Goal: Task Accomplishment & Management: Manage account settings

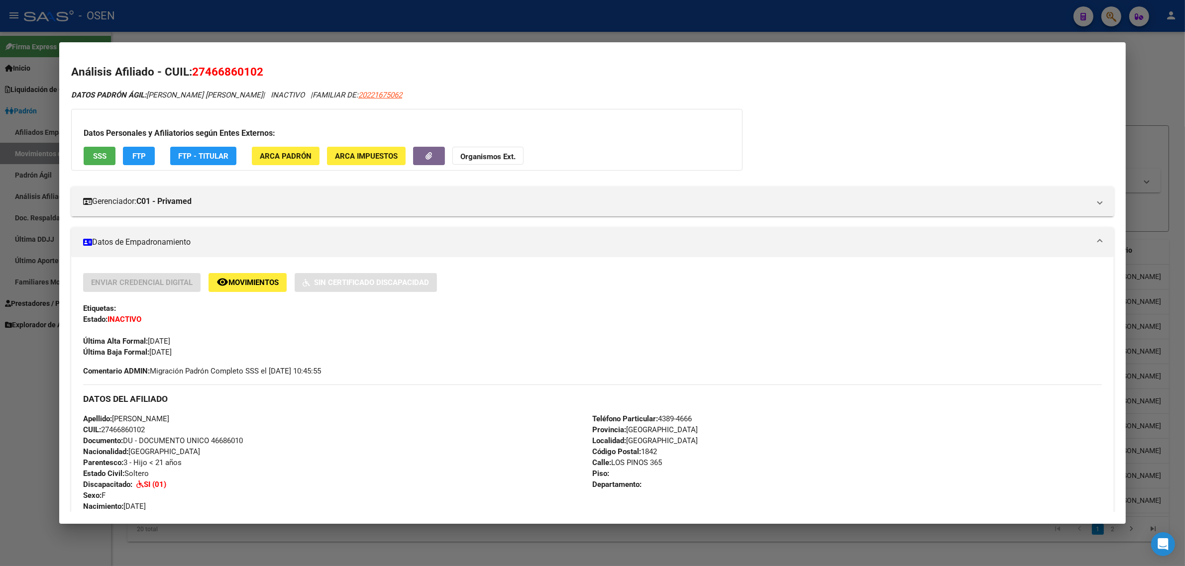
drag, startPoint x: 0, startPoint y: 0, endPoint x: 620, endPoint y: 23, distance: 620.5
click at [623, 22] on div at bounding box center [592, 283] width 1185 height 566
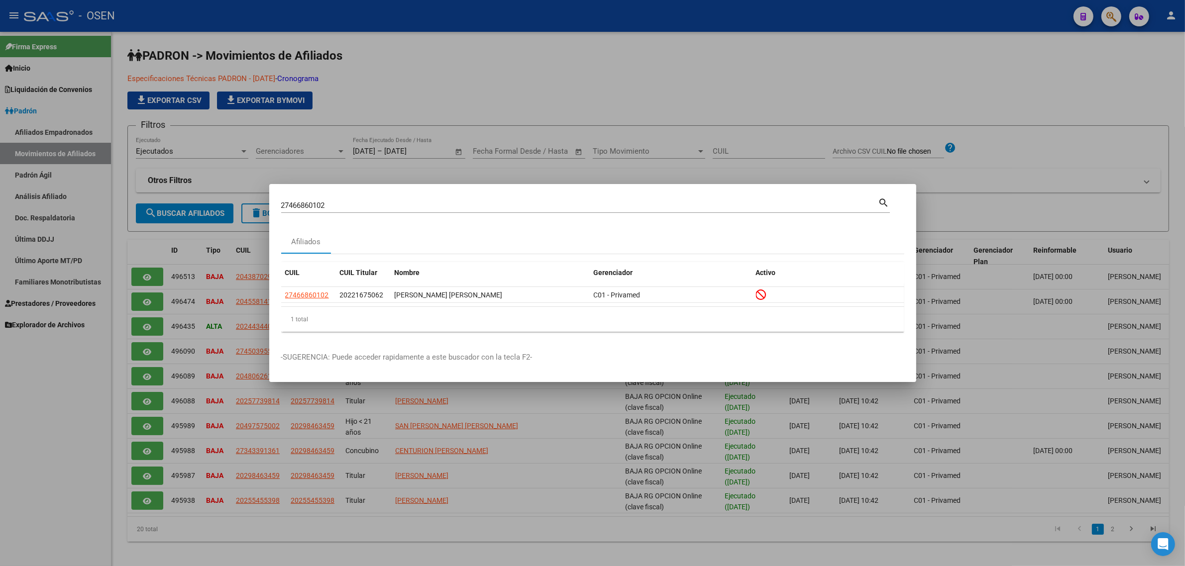
click at [336, 207] on input "27466860102" at bounding box center [579, 205] width 597 height 9
type input "92510921"
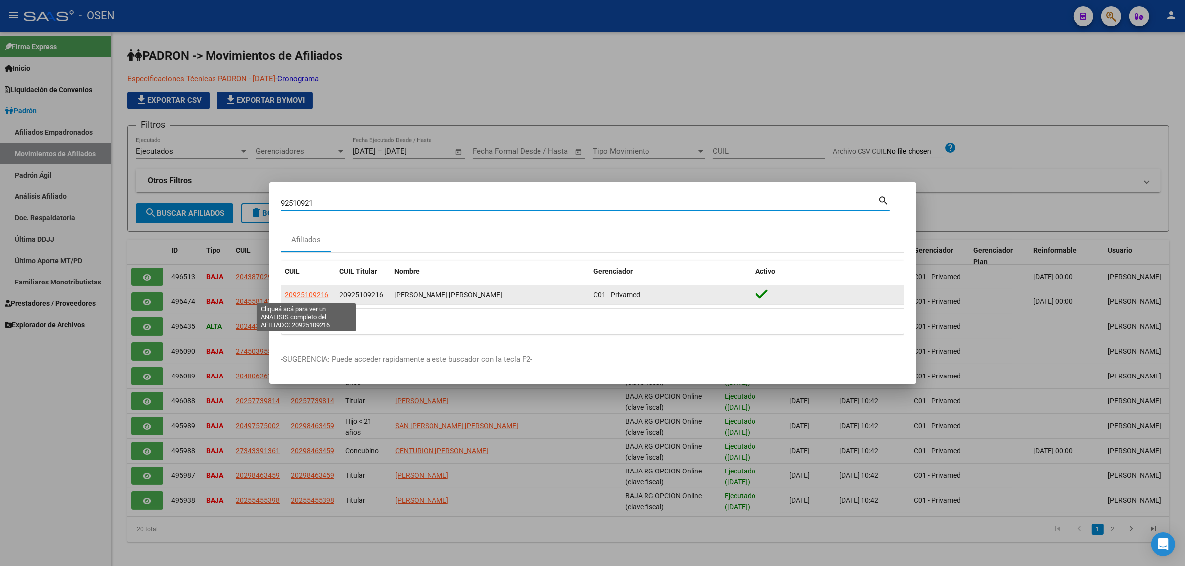
click at [317, 290] on app-link-go-to "20925109216" at bounding box center [307, 295] width 44 height 11
click at [308, 294] on span "20925109216" at bounding box center [307, 295] width 44 height 8
type textarea "20925109216"
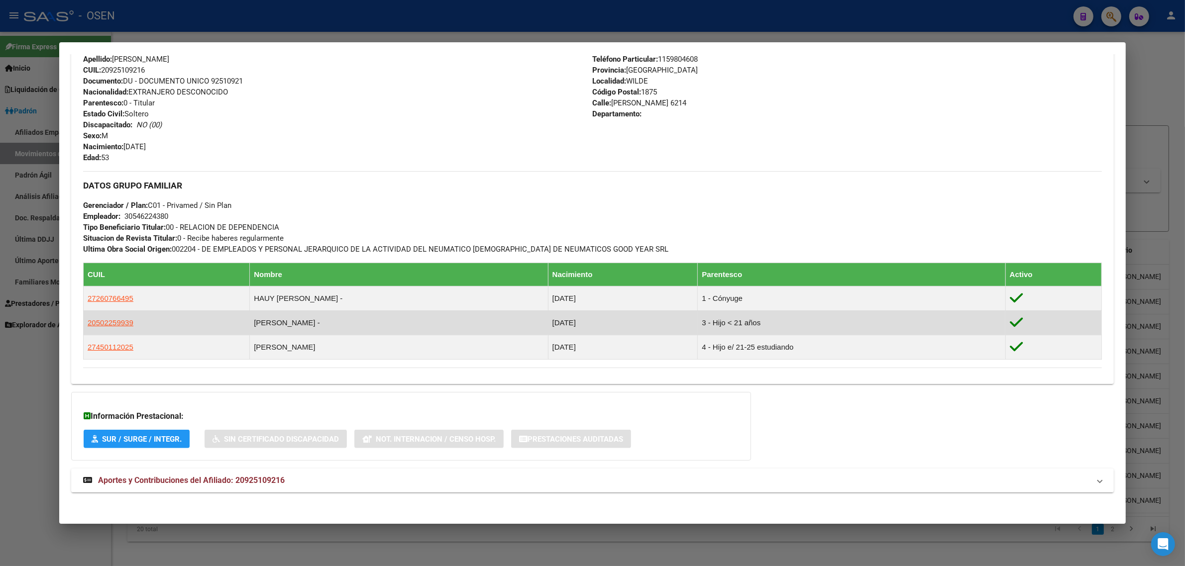
scroll to position [354, 0]
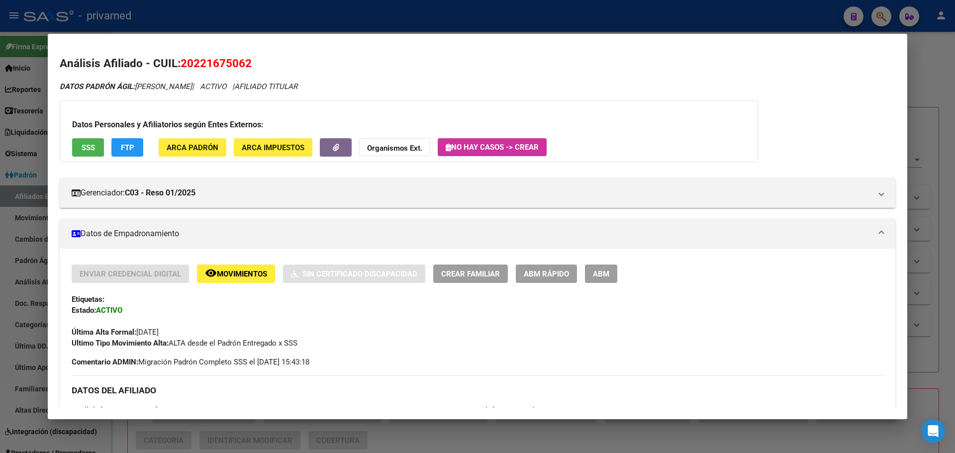
scroll to position [448, 0]
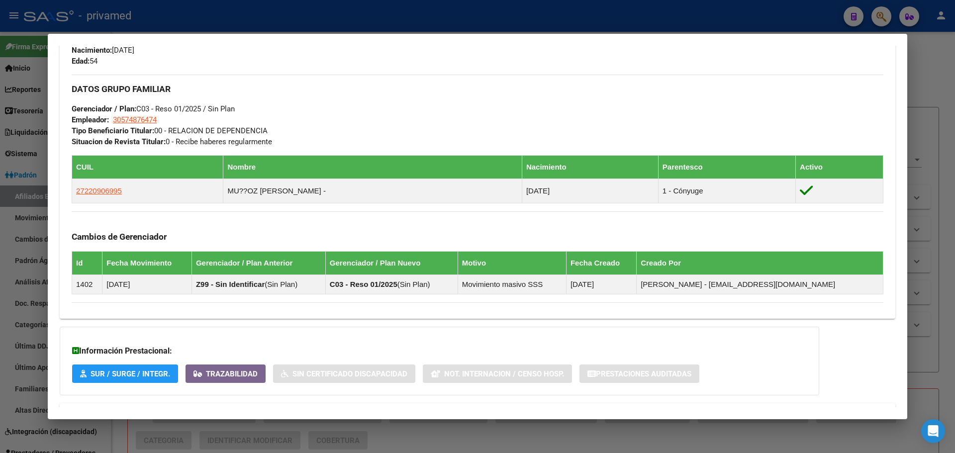
click at [250, 26] on div at bounding box center [477, 226] width 955 height 453
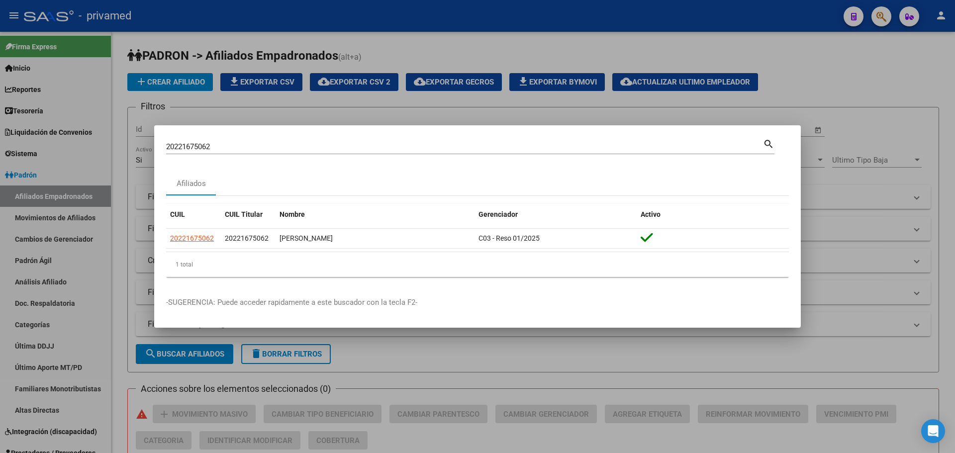
click at [365, 22] on div at bounding box center [477, 226] width 955 height 453
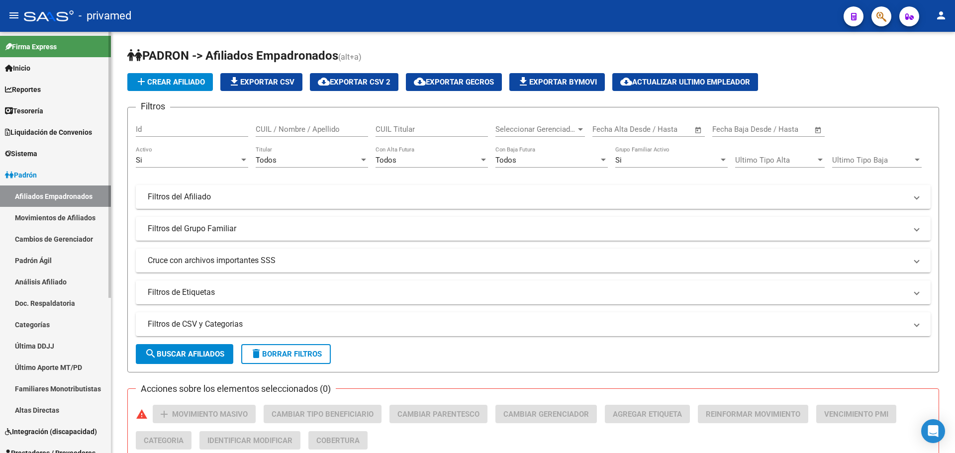
scroll to position [246, 0]
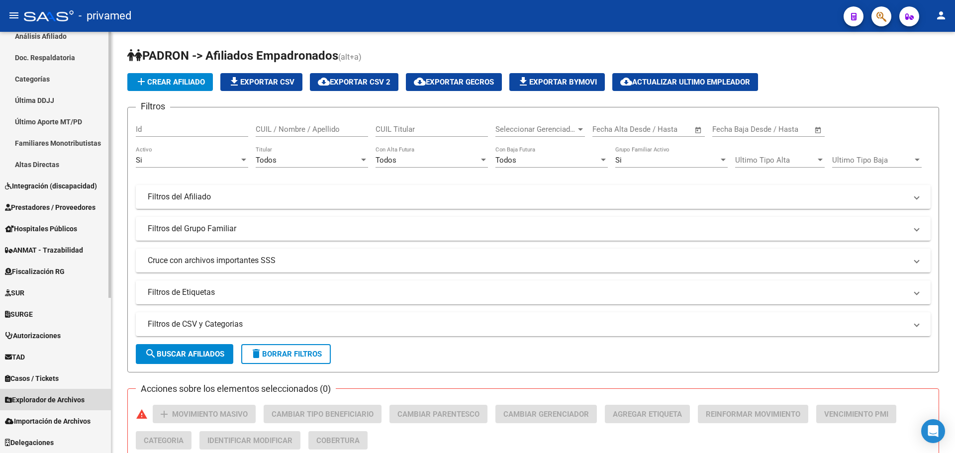
click at [61, 398] on span "Explorador de Archivos" at bounding box center [45, 400] width 80 height 11
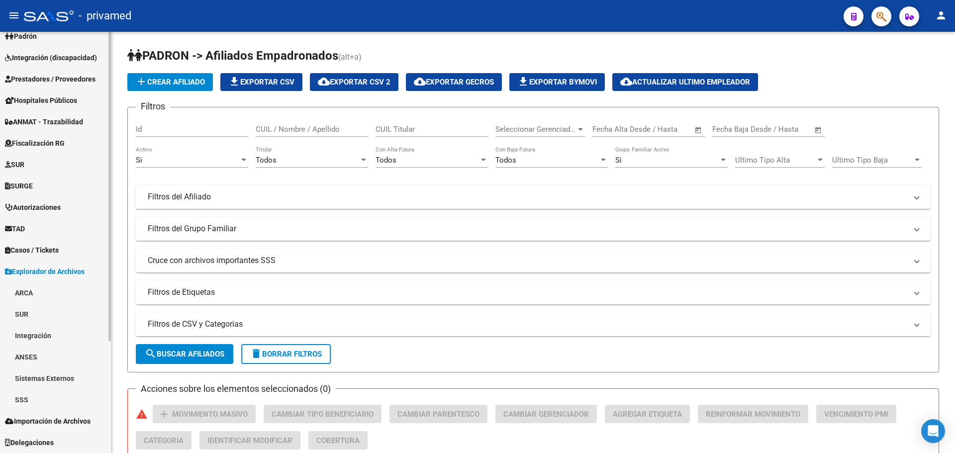
scroll to position [139, 0]
click at [34, 397] on link "SSS" at bounding box center [55, 399] width 111 height 21
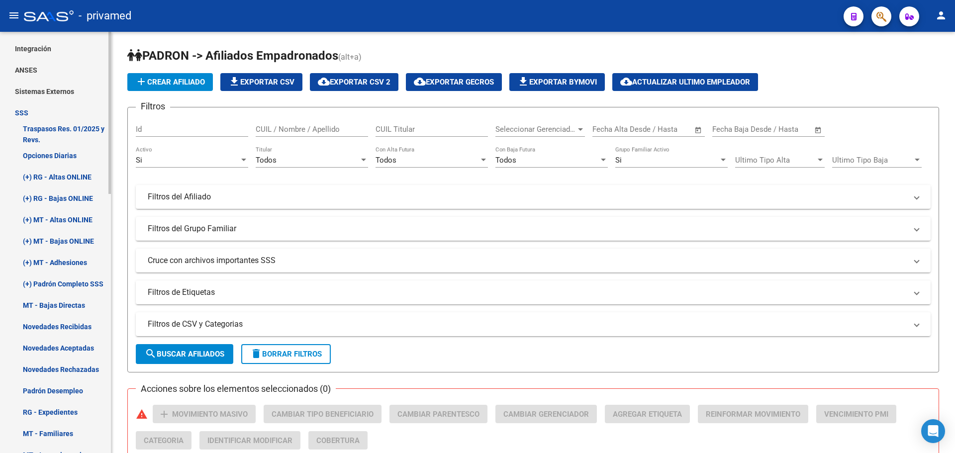
scroll to position [437, 0]
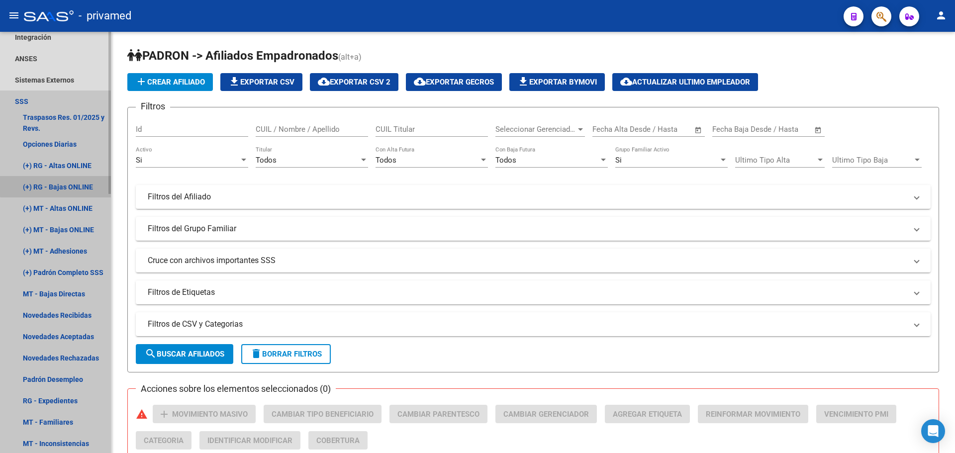
click at [75, 182] on link "(+) RG - Bajas ONLINE" at bounding box center [55, 186] width 111 height 21
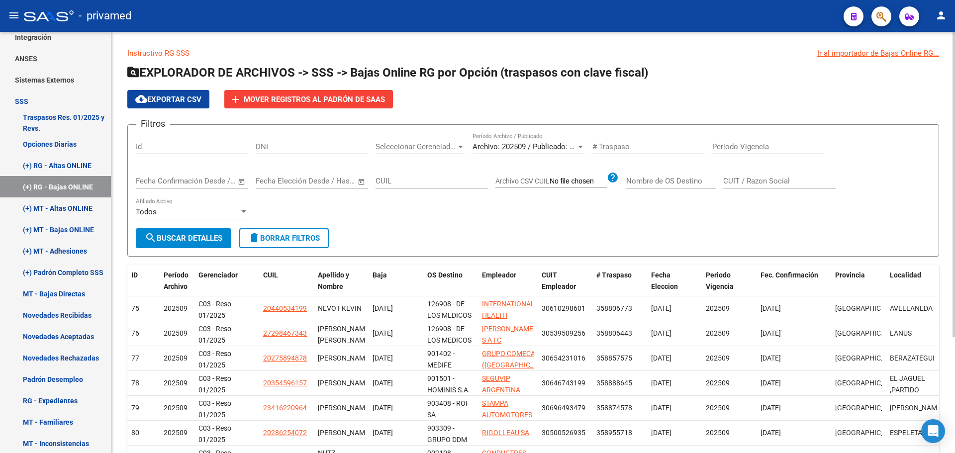
click at [185, 238] on span "search Buscar Detalles" at bounding box center [184, 238] width 78 height 9
click at [521, 144] on span "Archivo: 202509 / Publicado: 202508" at bounding box center [533, 146] width 121 height 9
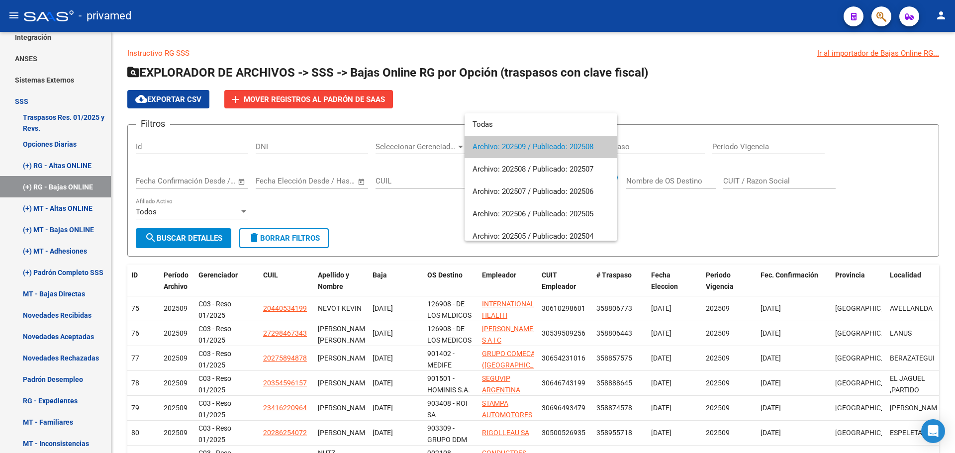
click at [554, 144] on span "Archivo: 202509 / Publicado: 202508" at bounding box center [541, 147] width 137 height 22
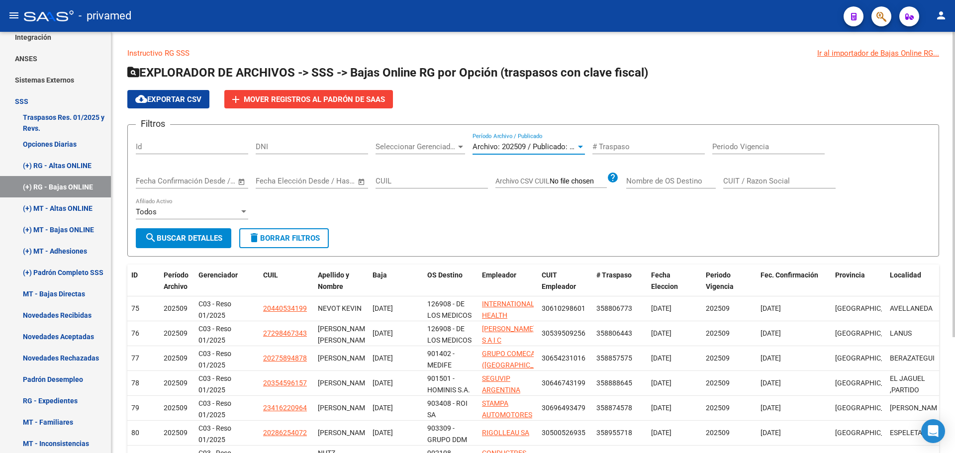
click at [869, 54] on div "Ir al importador de Bajas Online RG..." at bounding box center [879, 53] width 122 height 11
click at [838, 53] on div "Ir al importador de Bajas Online RG..." at bounding box center [879, 53] width 122 height 11
click at [166, 48] on p "Instructivo RG SSS Ir al importador de Bajas Online RG..." at bounding box center [533, 53] width 812 height 11
click at [168, 53] on link "Instructivo RG SSS" at bounding box center [158, 53] width 62 height 9
click at [65, 227] on link "(+) MT - Bajas ONLINE" at bounding box center [55, 229] width 111 height 21
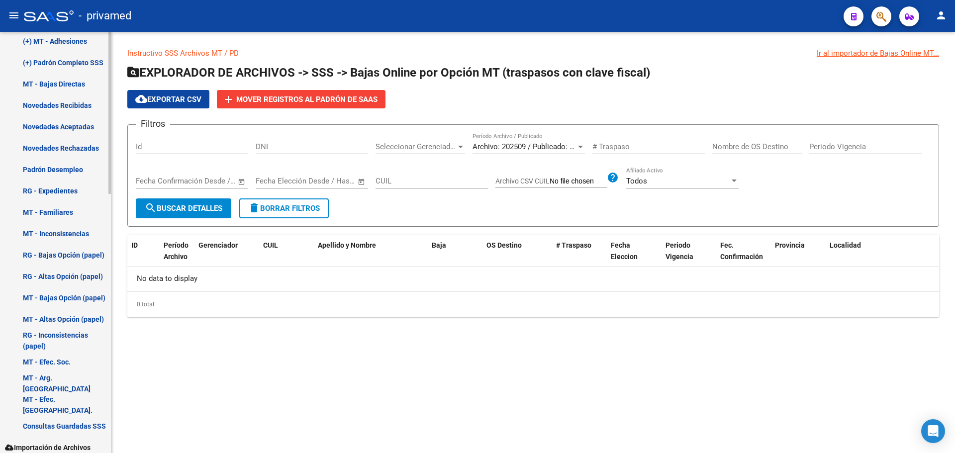
scroll to position [674, 0]
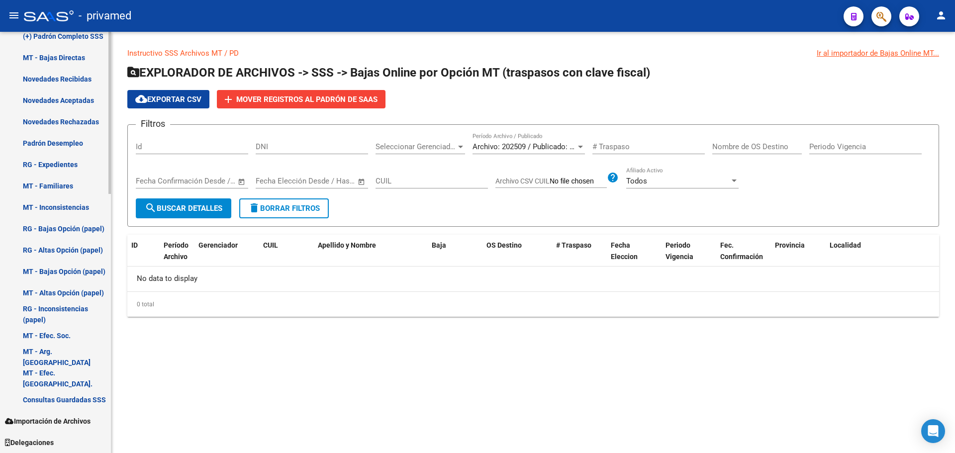
click at [62, 228] on link "RG - Bajas Opción (papel)" at bounding box center [55, 228] width 111 height 21
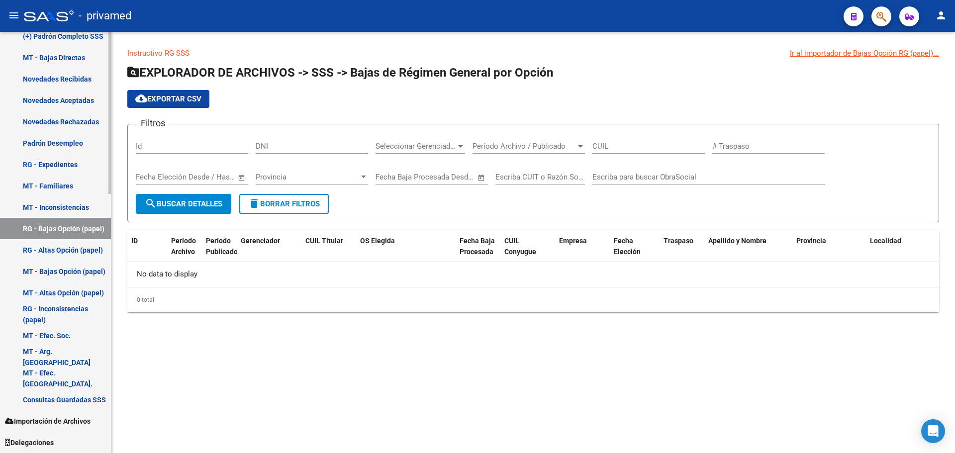
click at [63, 248] on link "RG - Altas Opción (papel)" at bounding box center [55, 249] width 111 height 21
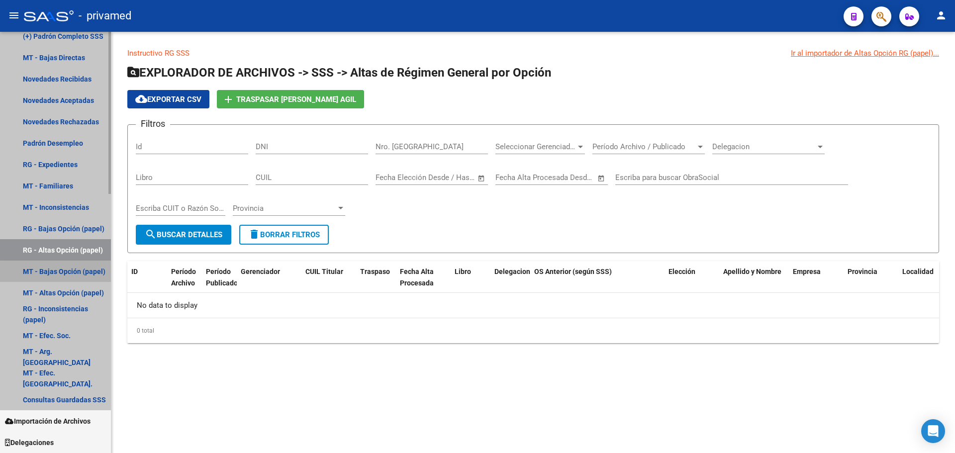
click at [62, 272] on link "MT - Bajas Opción (papel)" at bounding box center [55, 271] width 111 height 21
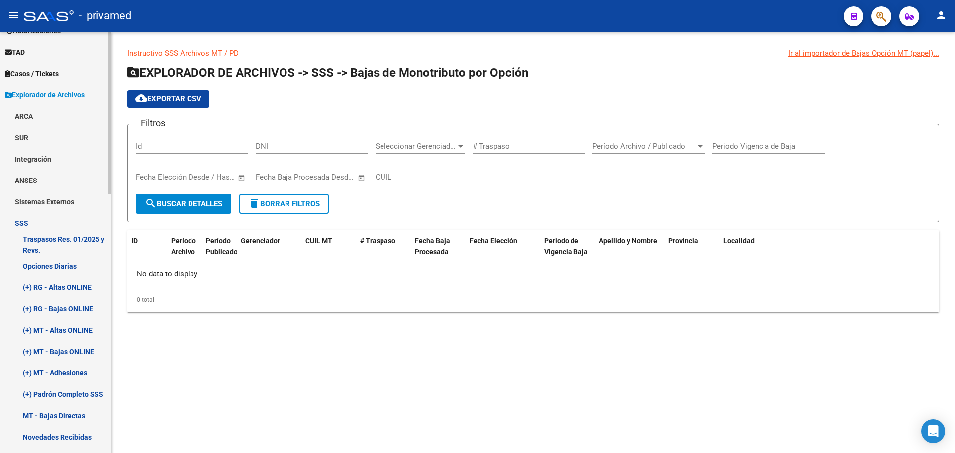
scroll to position [325, 0]
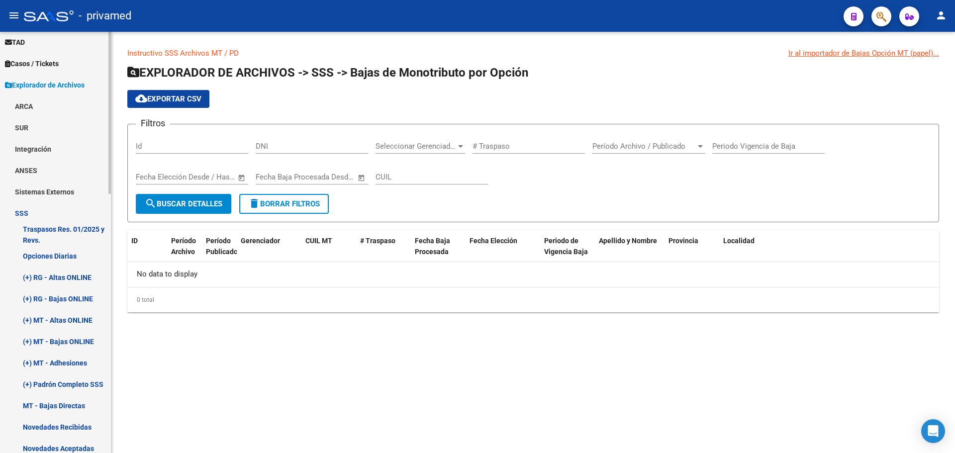
click at [65, 298] on link "(+) RG - Bajas ONLINE" at bounding box center [55, 298] width 111 height 21
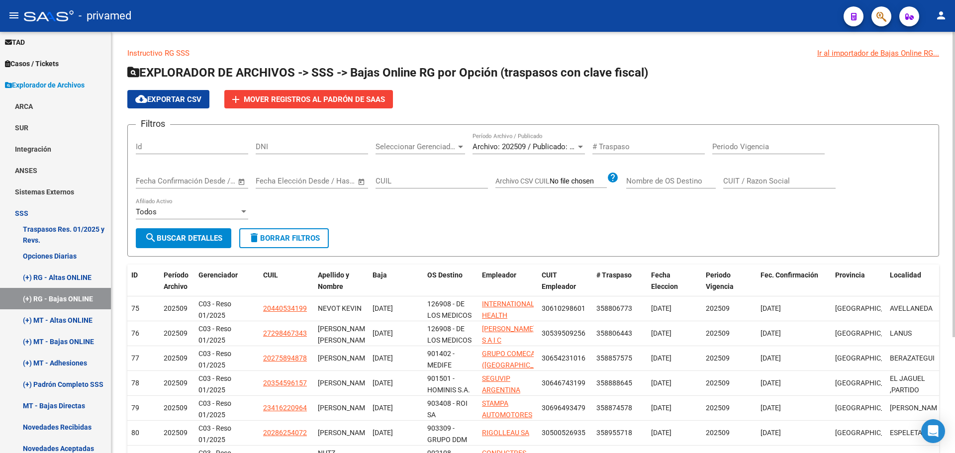
click at [848, 55] on div "Ir al importador de Bajas Online RG..." at bounding box center [879, 53] width 122 height 11
click at [917, 54] on div "Ir al importador de Bajas Online RG..." at bounding box center [879, 53] width 122 height 11
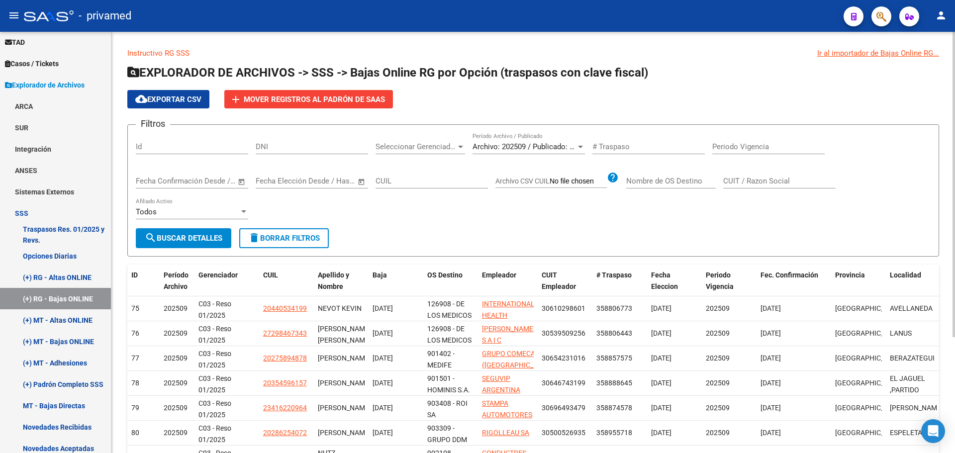
click at [885, 81] on h1 "EXPLORADOR DE ARCHIVOS -> SSS -> Bajas Online RG por Opción (traspasos con clav…" at bounding box center [533, 73] width 812 height 17
click at [528, 146] on span "Archivo: 202509 / Publicado: 202508" at bounding box center [533, 146] width 121 height 9
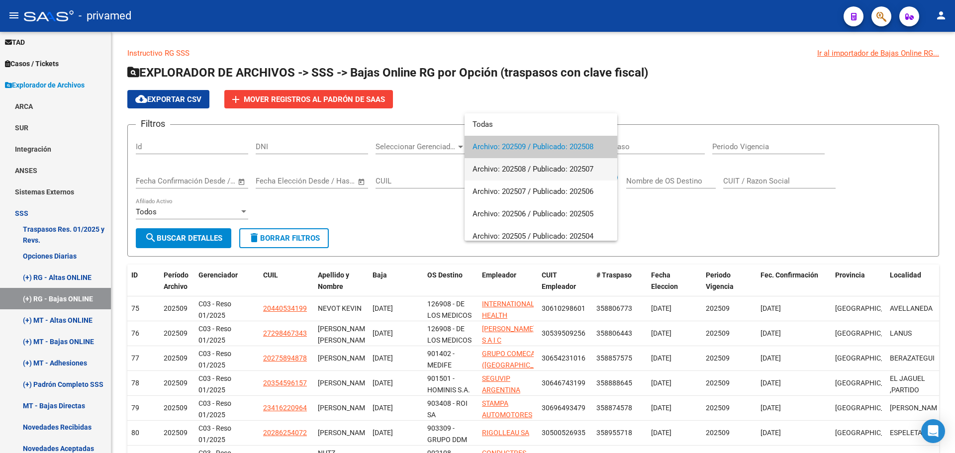
click at [529, 168] on span "Archivo: 202508 / Publicado: 202507" at bounding box center [541, 169] width 137 height 22
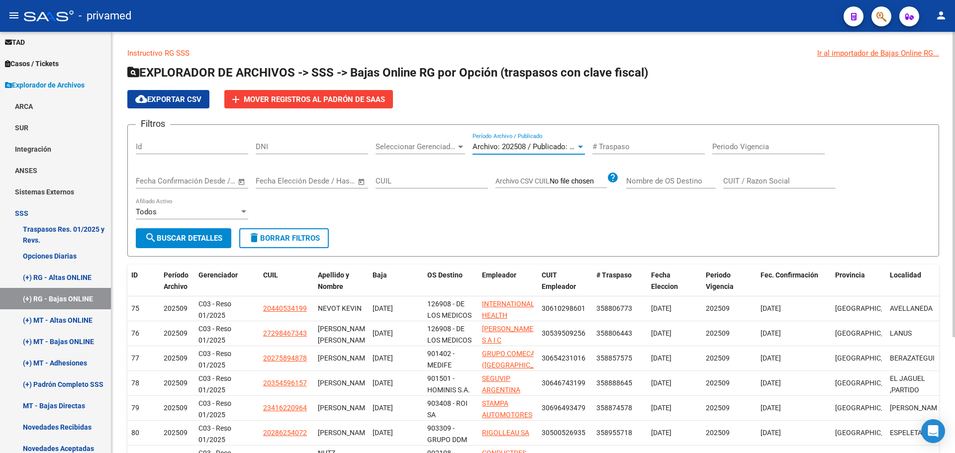
click at [186, 238] on span "search Buscar Detalles" at bounding box center [184, 238] width 78 height 9
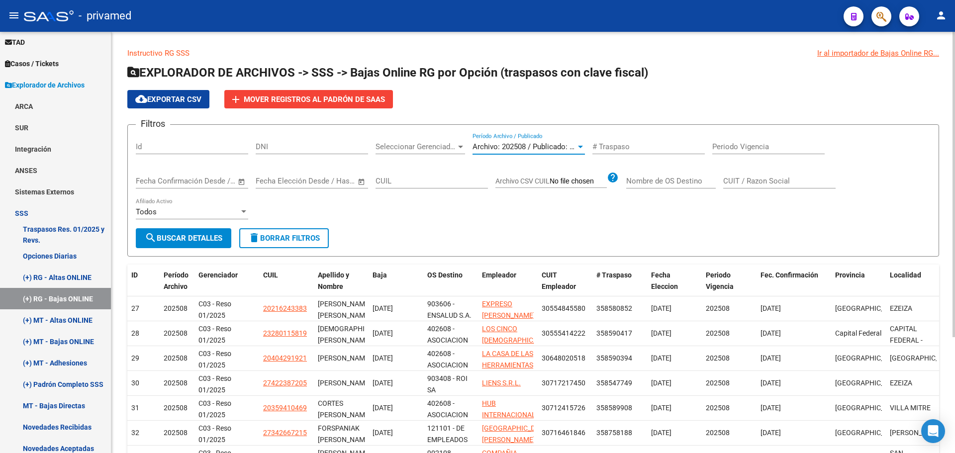
click at [516, 146] on span "Archivo: 202508 / Publicado: 202507" at bounding box center [533, 146] width 121 height 9
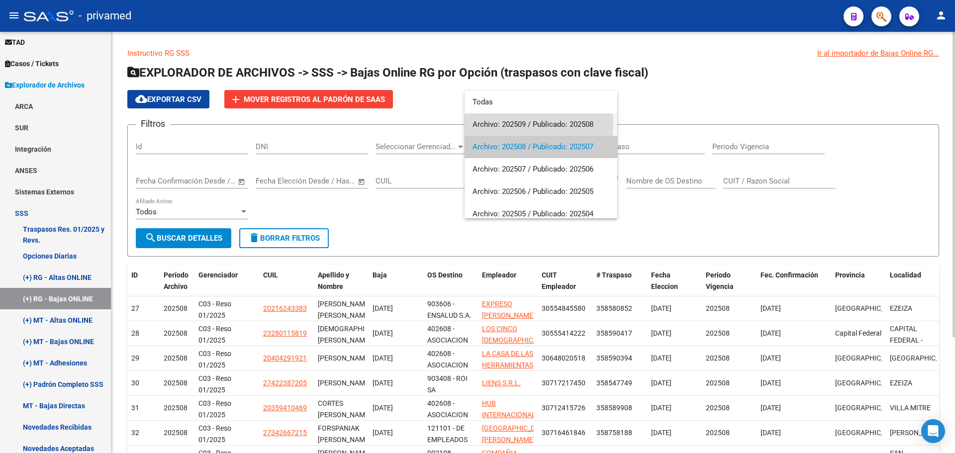
drag, startPoint x: 514, startPoint y: 123, endPoint x: 501, endPoint y: 135, distance: 18.0
click at [515, 123] on span "Archivo: 202509 / Publicado: 202508" at bounding box center [541, 124] width 137 height 22
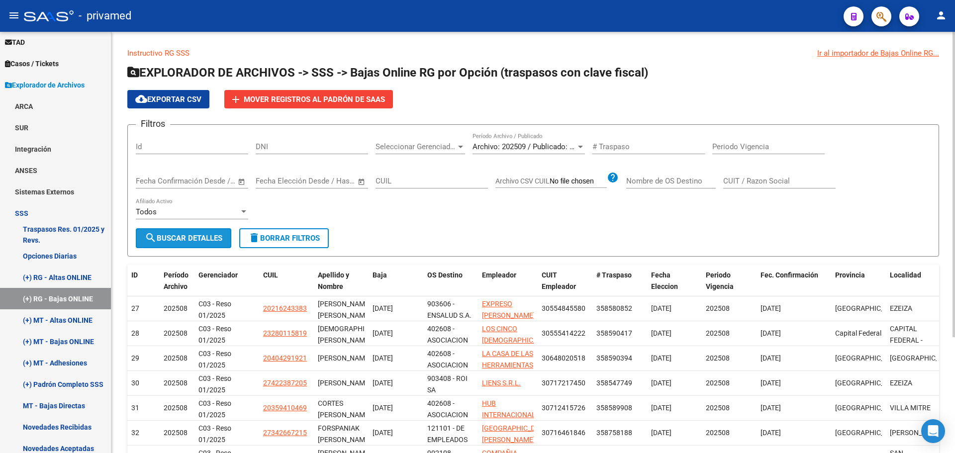
click at [198, 239] on span "search Buscar Detalles" at bounding box center [184, 238] width 78 height 9
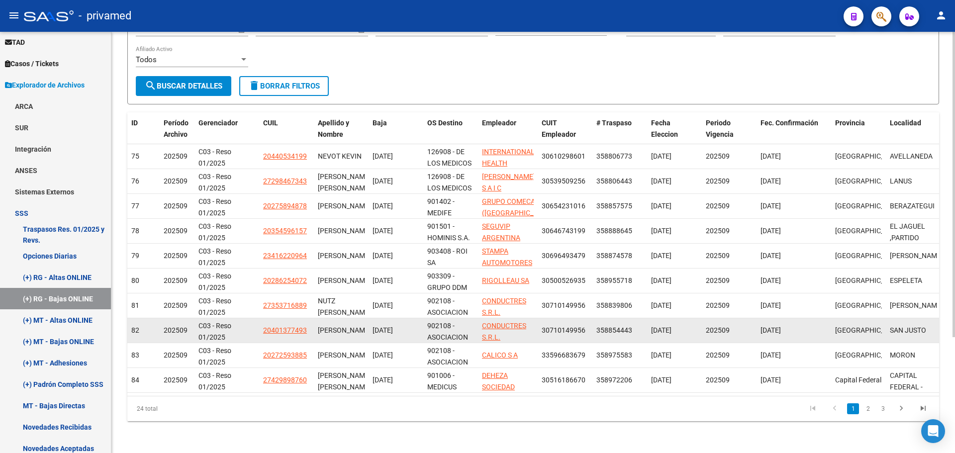
scroll to position [160, 0]
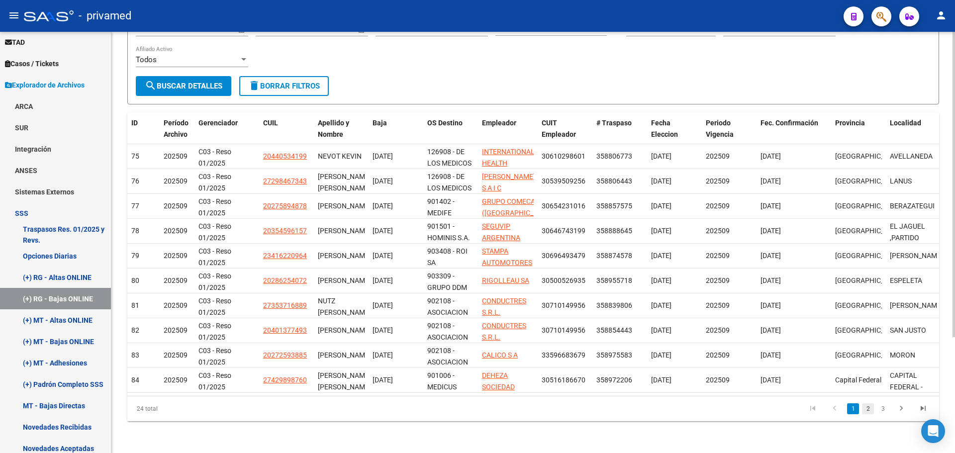
click at [868, 411] on link "2" at bounding box center [868, 409] width 12 height 11
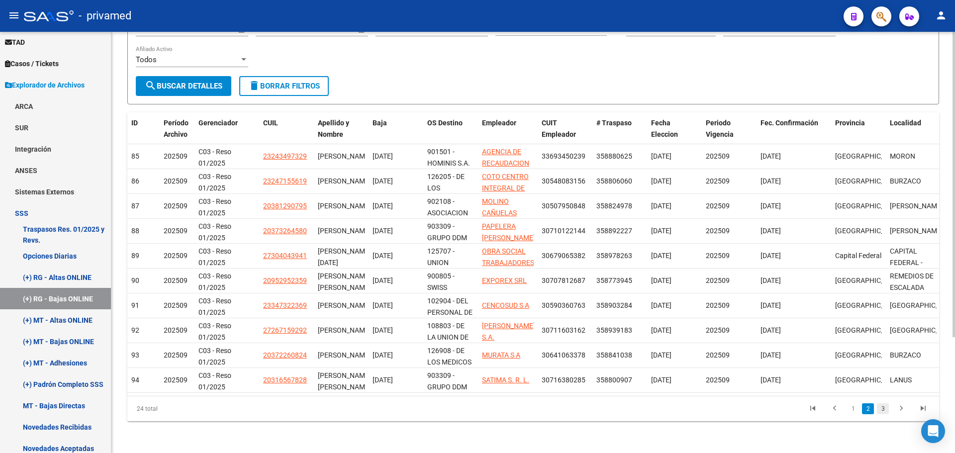
click at [879, 410] on link "3" at bounding box center [883, 409] width 12 height 11
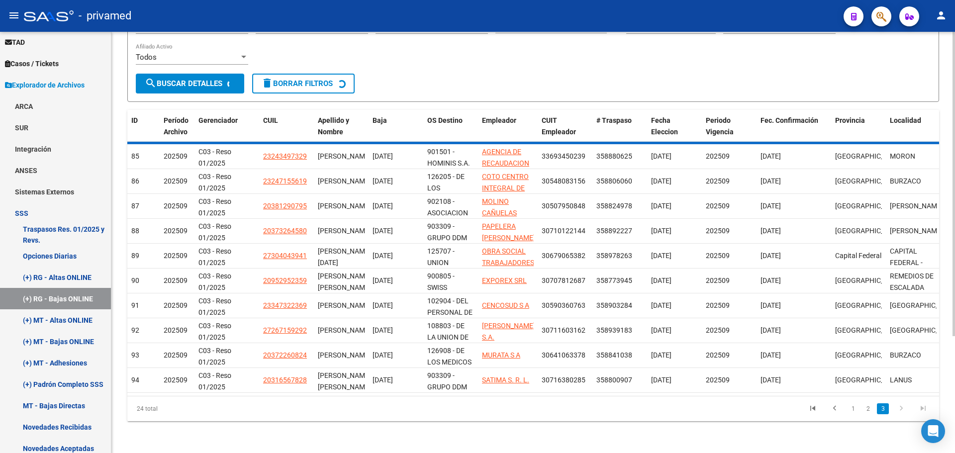
scroll to position [10, 0]
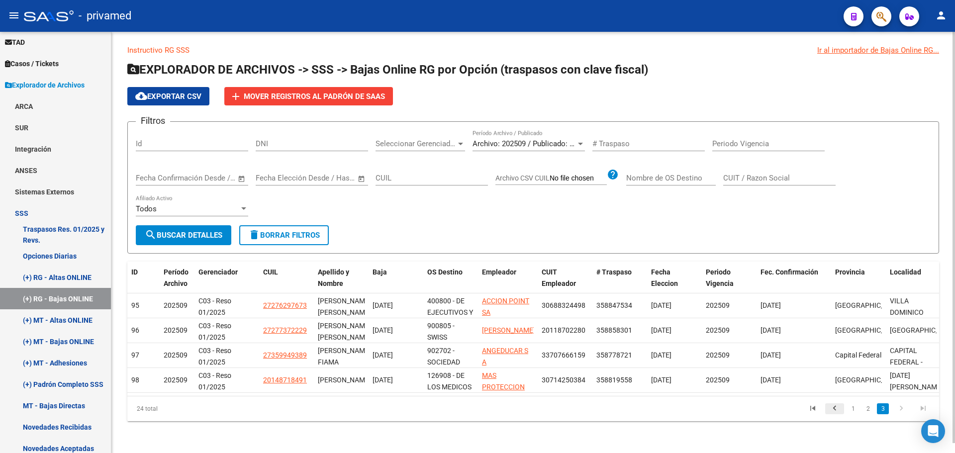
click at [837, 409] on icon "go to previous page" at bounding box center [835, 410] width 13 height 12
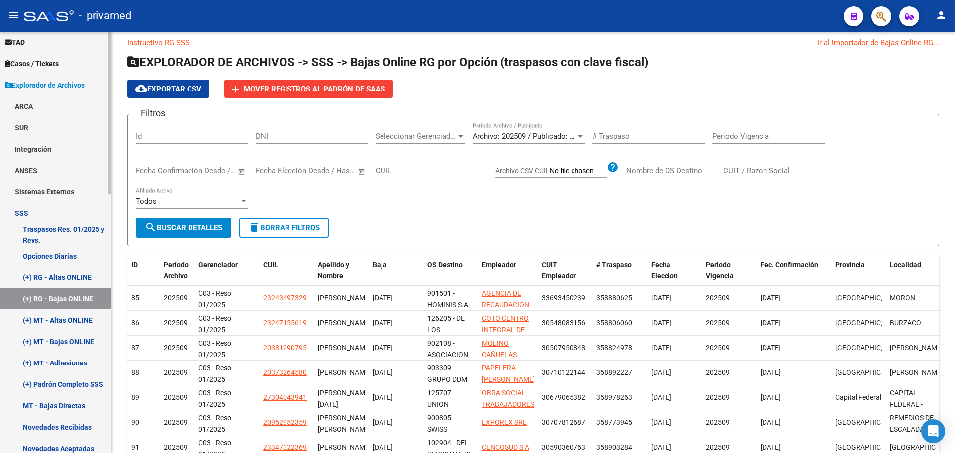
click at [61, 277] on link "(+) RG - Altas ONLINE" at bounding box center [55, 277] width 111 height 21
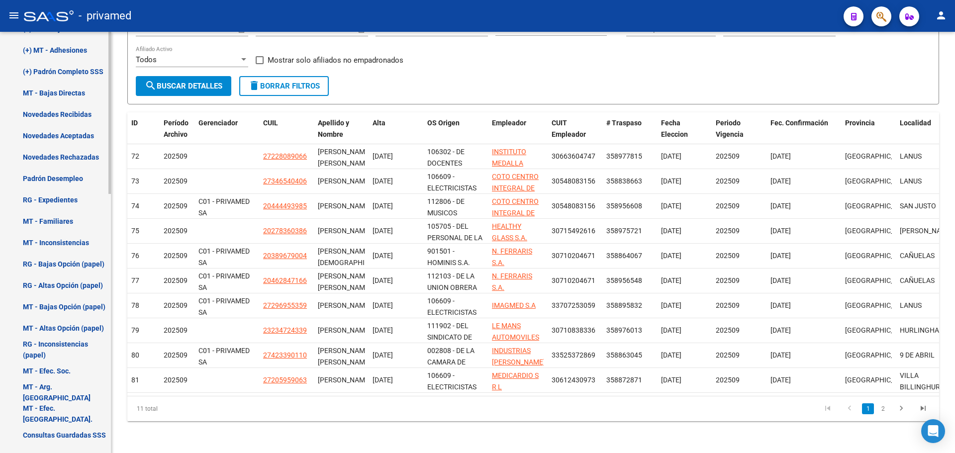
scroll to position [674, 0]
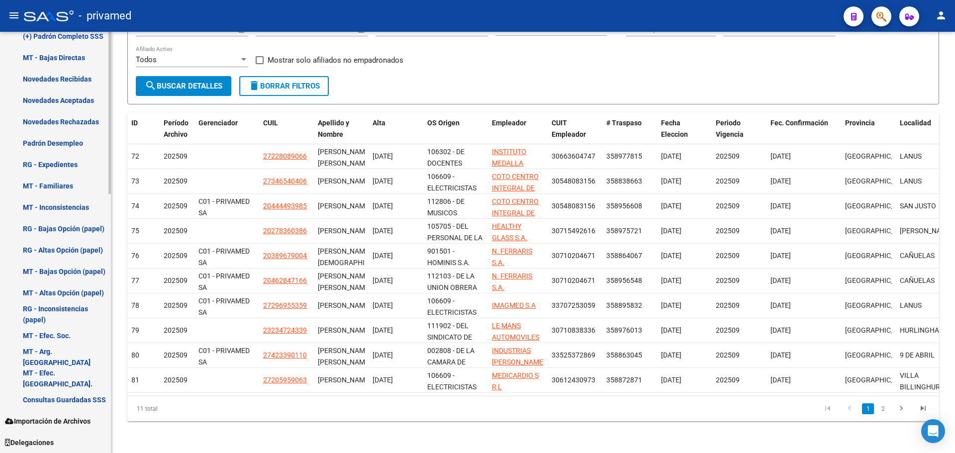
click at [73, 419] on span "Importación de Archivos" at bounding box center [48, 421] width 86 height 11
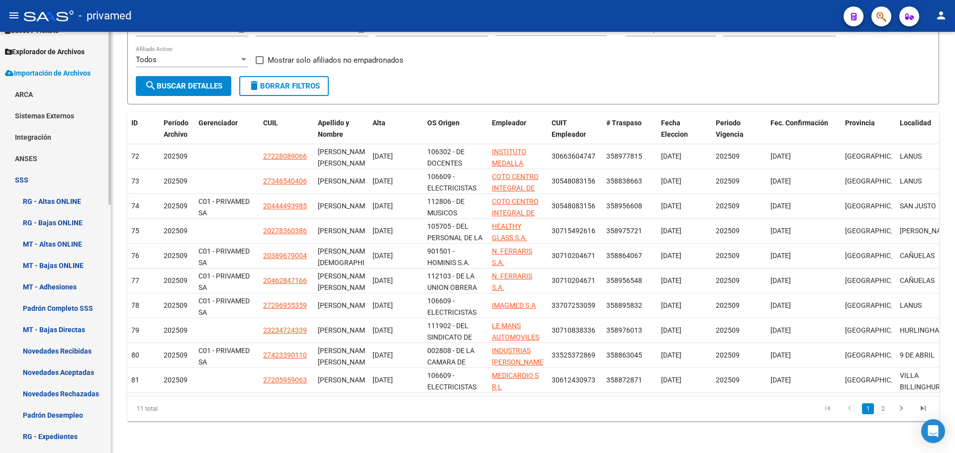
scroll to position [356, 0]
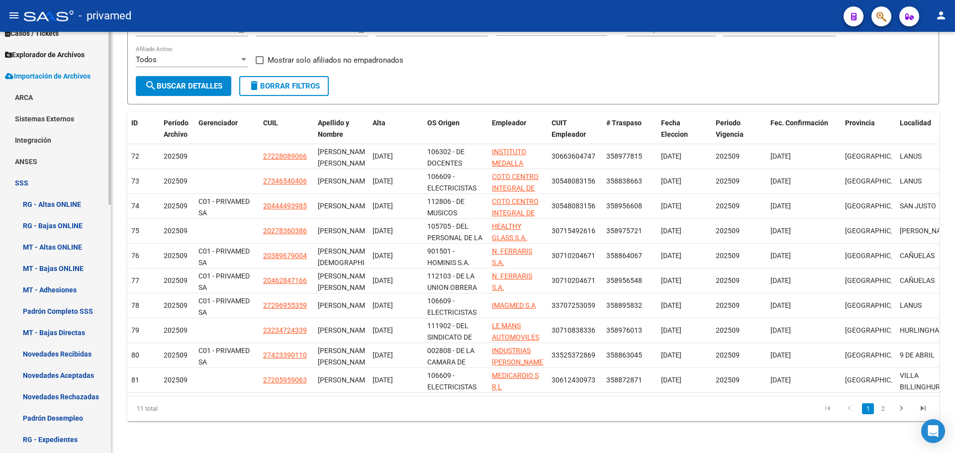
click at [72, 226] on link "RG - Bajas ONLINE" at bounding box center [55, 225] width 111 height 21
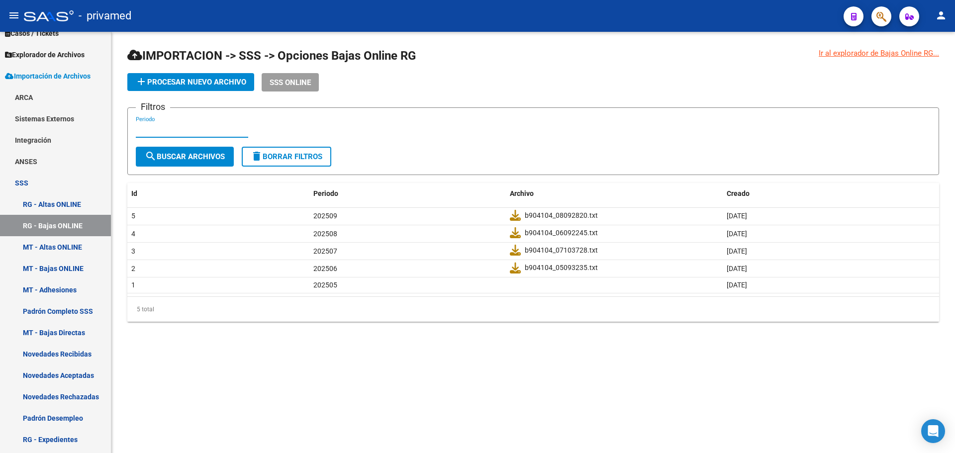
click at [173, 130] on input "Periodo" at bounding box center [192, 129] width 112 height 9
type input "202510"
click at [179, 151] on button "search Buscar Archivos" at bounding box center [185, 157] width 98 height 20
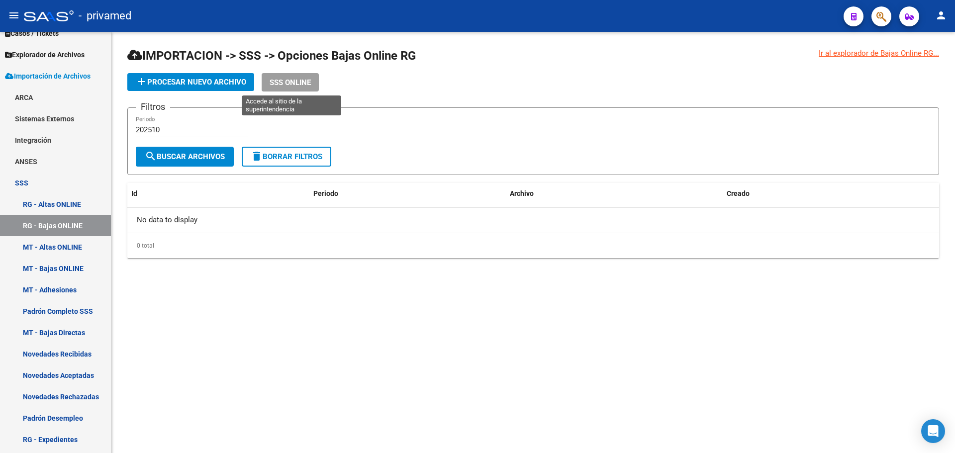
click at [284, 82] on span "SSS ONLINE" at bounding box center [290, 82] width 41 height 9
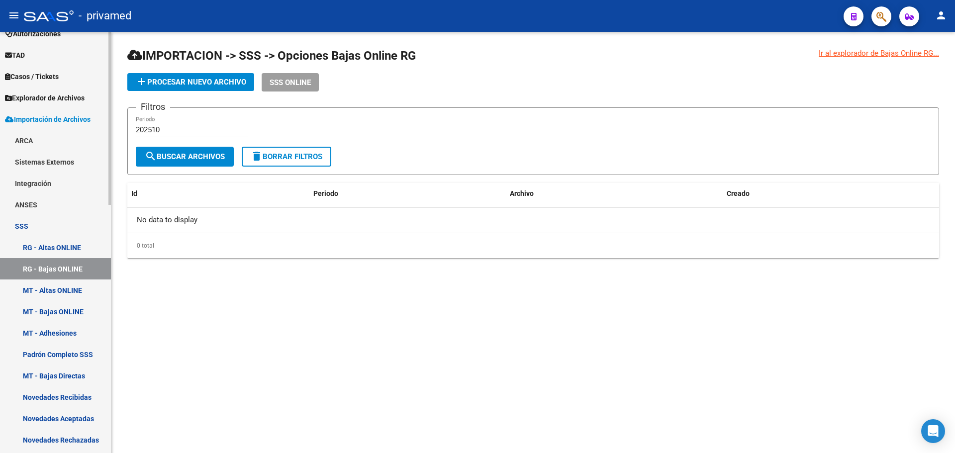
scroll to position [306, 0]
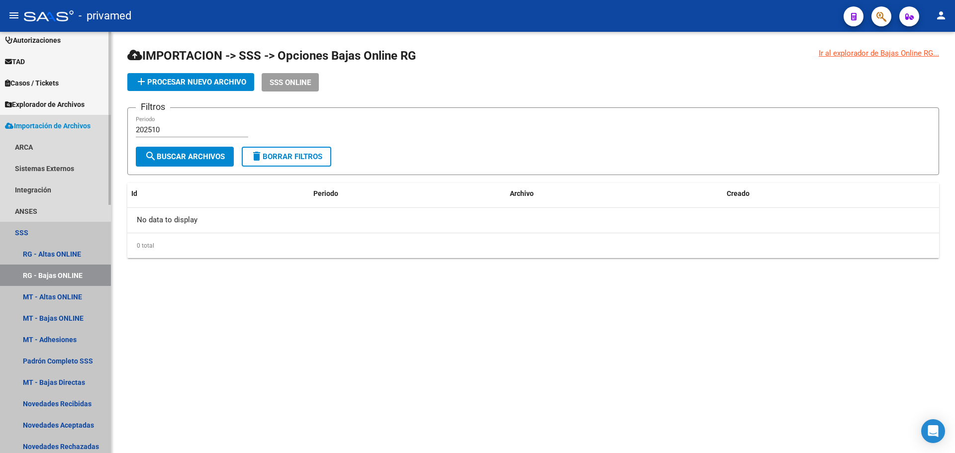
click at [60, 234] on link "SSS" at bounding box center [55, 232] width 111 height 21
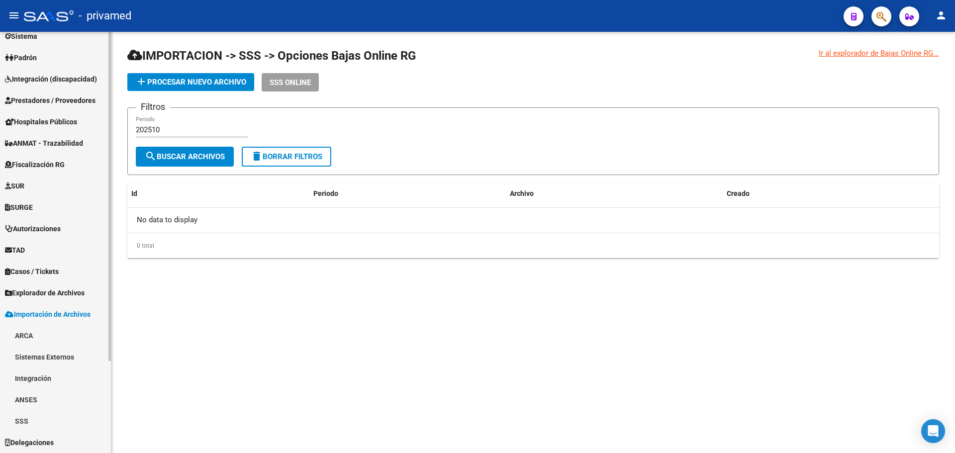
scroll to position [117, 0]
click at [74, 293] on span "Explorador de Archivos" at bounding box center [45, 293] width 80 height 11
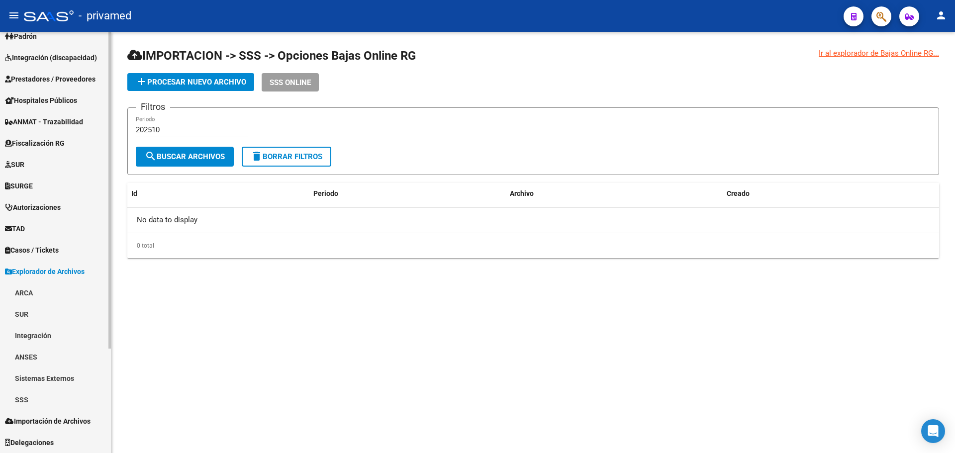
click at [31, 400] on link "SSS" at bounding box center [55, 399] width 111 height 21
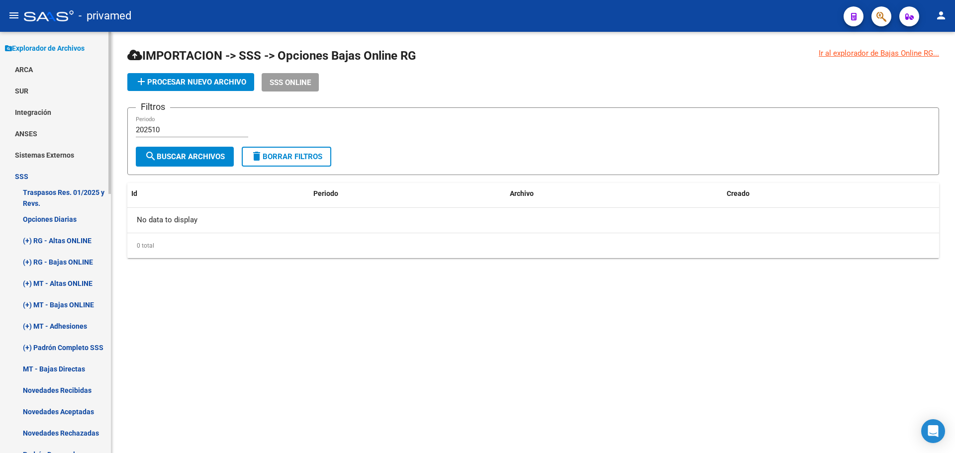
scroll to position [388, 0]
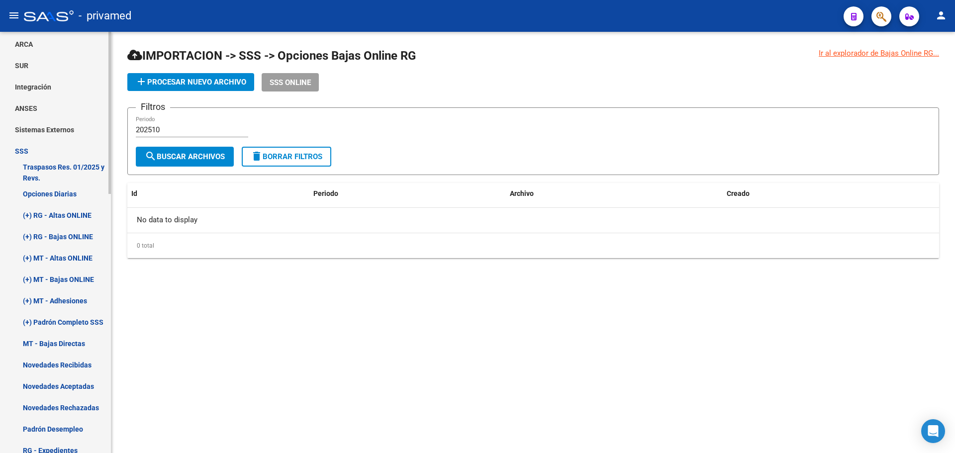
click at [73, 235] on link "(+) RG - Bajas ONLINE" at bounding box center [55, 236] width 111 height 21
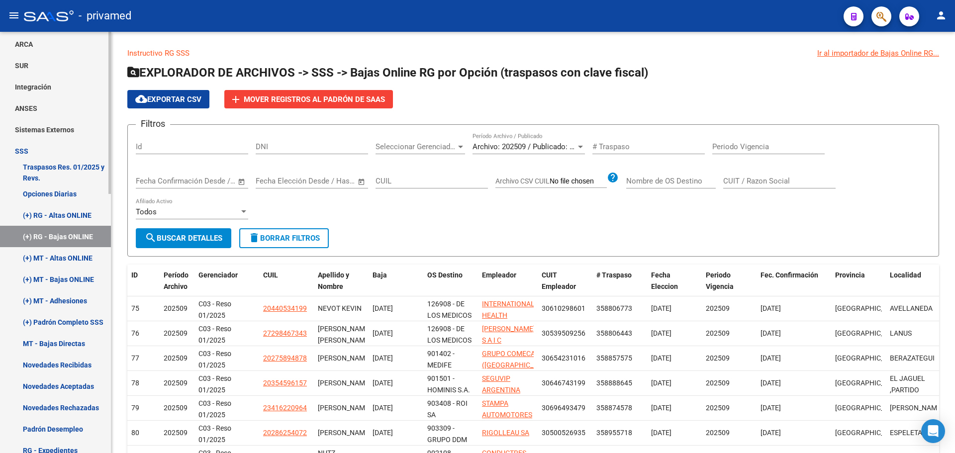
click at [44, 192] on link "Opciones Diarias" at bounding box center [55, 193] width 111 height 21
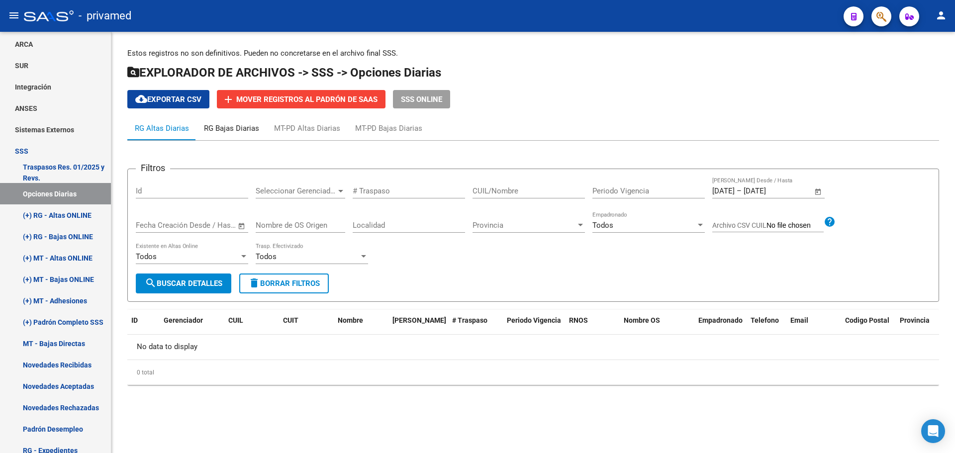
click at [241, 126] on div "RG Bajas Diarias" at bounding box center [231, 128] width 55 height 11
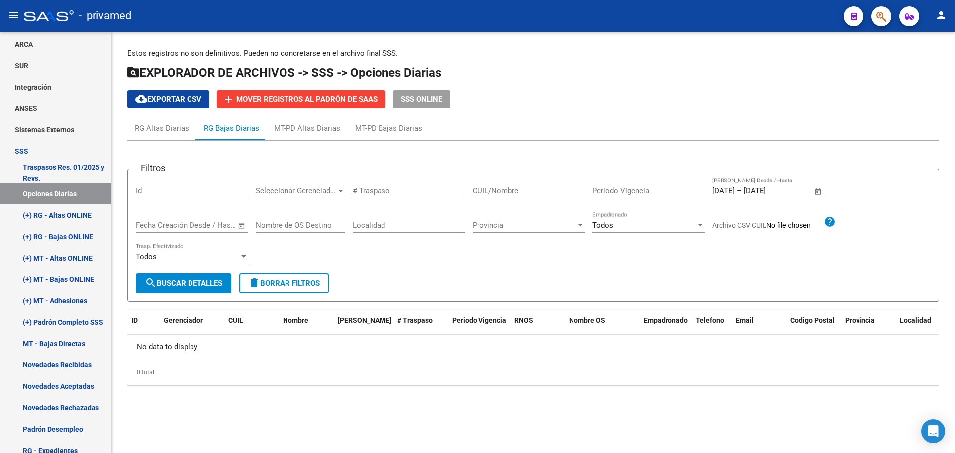
click at [729, 190] on input "[DATE]" at bounding box center [724, 191] width 22 height 9
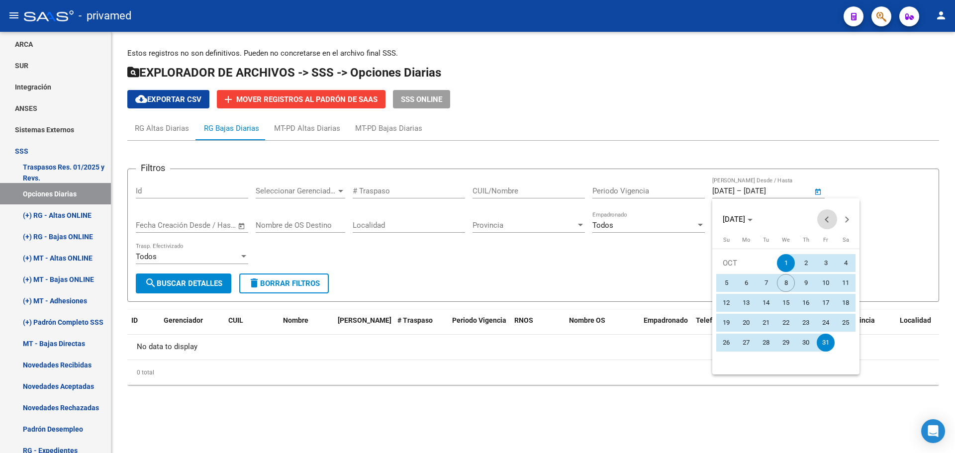
click at [827, 215] on span "Previous month" at bounding box center [828, 219] width 20 height 20
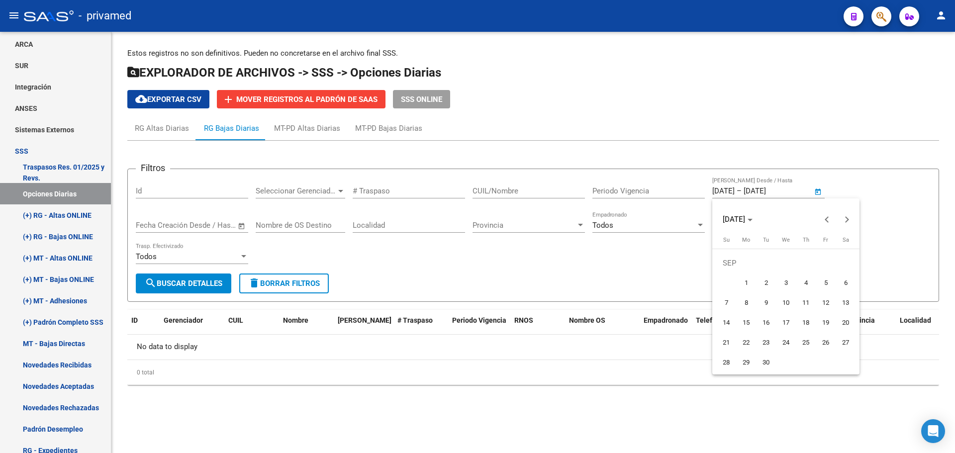
click at [744, 280] on span "1" at bounding box center [746, 283] width 18 height 18
type input "[DATE]"
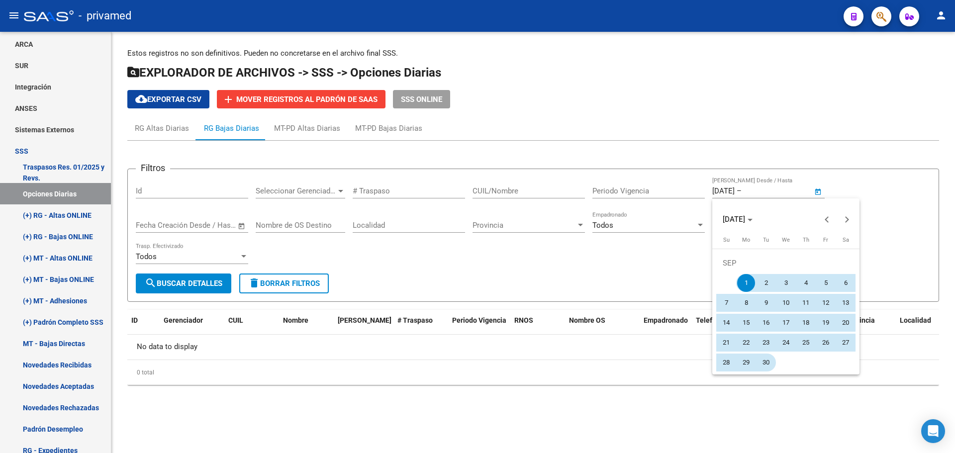
click at [772, 363] on span "30" at bounding box center [766, 363] width 18 height 18
type input "[DATE]"
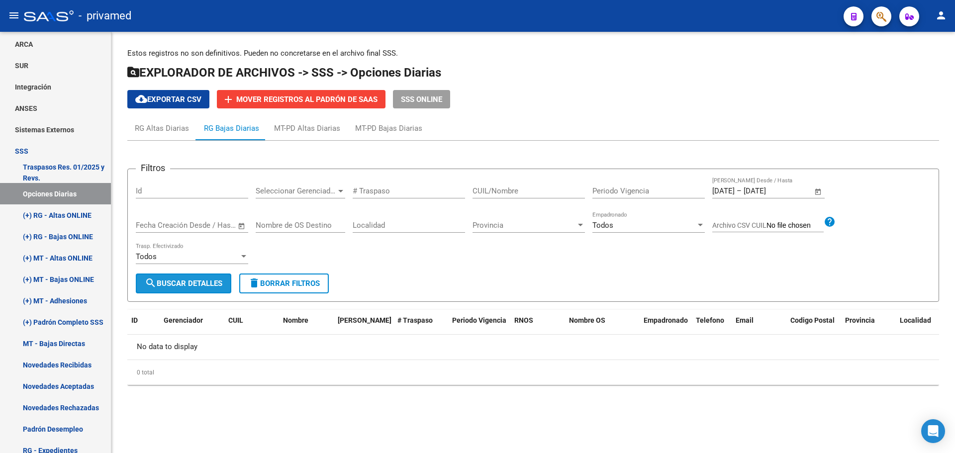
click at [175, 281] on span "search Buscar Detalles" at bounding box center [184, 283] width 78 height 9
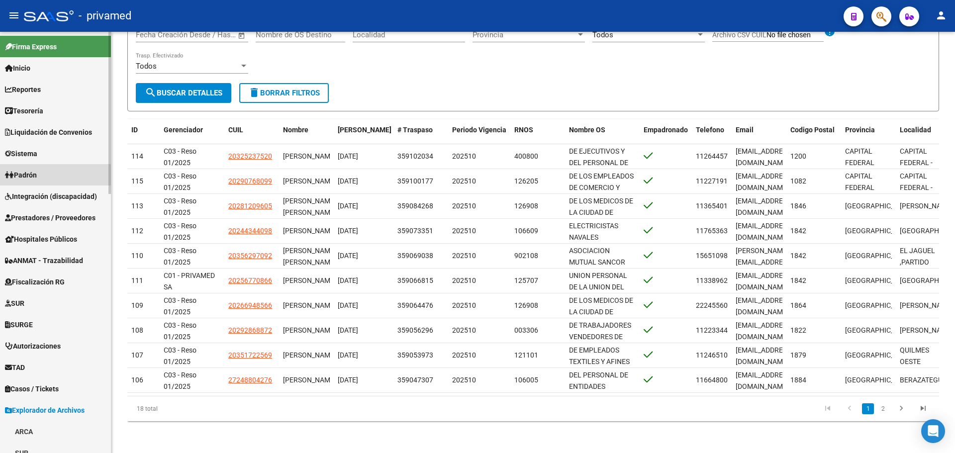
click at [47, 176] on link "Padrón" at bounding box center [55, 174] width 111 height 21
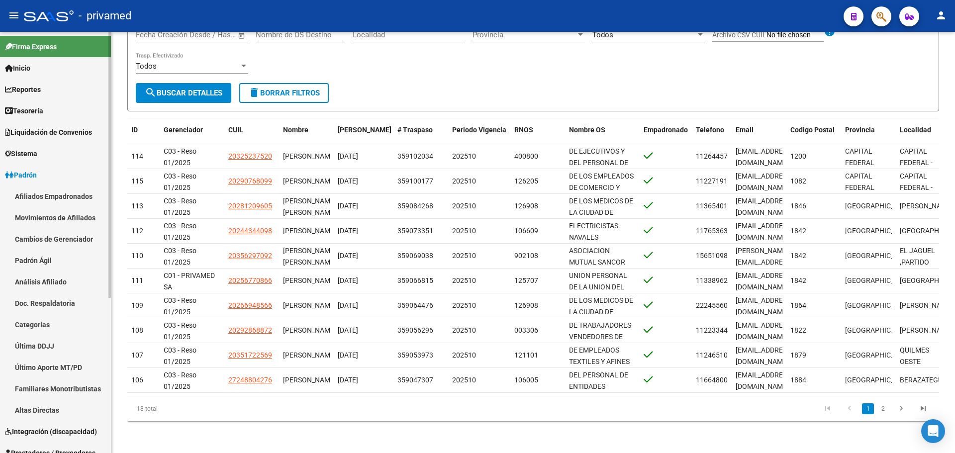
click at [48, 261] on link "Padrón Ágil" at bounding box center [55, 260] width 111 height 21
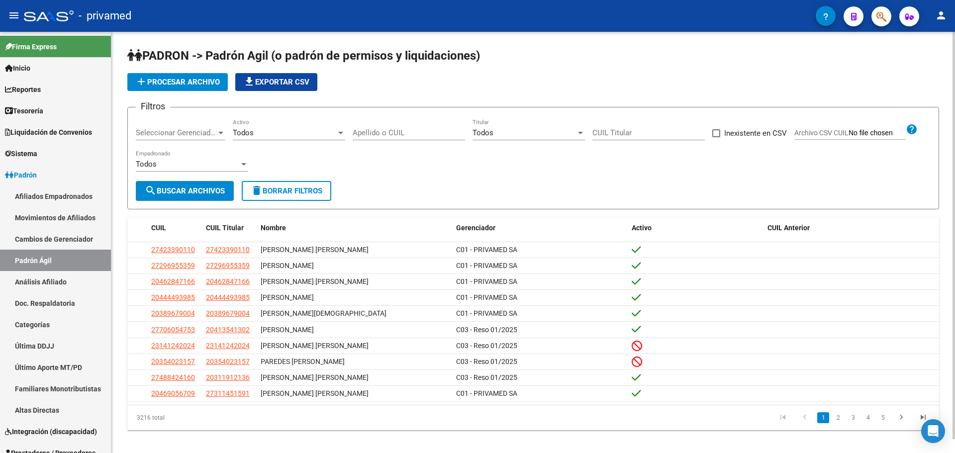
click at [204, 83] on span "add Procesar archivo" at bounding box center [177, 82] width 85 height 9
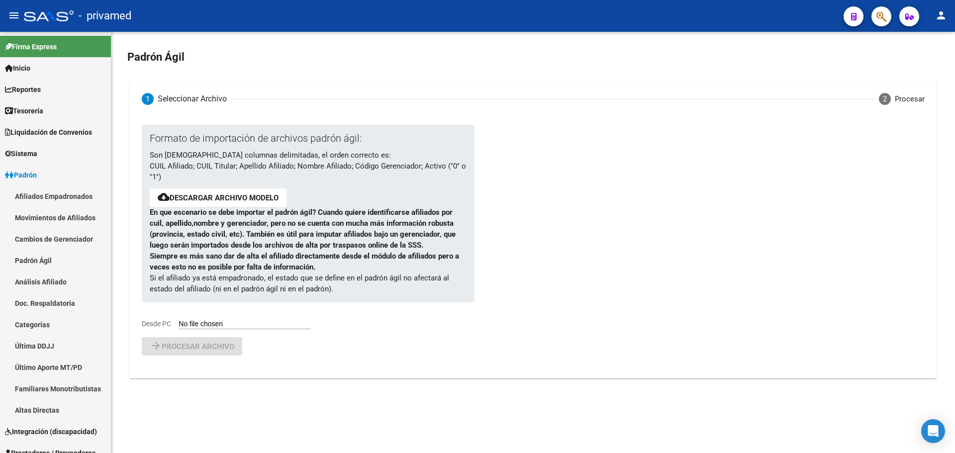
click at [222, 322] on input "Desde PC" at bounding box center [245, 324] width 132 height 9
type input "C:\fakepath\padron-agil (5).csv"
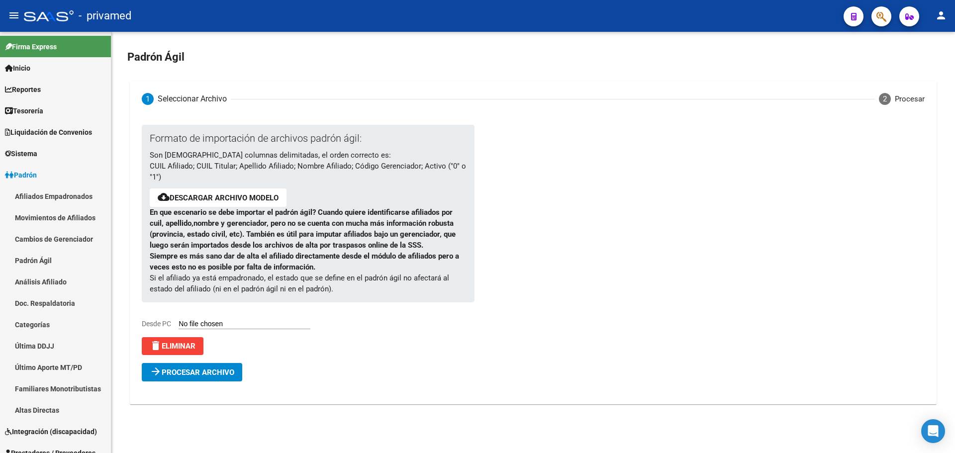
click at [189, 373] on span "Procesar archivo" at bounding box center [198, 372] width 73 height 9
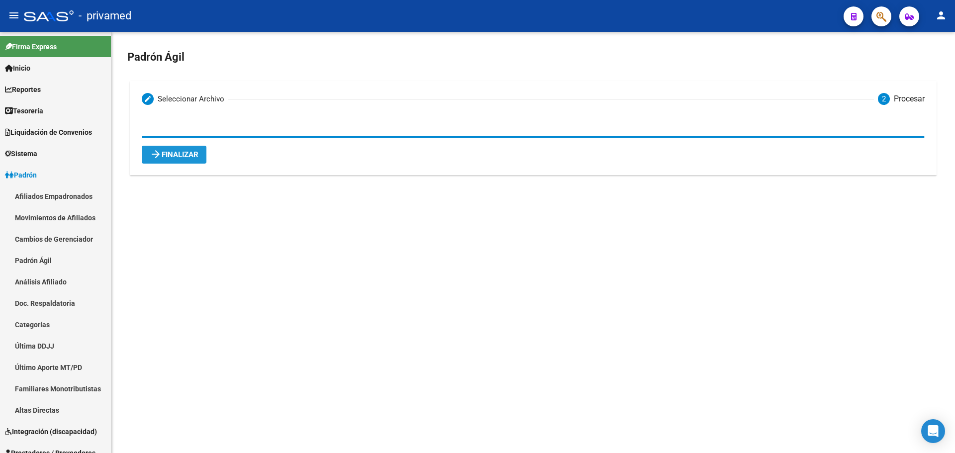
click at [184, 156] on span "arrow_forward Finalizar" at bounding box center [174, 154] width 49 height 9
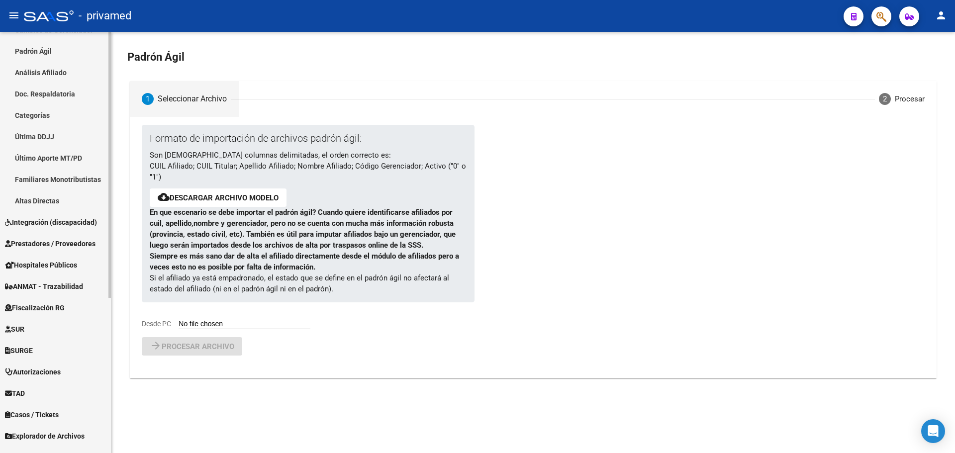
scroll to position [246, 0]
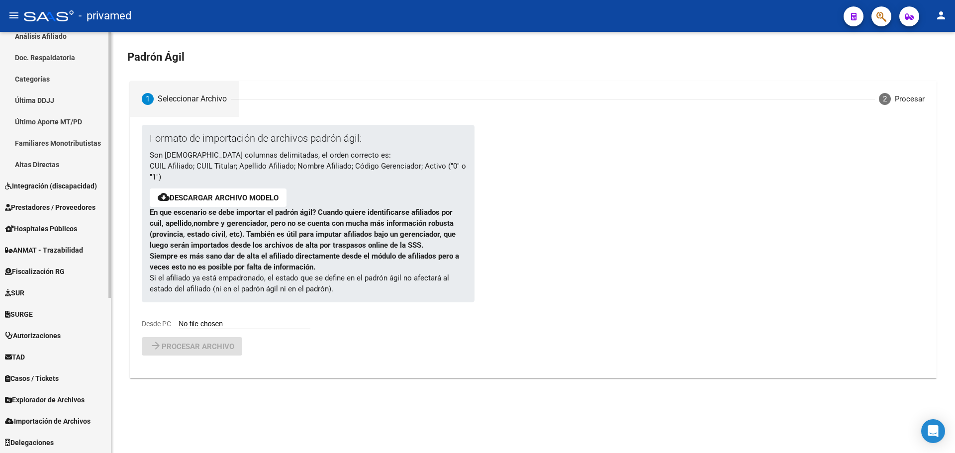
click at [70, 420] on span "Importación de Archivos" at bounding box center [48, 421] width 86 height 11
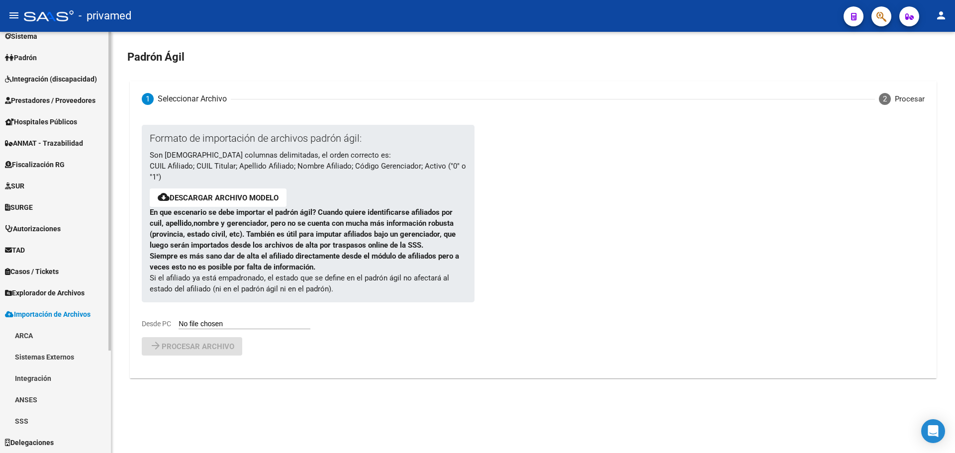
scroll to position [117, 0]
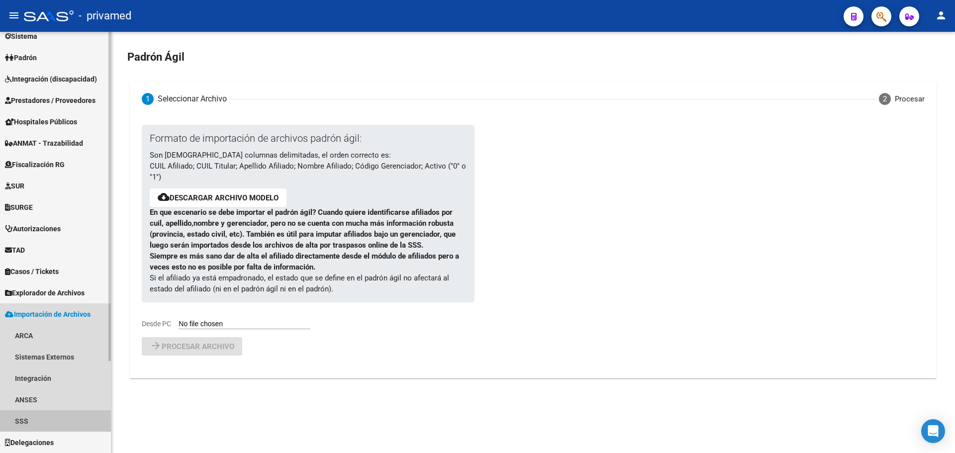
click at [39, 421] on link "SSS" at bounding box center [55, 421] width 111 height 21
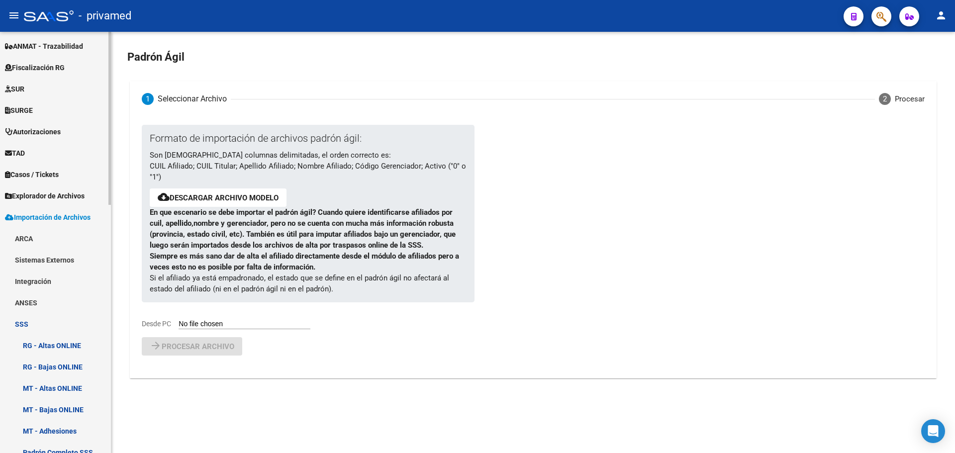
scroll to position [316, 0]
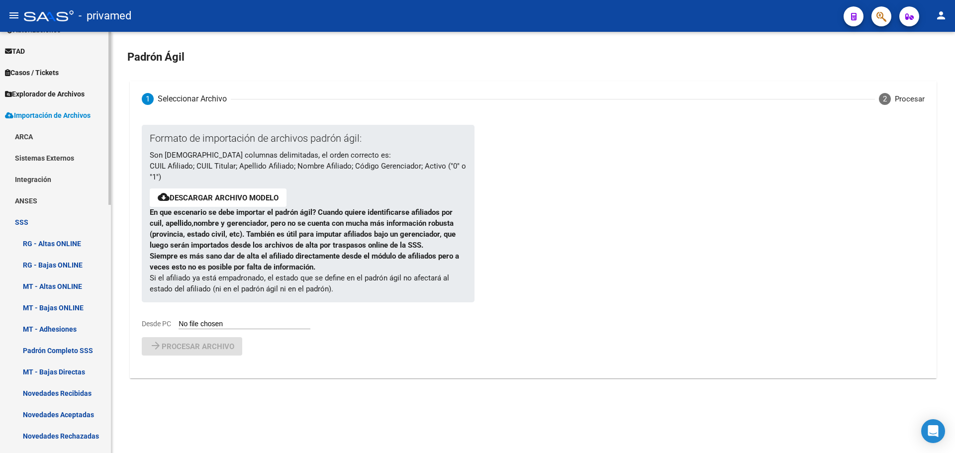
click at [78, 265] on link "RG - Bajas ONLINE" at bounding box center [55, 264] width 111 height 21
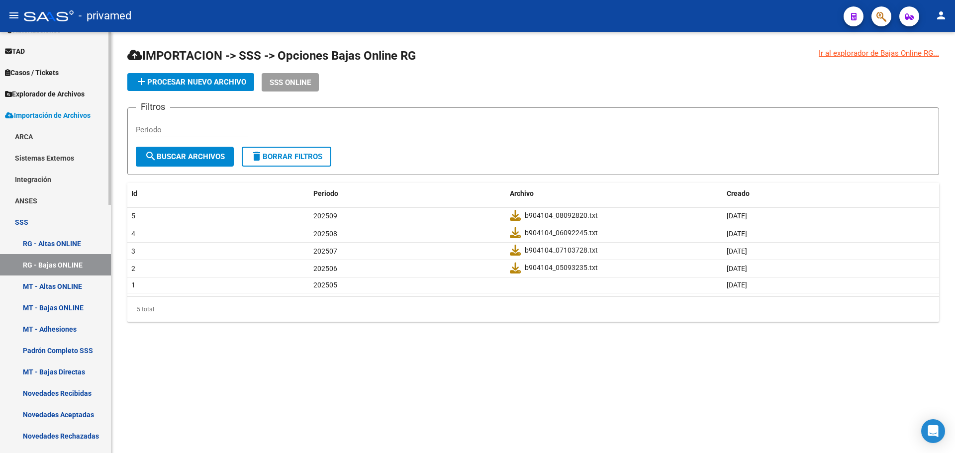
click at [52, 136] on link "ARCA" at bounding box center [55, 136] width 111 height 21
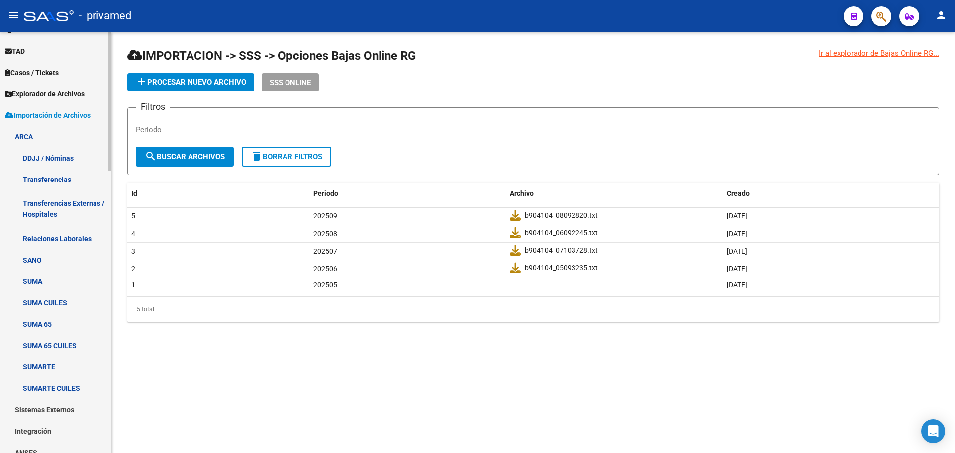
click at [69, 242] on link "Relaciones Laborales" at bounding box center [55, 238] width 111 height 21
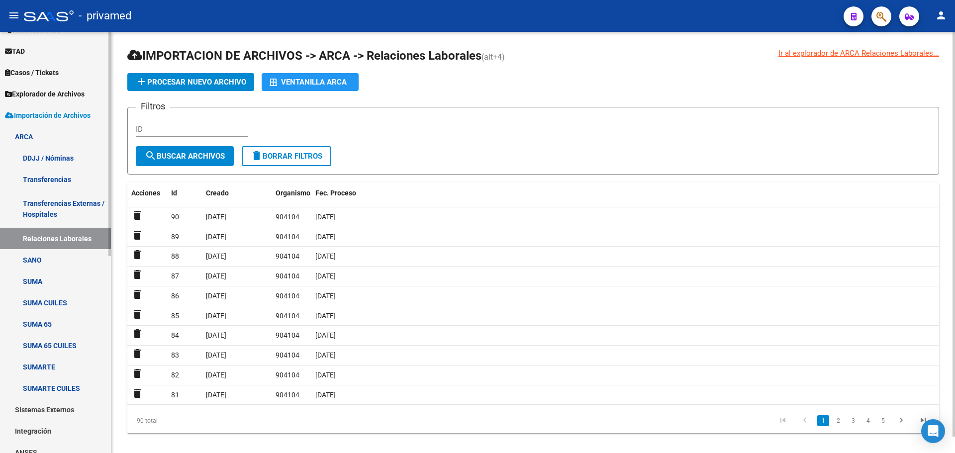
scroll to position [117, 0]
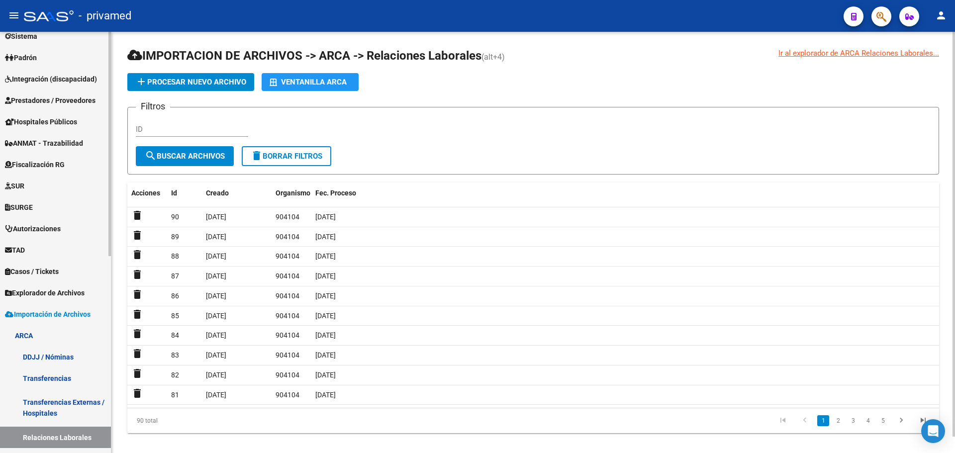
click at [46, 285] on link "Explorador de Archivos" at bounding box center [55, 292] width 111 height 21
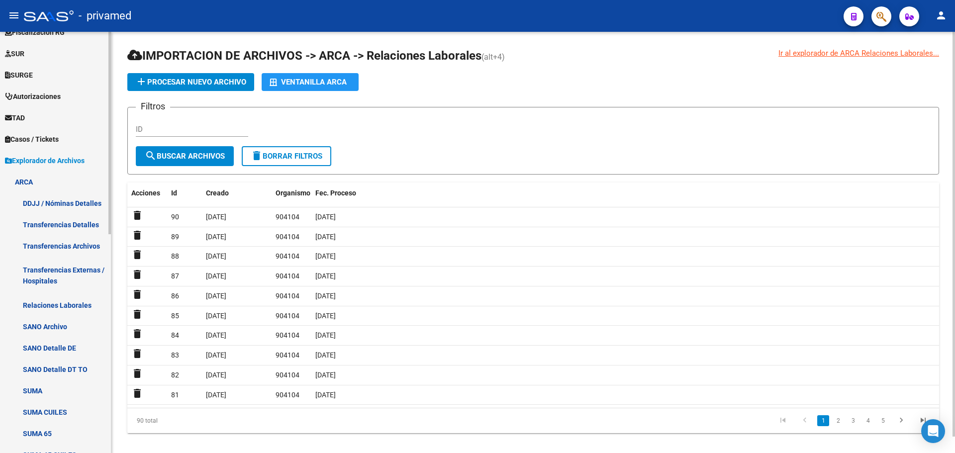
scroll to position [267, 0]
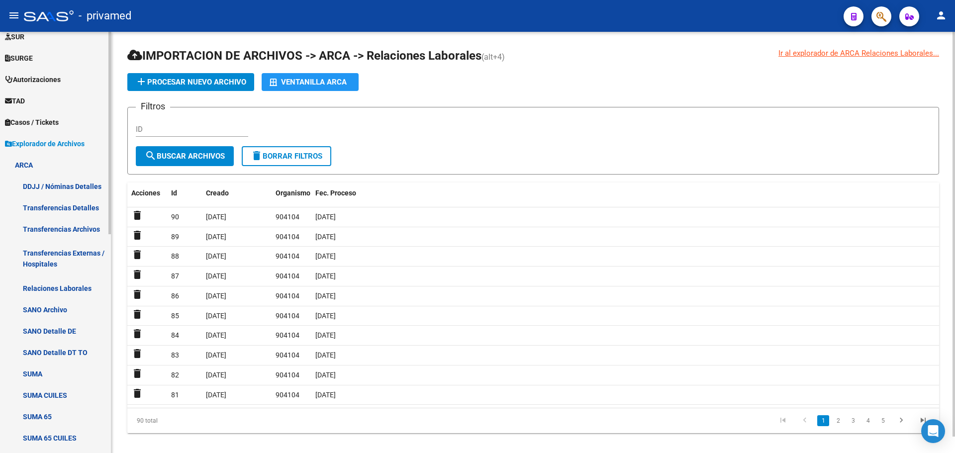
click at [66, 286] on link "Relaciones Laborales" at bounding box center [55, 288] width 111 height 21
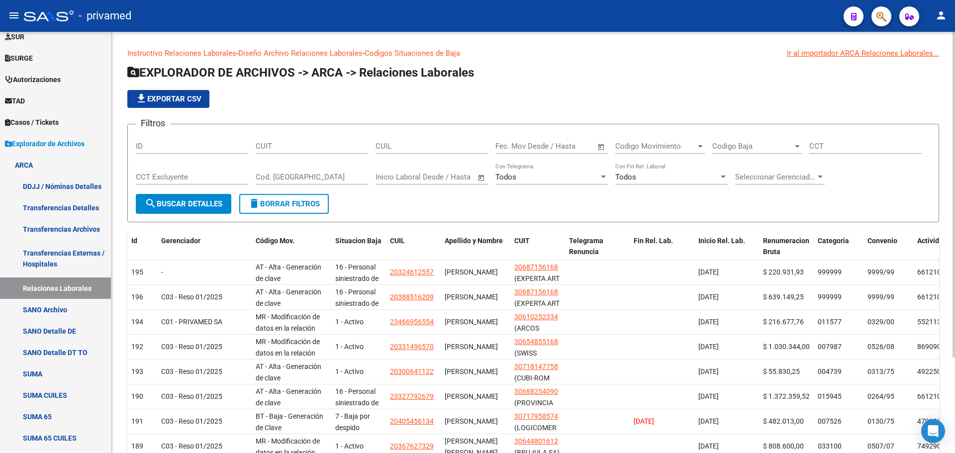
click at [181, 100] on span "file_download Exportar CSV" at bounding box center [168, 99] width 66 height 9
click at [537, 210] on form "Filtros ID CUIT CUIL Fecha inicio – Fecha fin Fec. Mov Desde / Hasta Codigo Mov…" at bounding box center [533, 173] width 812 height 99
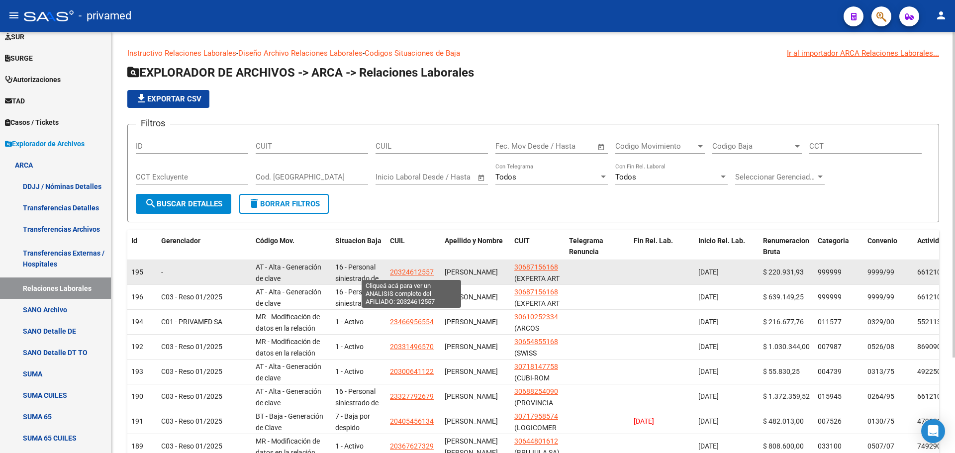
click at [421, 271] on span "20324612557" at bounding box center [412, 272] width 44 height 8
type textarea "20324612557"
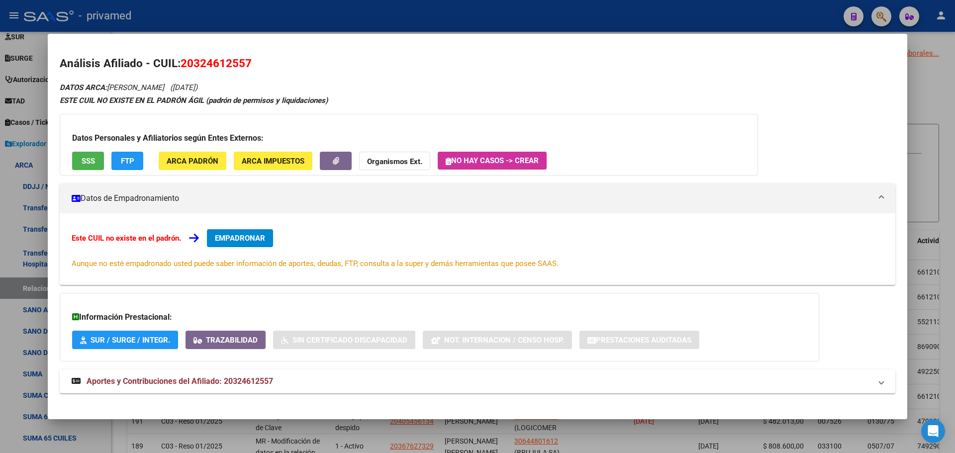
scroll to position [8, 0]
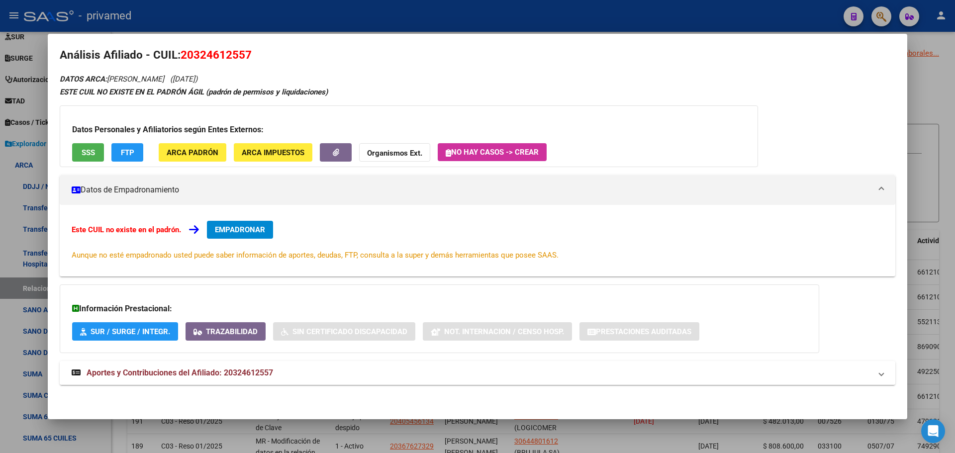
click at [156, 377] on span "Aportes y Contribuciones del Afiliado: 20324612557" at bounding box center [180, 372] width 187 height 9
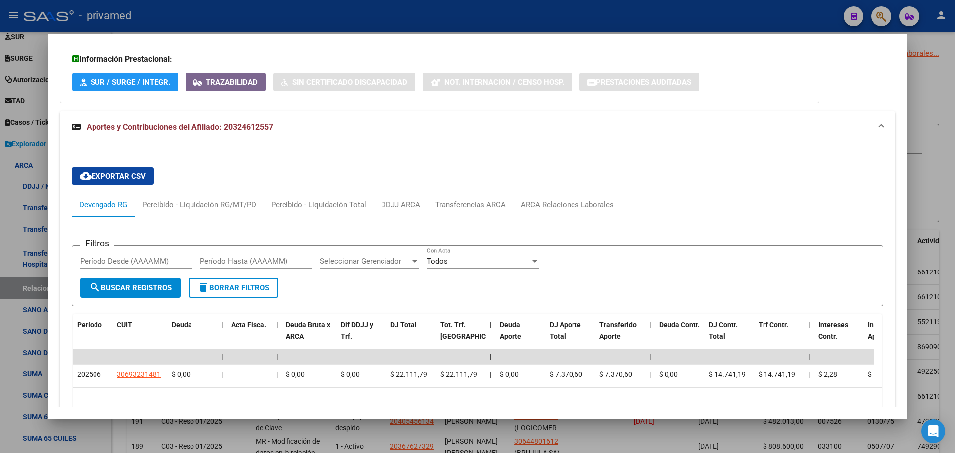
scroll to position [0, 0]
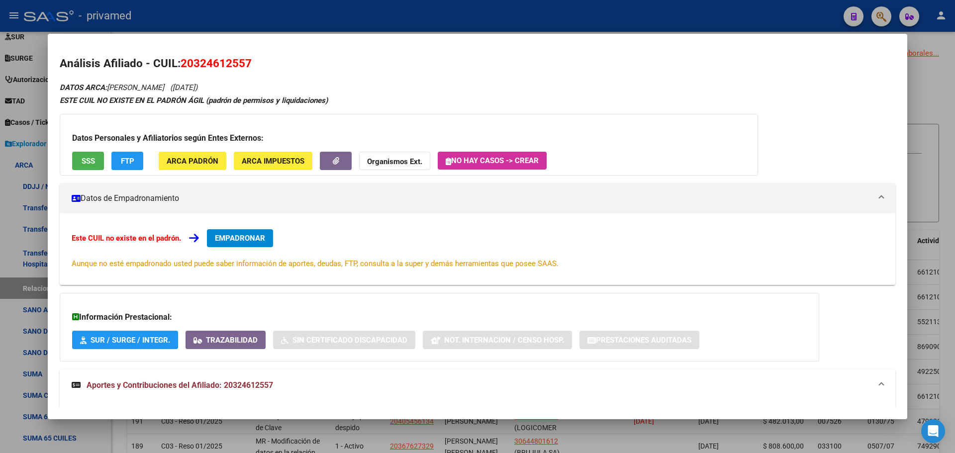
click at [222, 62] on span "20324612557" at bounding box center [216, 63] width 71 height 13
copy span "20324612557"
click at [178, 18] on div at bounding box center [477, 226] width 955 height 453
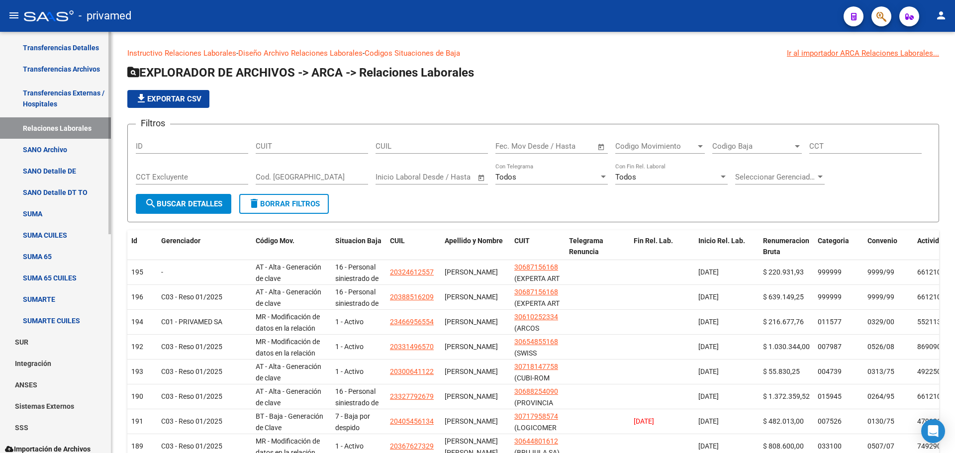
scroll to position [455, 0]
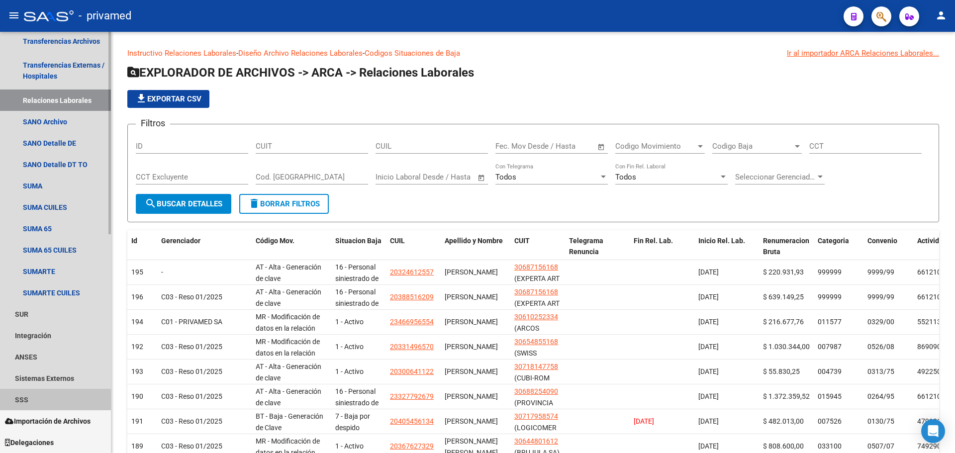
click at [55, 401] on link "SSS" at bounding box center [55, 399] width 111 height 21
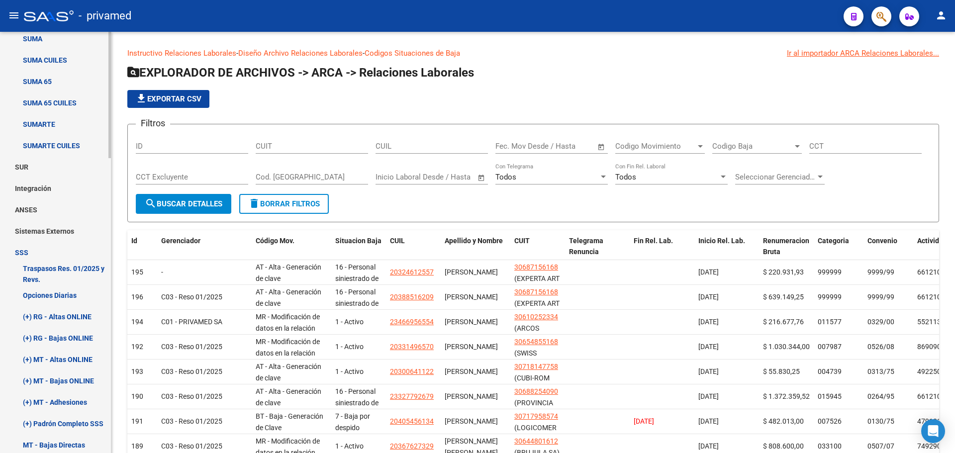
scroll to position [604, 0]
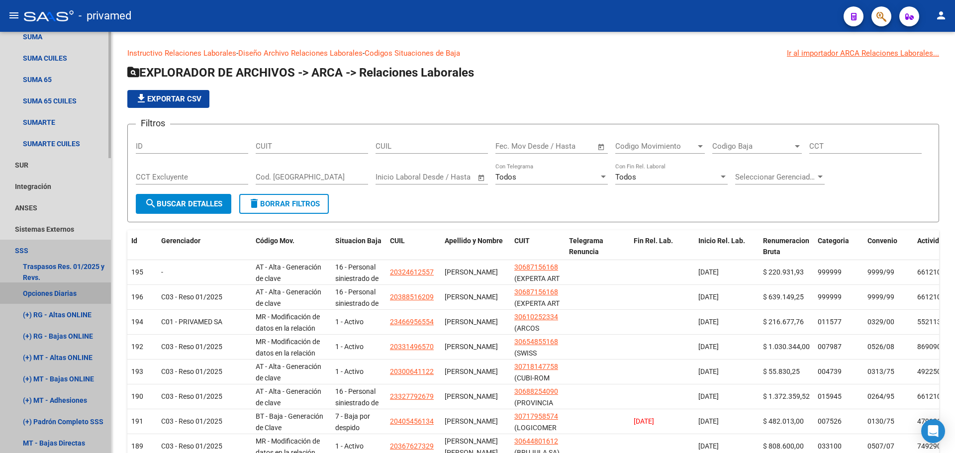
click at [54, 289] on link "Opciones Diarias" at bounding box center [55, 293] width 111 height 21
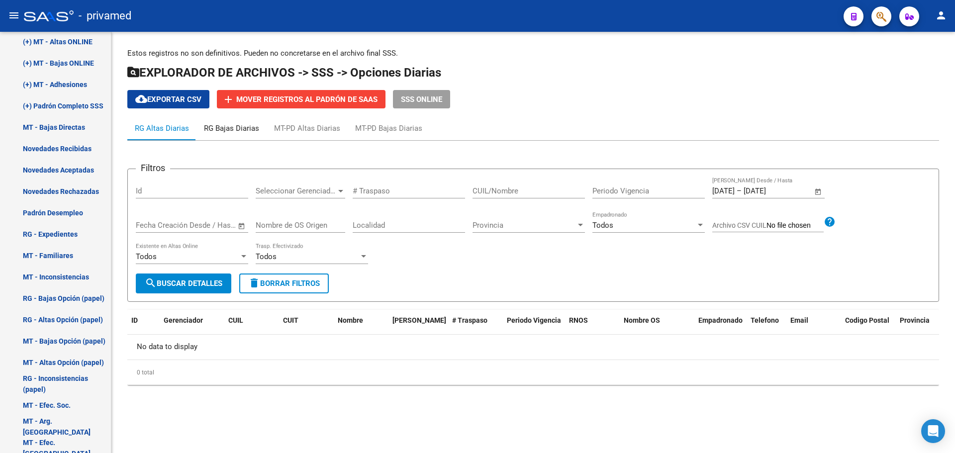
click at [234, 129] on div "RG Bajas Diarias" at bounding box center [231, 128] width 55 height 11
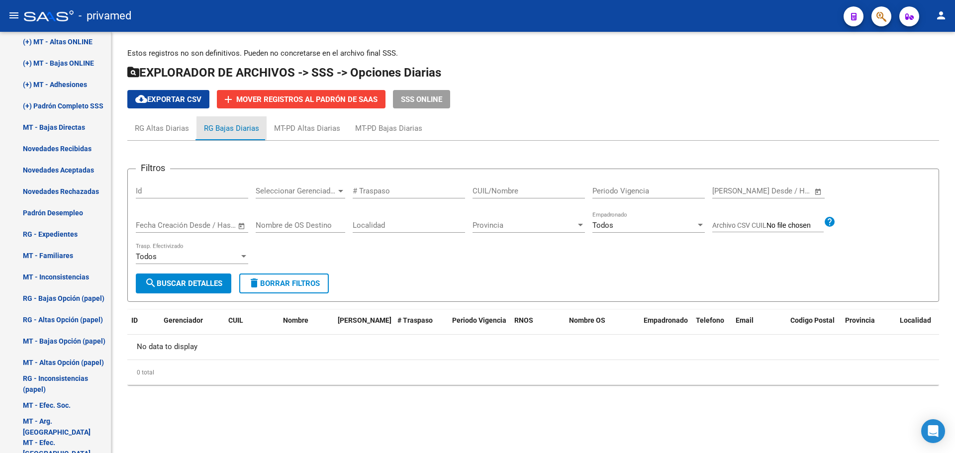
type input "[DATE]"
click at [735, 191] on input "[DATE]" at bounding box center [724, 191] width 22 height 9
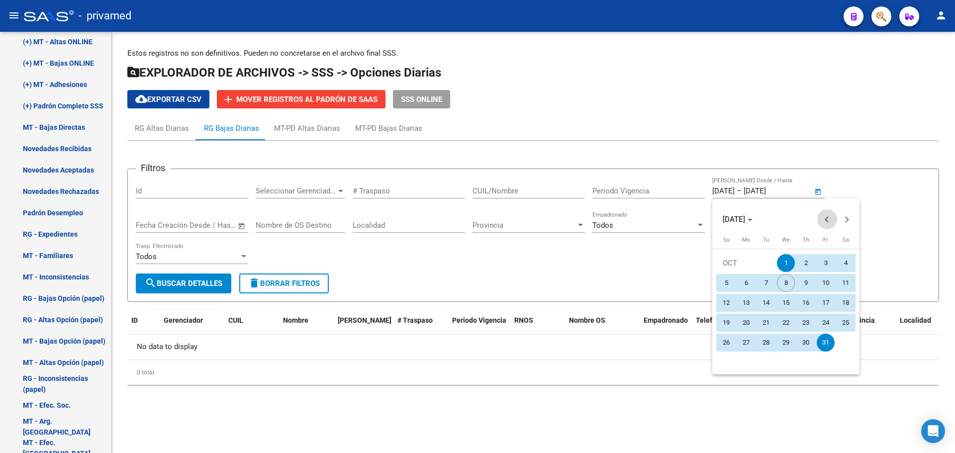
click at [826, 222] on span "Previous month" at bounding box center [828, 219] width 20 height 20
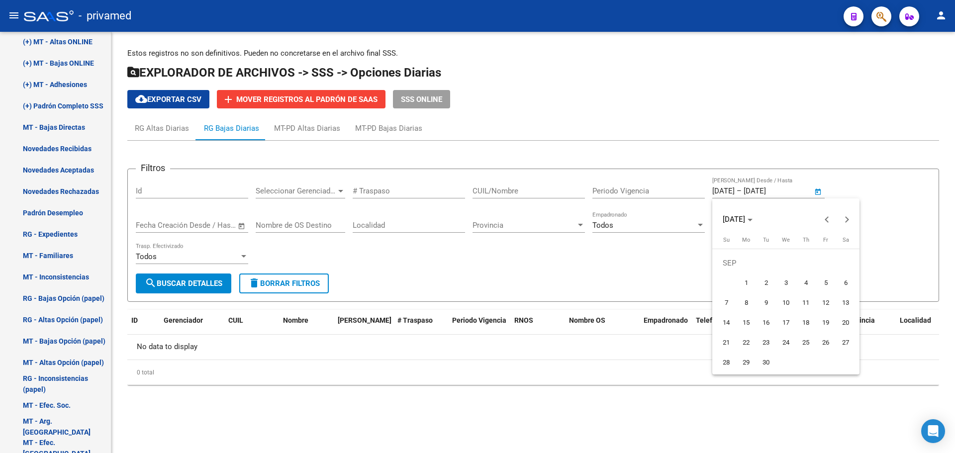
click at [749, 277] on span "1" at bounding box center [746, 283] width 18 height 18
type input "[DATE]"
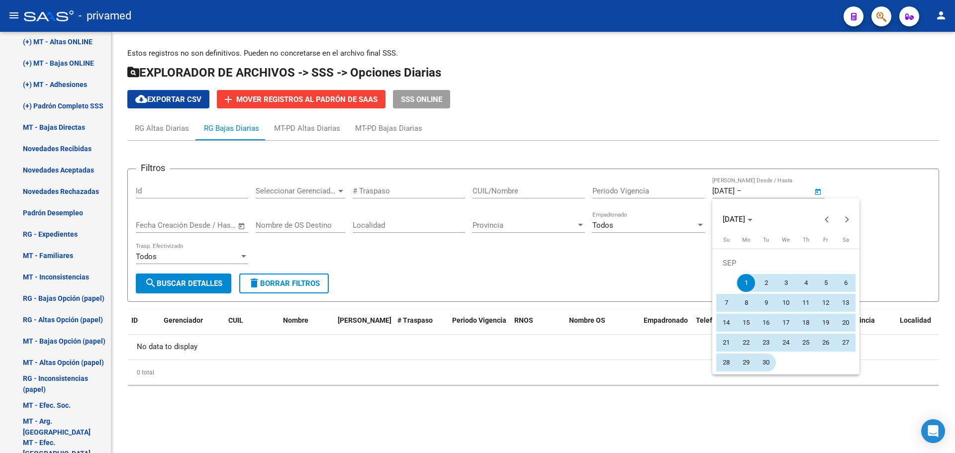
click at [768, 361] on span "30" at bounding box center [766, 363] width 18 height 18
type input "[DATE]"
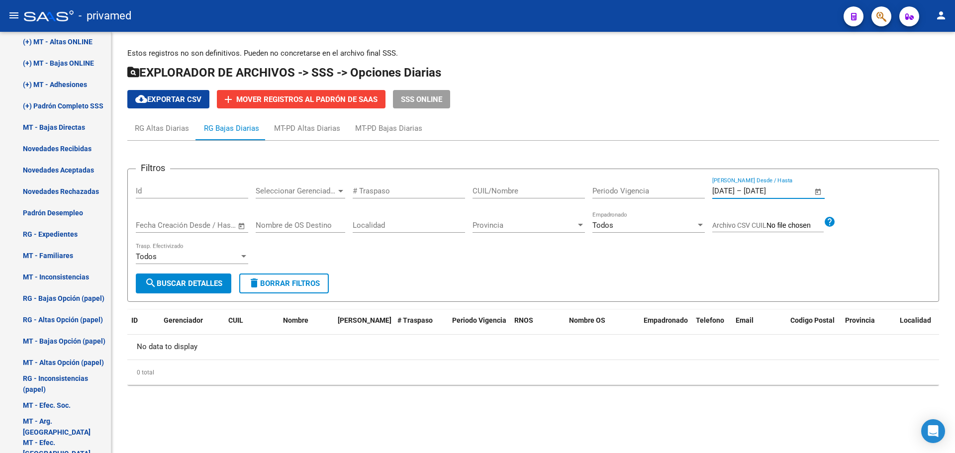
click at [195, 280] on span "search Buscar Detalles" at bounding box center [184, 283] width 78 height 9
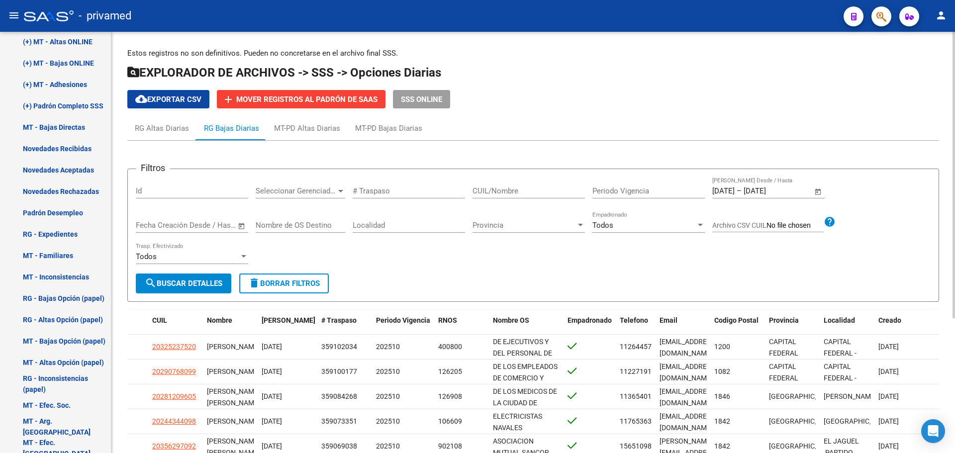
click at [730, 194] on input "[DATE]" at bounding box center [724, 191] width 22 height 9
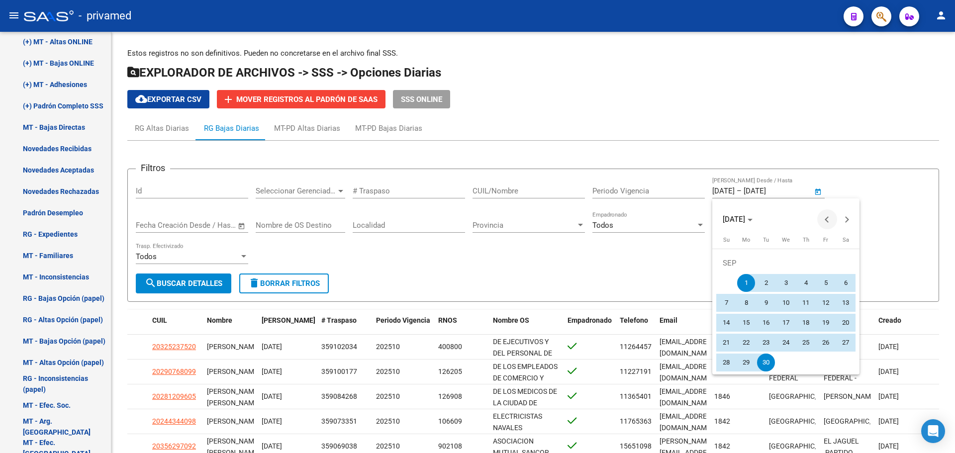
click at [830, 219] on button "Previous month" at bounding box center [828, 219] width 20 height 20
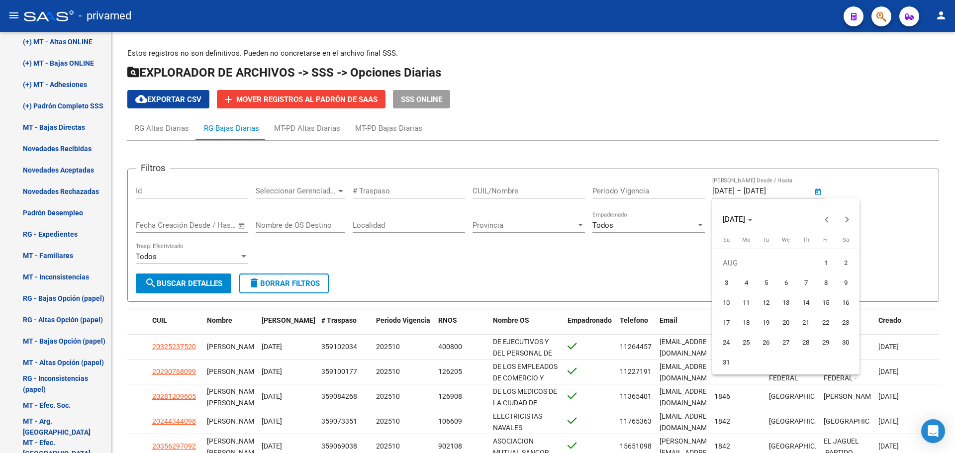
click at [829, 268] on span "1" at bounding box center [826, 263] width 18 height 18
type input "[DATE]"
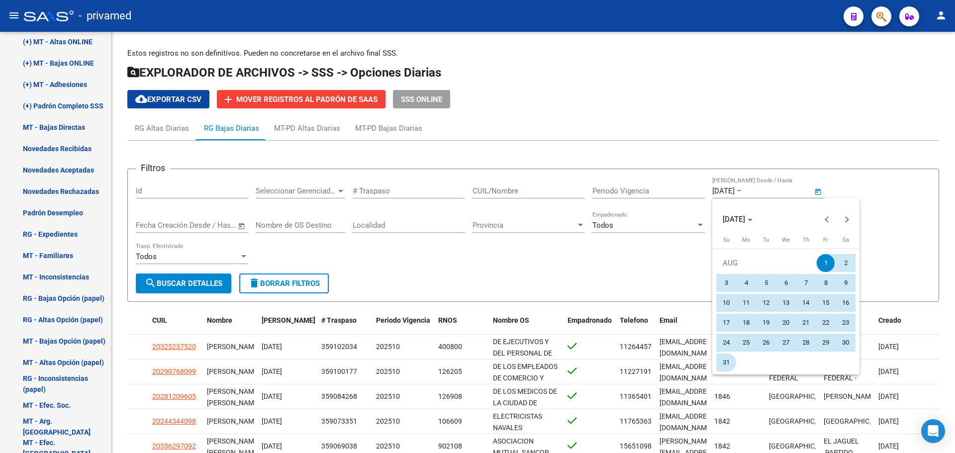
click at [727, 360] on span "31" at bounding box center [727, 363] width 18 height 18
type input "[DATE]"
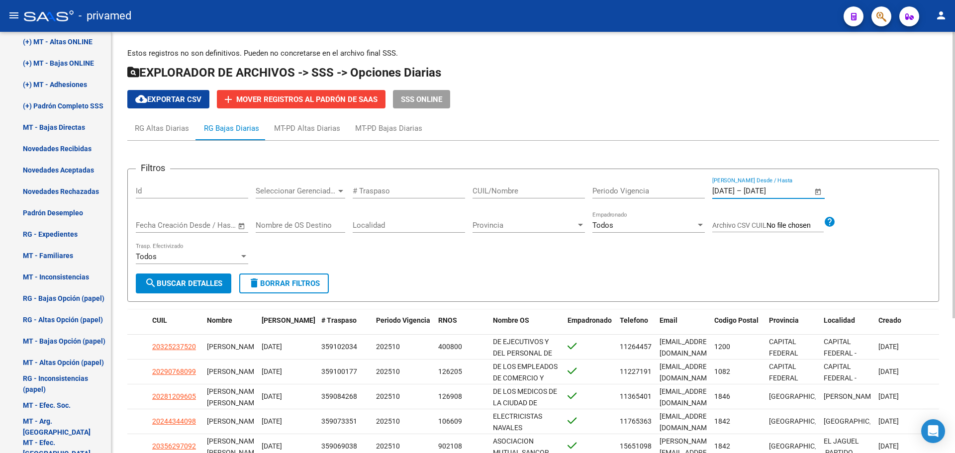
click at [203, 284] on span "search Buscar Detalles" at bounding box center [184, 283] width 78 height 9
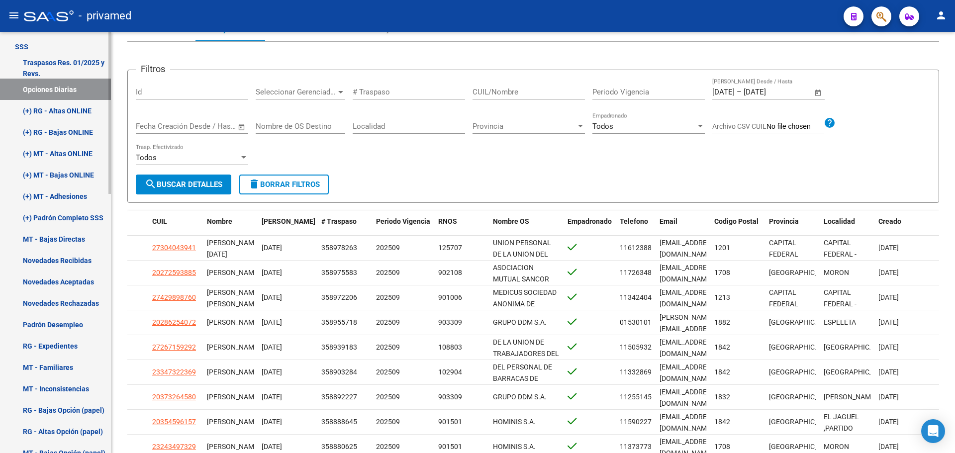
scroll to position [455, 0]
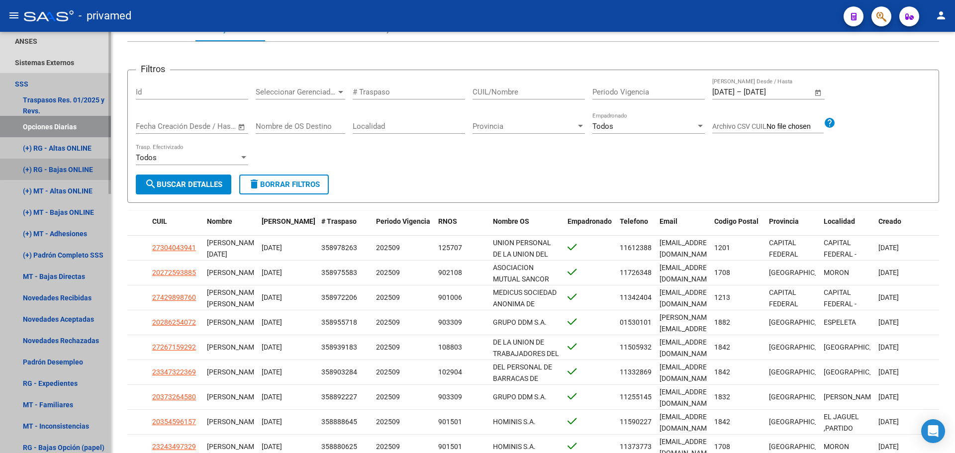
click at [87, 167] on link "(+) RG - Bajas ONLINE" at bounding box center [55, 169] width 111 height 21
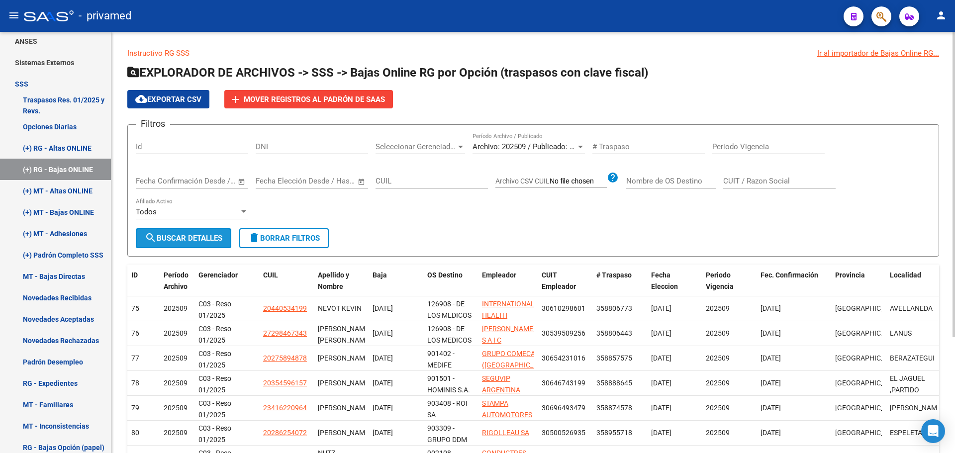
click at [179, 235] on span "search Buscar Detalles" at bounding box center [184, 238] width 78 height 9
click at [501, 147] on span "Archivo: 202509 / Publicado: 202508" at bounding box center [533, 146] width 121 height 9
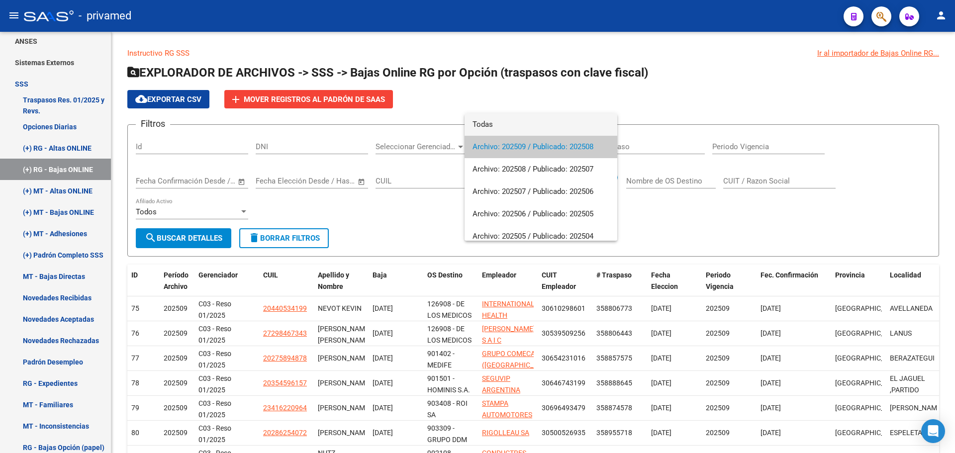
click at [502, 122] on span "Todas" at bounding box center [541, 124] width 137 height 22
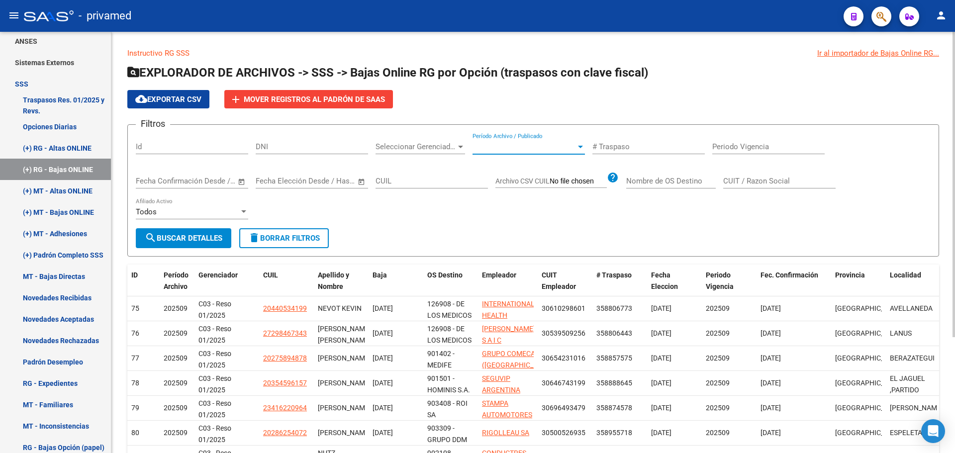
click at [498, 148] on span "Período Archivo / Publicado" at bounding box center [525, 146] width 104 height 9
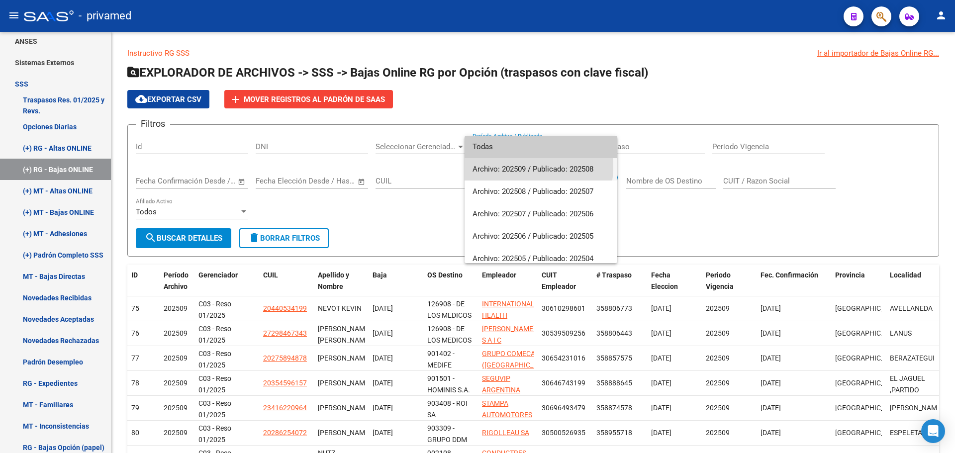
click at [509, 166] on span "Archivo: 202509 / Publicado: 202508" at bounding box center [541, 169] width 137 height 22
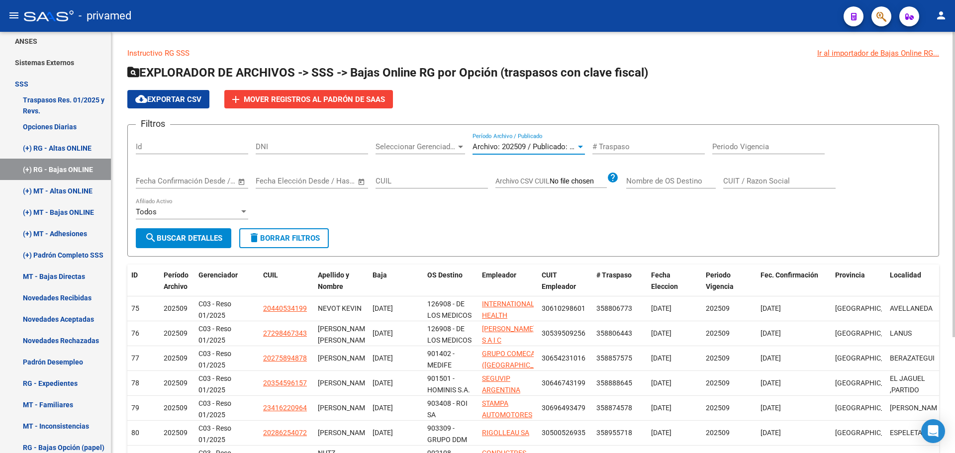
click at [185, 243] on button "search Buscar Detalles" at bounding box center [184, 238] width 96 height 20
click at [434, 233] on form "Filtros Id DNI Seleccionar Gerenciador Seleccionar Gerenciador Archivo: 202509 …" at bounding box center [533, 190] width 812 height 132
click at [63, 150] on link "(+) RG - Altas ONLINE" at bounding box center [55, 147] width 111 height 21
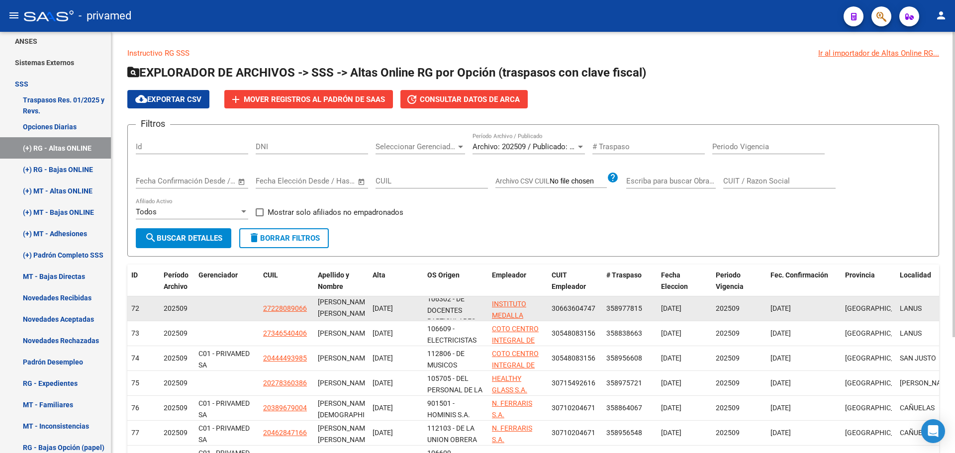
scroll to position [13, 0]
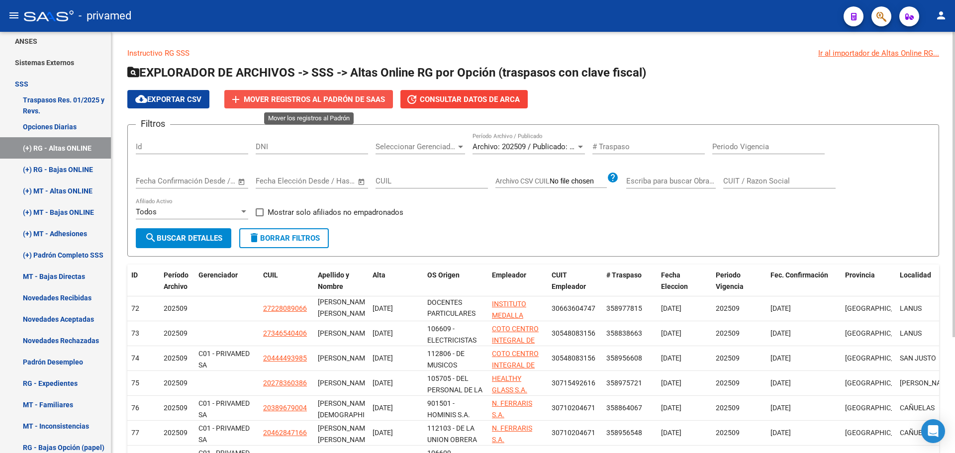
click at [321, 107] on button "add Mover registros al PADRÓN de SAAS" at bounding box center [308, 99] width 169 height 18
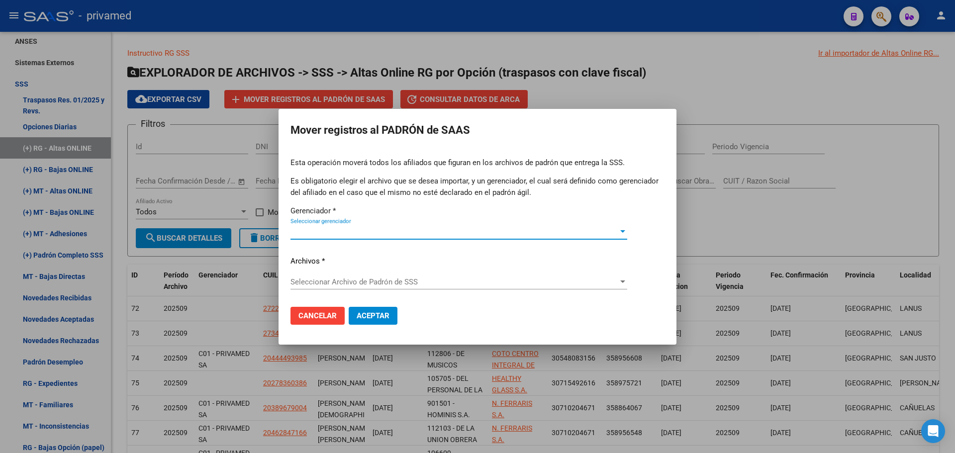
click at [318, 234] on span "Seleccionar gerenciador" at bounding box center [455, 231] width 328 height 9
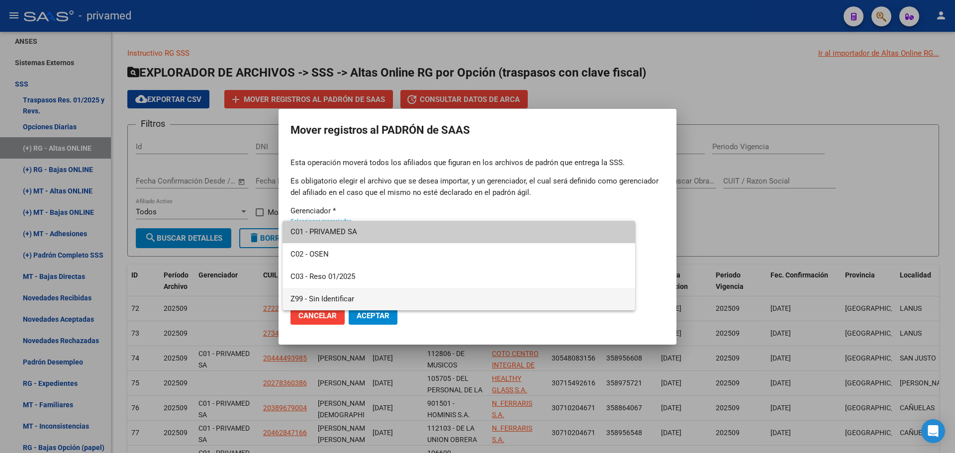
click at [341, 301] on span "Z99 - Sin Identificar" at bounding box center [459, 299] width 337 height 22
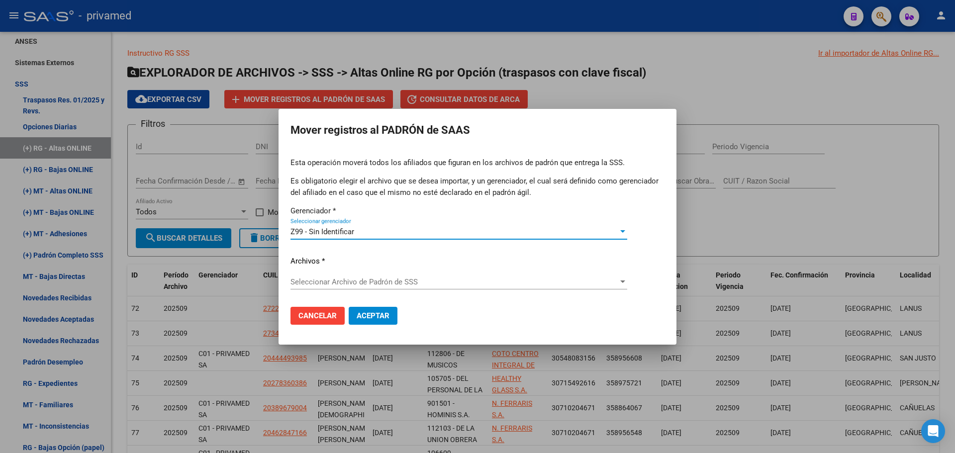
click at [318, 279] on span "Seleccionar Archivo de Padrón de SSS" at bounding box center [455, 282] width 328 height 9
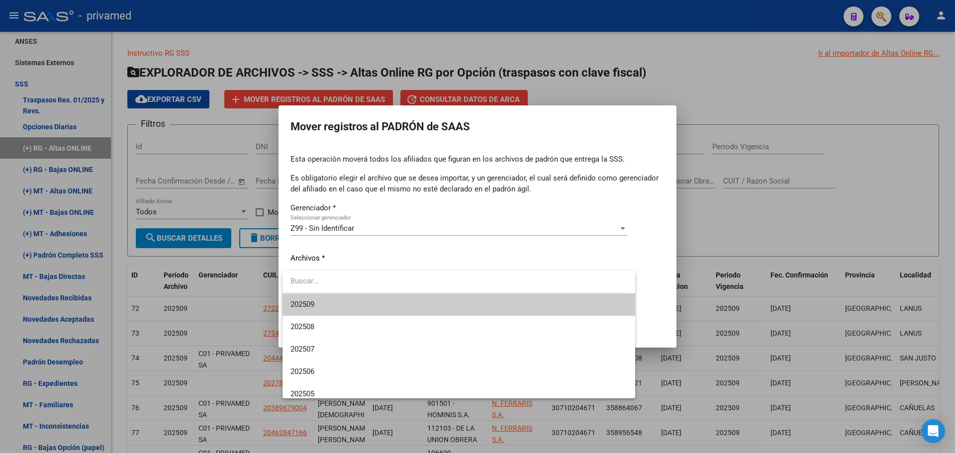
click at [320, 302] on span "202509" at bounding box center [459, 305] width 337 height 22
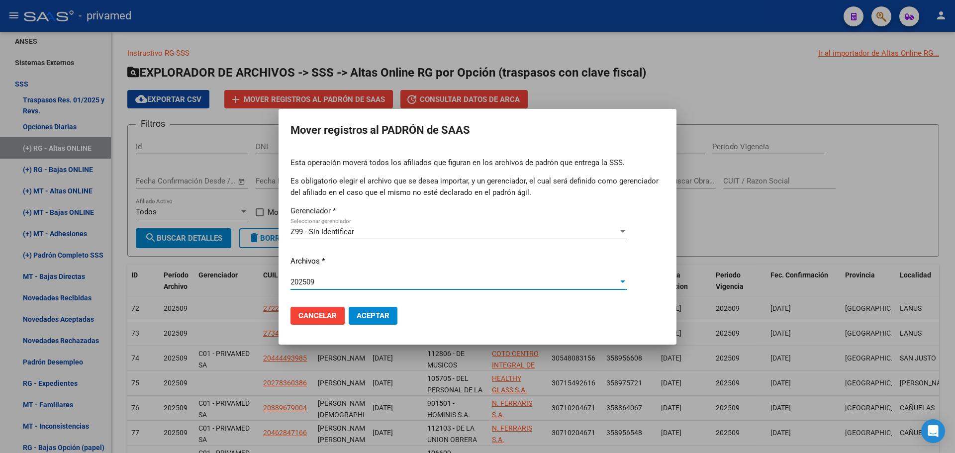
click at [373, 317] on span "Aceptar" at bounding box center [373, 316] width 33 height 9
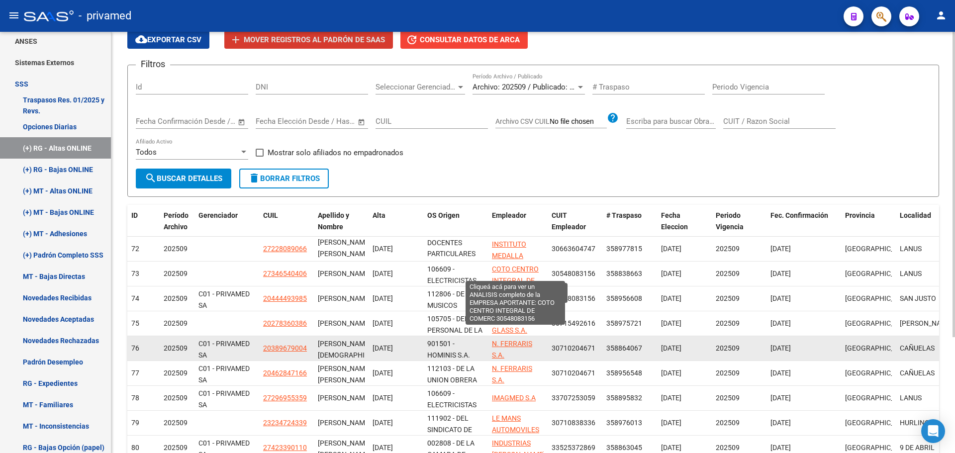
scroll to position [50, 0]
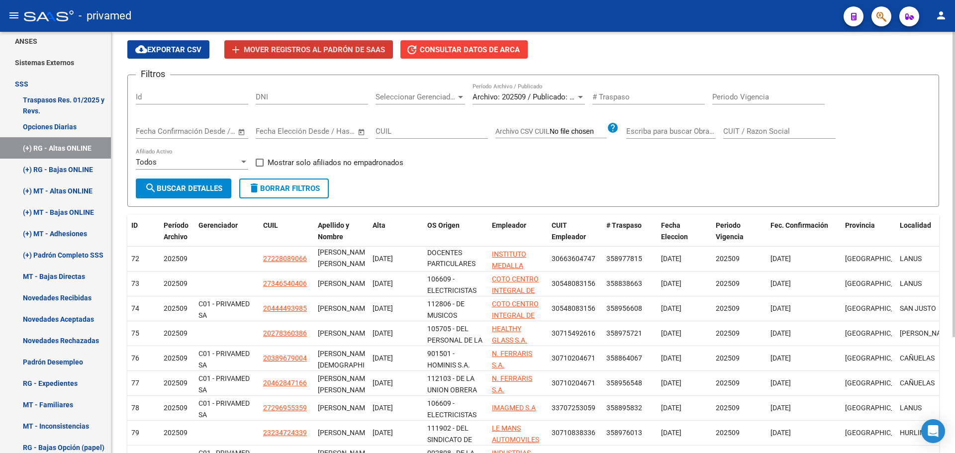
click at [526, 97] on span "Archivo: 202509 / Publicado: 202508" at bounding box center [533, 97] width 121 height 9
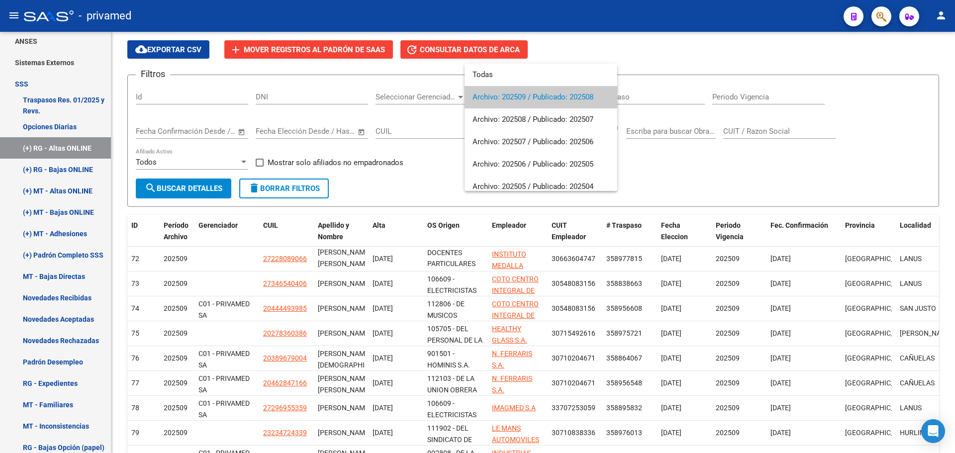
click at [437, 171] on div at bounding box center [477, 226] width 955 height 453
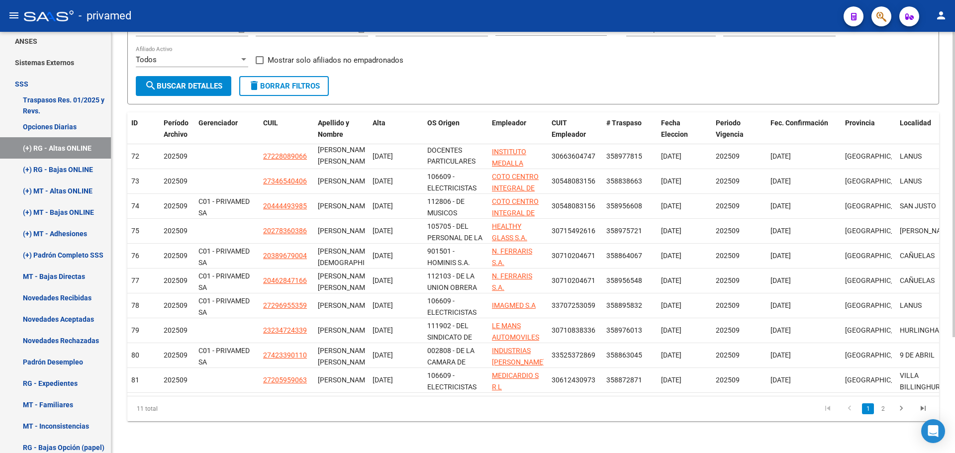
scroll to position [160, 0]
click at [63, 171] on link "(+) RG - Bajas ONLINE" at bounding box center [55, 169] width 111 height 21
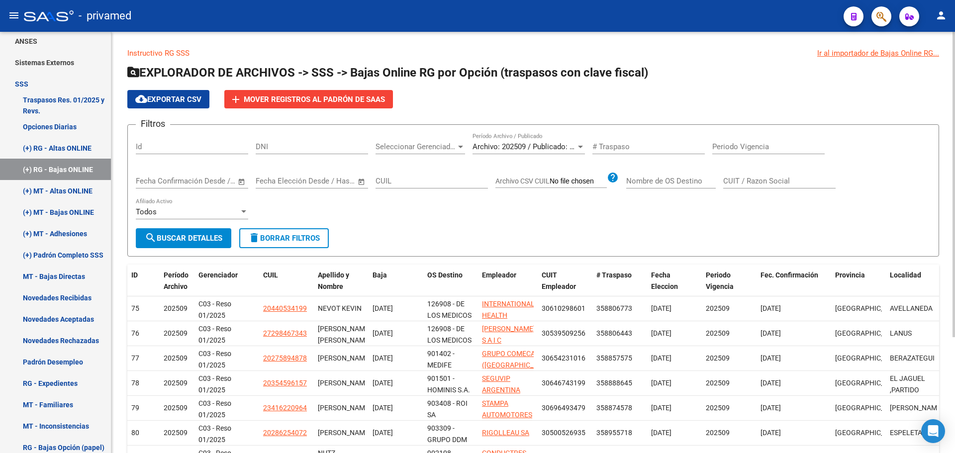
click at [561, 145] on span "Archivo: 202509 / Publicado: 202508" at bounding box center [533, 146] width 121 height 9
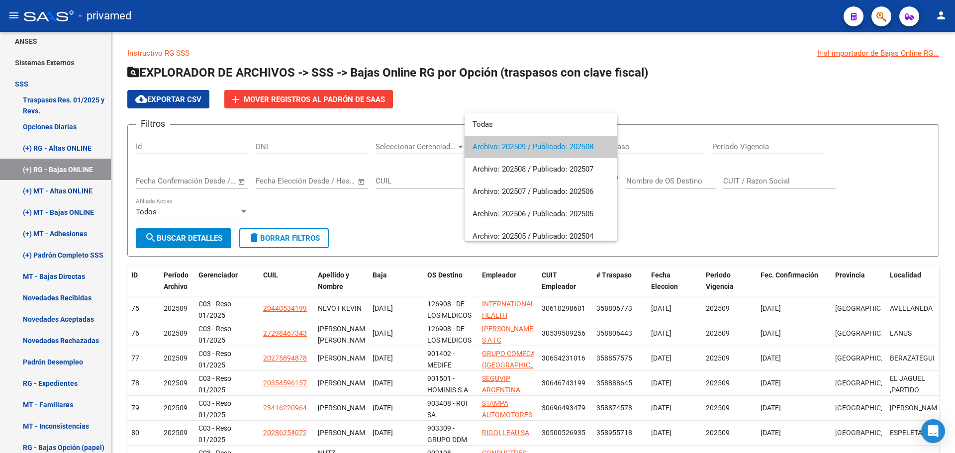
click at [512, 96] on div at bounding box center [477, 226] width 955 height 453
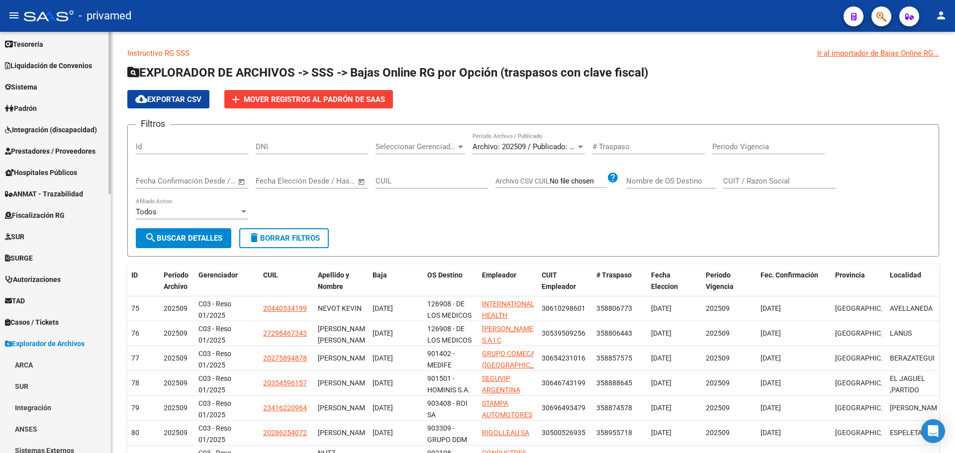
scroll to position [57, 0]
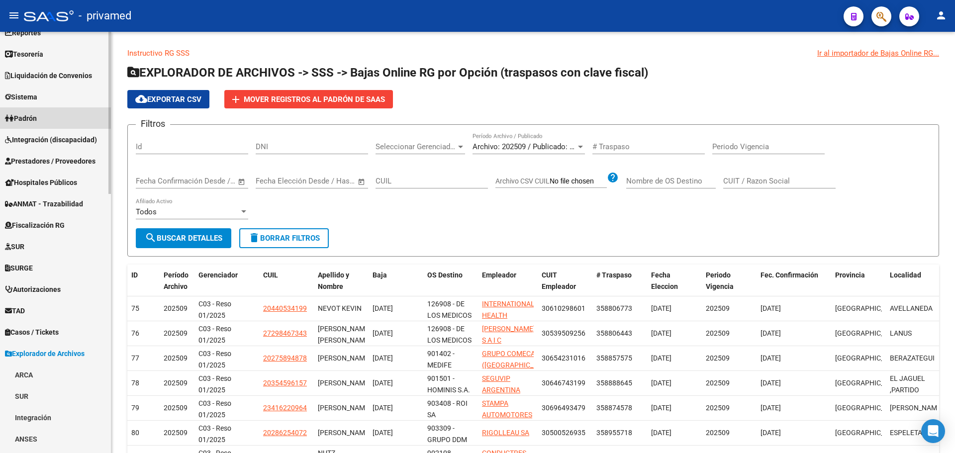
click at [60, 121] on link "Padrón" at bounding box center [55, 117] width 111 height 21
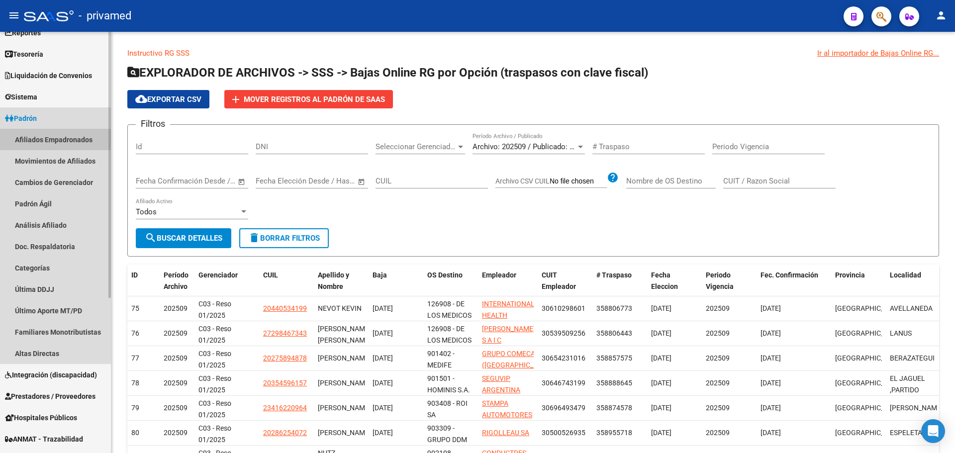
click at [64, 138] on link "Afiliados Empadronados" at bounding box center [55, 139] width 111 height 21
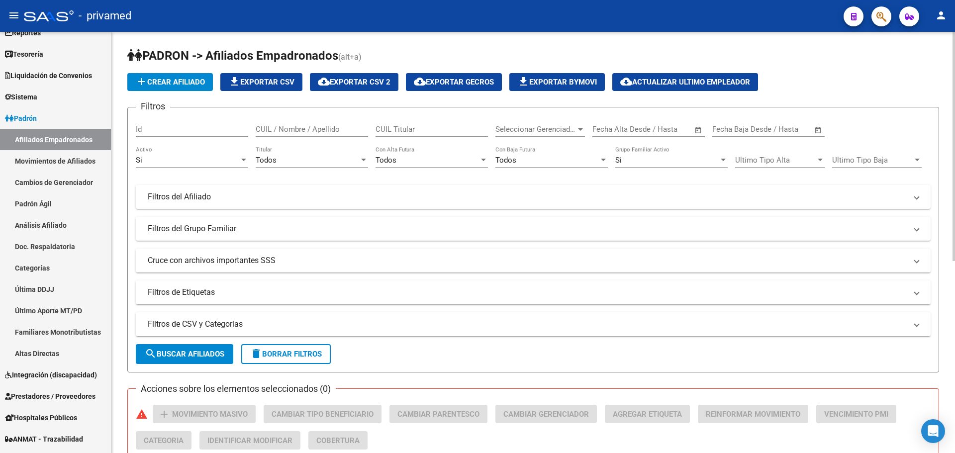
click at [570, 123] on div "Seleccionar Gerenciador Seleccionar Gerenciador" at bounding box center [541, 125] width 90 height 21
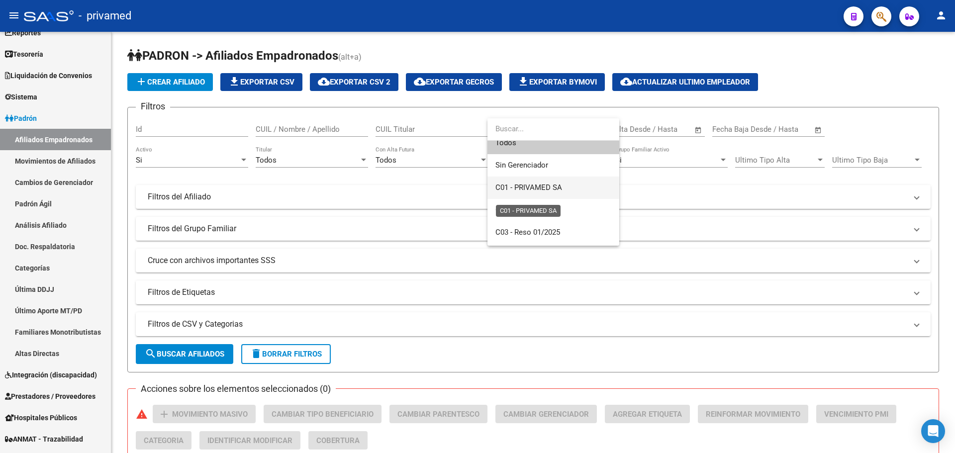
scroll to position [29, 0]
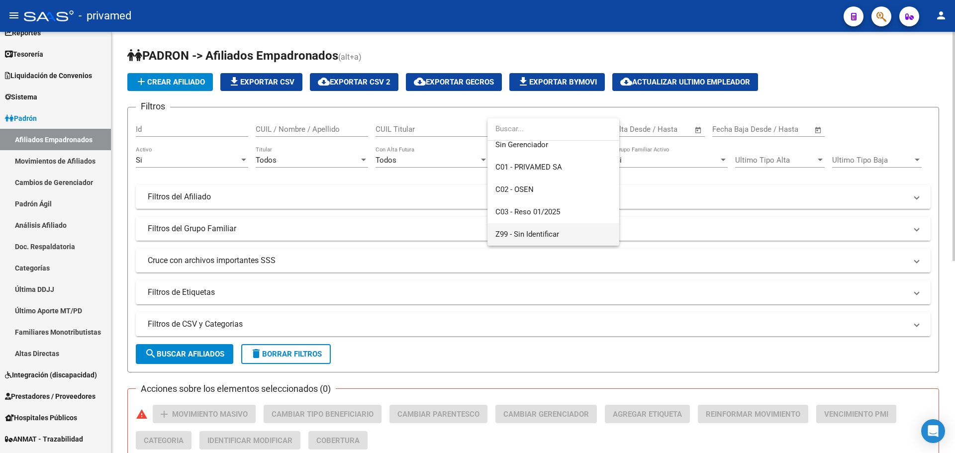
click at [562, 233] on span "Z99 - Sin Identificar" at bounding box center [554, 234] width 116 height 22
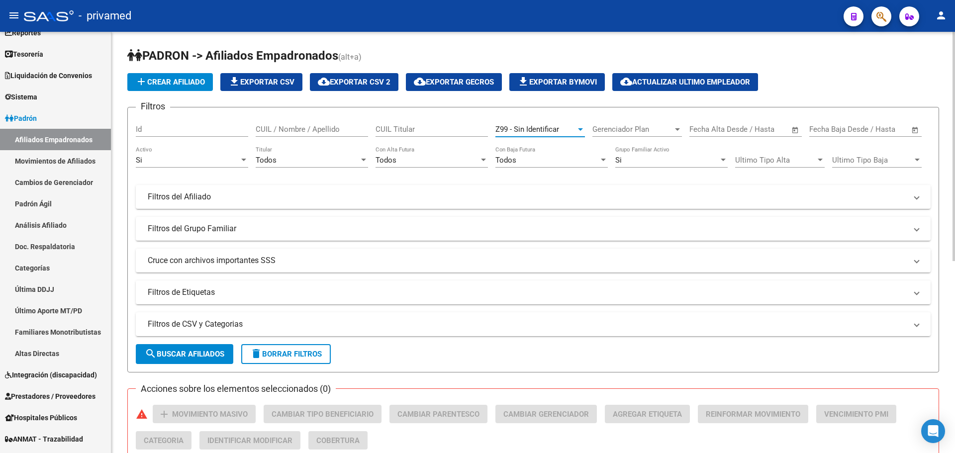
click at [181, 354] on span "search Buscar Afiliados" at bounding box center [185, 354] width 80 height 9
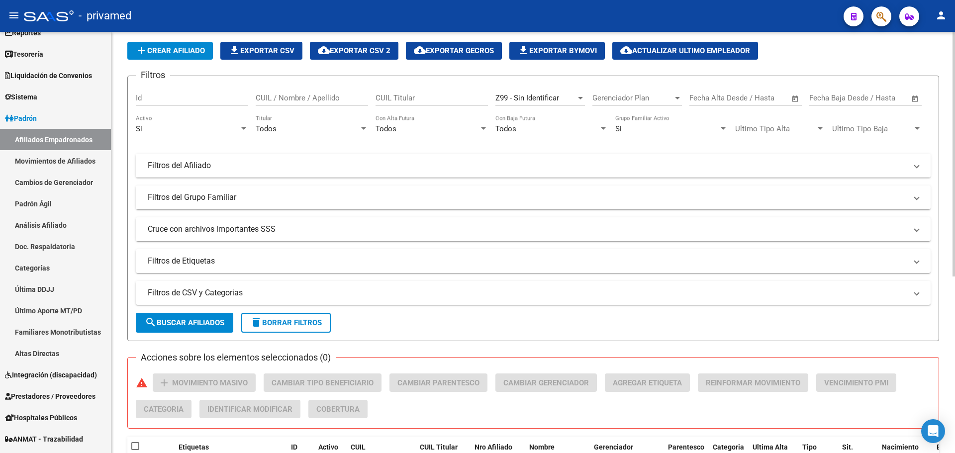
scroll to position [304, 0]
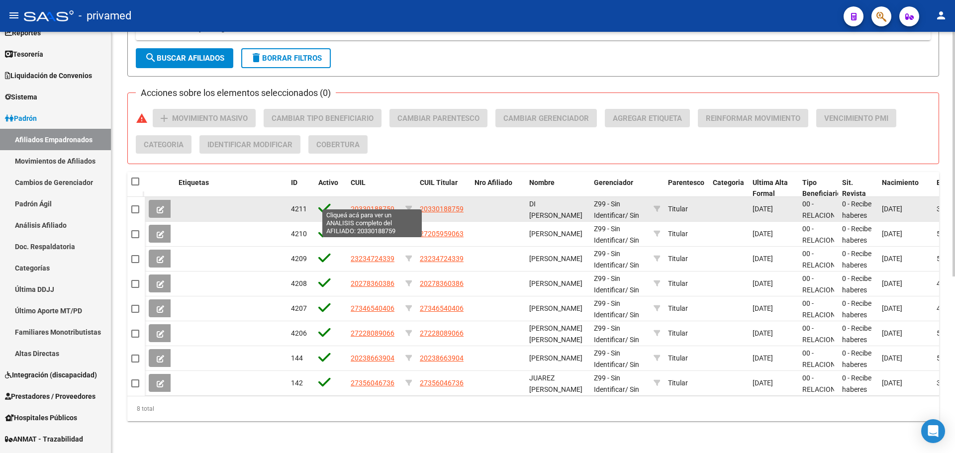
click at [372, 205] on span "20330188759" at bounding box center [373, 209] width 44 height 8
type textarea "20330188759"
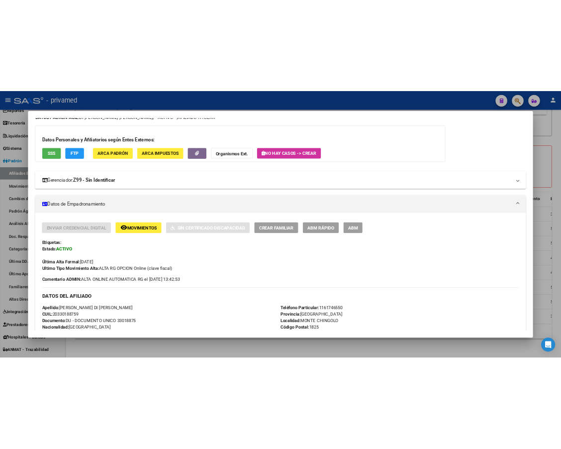
scroll to position [0, 0]
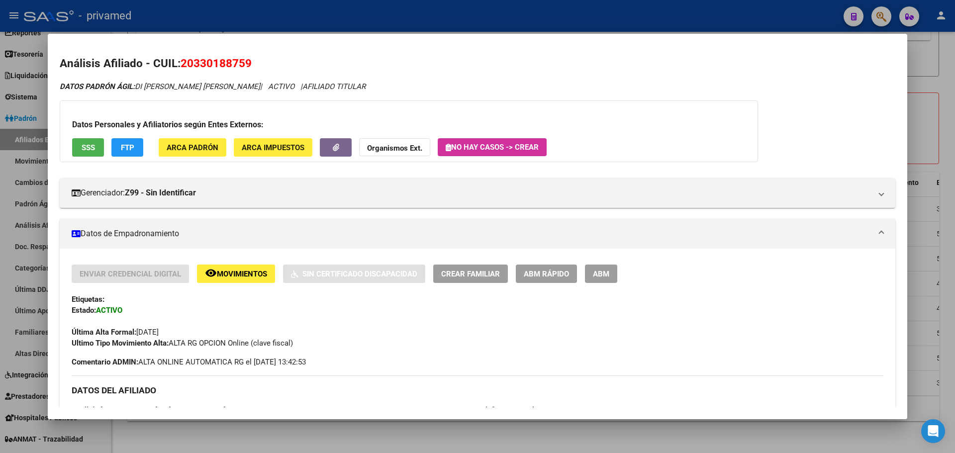
click at [200, 64] on span "20330188759" at bounding box center [216, 63] width 71 height 13
copy span "20330188759"
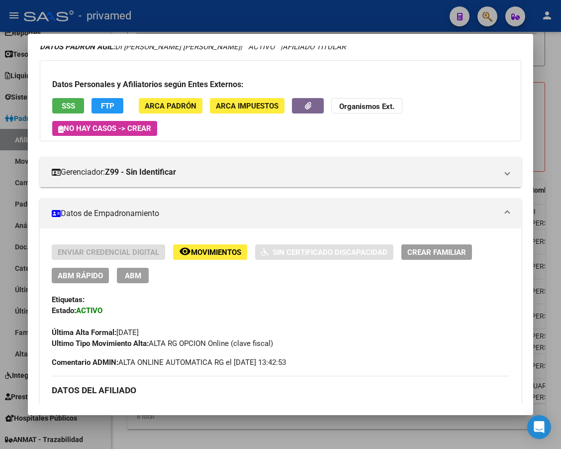
scroll to position [50, 0]
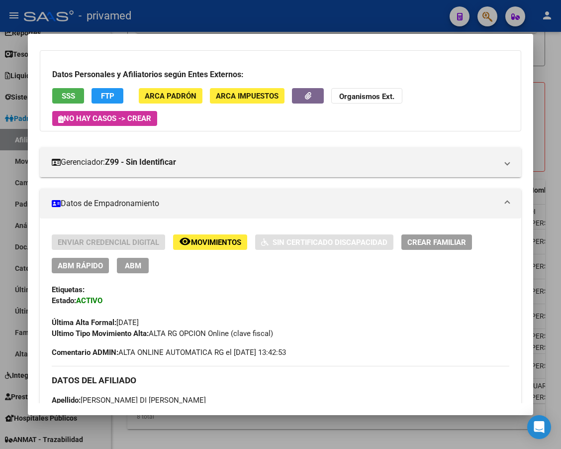
click at [340, 134] on div "DATOS PADRÓN ÁGIL: DI [PERSON_NAME] [PERSON_NAME] | ACTIVO | AFILIADO TITULAR D…" at bounding box center [280, 454] width 481 height 846
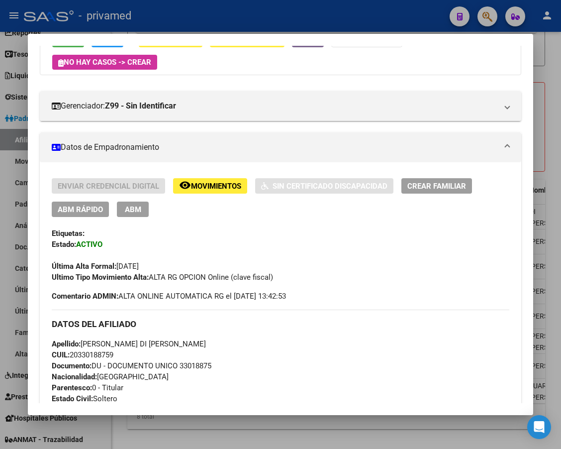
scroll to position [100, 0]
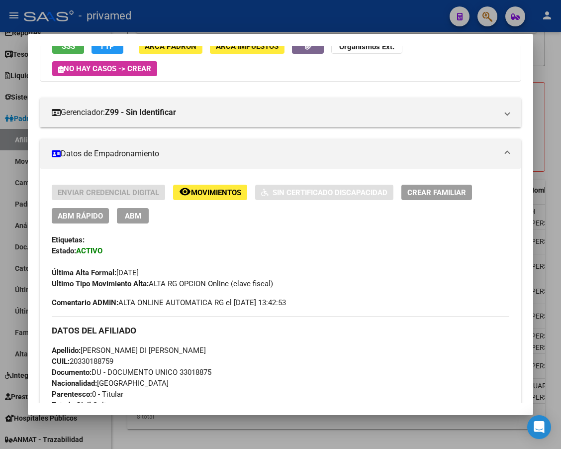
click at [119, 151] on mat-panel-title "Datos de Empadronamiento" at bounding box center [274, 154] width 445 height 12
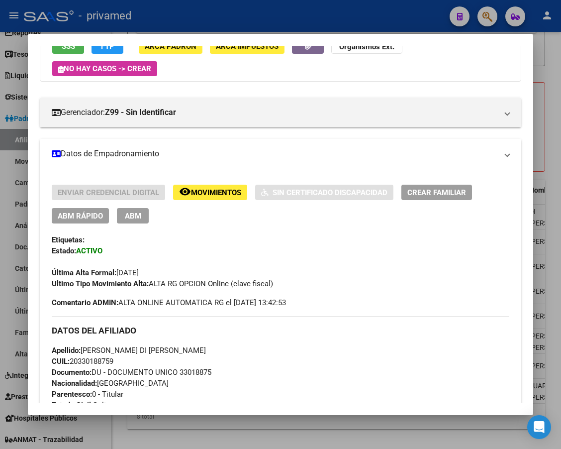
scroll to position [15, 0]
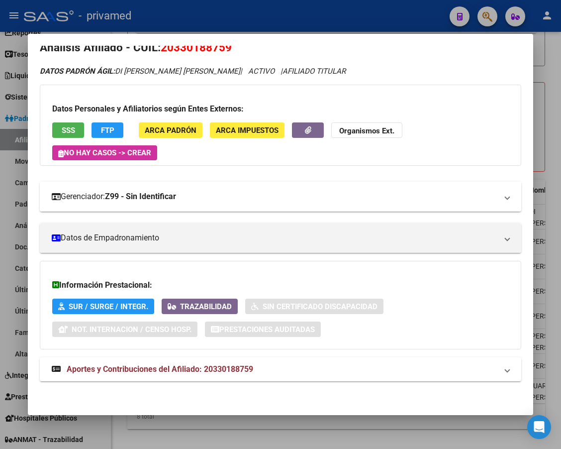
click at [247, 198] on mat-panel-title "Gerenciador: Z99 - Sin Identificar" at bounding box center [274, 197] width 445 height 12
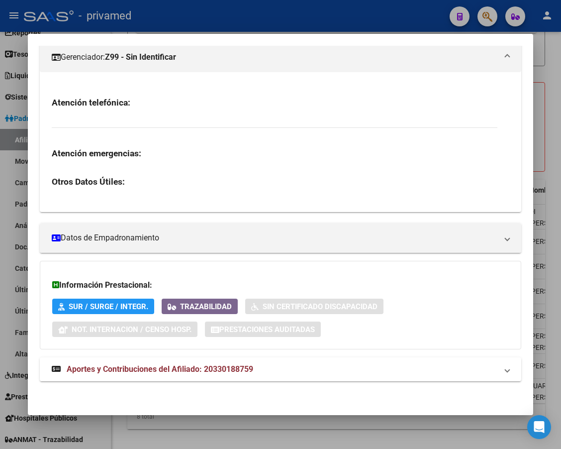
click at [336, 57] on mat-panel-title "Gerenciador: Z99 - Sin Identificar" at bounding box center [274, 57] width 445 height 12
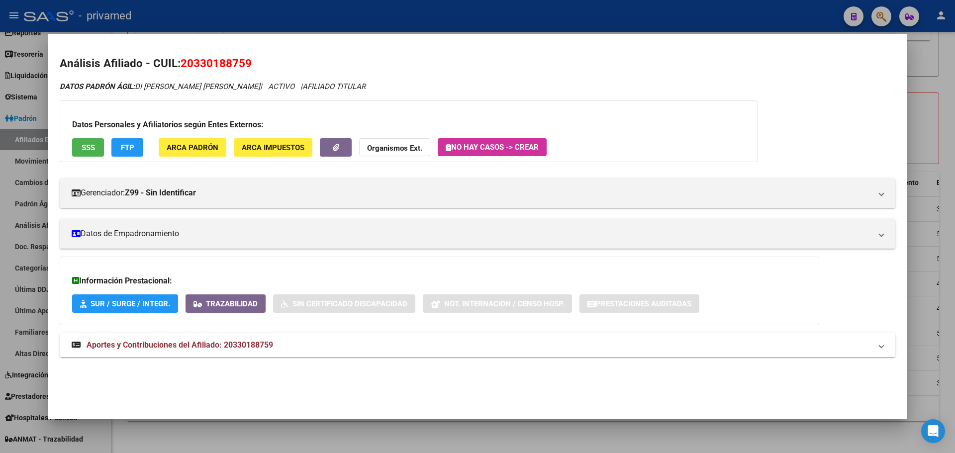
scroll to position [304, 0]
click at [397, 19] on div at bounding box center [477, 226] width 955 height 453
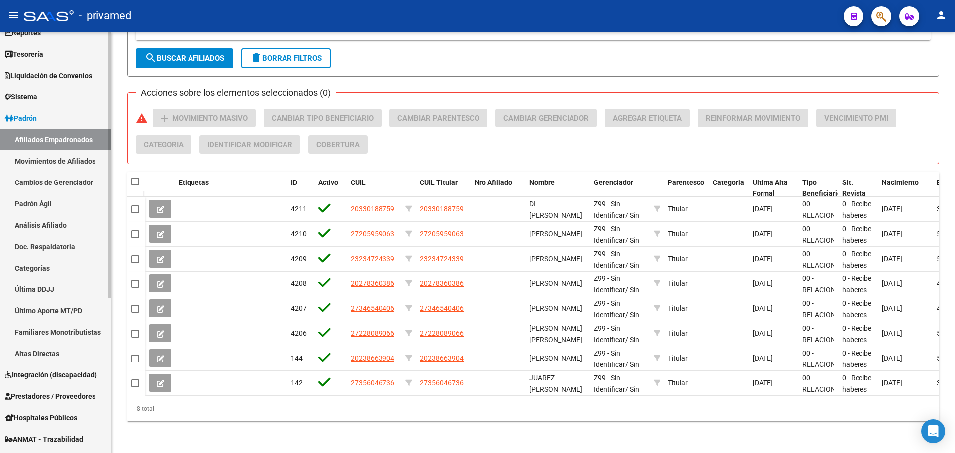
click at [66, 181] on link "Cambios de Gerenciador" at bounding box center [55, 182] width 111 height 21
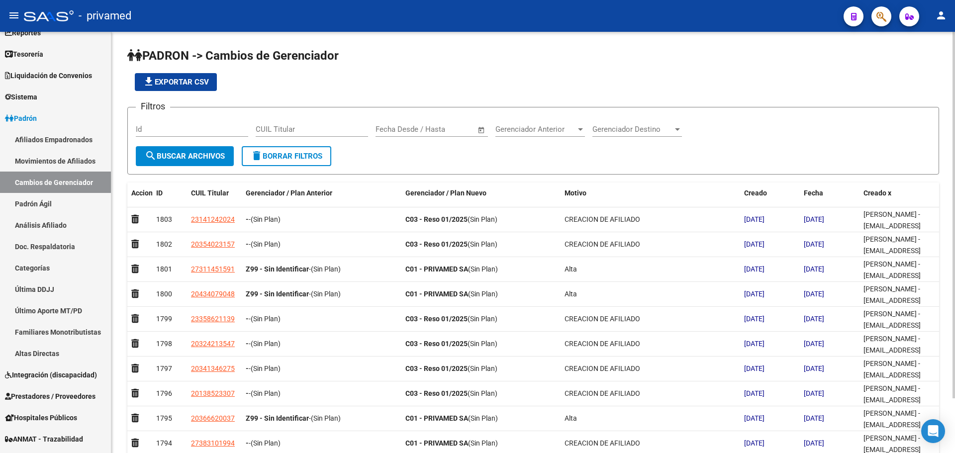
click at [560, 132] on span "Gerenciador Anterior" at bounding box center [536, 129] width 81 height 9
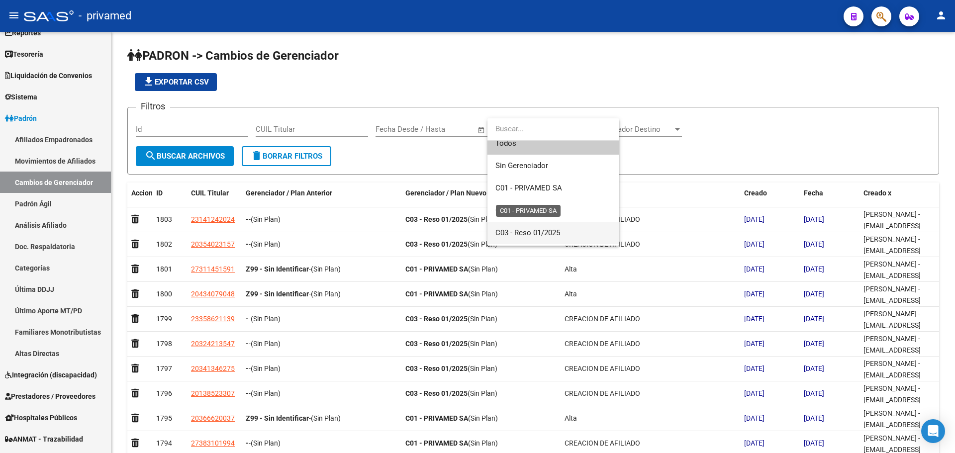
scroll to position [29, 0]
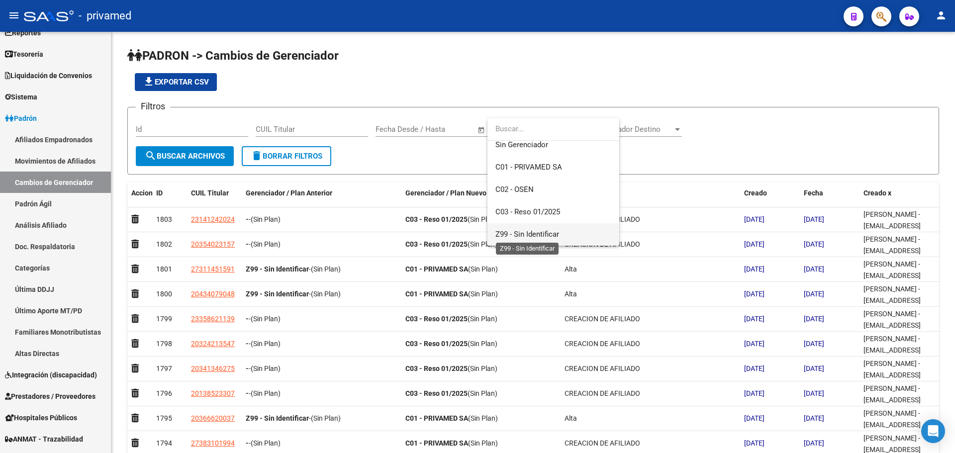
click at [539, 234] on span "Z99 - Sin Identificar" at bounding box center [528, 234] width 64 height 9
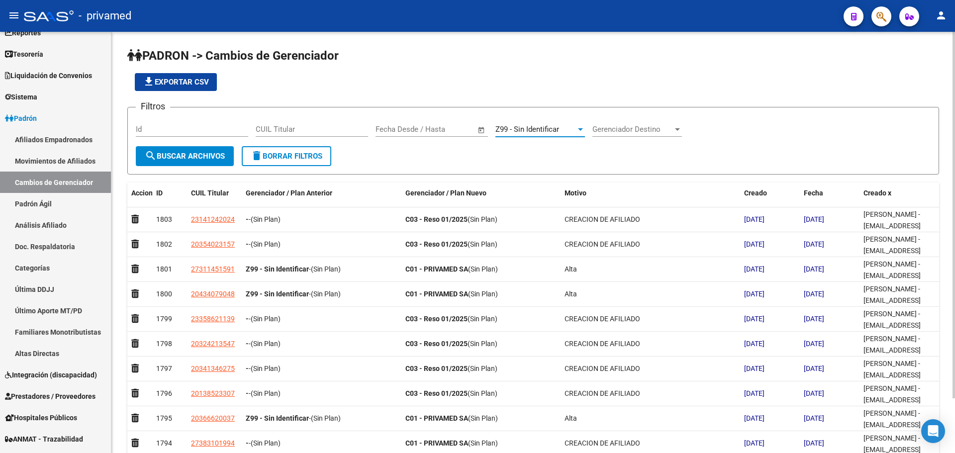
click at [172, 152] on span "search Buscar Archivos" at bounding box center [185, 156] width 80 height 9
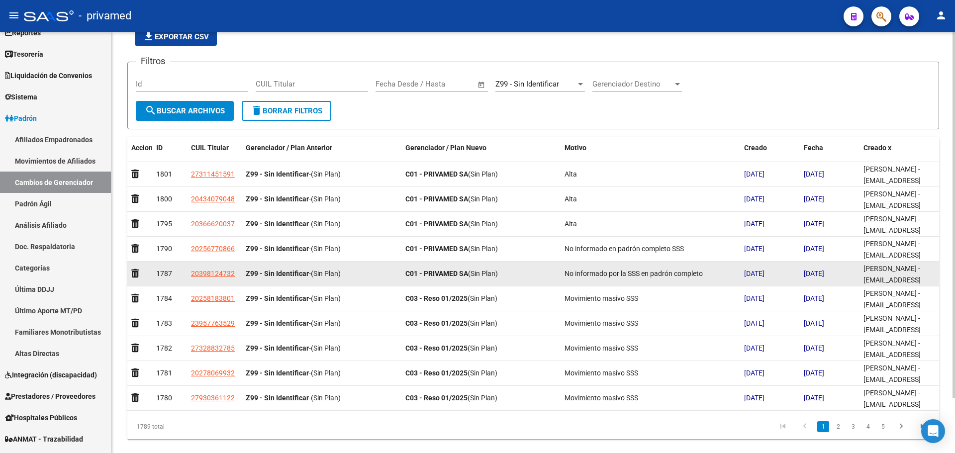
scroll to position [0, 0]
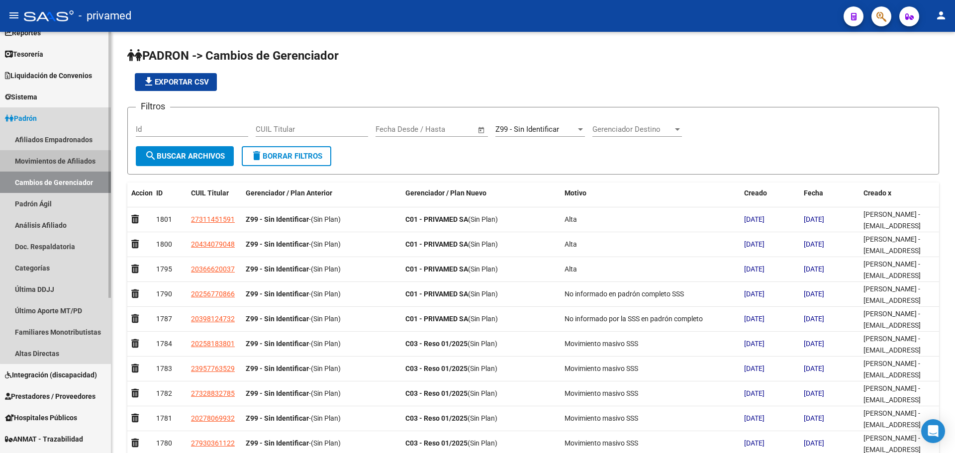
click at [60, 161] on link "Movimientos de Afiliados" at bounding box center [55, 160] width 111 height 21
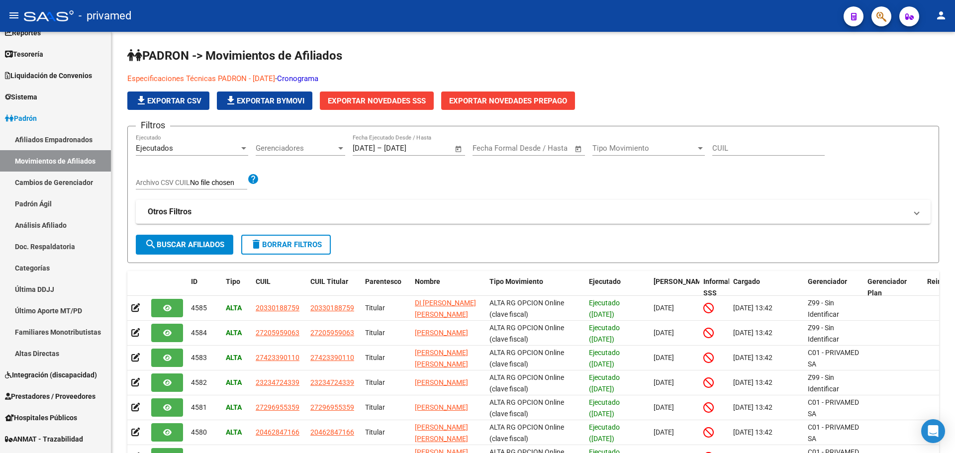
click at [887, 16] on icon "button" at bounding box center [882, 16] width 10 height 11
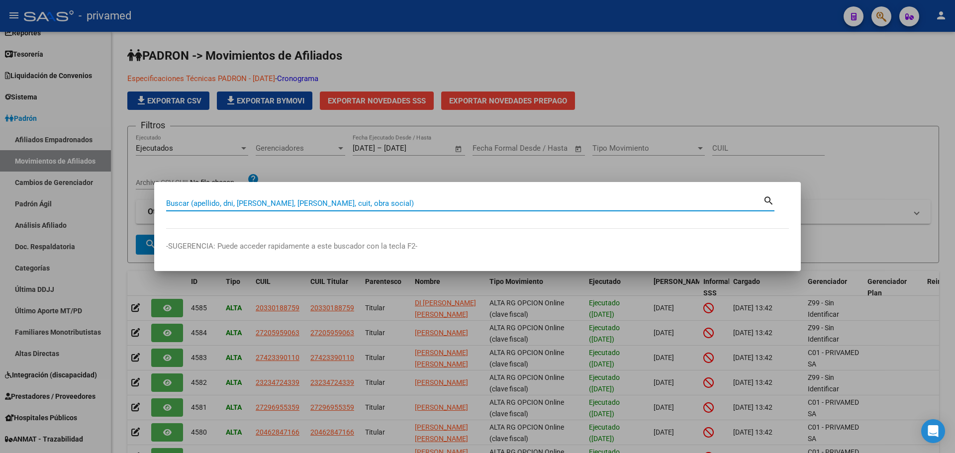
paste input "20330188759"
type input "20330188759"
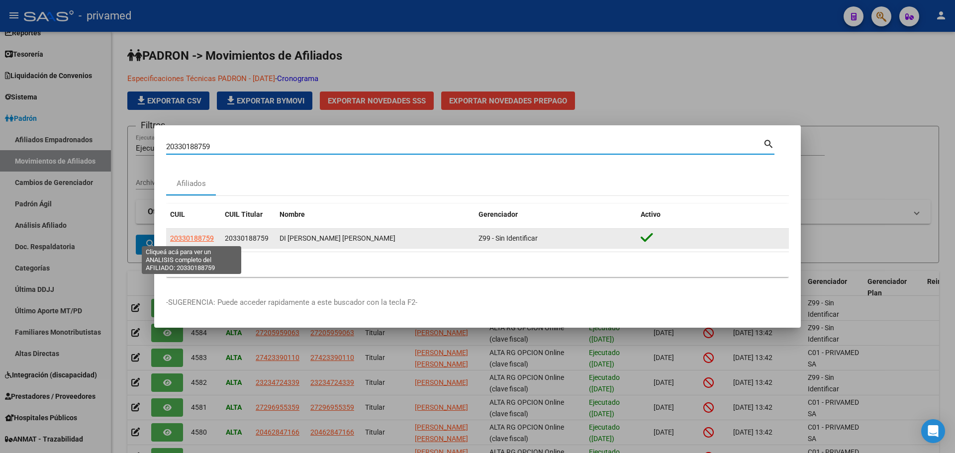
click at [194, 237] on span "20330188759" at bounding box center [192, 238] width 44 height 8
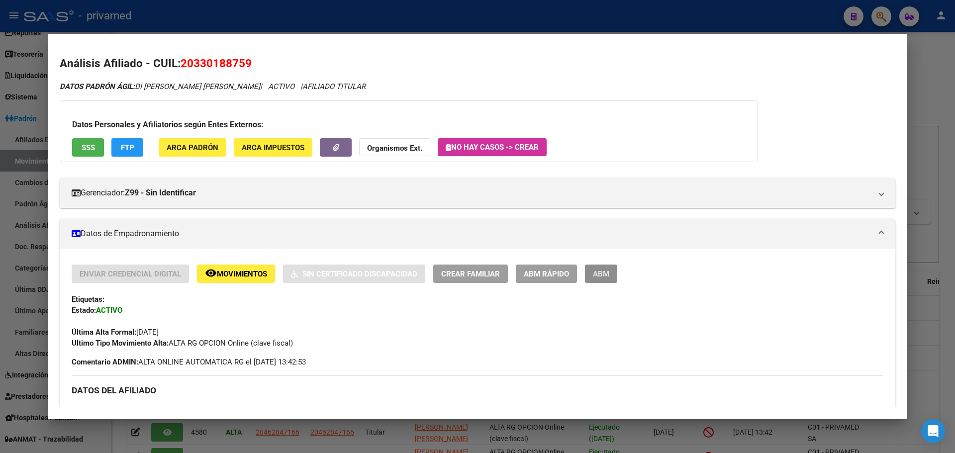
click at [608, 272] on span "ABM" at bounding box center [601, 274] width 16 height 9
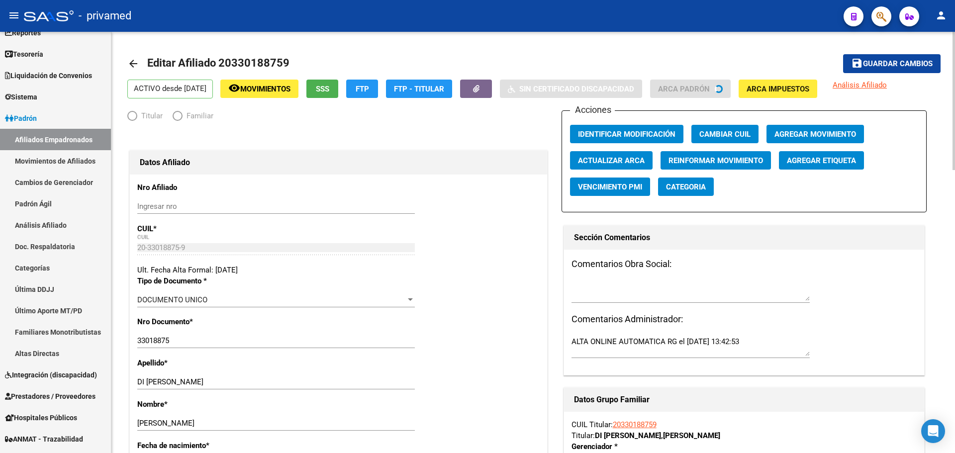
radio input "true"
type input "30-71803415-5"
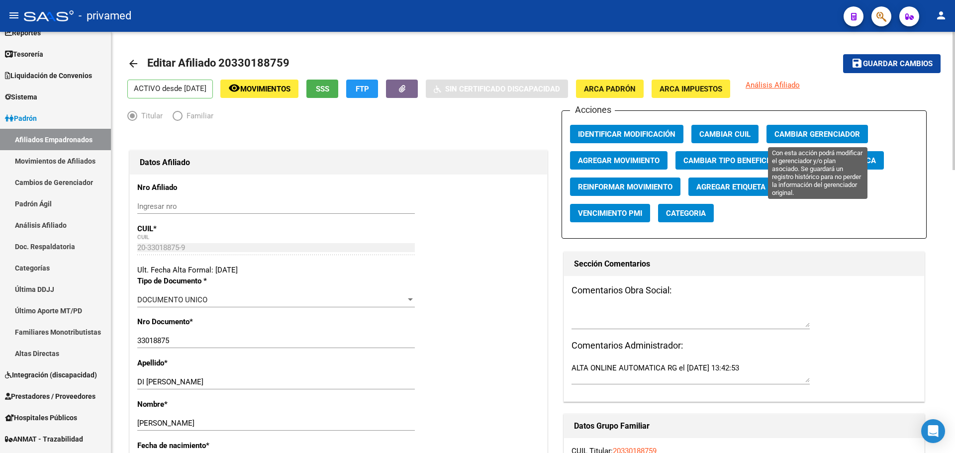
click at [801, 133] on span "Cambiar Gerenciador" at bounding box center [818, 134] width 86 height 9
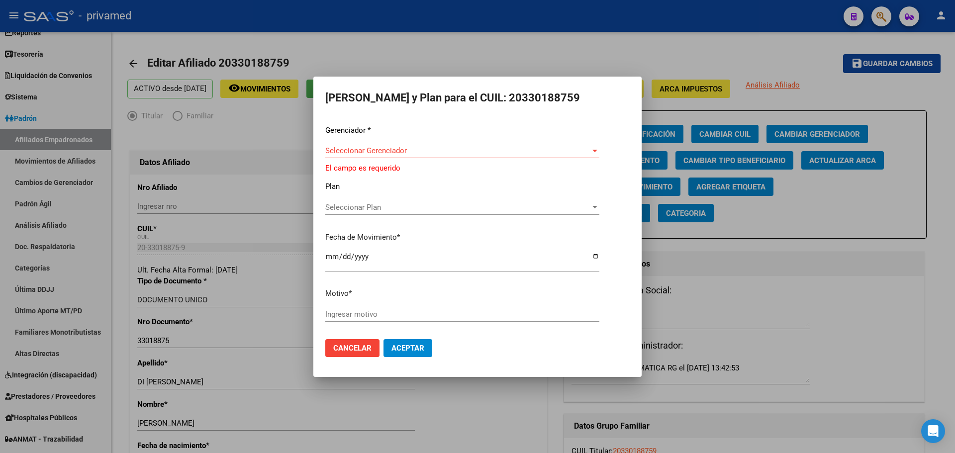
click at [415, 145] on div "Gerenciador * Seleccionar Gerenciador Seleccionar Gerenciador El campo es reque…" at bounding box center [477, 228] width 305 height 207
click at [368, 151] on span "Seleccionar Gerenciador" at bounding box center [457, 150] width 265 height 9
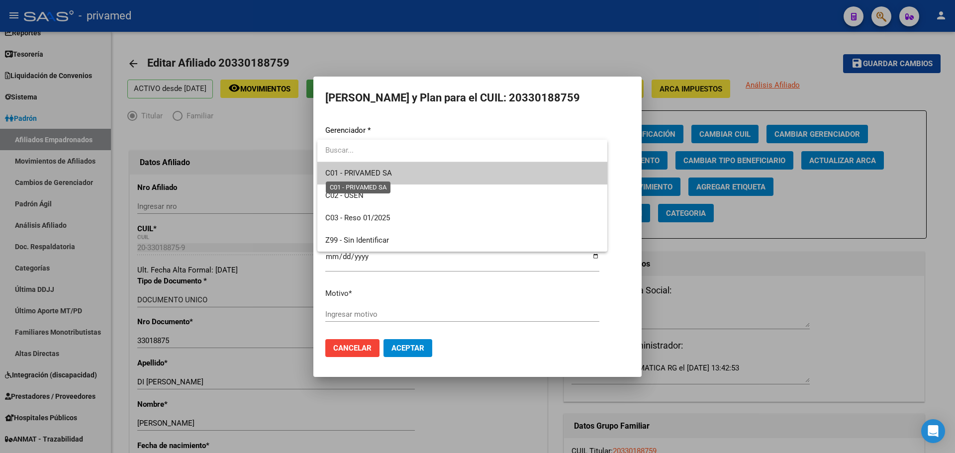
click at [373, 173] on span "C01 - PRIVAMED SA" at bounding box center [358, 173] width 67 height 9
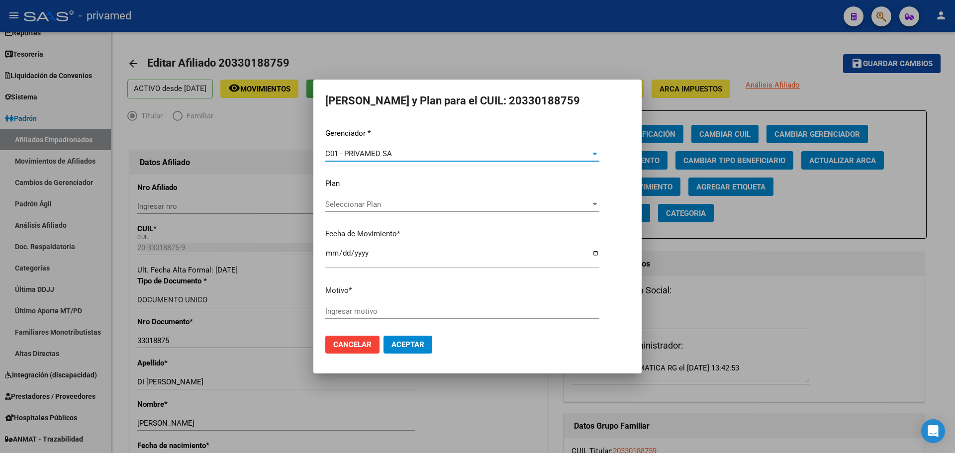
click at [330, 252] on input "[DATE]" at bounding box center [462, 257] width 274 height 16
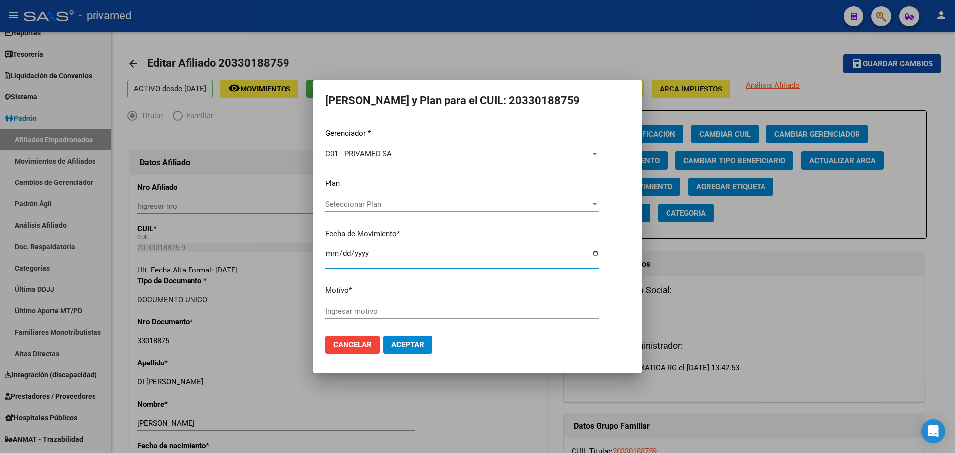
type input "[DATE]"
click at [347, 316] on div "Ingresar motivo" at bounding box center [462, 311] width 274 height 15
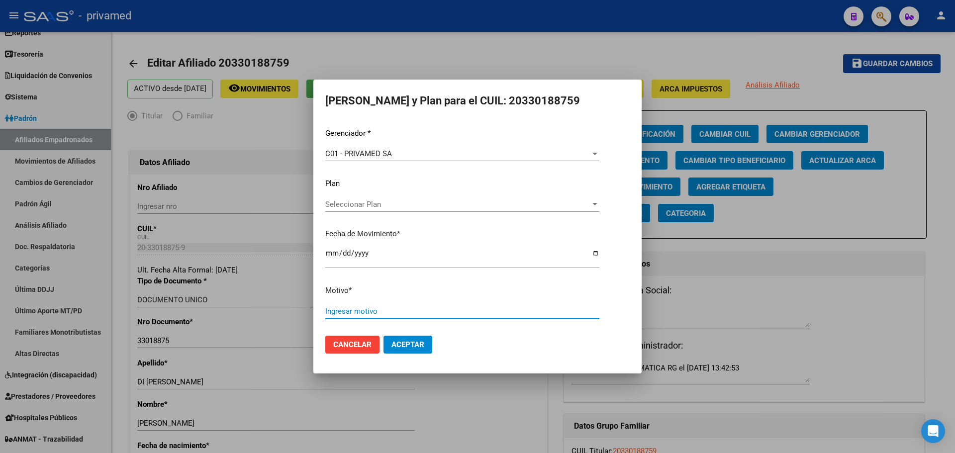
click at [347, 312] on input "Ingresar motivo" at bounding box center [462, 311] width 274 height 9
type input "ALTA VENTAS"
click at [409, 344] on span "Aceptar" at bounding box center [408, 344] width 33 height 9
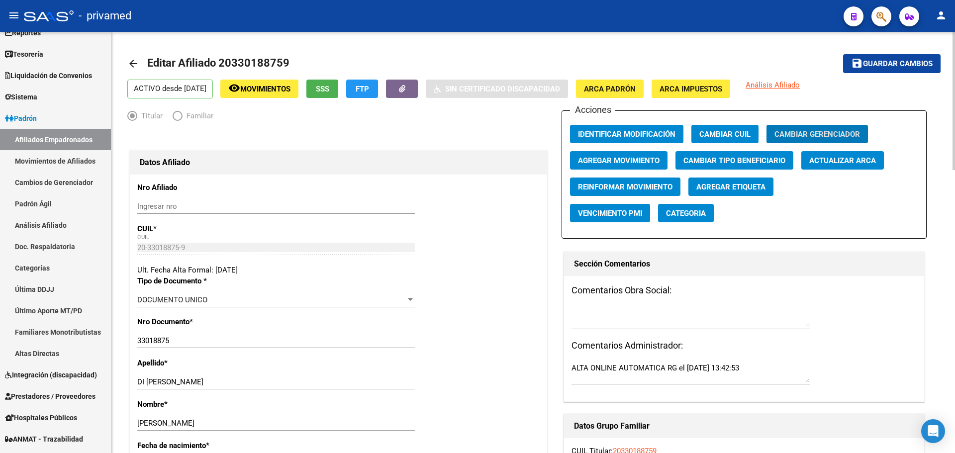
click at [129, 63] on mat-icon "arrow_back" at bounding box center [133, 64] width 12 height 12
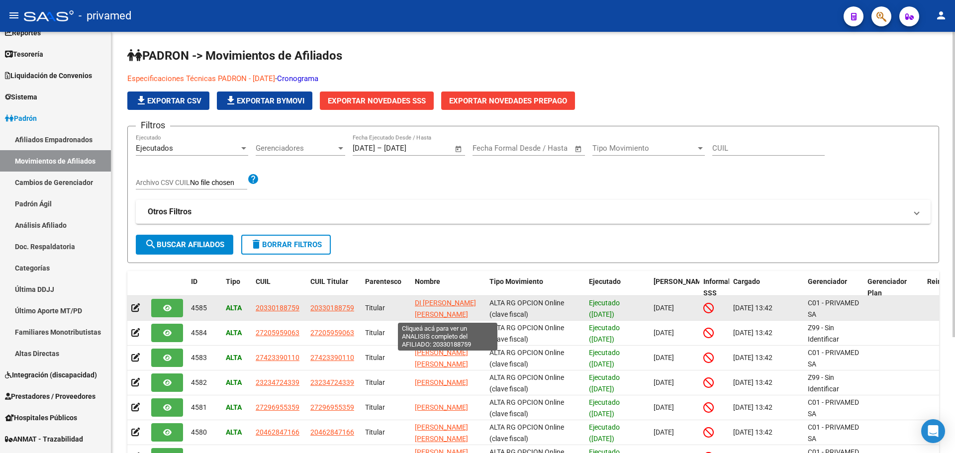
click at [431, 305] on span "DI [PERSON_NAME] [PERSON_NAME]" at bounding box center [445, 308] width 61 height 19
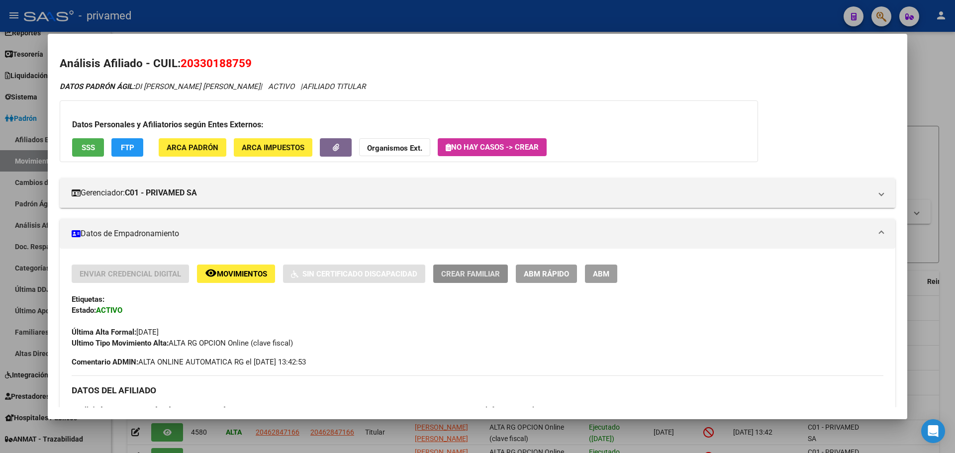
click at [442, 269] on span "Crear Familiar" at bounding box center [470, 273] width 59 height 9
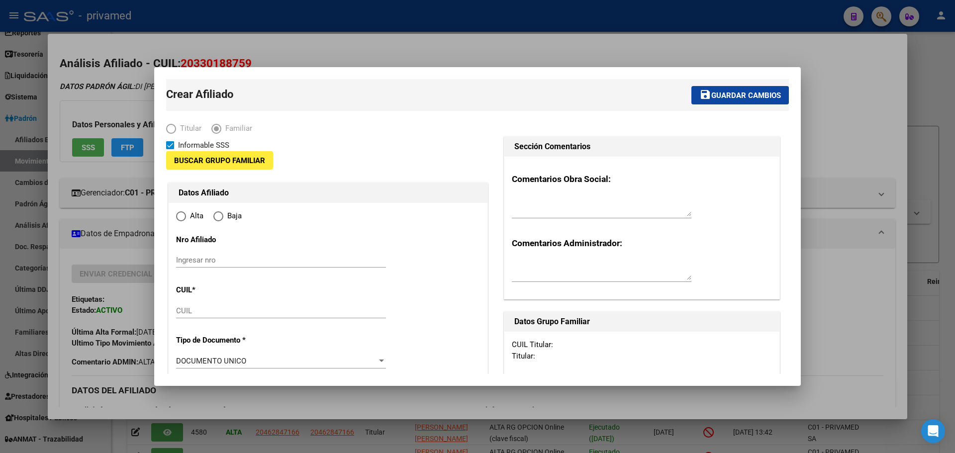
type input "30-71803415-5"
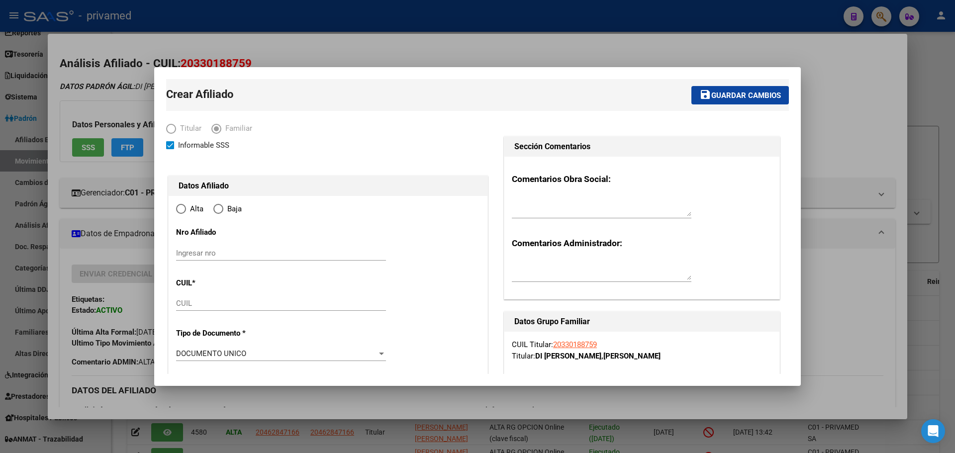
type input "MONTE CHINGOLO"
type input "1825"
type input "[PERSON_NAME]"
type input "377"
radio input "true"
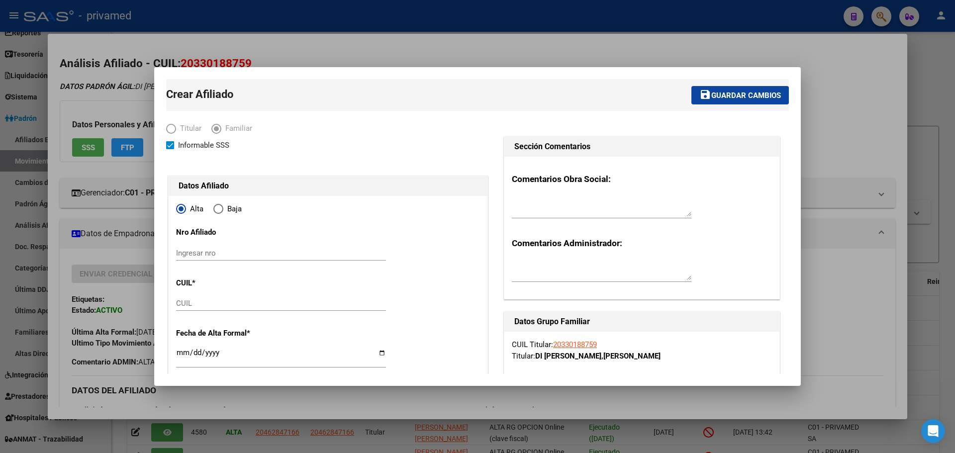
type input "30-71803415-5"
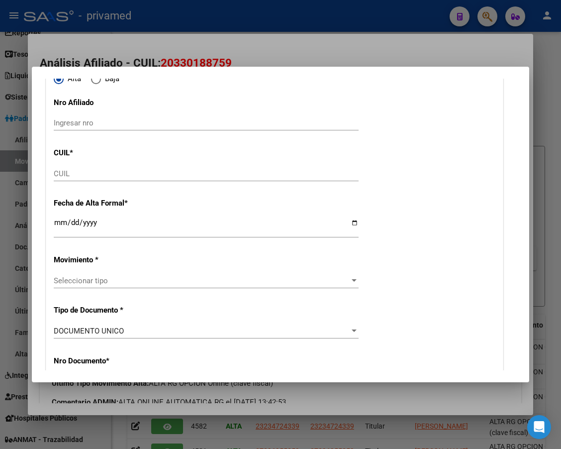
scroll to position [149, 0]
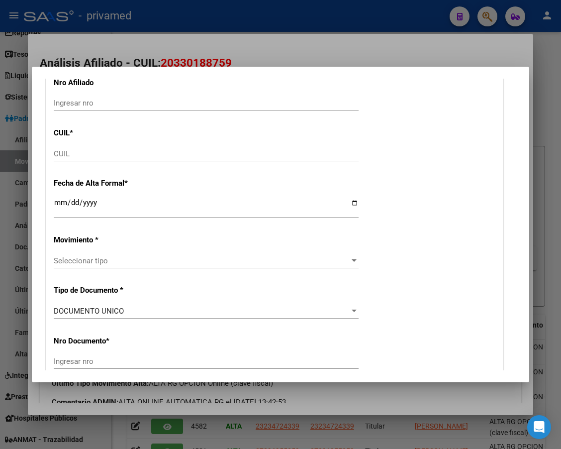
click at [86, 151] on input "CUIL" at bounding box center [206, 153] width 305 height 9
paste input "20-50527238-3"
type input "20-50527238-3"
type input "50527238"
type input "DI [PERSON_NAME]"
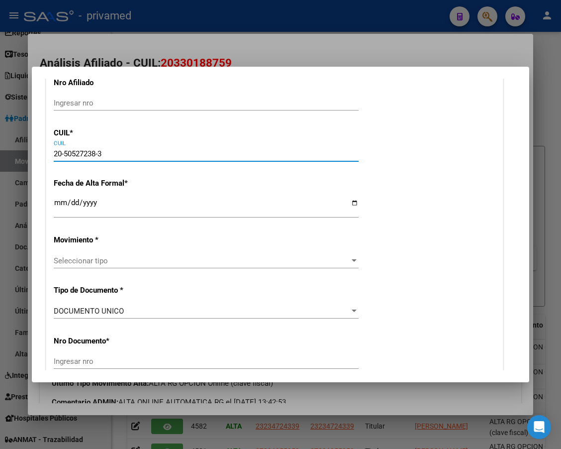
type input "[DATE]"
type input "MONTE CHINGOLO"
type input "[PERSON_NAME]"
type input "3839"
type input "20-50527238-3"
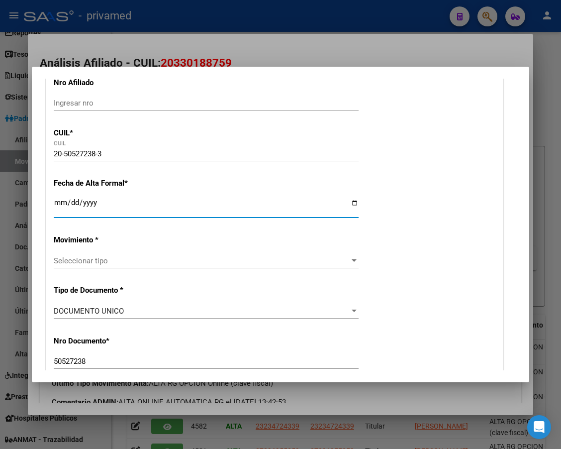
click at [61, 200] on input "Ingresar fecha" at bounding box center [206, 207] width 305 height 16
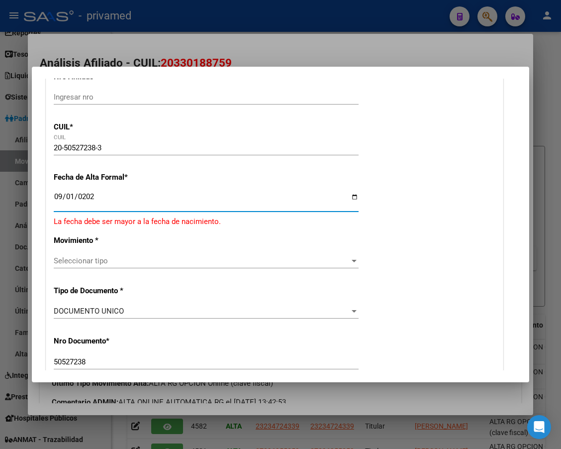
type input "[DATE]"
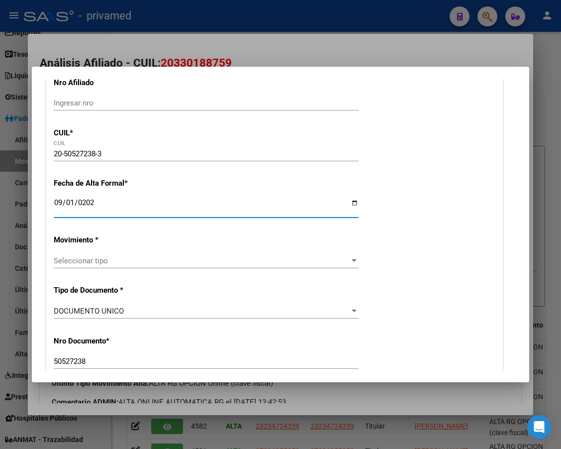
click at [75, 256] on span "Seleccionar tipo" at bounding box center [202, 260] width 296 height 9
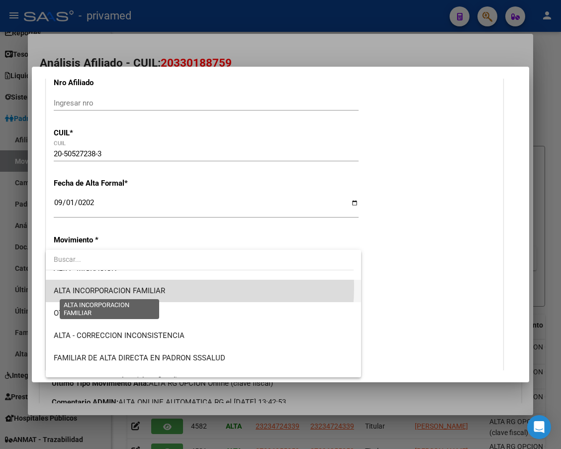
click at [128, 287] on span "ALTA INCORPORACION FAMILIAR" at bounding box center [109, 290] width 111 height 9
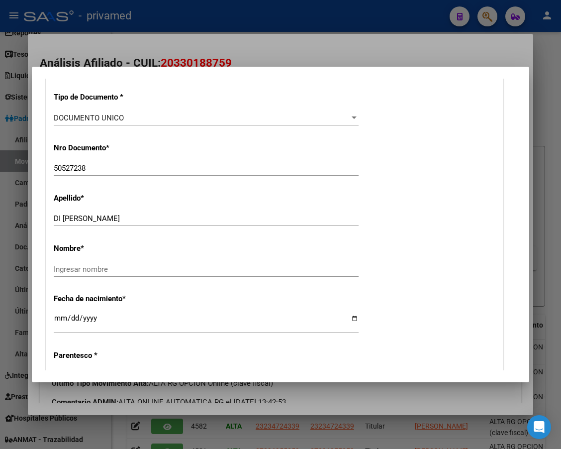
scroll to position [348, 0]
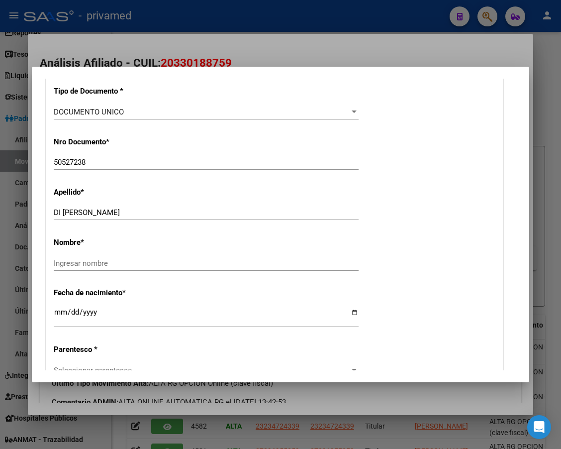
click at [117, 209] on input "DI [PERSON_NAME]" at bounding box center [206, 212] width 305 height 9
type input "DI [PERSON_NAME]"
click at [63, 265] on input "Ingresar nombre" at bounding box center [206, 263] width 305 height 9
paste input "[PERSON_NAME]"
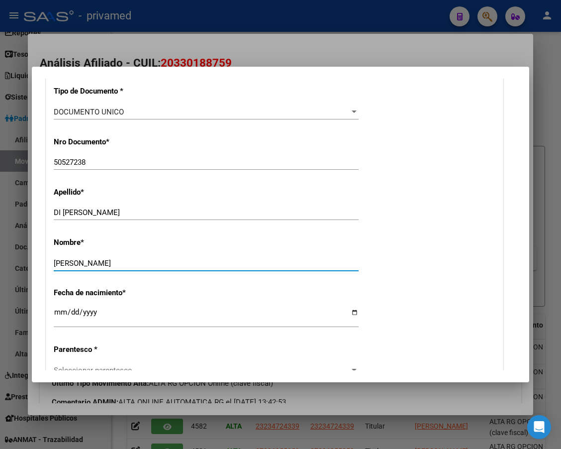
type input "[PERSON_NAME]"
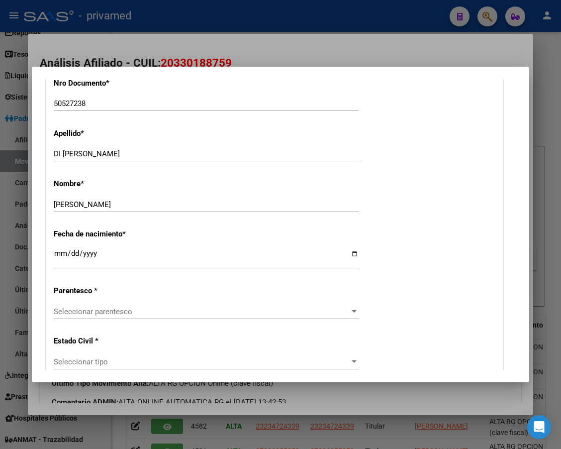
scroll to position [448, 0]
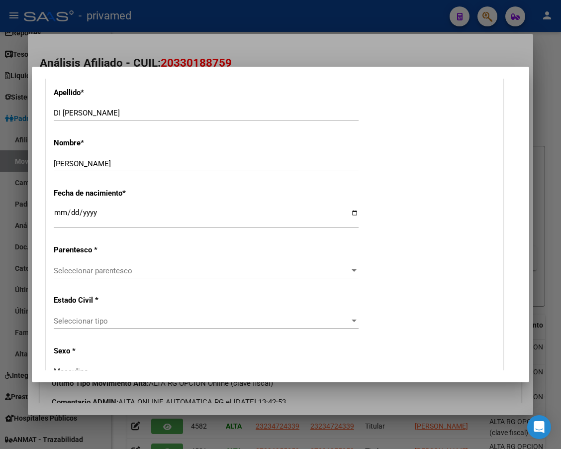
click at [114, 272] on span "Seleccionar parentesco" at bounding box center [202, 270] width 296 height 9
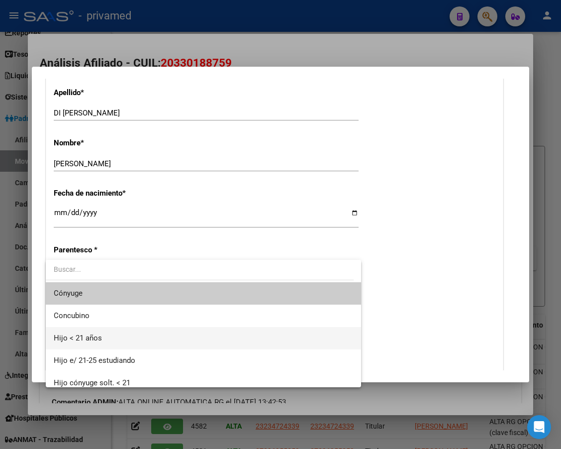
click at [119, 339] on span "Hijo < 21 años" at bounding box center [204, 338] width 300 height 22
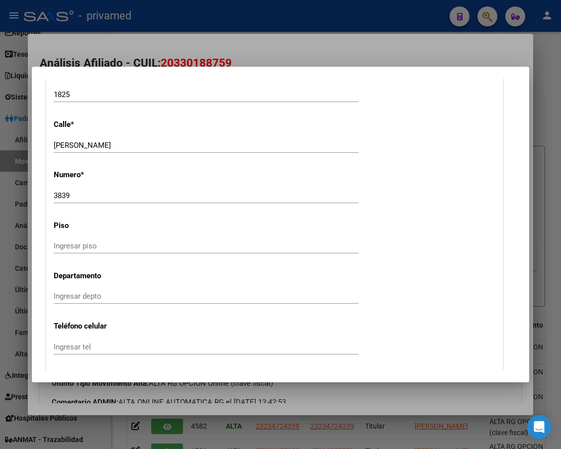
scroll to position [1095, 0]
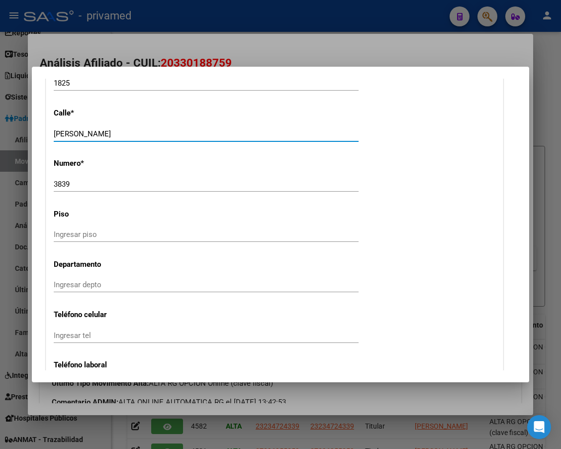
click at [232, 134] on input "[PERSON_NAME]" at bounding box center [206, 133] width 305 height 9
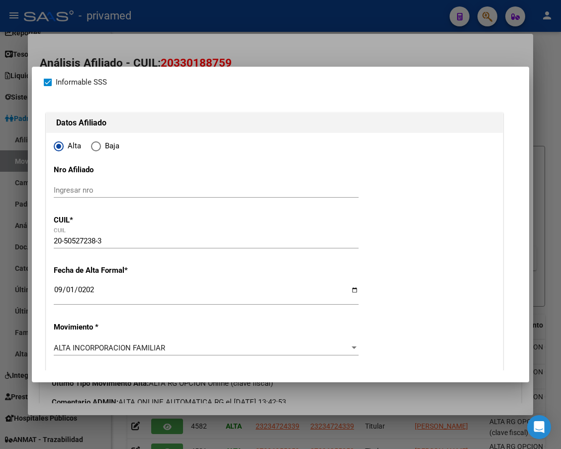
scroll to position [0, 0]
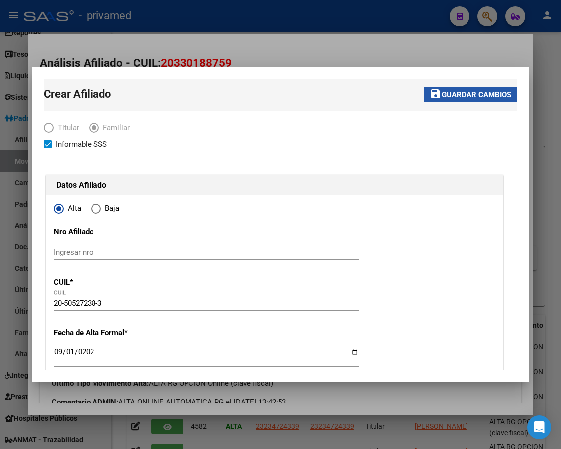
click at [470, 95] on span "Guardar cambios" at bounding box center [477, 94] width 70 height 9
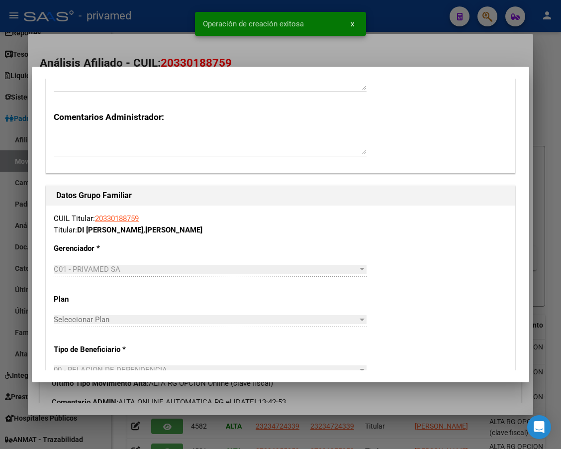
scroll to position [1393, 0]
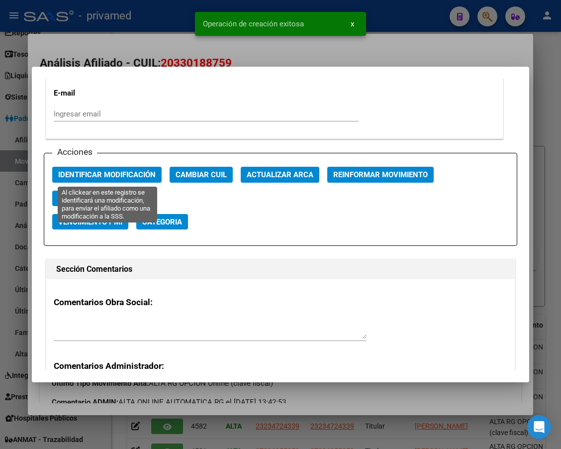
click at [79, 179] on span "Identificar Modificación" at bounding box center [107, 175] width 98 height 9
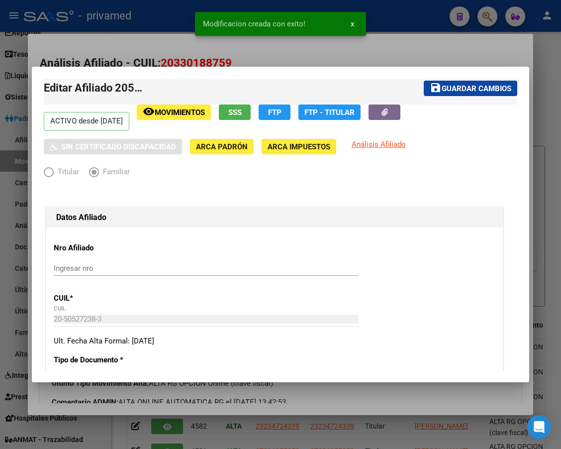
scroll to position [0, 0]
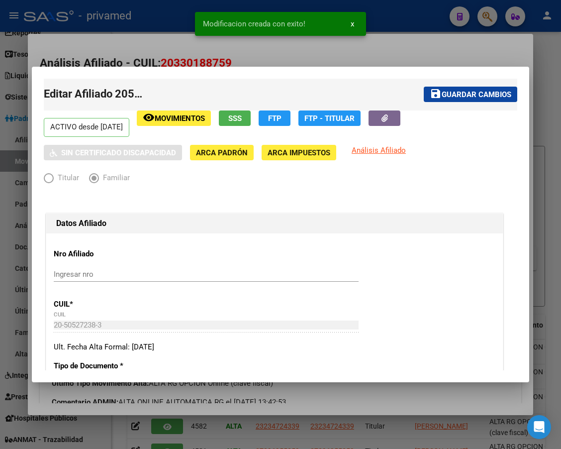
click at [467, 95] on span "Guardar cambios" at bounding box center [477, 94] width 70 height 9
click at [294, 52] on div at bounding box center [280, 224] width 561 height 449
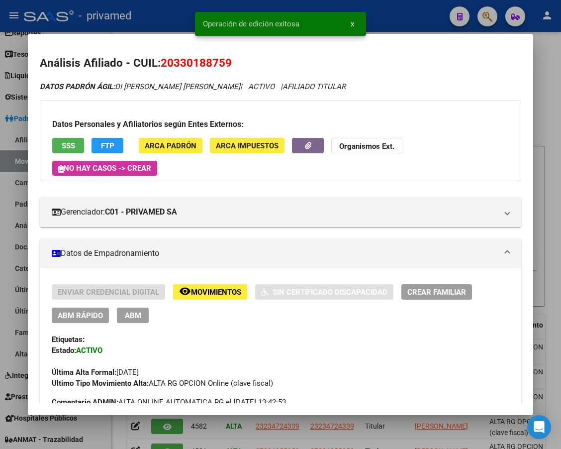
click at [176, 27] on div at bounding box center [280, 224] width 561 height 449
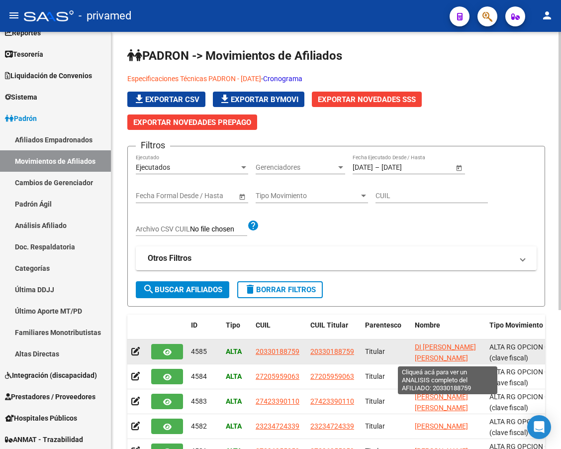
click at [438, 348] on span "DI [PERSON_NAME] [PERSON_NAME]" at bounding box center [445, 352] width 61 height 19
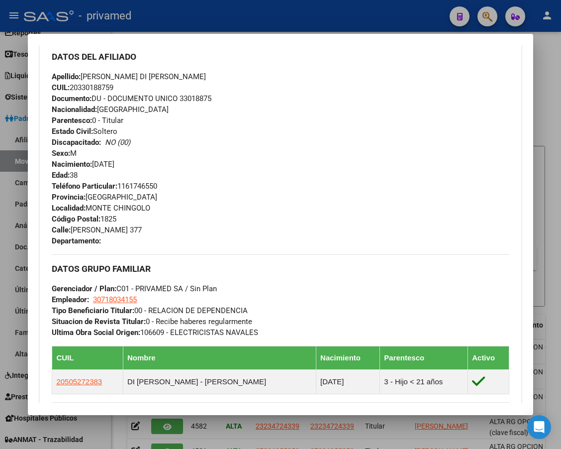
scroll to position [663, 0]
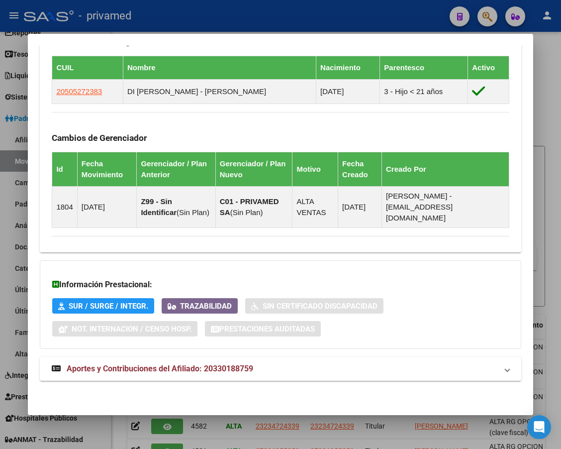
click at [185, 24] on div at bounding box center [280, 224] width 561 height 449
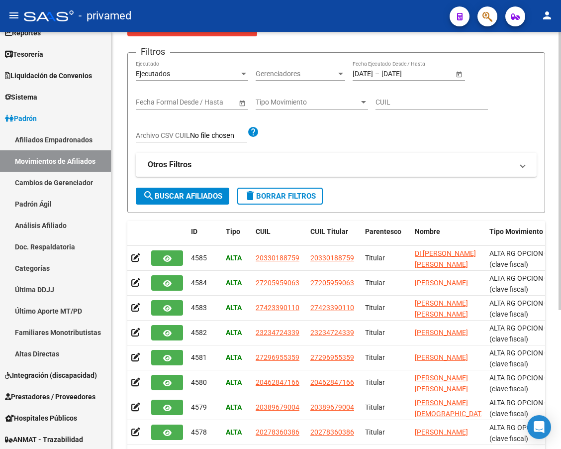
scroll to position [100, 0]
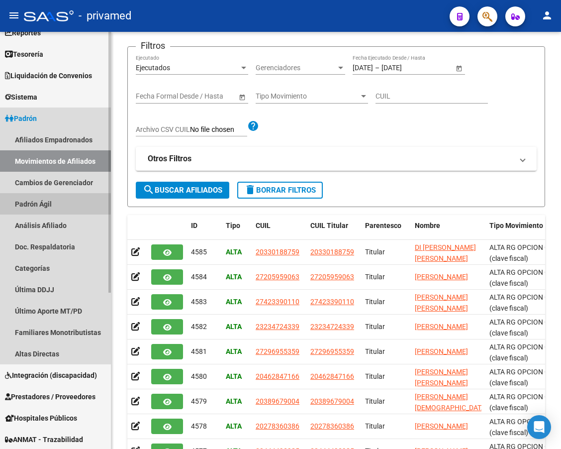
click at [46, 203] on link "Padrón Ágil" at bounding box center [55, 203] width 111 height 21
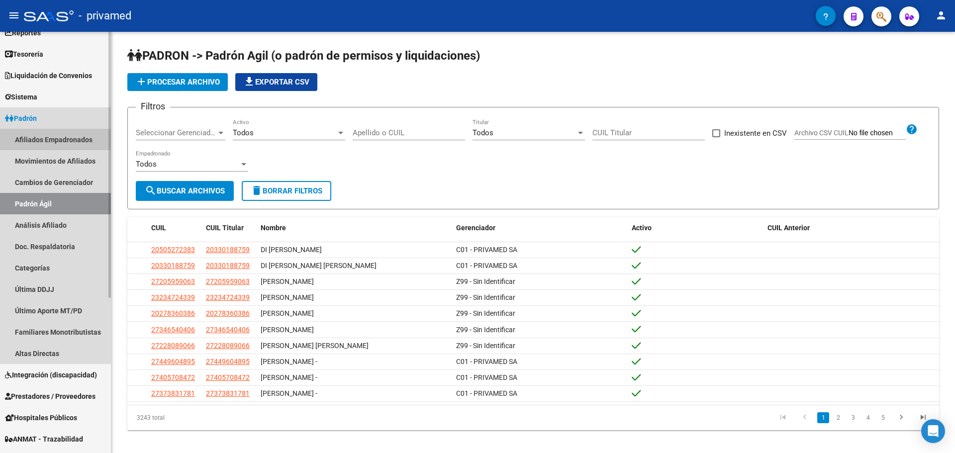
click at [69, 140] on link "Afiliados Empadronados" at bounding box center [55, 139] width 111 height 21
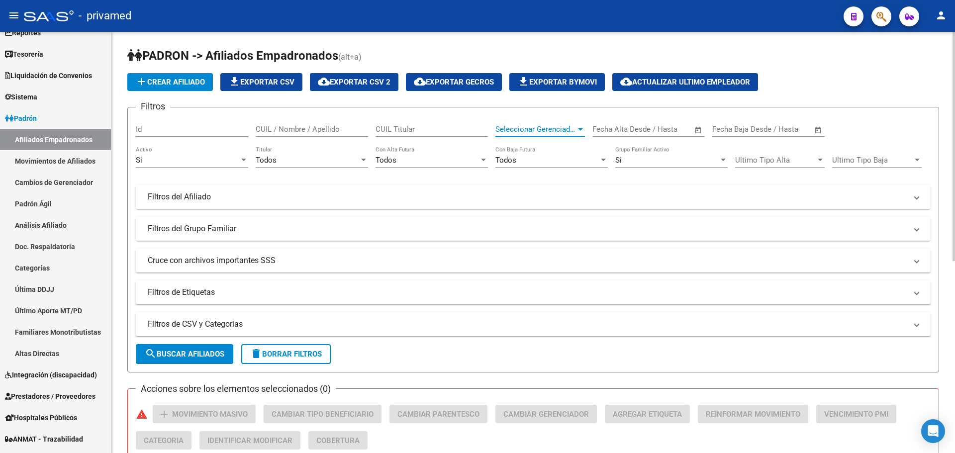
click at [521, 128] on span "Seleccionar Gerenciador" at bounding box center [536, 129] width 81 height 9
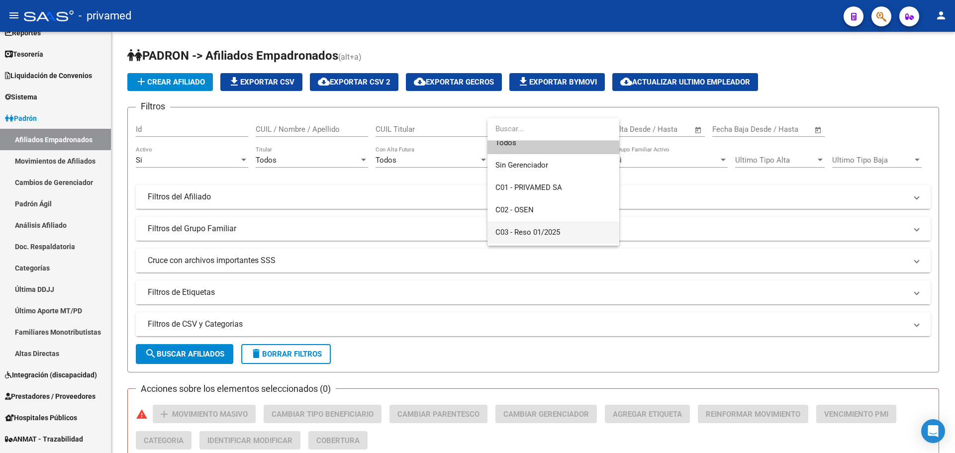
scroll to position [29, 0]
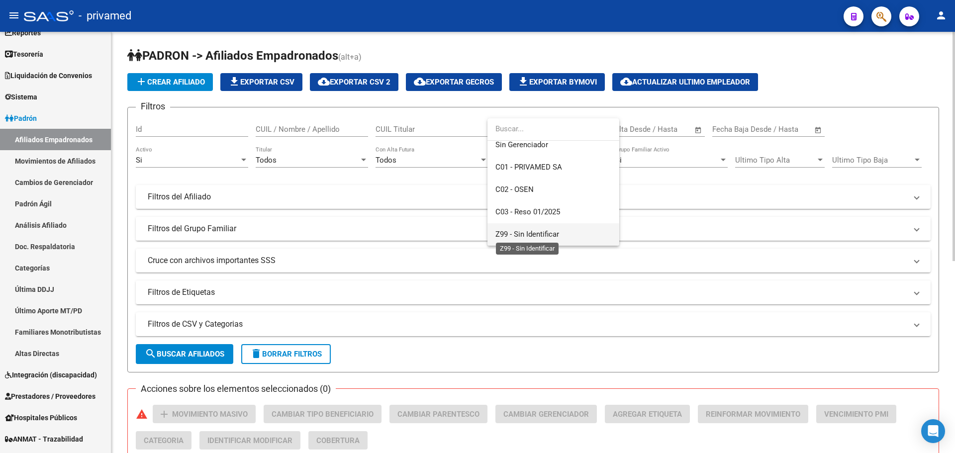
click at [546, 233] on span "Z99 - Sin Identificar" at bounding box center [528, 234] width 64 height 9
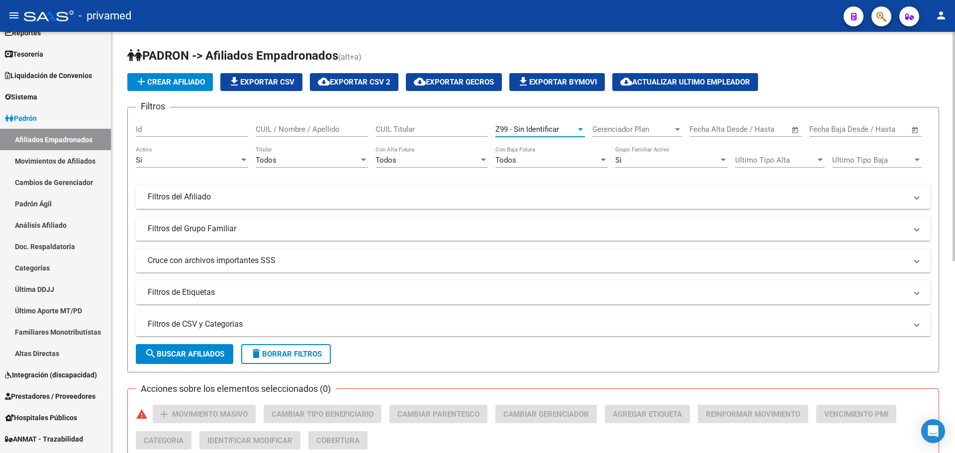
click at [183, 353] on span "search Buscar Afiliados" at bounding box center [185, 354] width 80 height 9
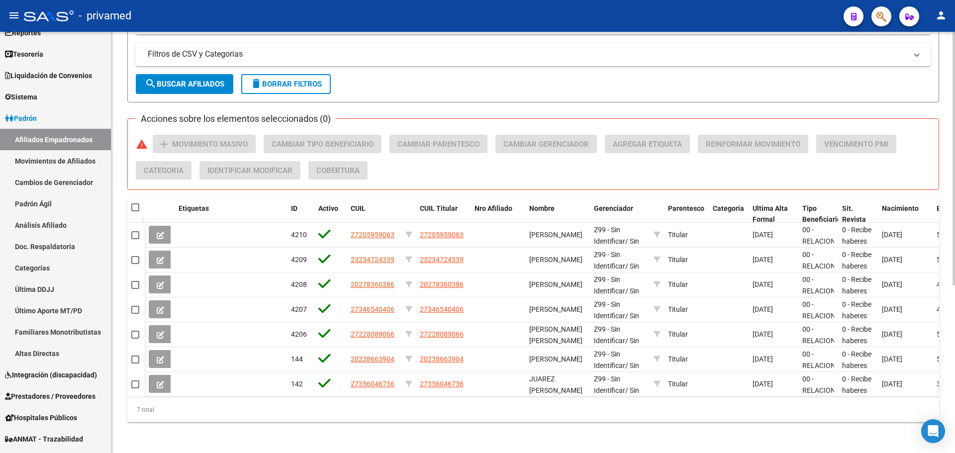
scroll to position [279, 0]
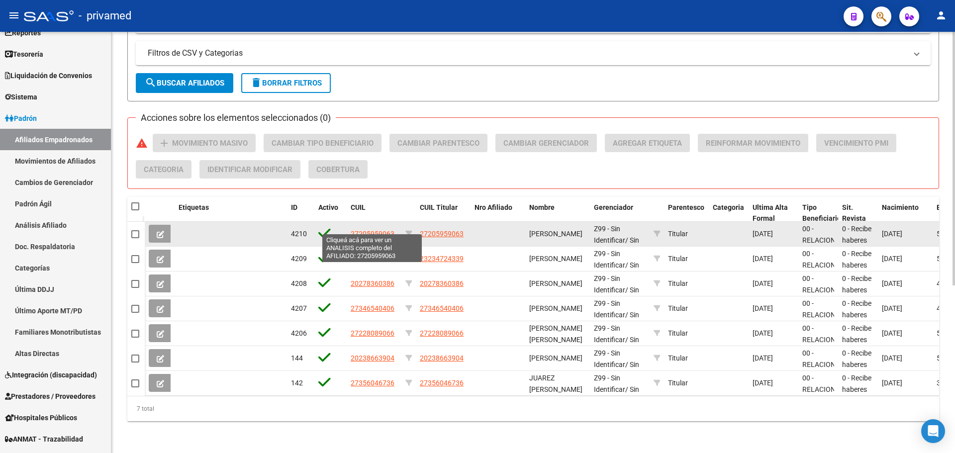
click at [365, 230] on span "27205959063" at bounding box center [373, 234] width 44 height 8
type textarea "27205959063"
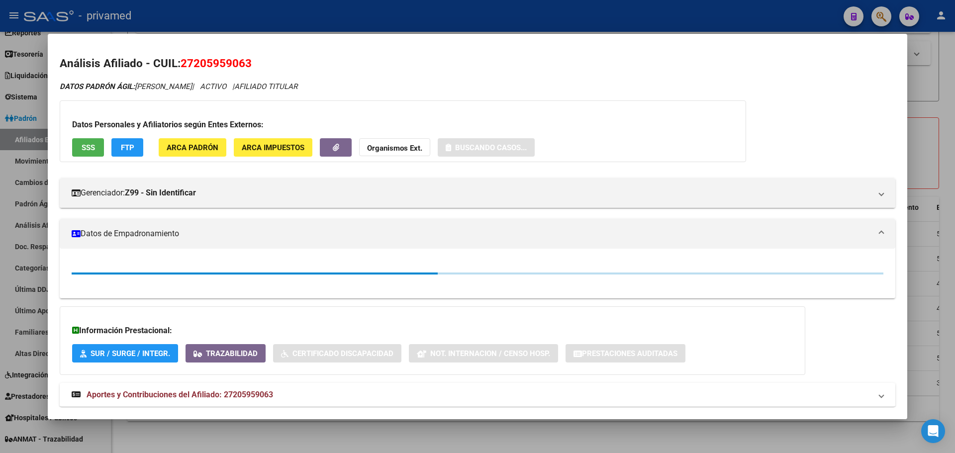
click at [218, 62] on span "27205959063" at bounding box center [216, 63] width 71 height 13
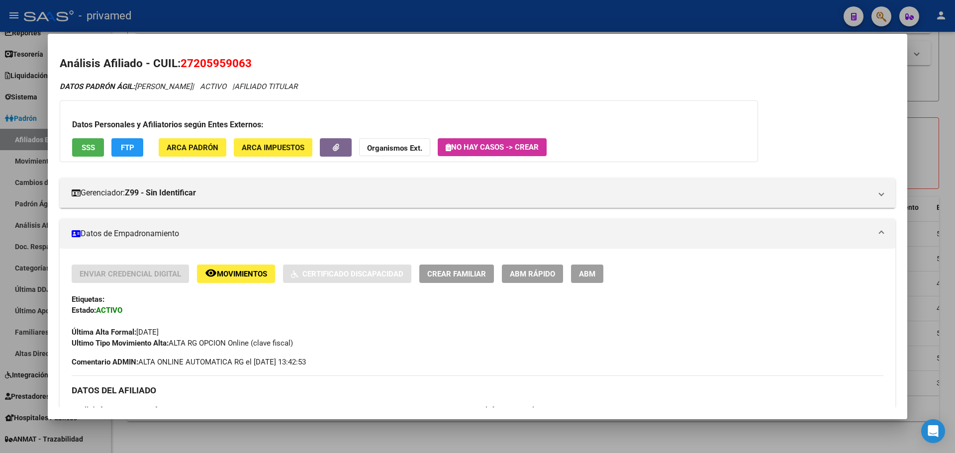
click at [218, 62] on span "27205959063" at bounding box center [216, 63] width 71 height 13
copy span "27205959063"
click at [312, 67] on h2 "Análisis Afiliado - CUIL: 27205959063" at bounding box center [478, 63] width 836 height 17
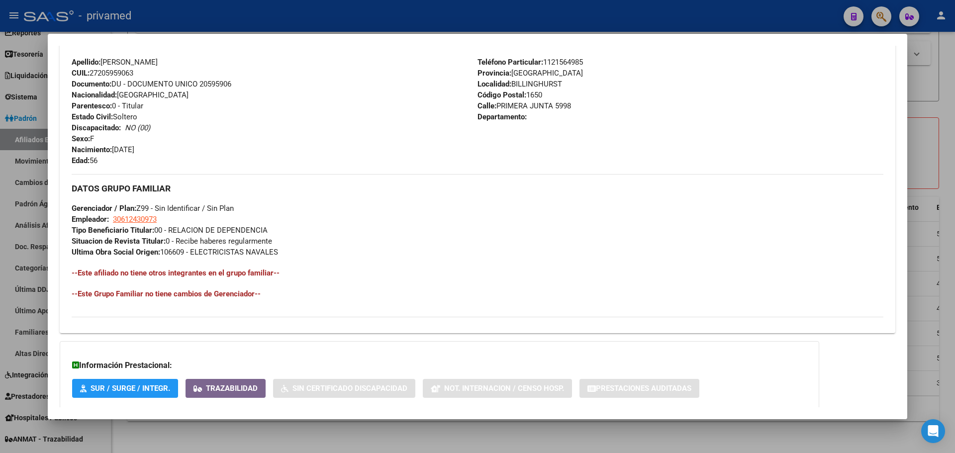
scroll to position [0, 0]
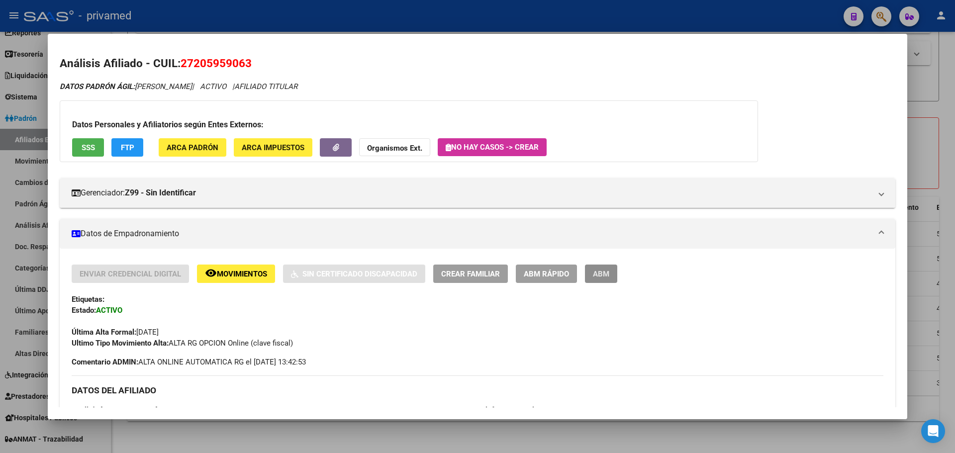
click at [604, 276] on span "ABM" at bounding box center [601, 274] width 16 height 9
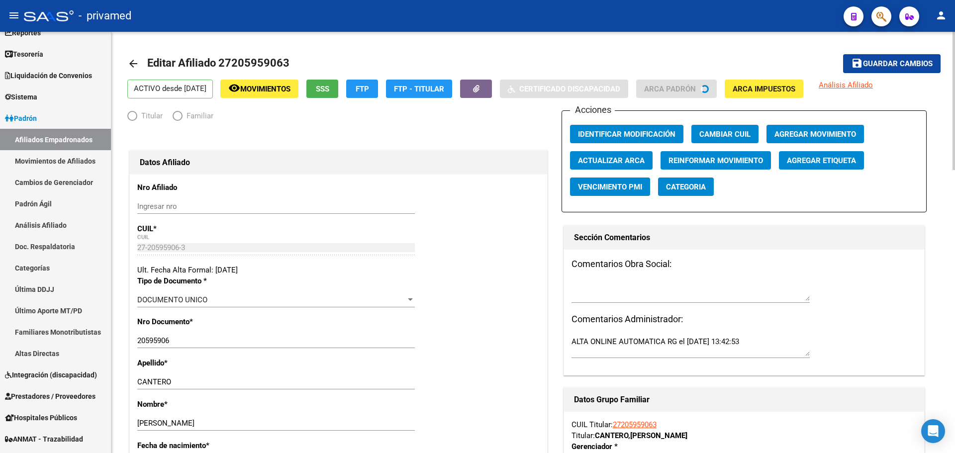
radio input "true"
type input "30-61243097-3"
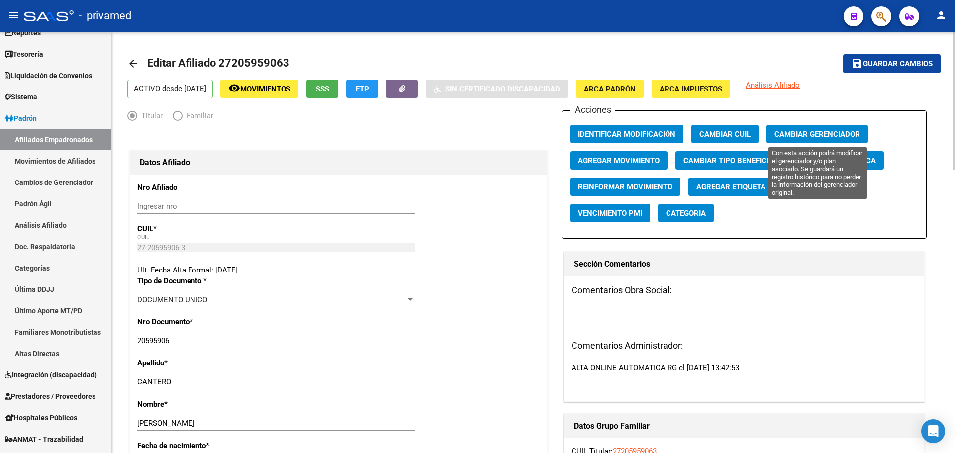
click at [807, 132] on span "Cambiar Gerenciador" at bounding box center [818, 134] width 86 height 9
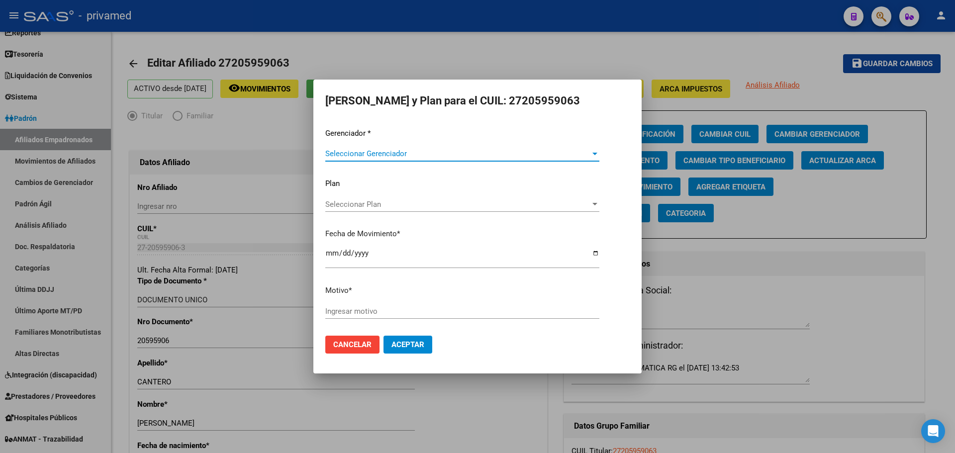
click at [411, 150] on span "Seleccionar Gerenciador" at bounding box center [457, 153] width 265 height 9
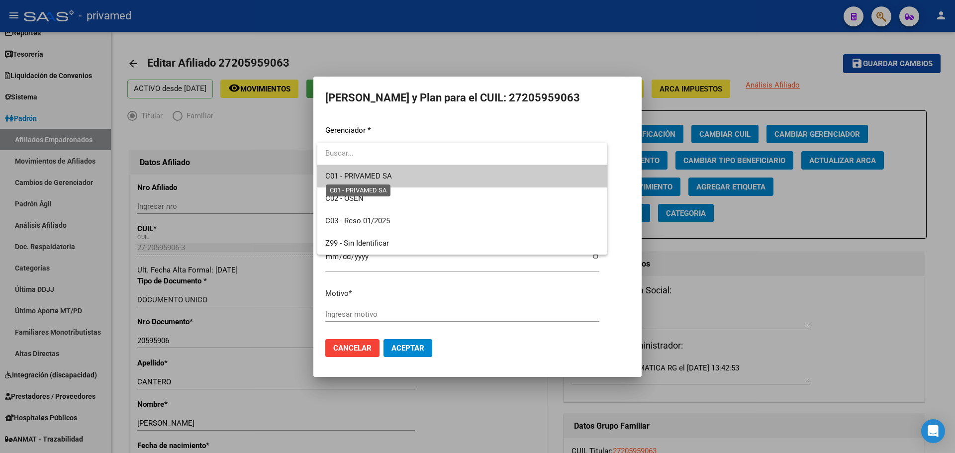
click at [381, 177] on span "C01 - PRIVAMED SA" at bounding box center [358, 176] width 67 height 9
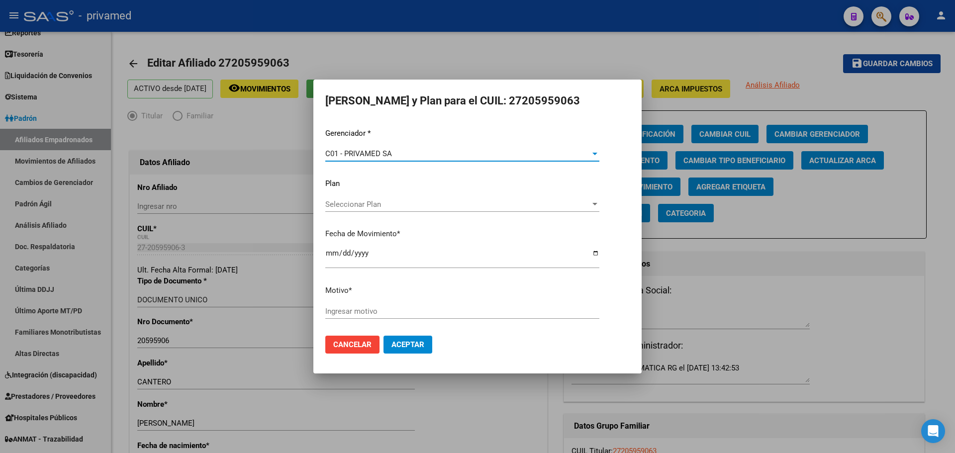
click at [330, 256] on input "[DATE]" at bounding box center [462, 257] width 274 height 16
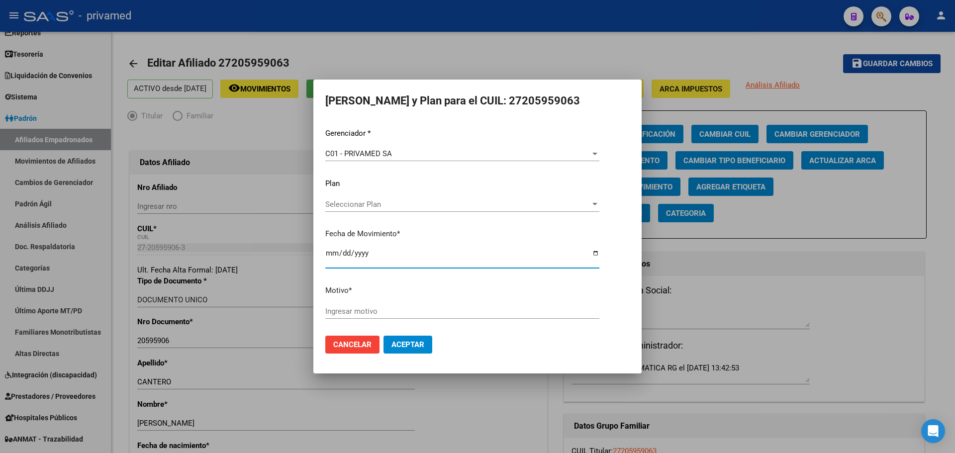
type input "[DATE]"
click at [352, 309] on input "Ingresar motivo" at bounding box center [462, 311] width 274 height 9
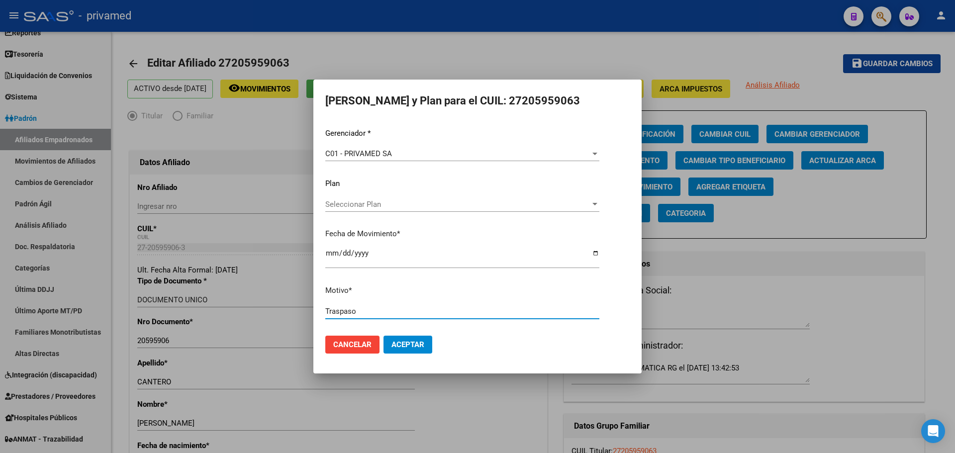
click at [338, 314] on input "Traspaso" at bounding box center [462, 311] width 274 height 9
type input "Opción de cambio [DATE]"
click at [405, 343] on span "Aceptar" at bounding box center [408, 344] width 33 height 9
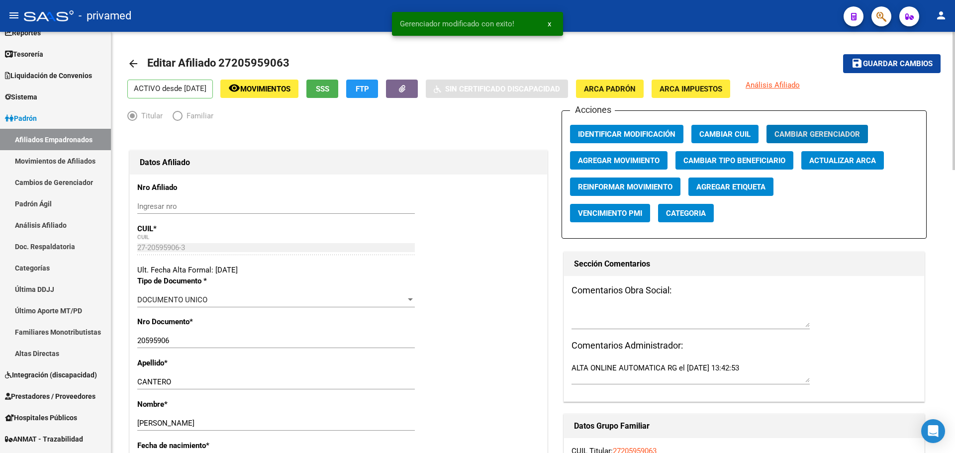
click at [638, 164] on span "Agregar Movimiento" at bounding box center [619, 160] width 82 height 9
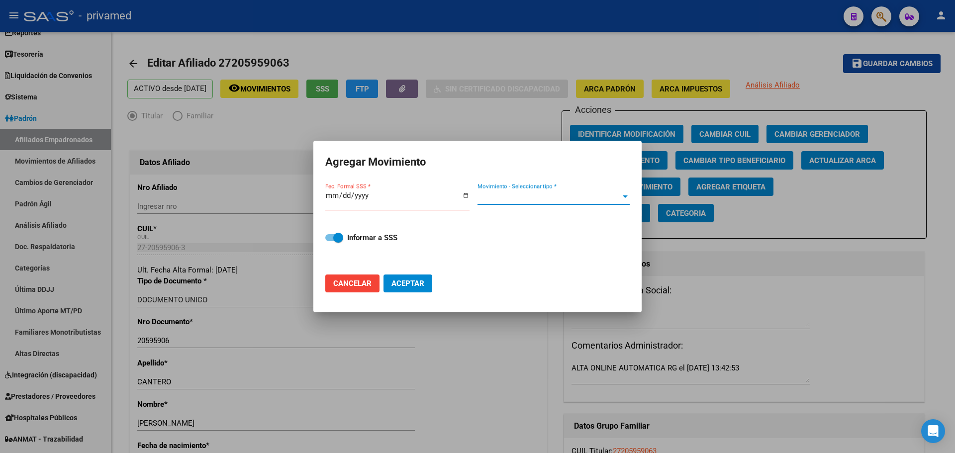
click at [542, 197] on span "Movimiento - Seleccionar tipo *" at bounding box center [549, 197] width 143 height 9
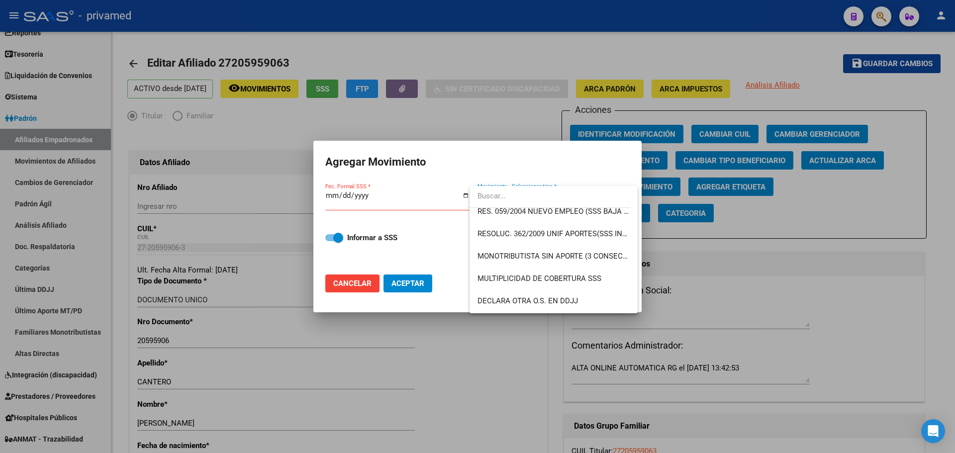
scroll to position [348, 0]
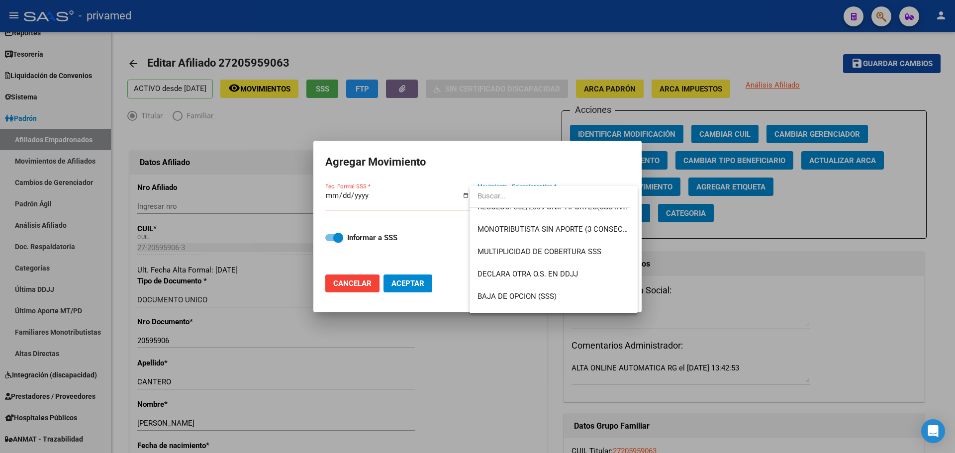
click at [809, 220] on div at bounding box center [477, 226] width 955 height 453
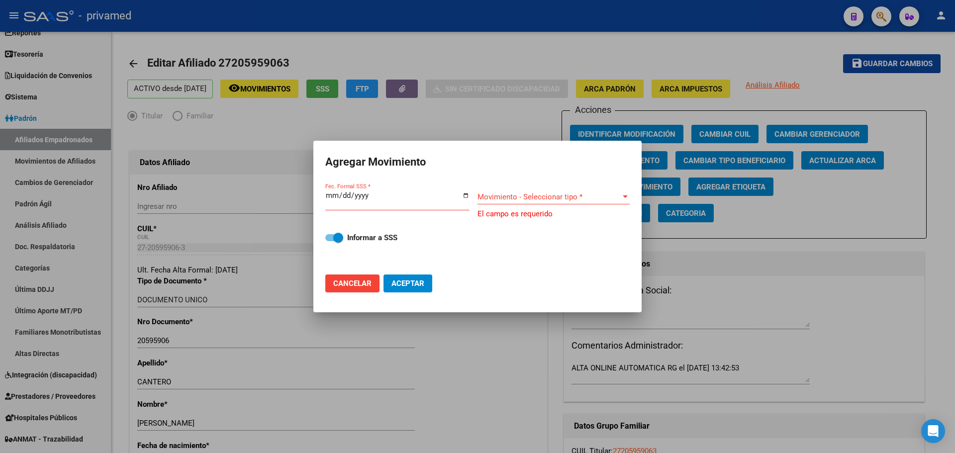
click at [367, 283] on span "Cancelar" at bounding box center [352, 283] width 38 height 9
checkbox input "false"
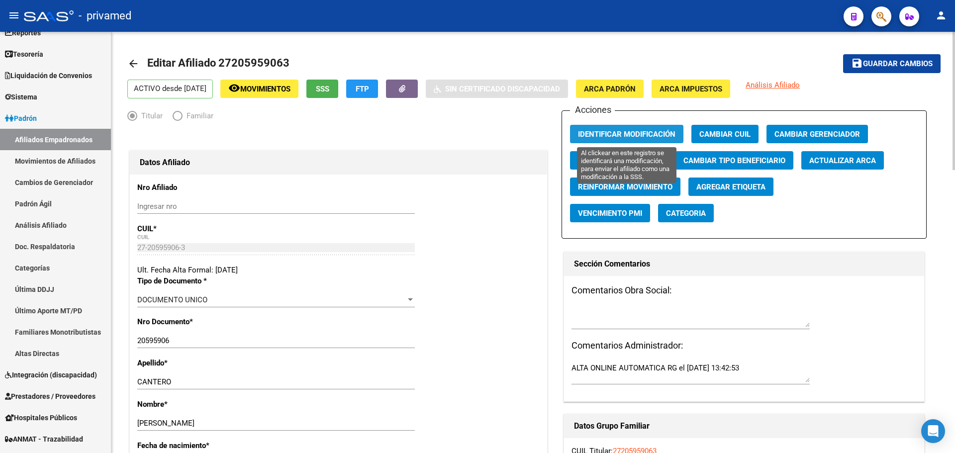
click at [619, 132] on span "Identificar Modificación" at bounding box center [627, 134] width 98 height 9
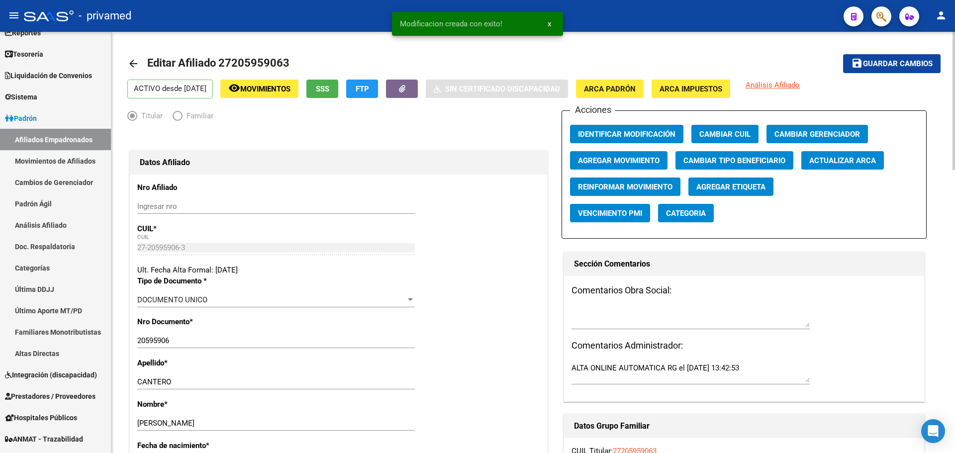
click at [889, 63] on span "Guardar cambios" at bounding box center [898, 64] width 70 height 9
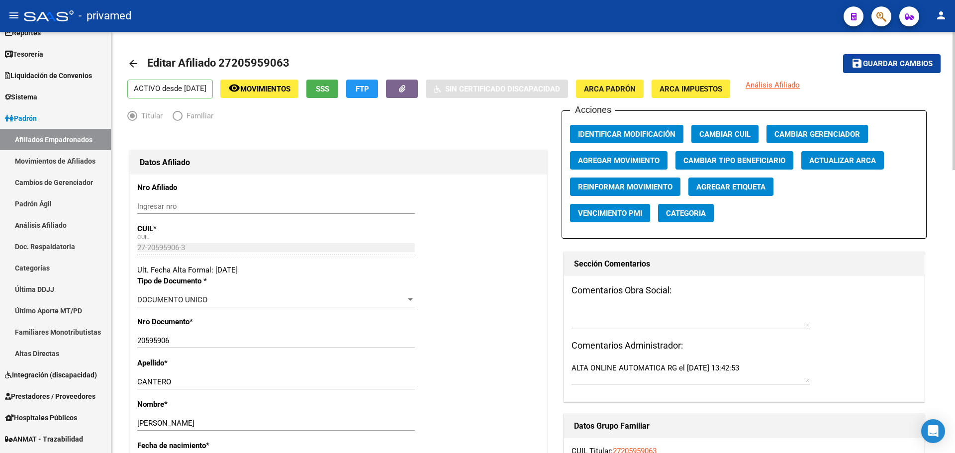
click at [635, 162] on span "Agregar Movimiento" at bounding box center [619, 160] width 82 height 9
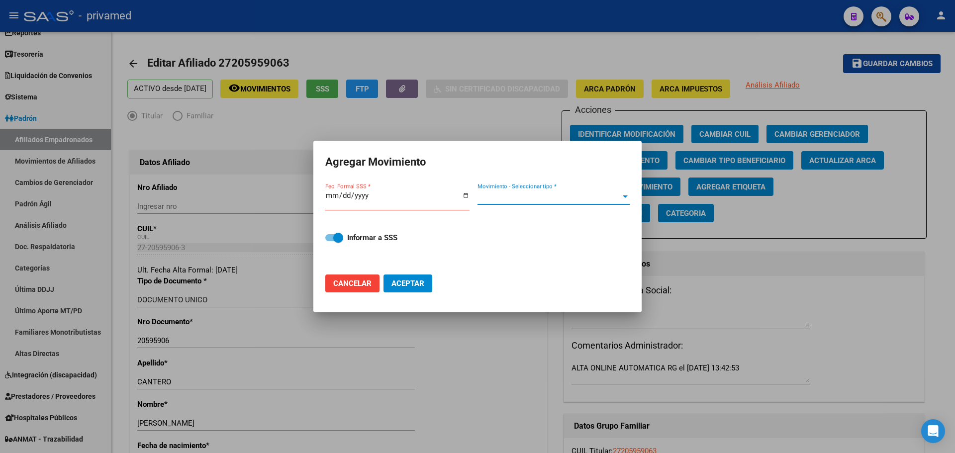
click at [501, 197] on span "Movimiento - Seleccionar tipo *" at bounding box center [549, 197] width 143 height 9
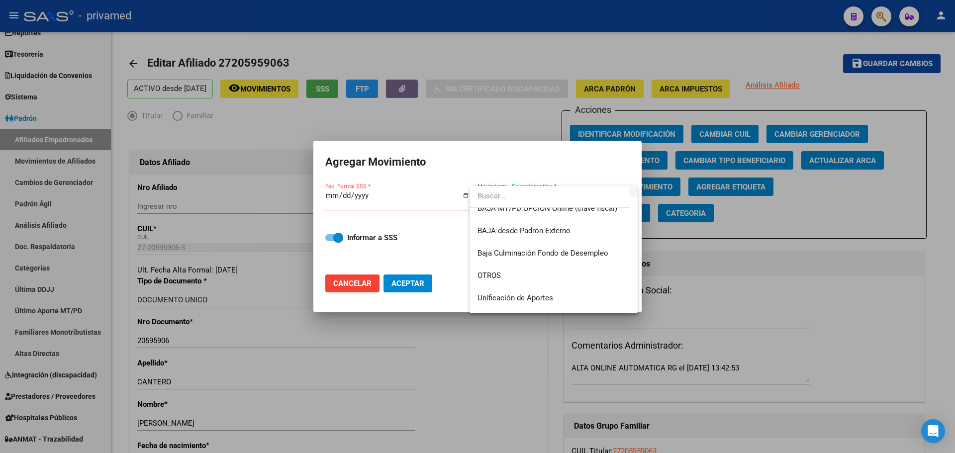
scroll to position [697, 0]
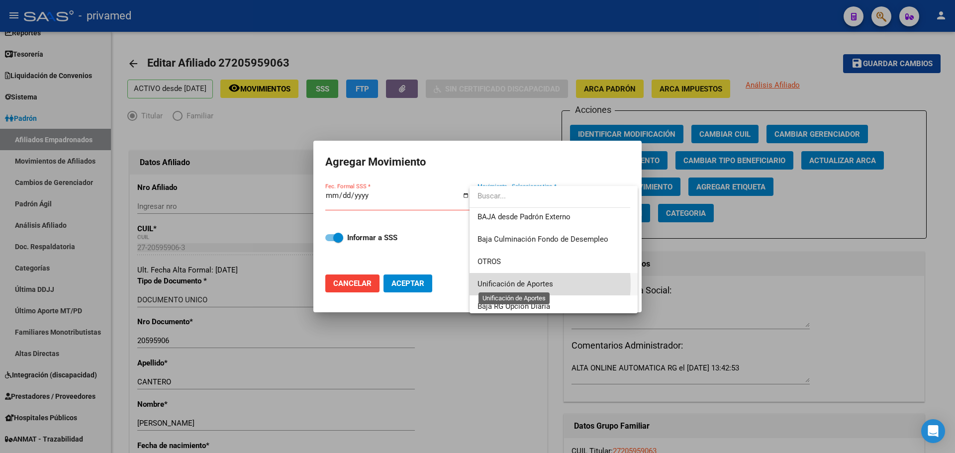
drag, startPoint x: 522, startPoint y: 284, endPoint x: 411, endPoint y: 237, distance: 120.6
click at [521, 284] on span "Unificación de Aportes" at bounding box center [516, 284] width 76 height 9
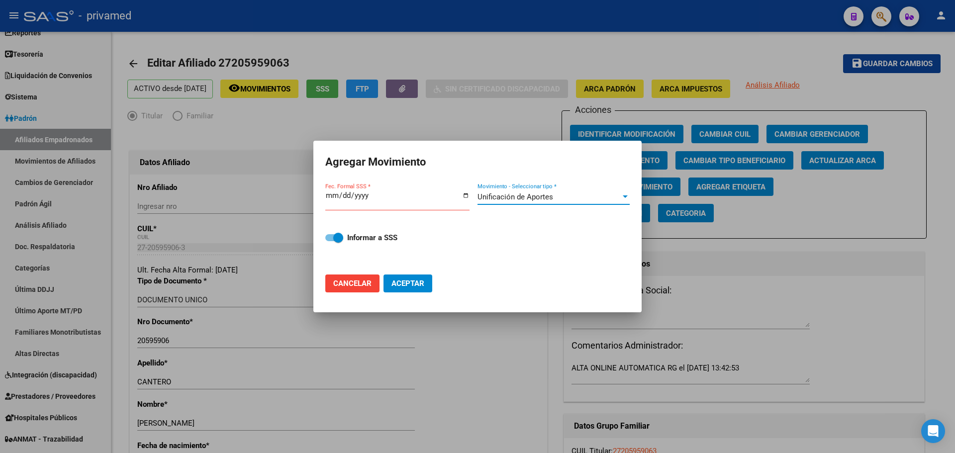
click at [330, 198] on input "Fec. Formal SSS *" at bounding box center [397, 200] width 144 height 16
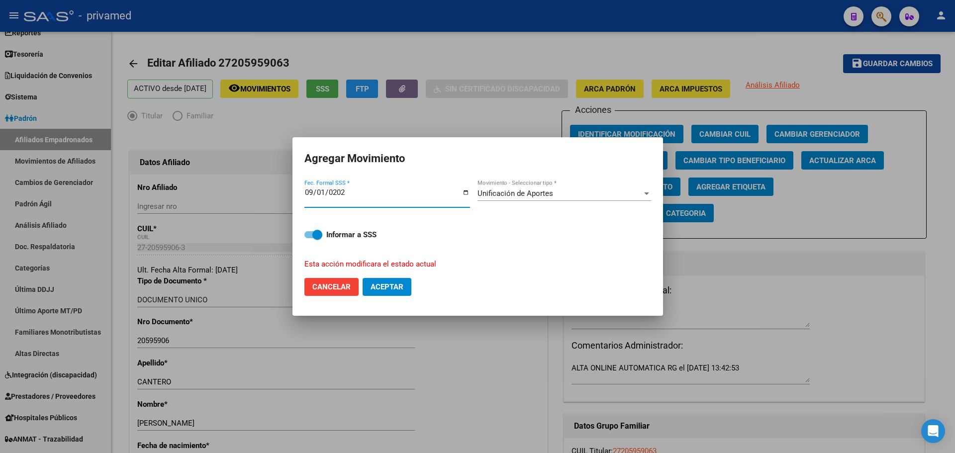
type input "[DATE]"
click at [382, 287] on span "Aceptar" at bounding box center [387, 287] width 33 height 9
checkbox input "false"
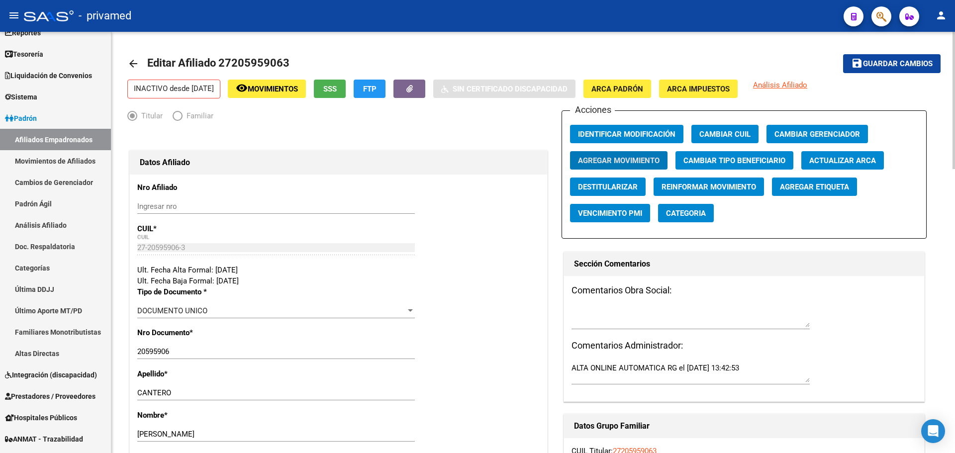
click at [127, 63] on mat-icon "arrow_back" at bounding box center [133, 64] width 12 height 12
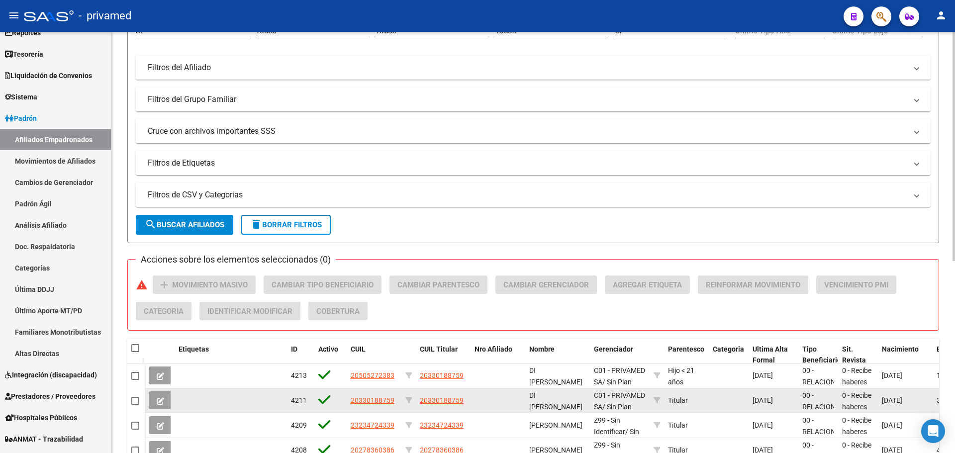
scroll to position [249, 0]
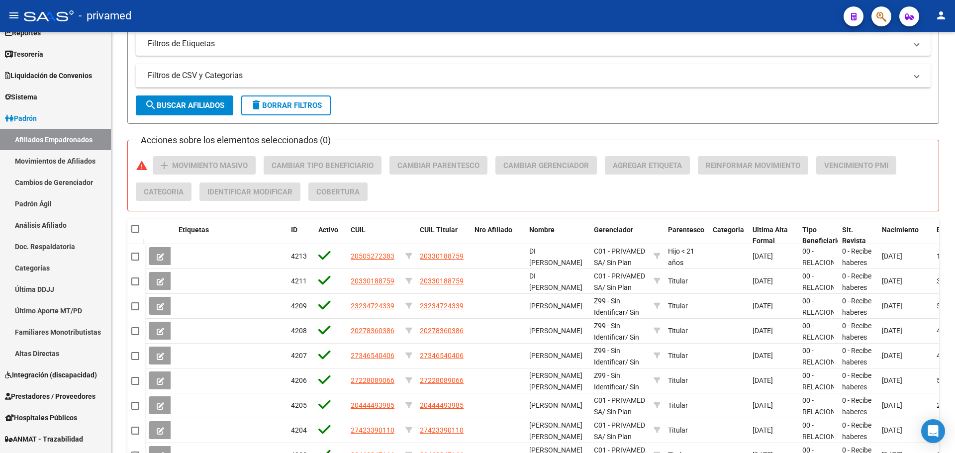
click at [296, 14] on div "- privamed" at bounding box center [430, 16] width 812 height 22
click at [884, 15] on icon "button" at bounding box center [882, 16] width 10 height 11
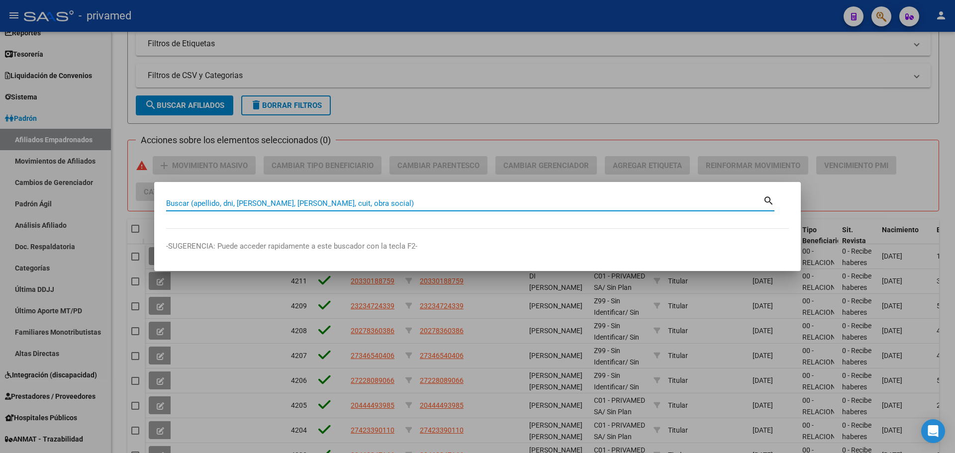
paste input "20595906"
type input "20595906"
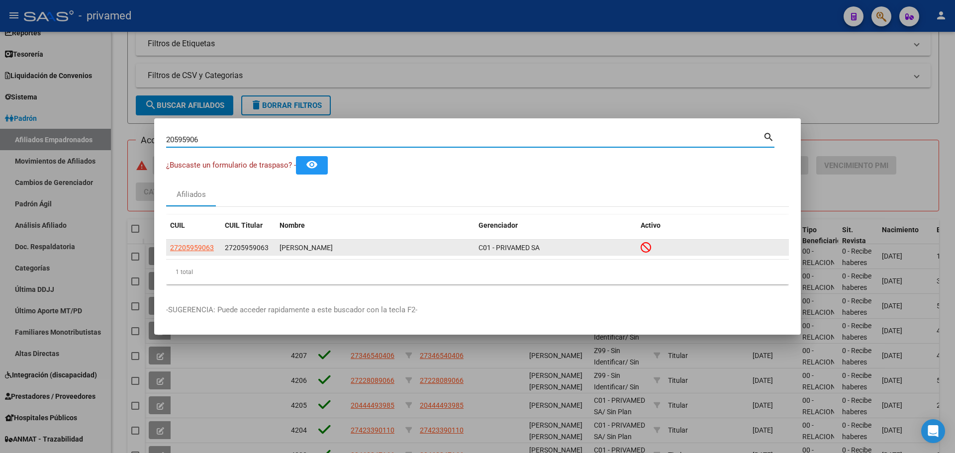
click at [190, 249] on span "27205959063" at bounding box center [192, 248] width 44 height 8
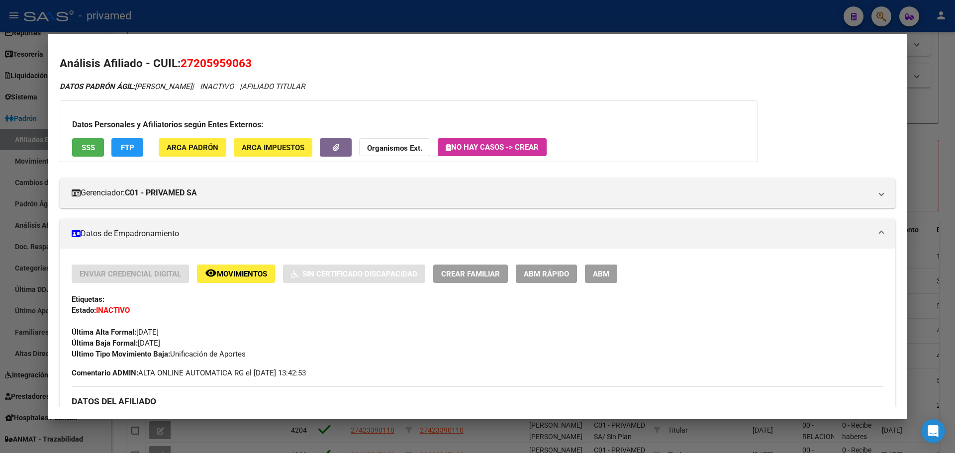
click at [219, 270] on span "Movimientos" at bounding box center [242, 274] width 50 height 9
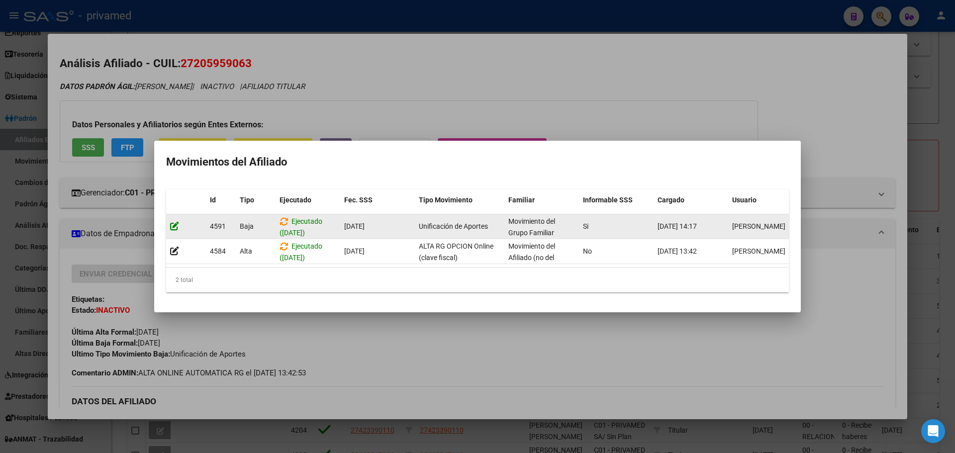
click at [173, 222] on icon at bounding box center [174, 225] width 9 height 9
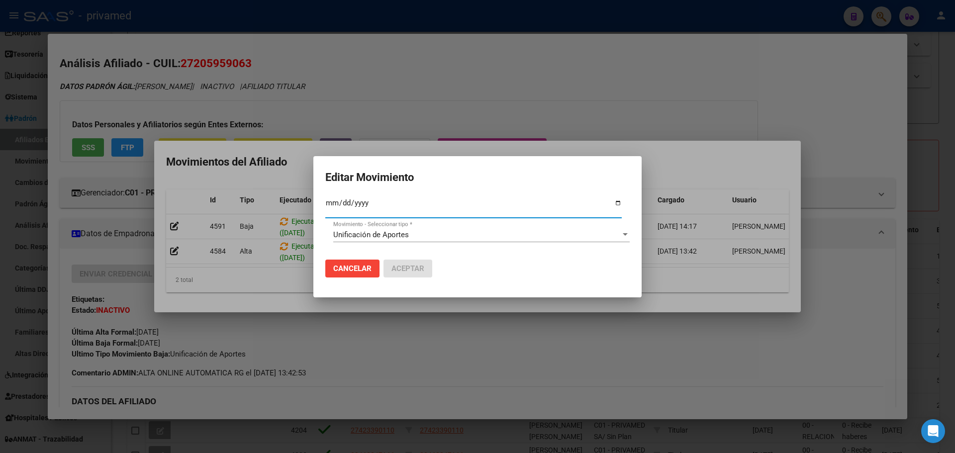
click at [384, 234] on span "Unificación de Aportes" at bounding box center [371, 234] width 76 height 9
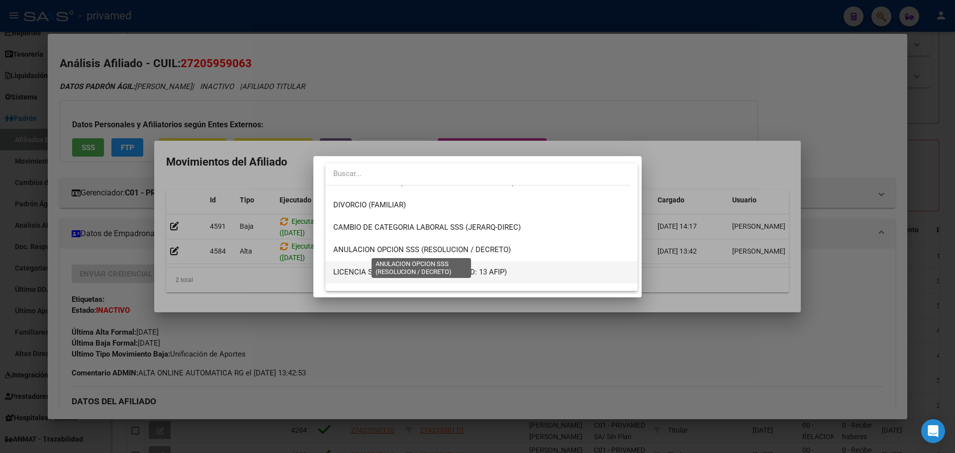
scroll to position [0, 0]
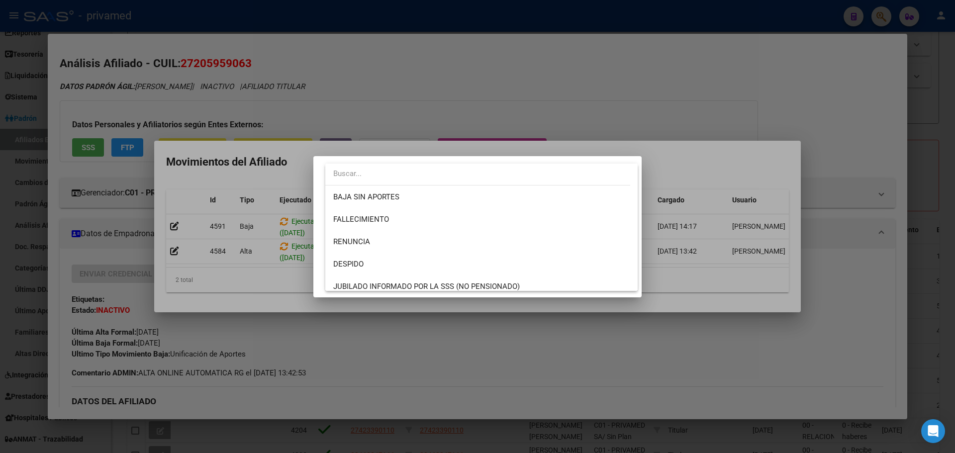
click at [405, 146] on div at bounding box center [477, 226] width 955 height 453
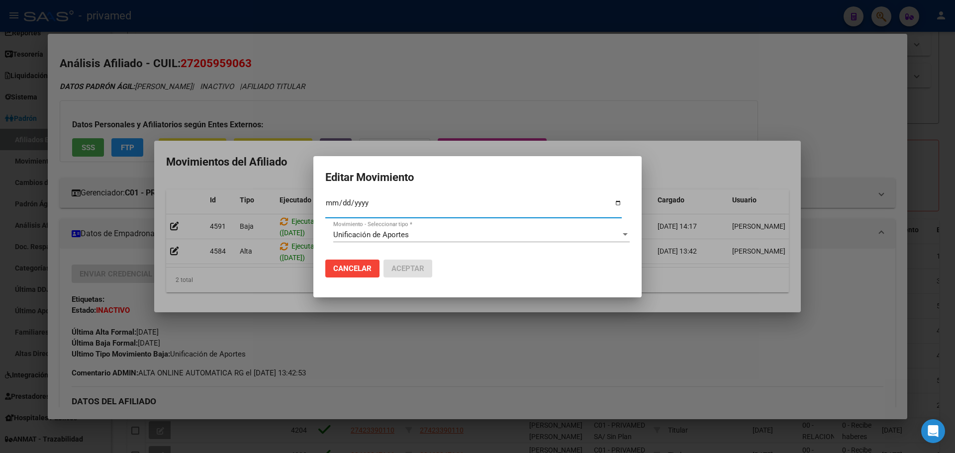
click at [329, 203] on input "[DATE]" at bounding box center [473, 207] width 297 height 16
type input "[DATE]"
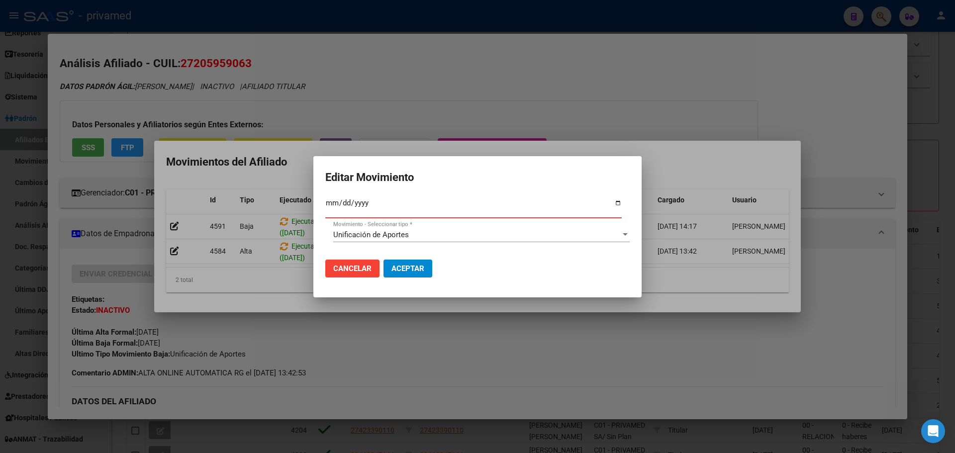
type input "[DATE]"
click at [420, 268] on span "Aceptar" at bounding box center [408, 268] width 33 height 9
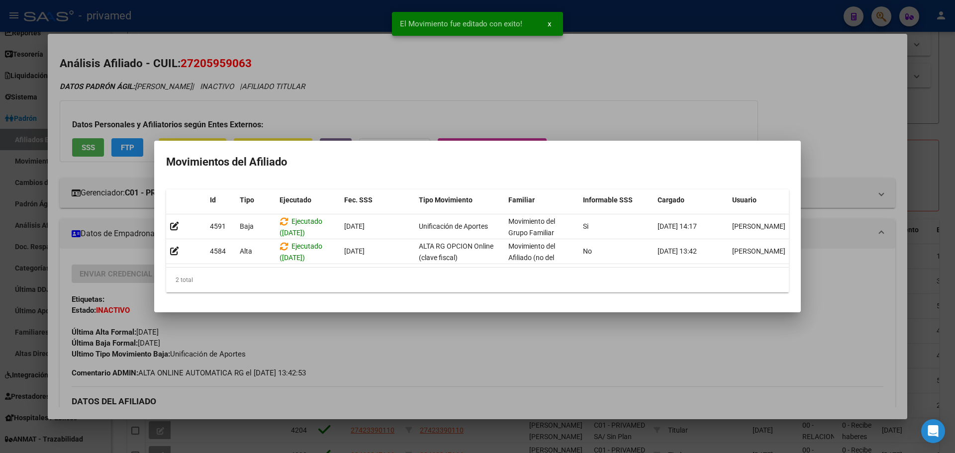
click at [392, 105] on div at bounding box center [477, 226] width 955 height 453
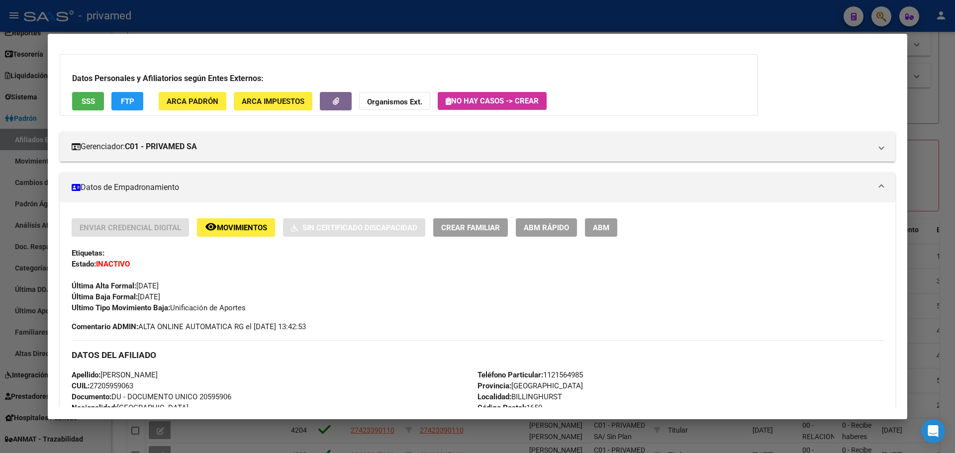
scroll to position [50, 0]
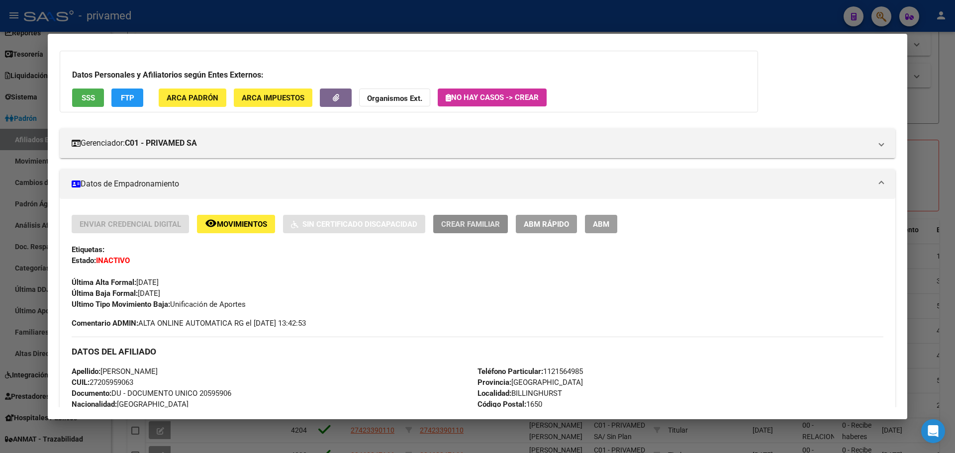
click at [466, 223] on span "Crear Familiar" at bounding box center [470, 224] width 59 height 9
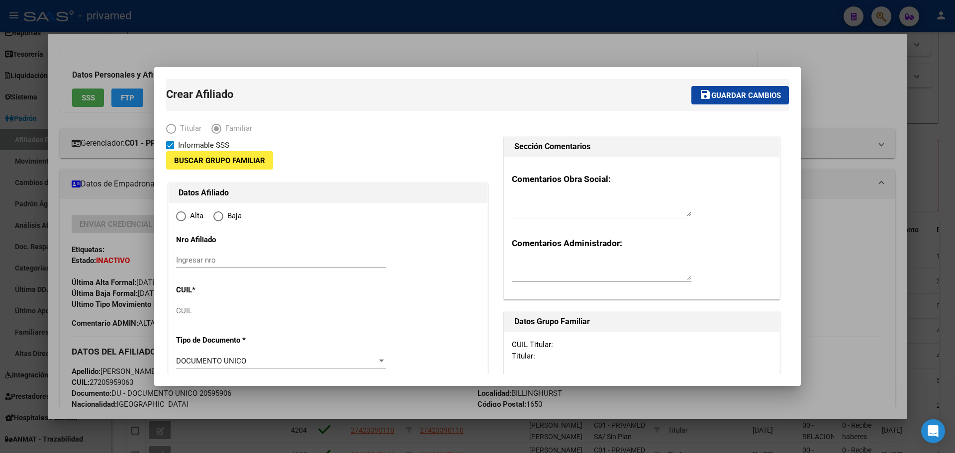
type input "30-61243097-3"
type input "BILLINGHURST"
type input "1650"
type input "PRIMERA JUNTA"
type input "5998"
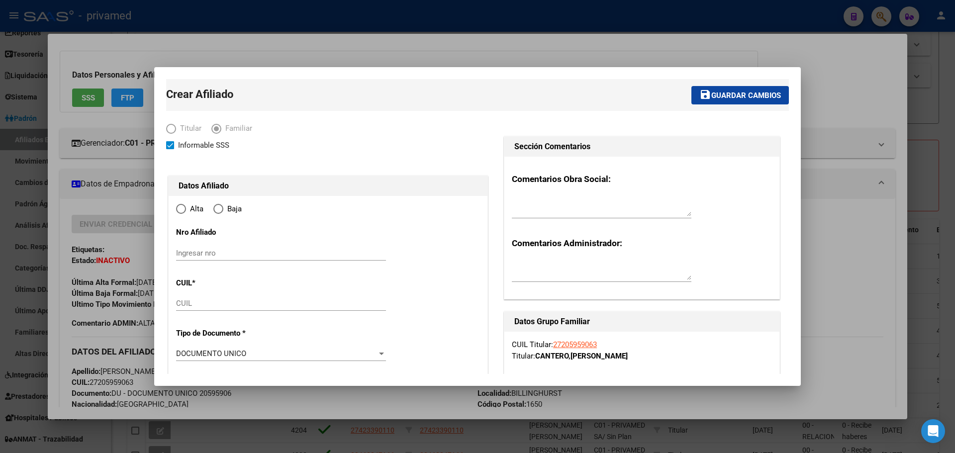
radio input "true"
click at [186, 130] on span "Titular" at bounding box center [188, 128] width 25 height 11
type input "30-61243097-3"
click at [174, 129] on span "Elija una opción" at bounding box center [171, 129] width 10 height 10
click at [216, 130] on span "Elija una opción" at bounding box center [216, 129] width 10 height 10
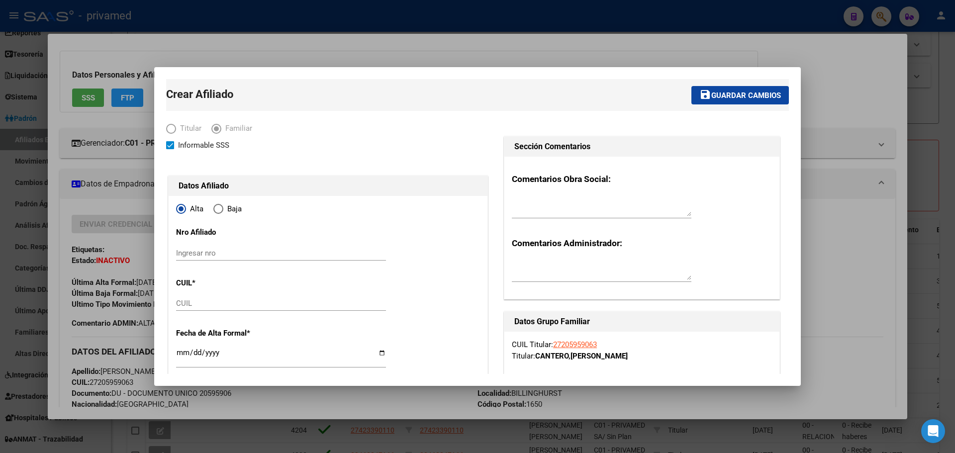
click at [217, 130] on span "Elija una opción" at bounding box center [216, 128] width 5 height 5
click at [219, 130] on span "Elija una opción" at bounding box center [216, 129] width 10 height 10
click at [220, 130] on span "Elija una opción" at bounding box center [216, 129] width 10 height 10
click at [447, 42] on div at bounding box center [477, 226] width 955 height 453
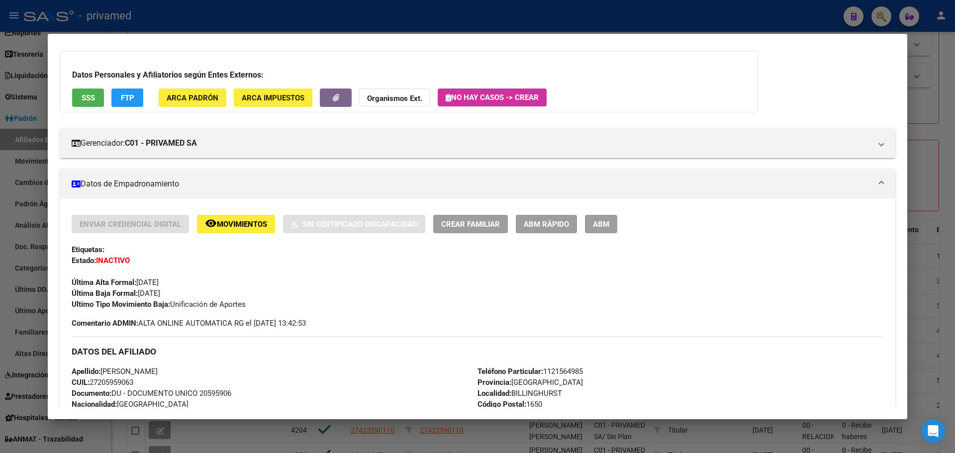
click at [255, 15] on div at bounding box center [477, 226] width 955 height 453
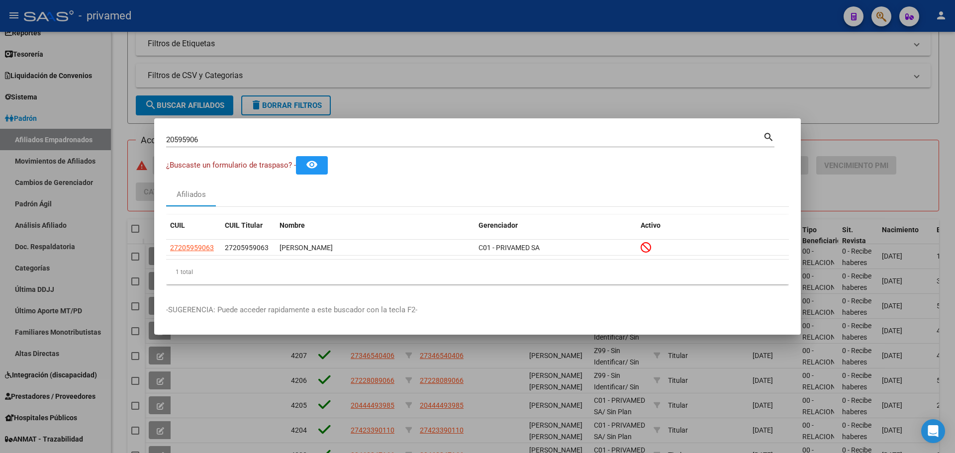
click at [350, 16] on div at bounding box center [477, 226] width 955 height 453
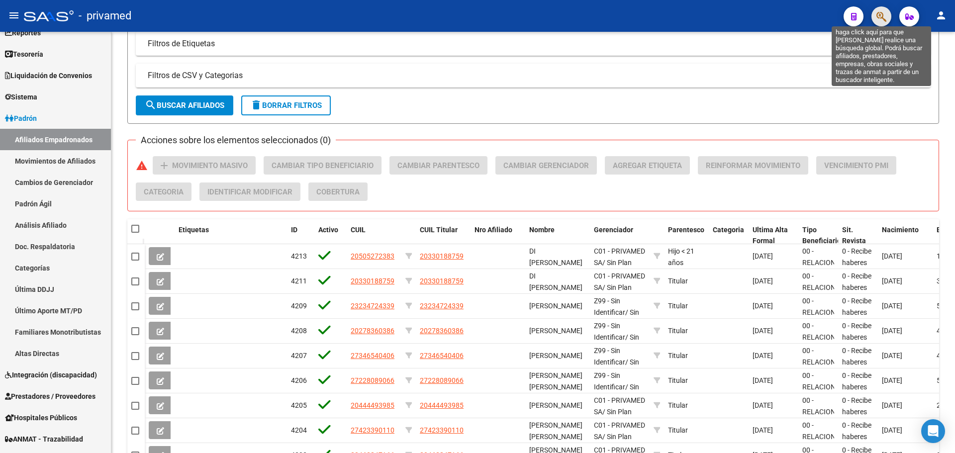
click at [879, 18] on icon "button" at bounding box center [882, 16] width 10 height 11
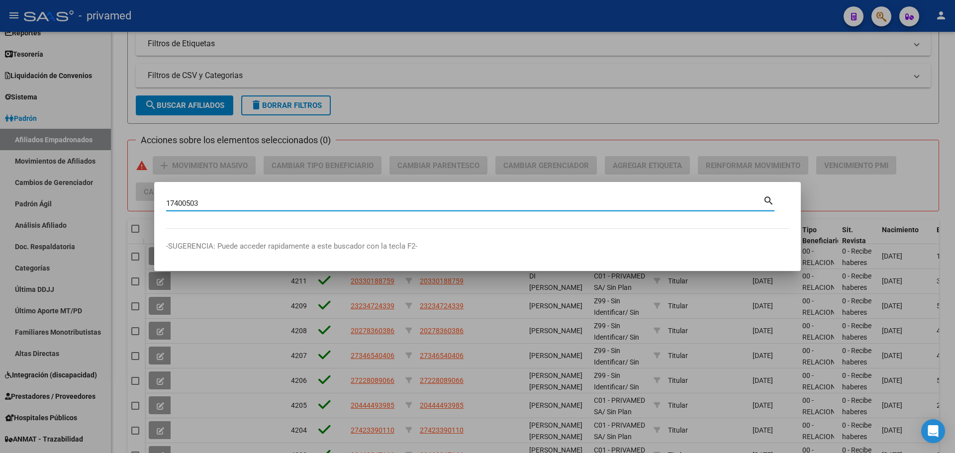
type input "17400503"
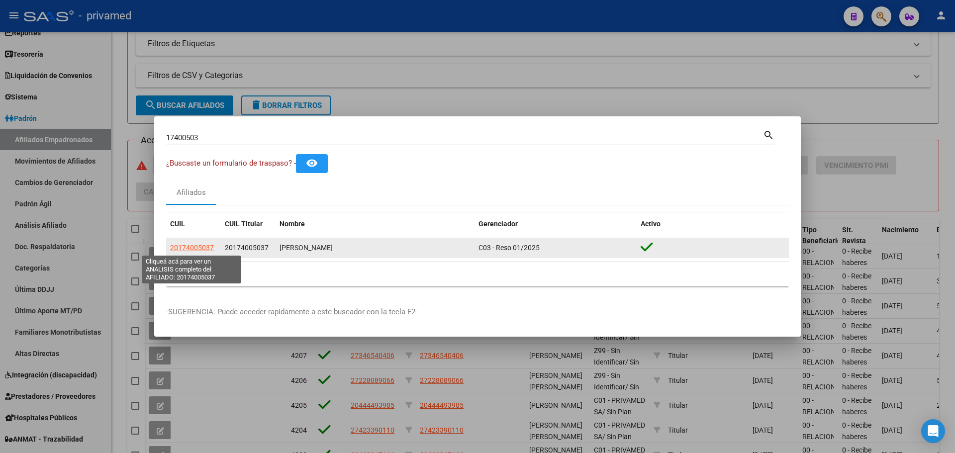
click at [196, 245] on span "20174005037" at bounding box center [192, 248] width 44 height 8
type textarea "20174005037"
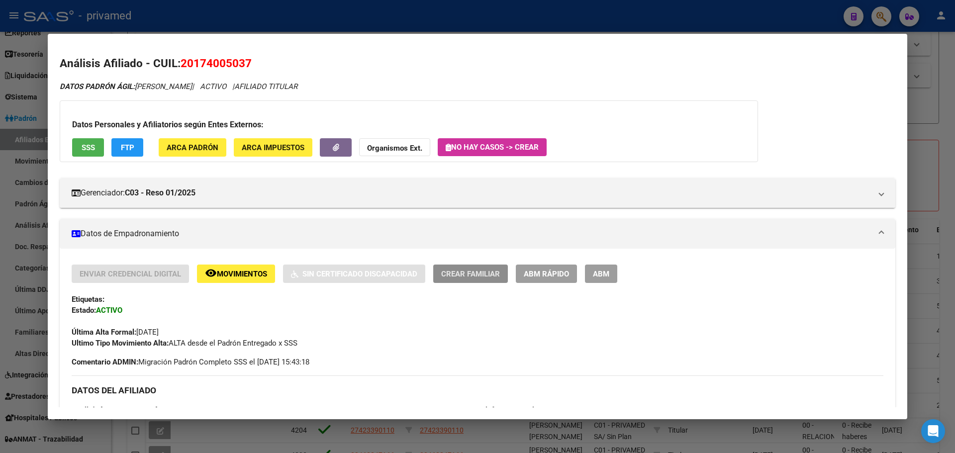
click at [456, 274] on span "Crear Familiar" at bounding box center [470, 274] width 59 height 9
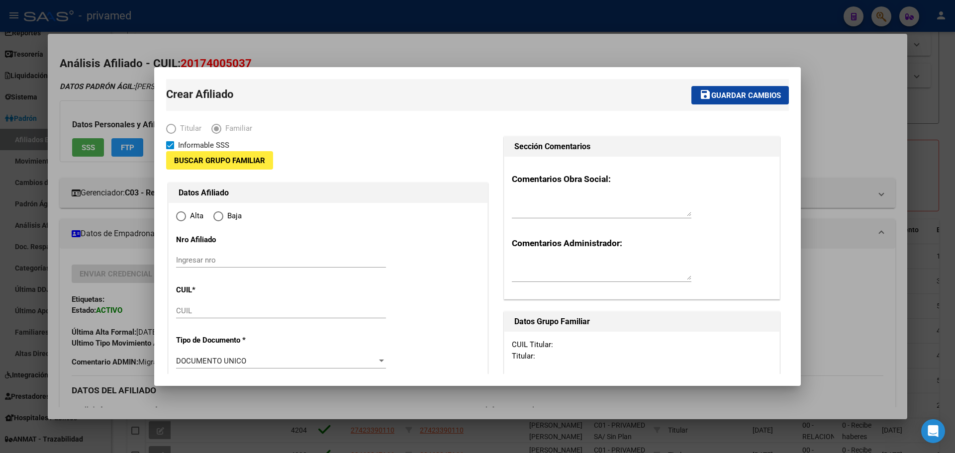
type input "33-69623743-9"
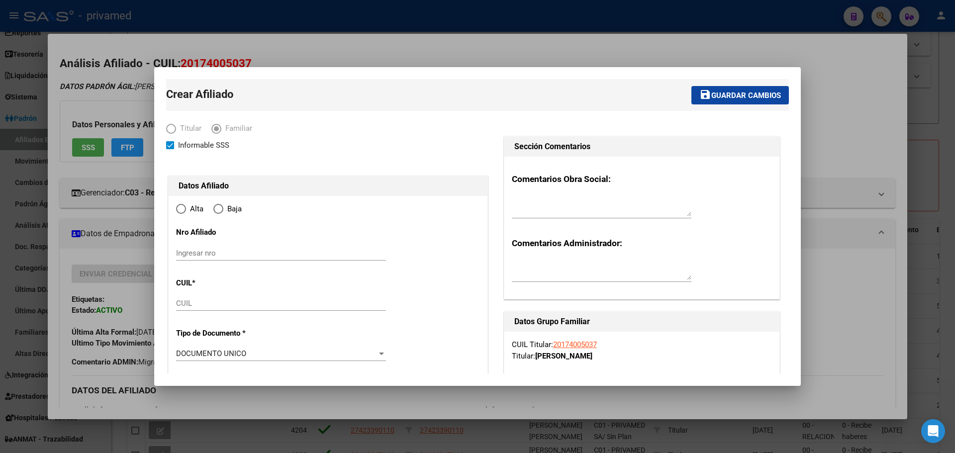
type input "[GEOGRAPHIC_DATA][PERSON_NAME]"
type input "1682"
type input "SUIPACHA 656"
radio input "true"
type input "33-69623743-9"
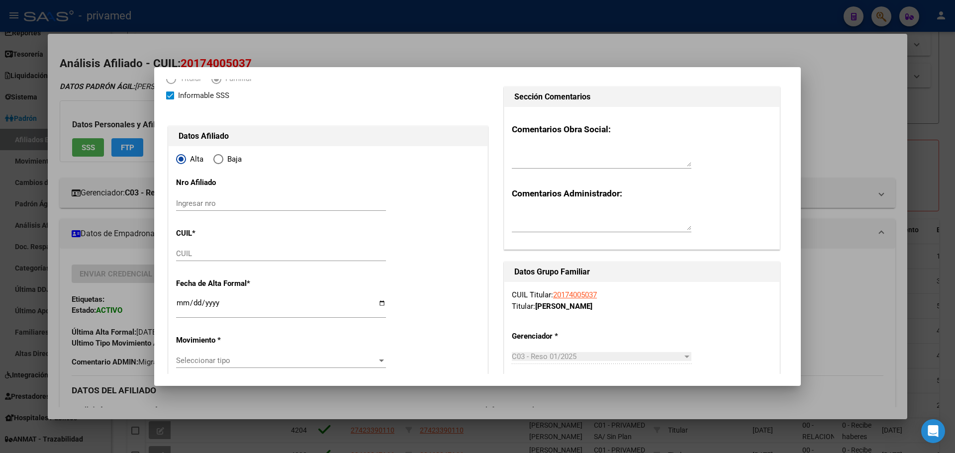
click at [196, 252] on input "CUIL" at bounding box center [281, 253] width 210 height 9
paste input "27-20595906-3"
type input "27-20595906-3"
type input "20595906"
type input "CANTERO"
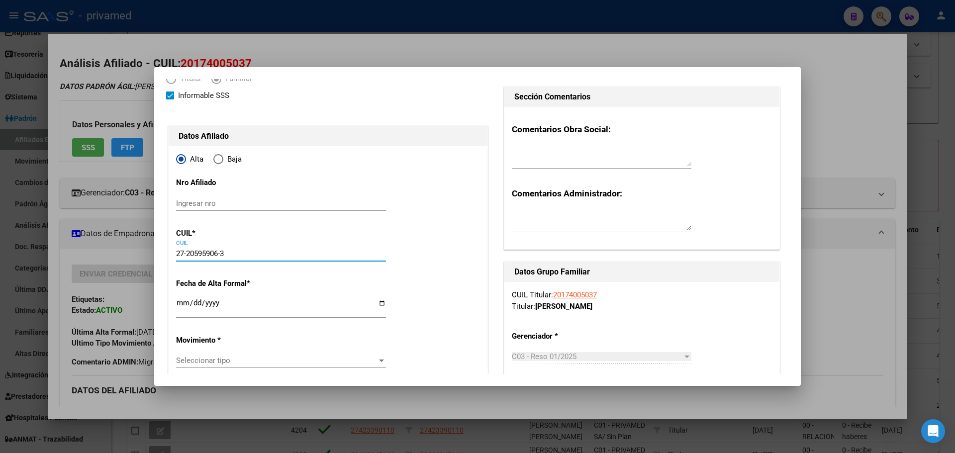
type input "[PERSON_NAME]"
type input "[DATE]"
type input "BILLINGHURST"
type input "1650"
type input "PRIMERA JUNTA"
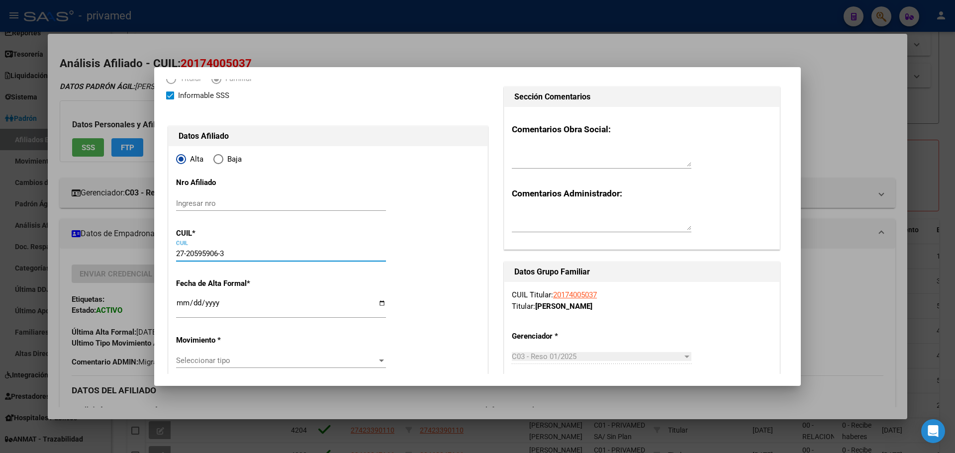
type input "5998"
type input "27-20595906-3"
click at [321, 122] on div at bounding box center [328, 113] width 324 height 22
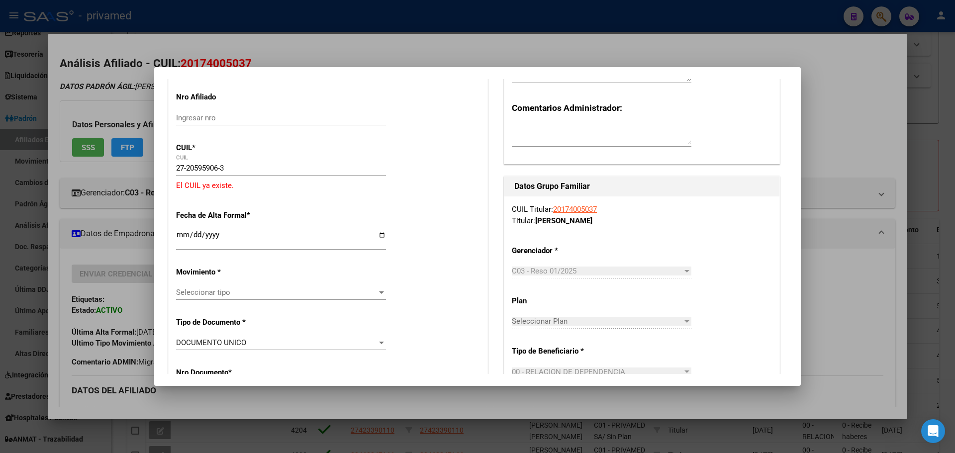
scroll to position [149, 0]
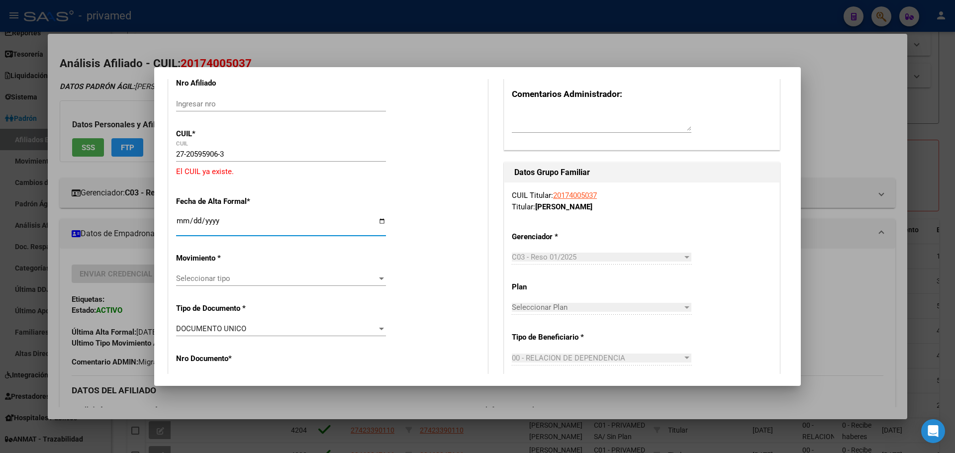
click at [182, 219] on input "Ingresar fecha" at bounding box center [281, 225] width 210 height 16
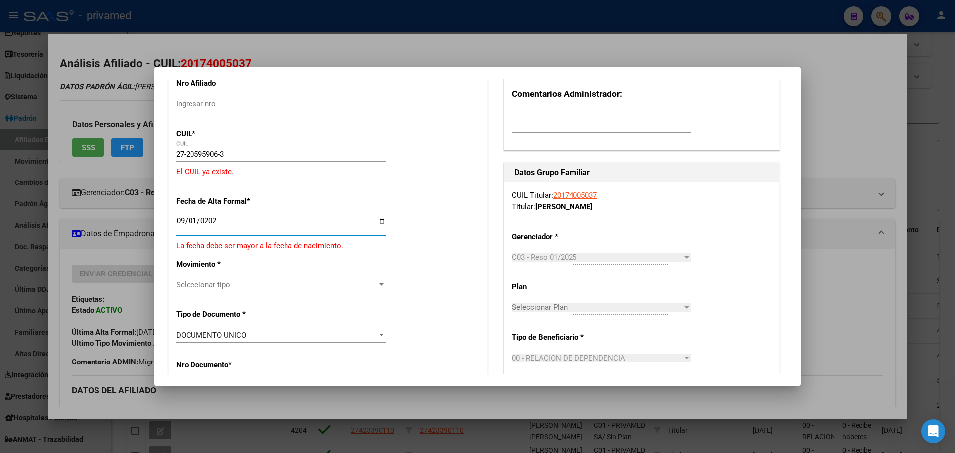
type input "[DATE]"
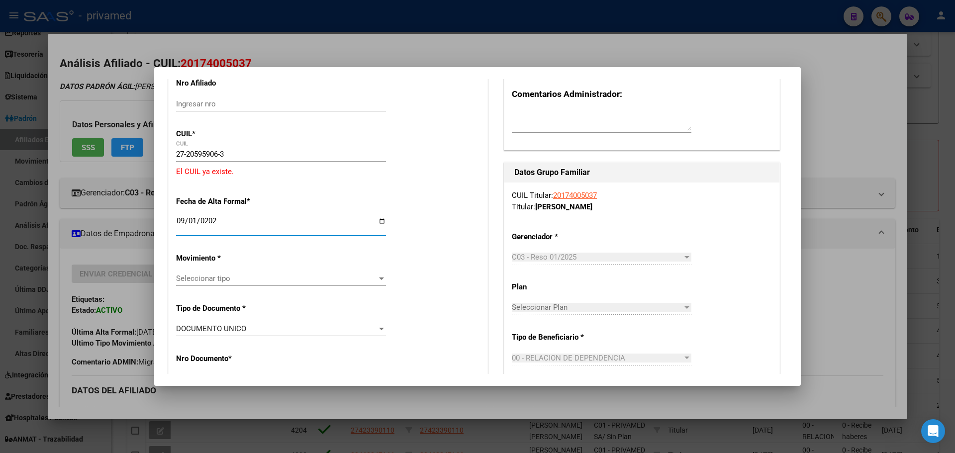
click at [207, 284] on div "Seleccionar tipo Seleccionar tipo" at bounding box center [281, 278] width 210 height 15
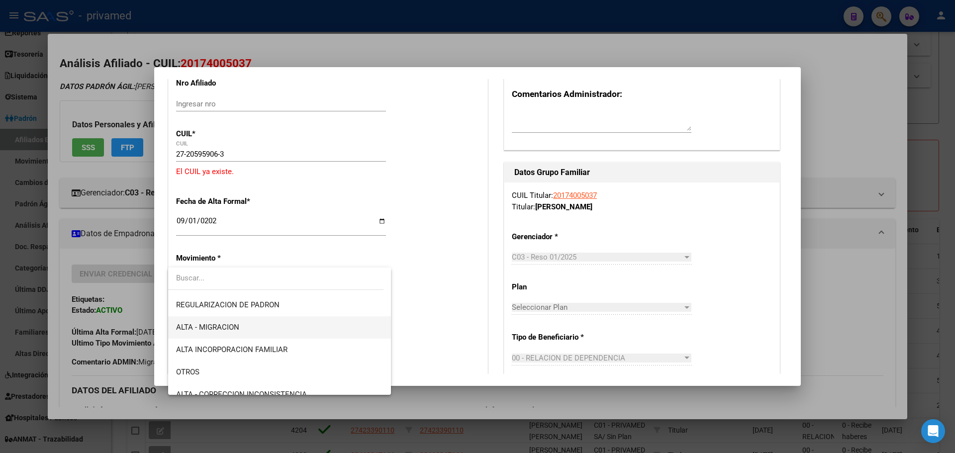
scroll to position [144, 0]
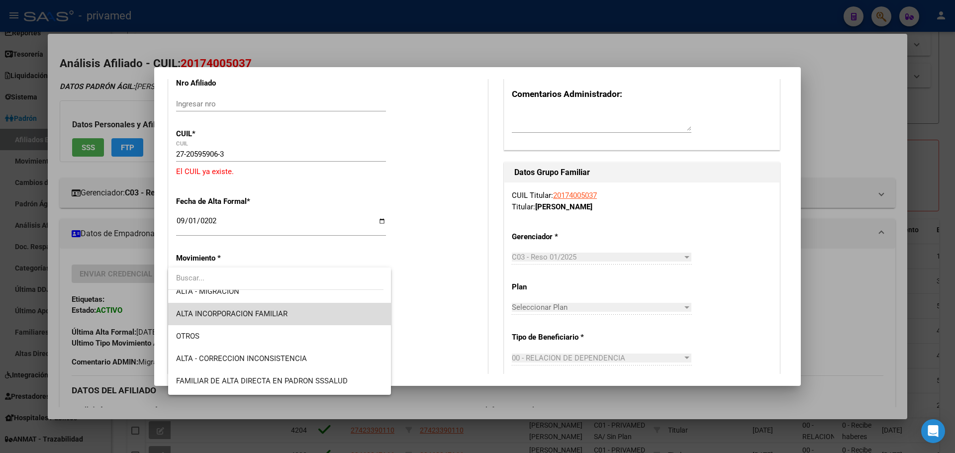
click at [302, 315] on span "ALTA INCORPORACION FAMILIAR" at bounding box center [279, 314] width 207 height 22
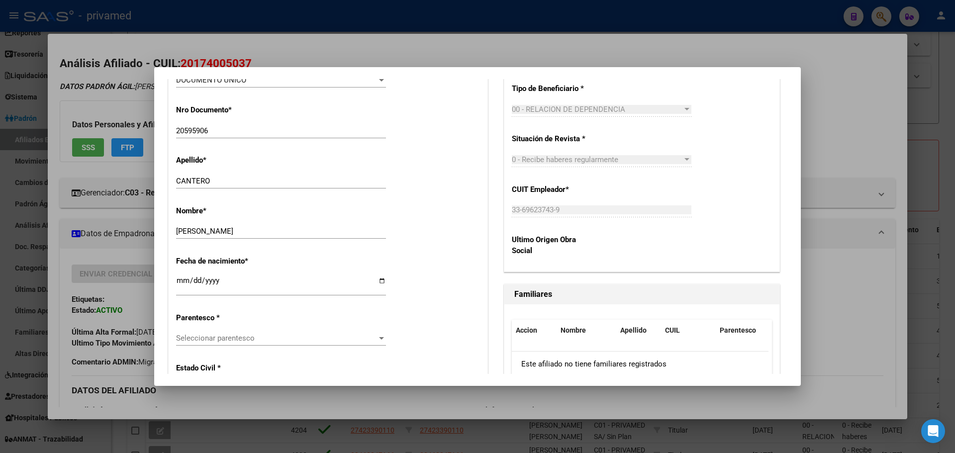
scroll to position [448, 0]
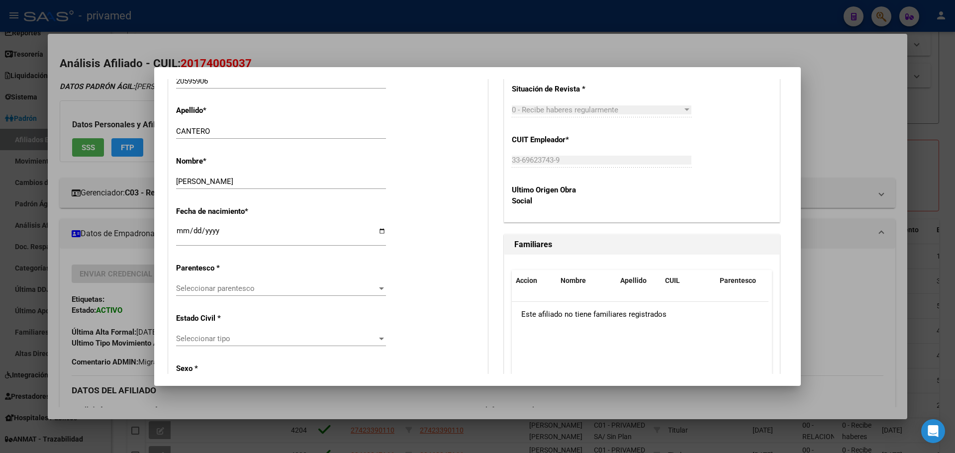
click at [253, 291] on span "Seleccionar parentesco" at bounding box center [276, 288] width 201 height 9
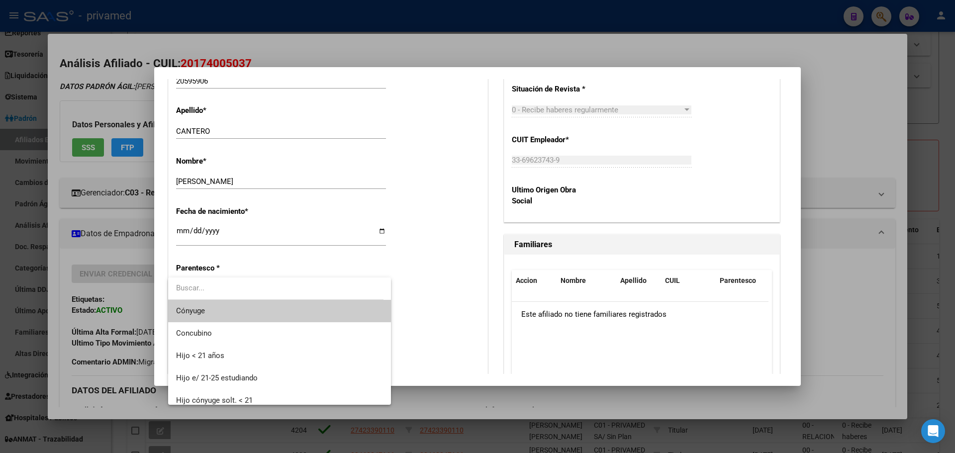
click at [239, 311] on span "Cónyuge" at bounding box center [279, 311] width 207 height 22
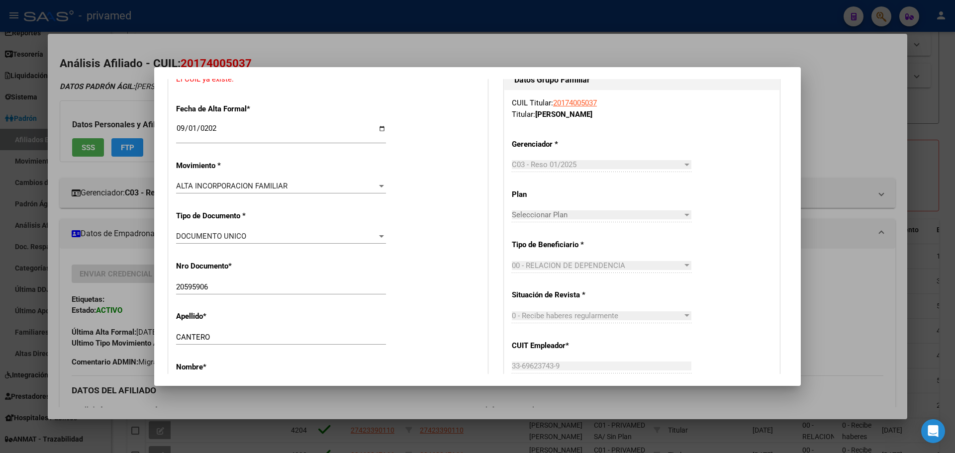
scroll to position [0, 0]
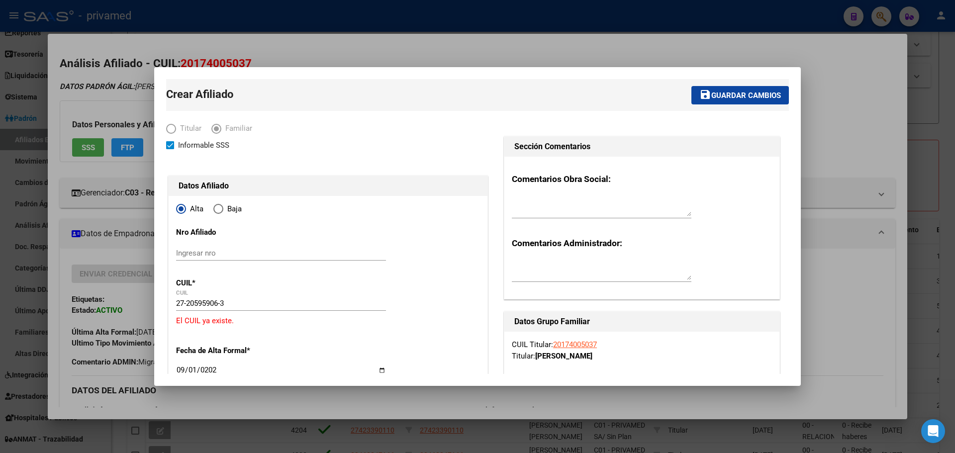
click at [746, 95] on span "Guardar cambios" at bounding box center [747, 95] width 70 height 9
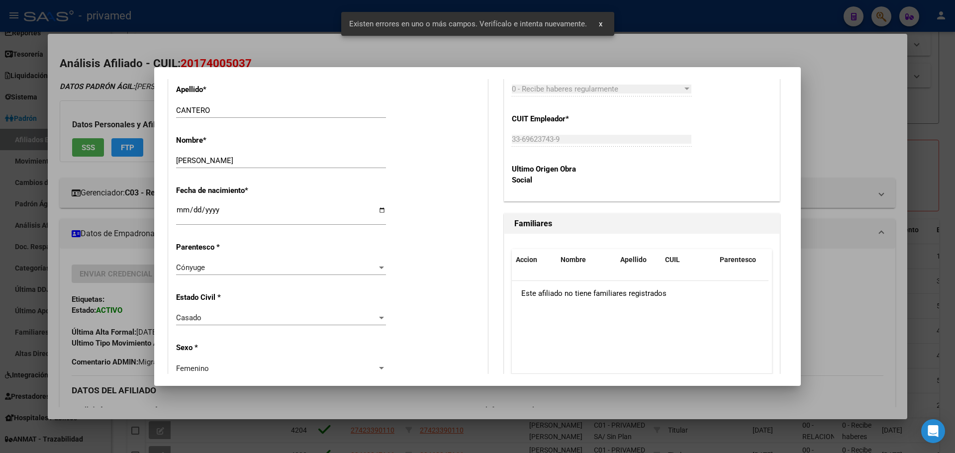
scroll to position [498, 0]
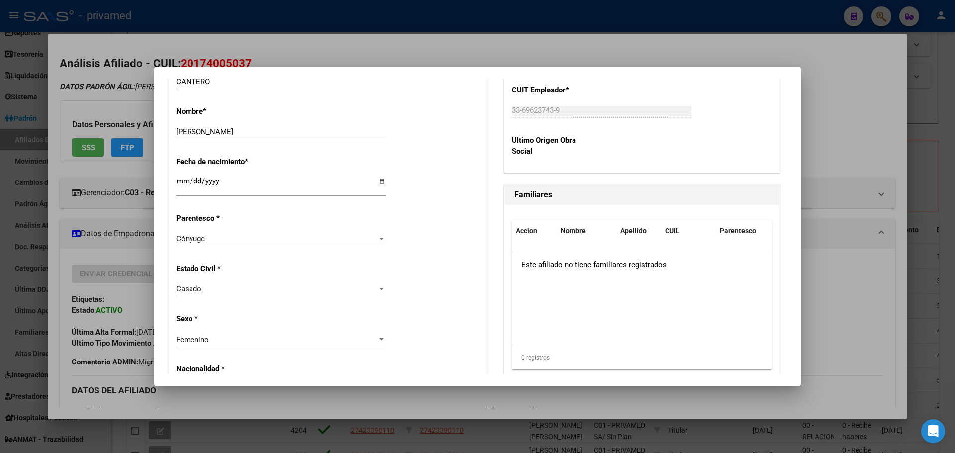
click at [857, 121] on div at bounding box center [477, 226] width 955 height 453
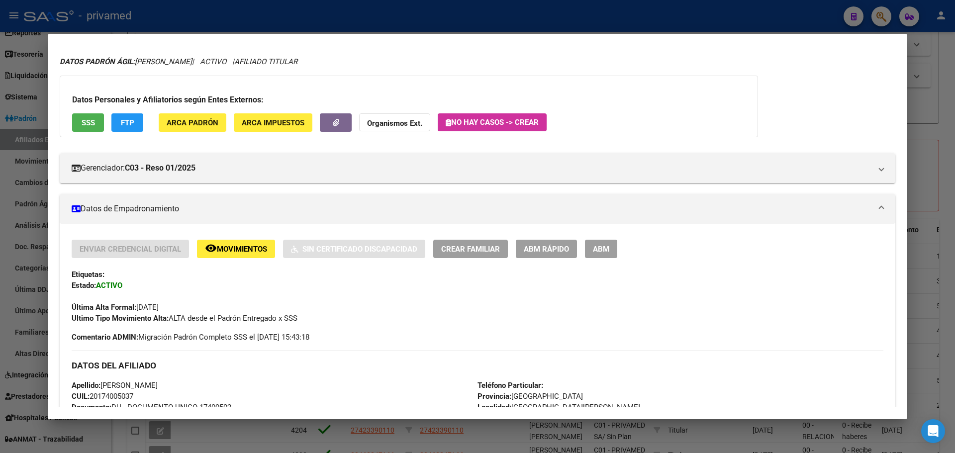
scroll to position [0, 0]
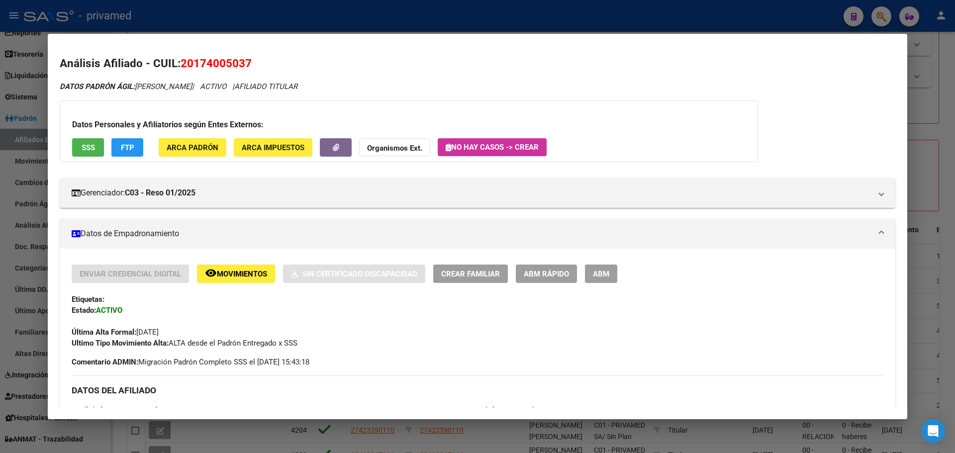
click at [546, 274] on span "ABM Rápido" at bounding box center [546, 274] width 45 height 9
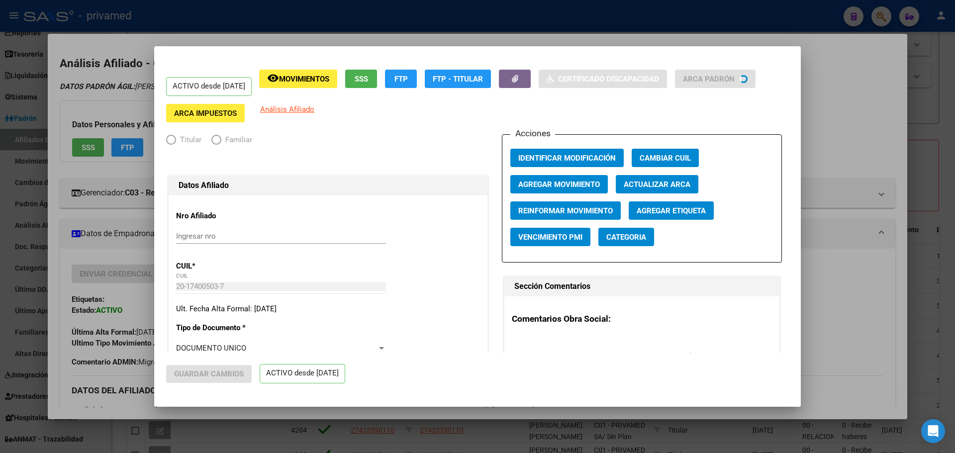
radio input "true"
type input "33-69623743-9"
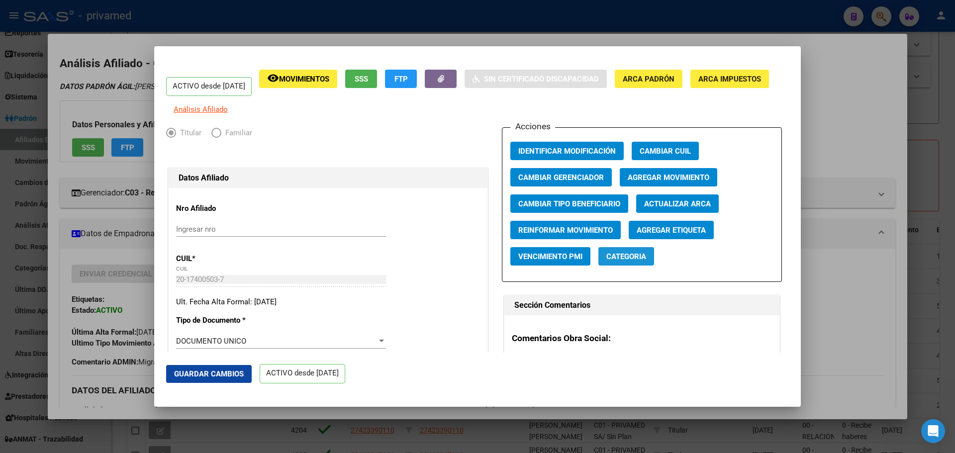
click at [624, 261] on span "Categoria" at bounding box center [627, 256] width 40 height 9
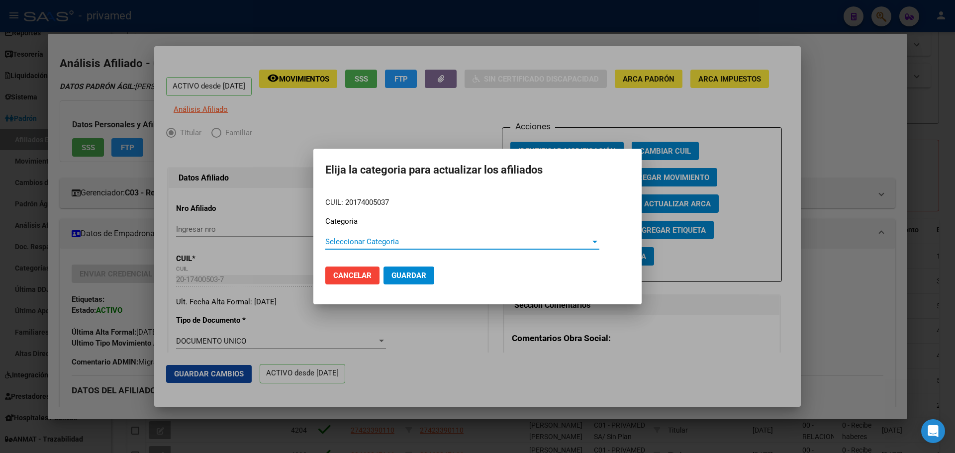
click at [345, 272] on span "Cancelar" at bounding box center [352, 275] width 38 height 9
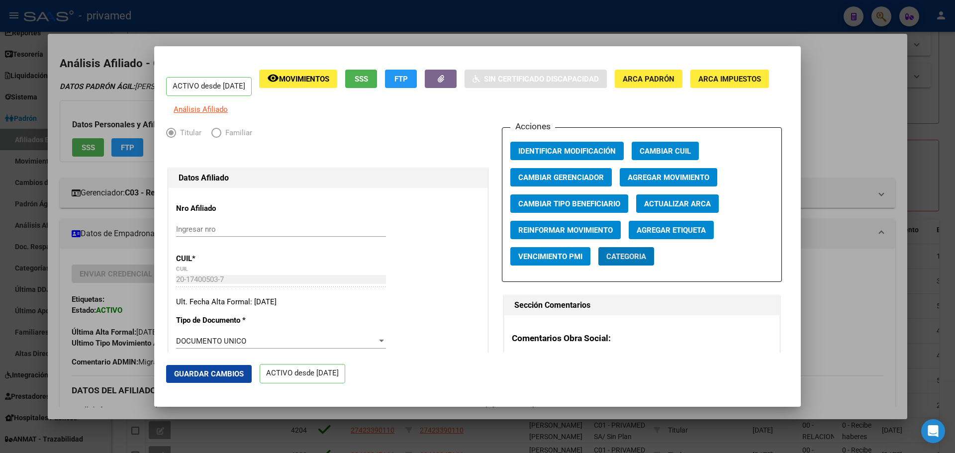
click at [690, 182] on span "Agregar Movimiento" at bounding box center [669, 177] width 82 height 9
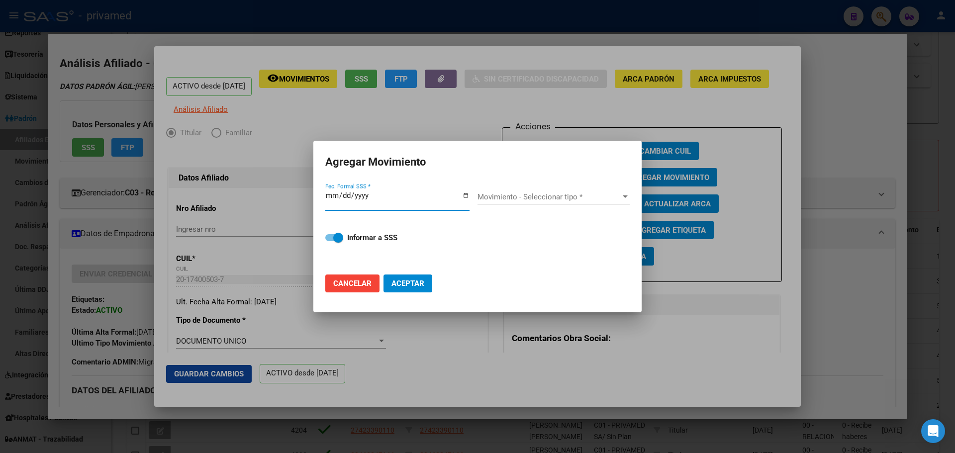
click at [575, 195] on span "Movimiento - Seleccionar tipo *" at bounding box center [549, 197] width 143 height 9
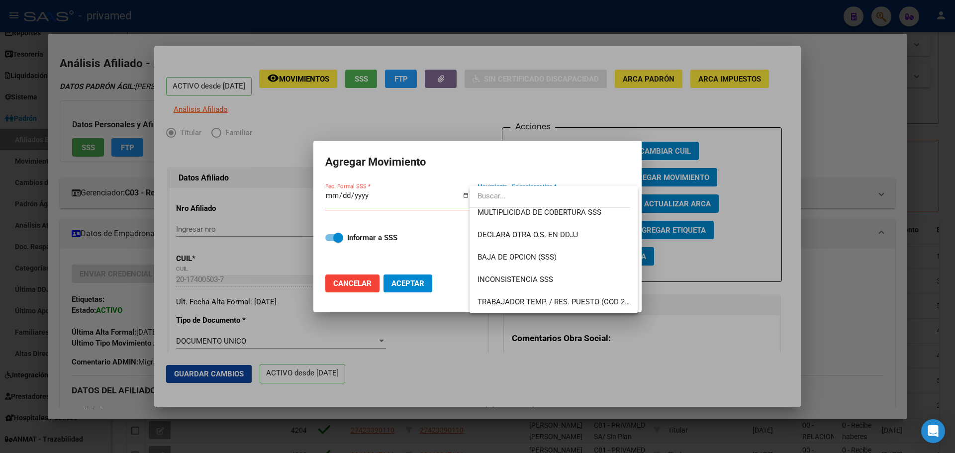
scroll to position [398, 0]
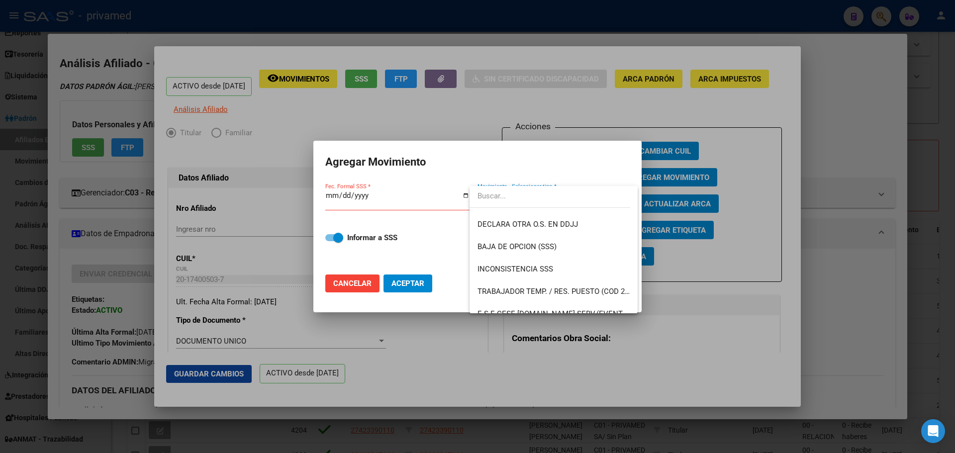
click at [752, 248] on div at bounding box center [477, 226] width 955 height 453
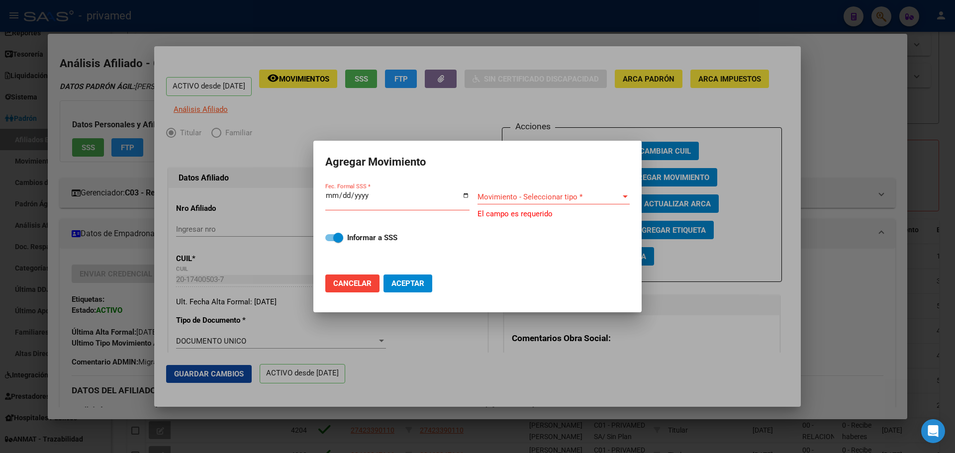
click at [359, 285] on span "Cancelar" at bounding box center [352, 283] width 38 height 9
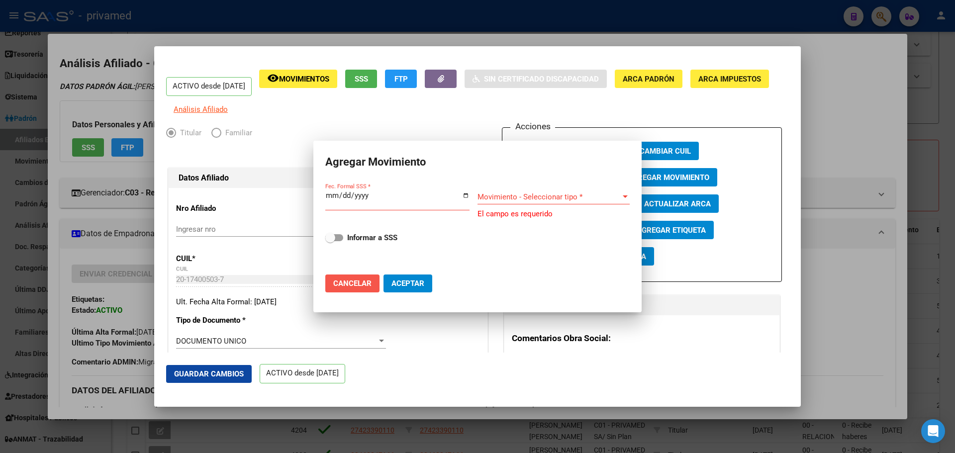
checkbox input "false"
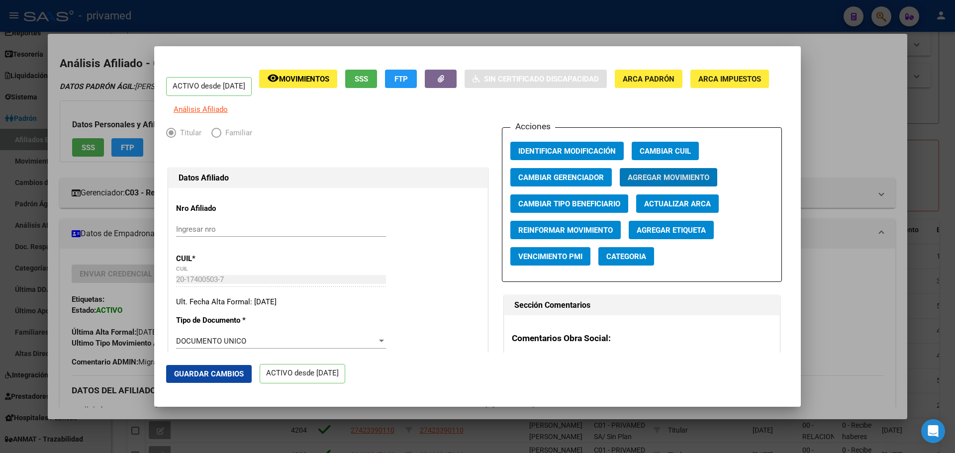
click at [427, 15] on div at bounding box center [477, 226] width 955 height 453
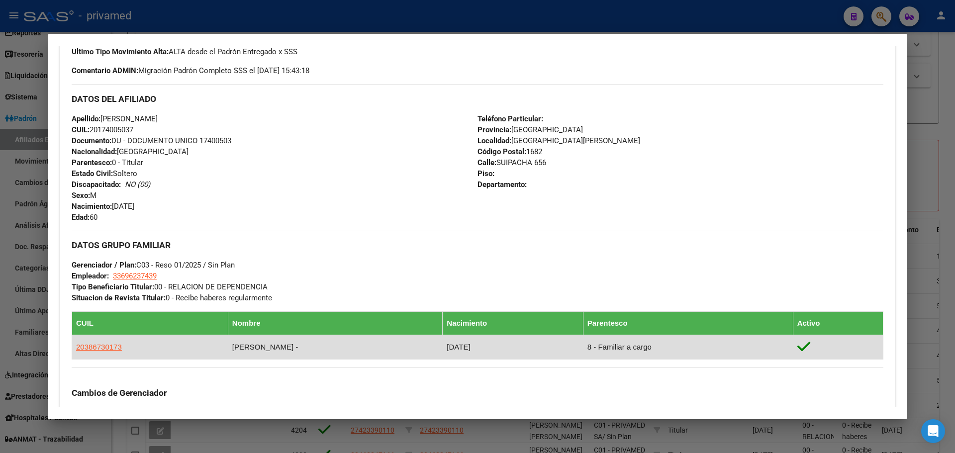
scroll to position [490, 0]
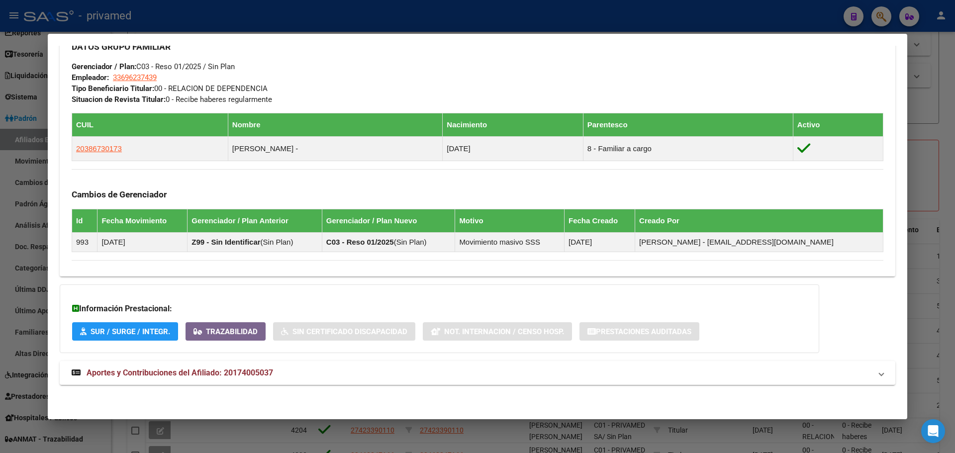
click at [447, 22] on div at bounding box center [477, 226] width 955 height 453
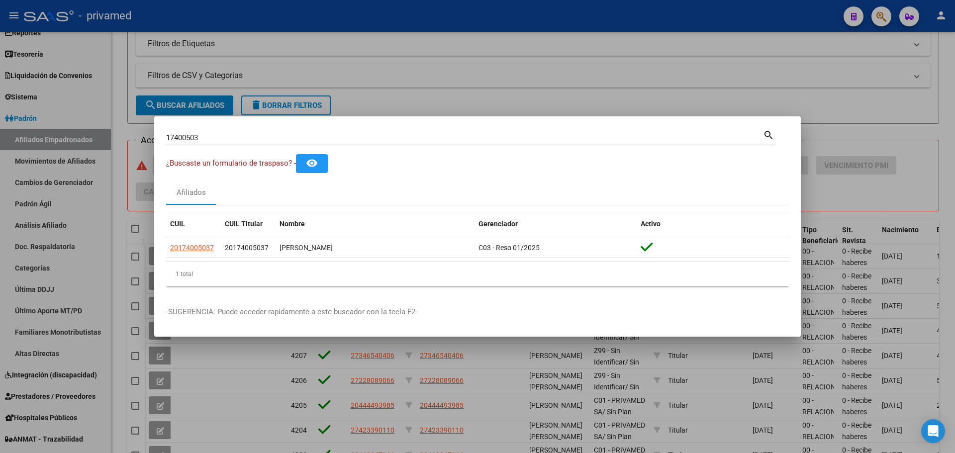
click at [426, 60] on div at bounding box center [477, 226] width 955 height 453
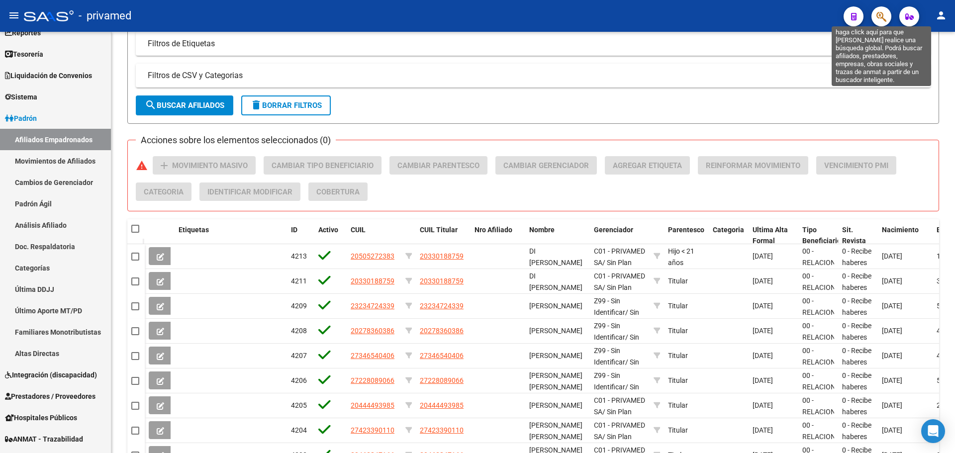
click at [884, 17] on icon "button" at bounding box center [882, 16] width 10 height 11
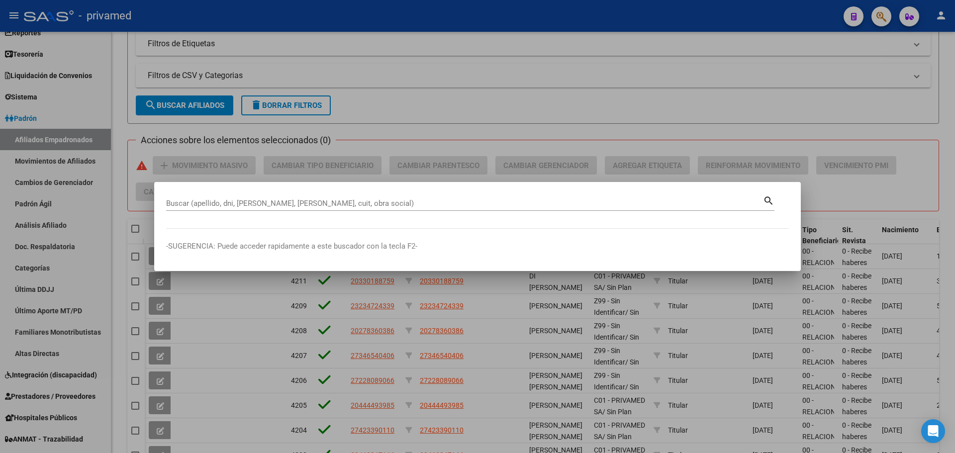
click at [270, 206] on input "Buscar (apellido, dni, [PERSON_NAME], [PERSON_NAME], cuit, obra social)" at bounding box center [464, 203] width 597 height 9
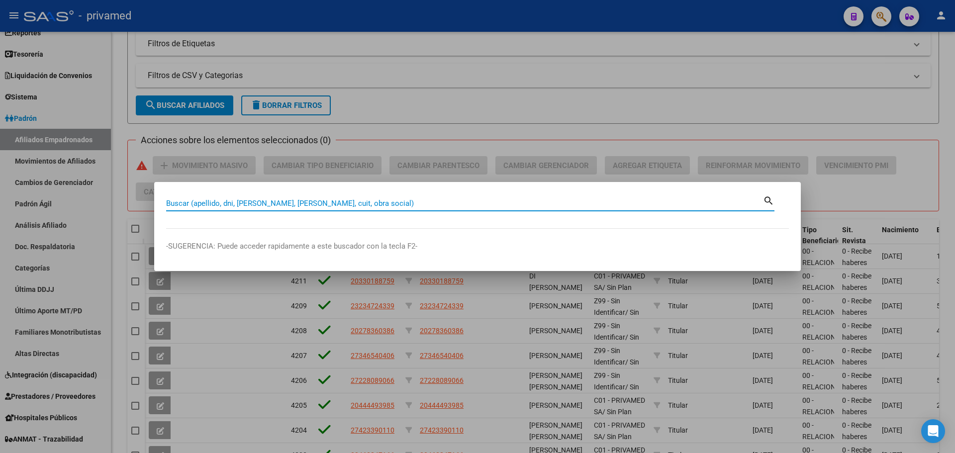
paste input "27-20595906-3"
type input "27205959063"
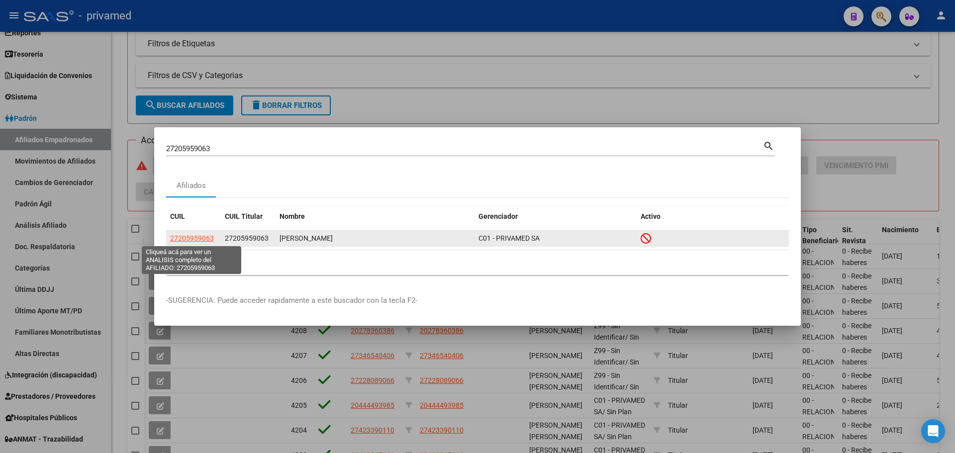
click at [198, 237] on span "27205959063" at bounding box center [192, 238] width 44 height 8
type textarea "27205959063"
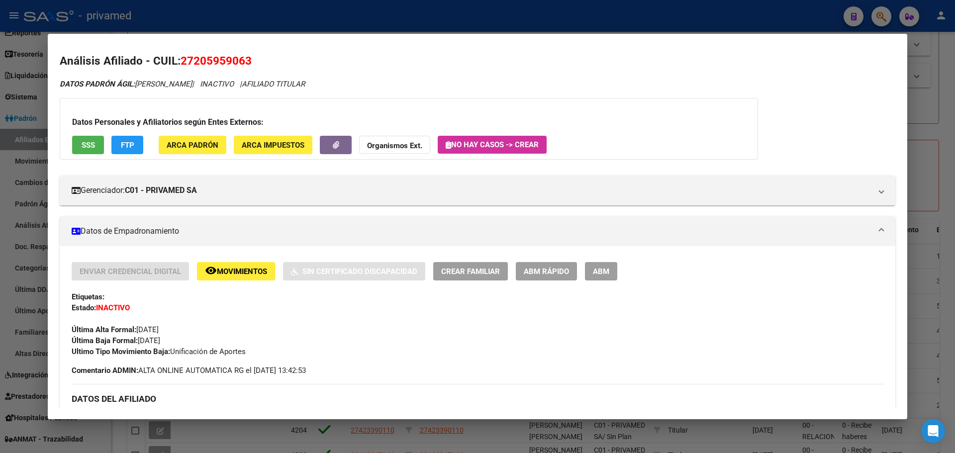
scroll to position [0, 0]
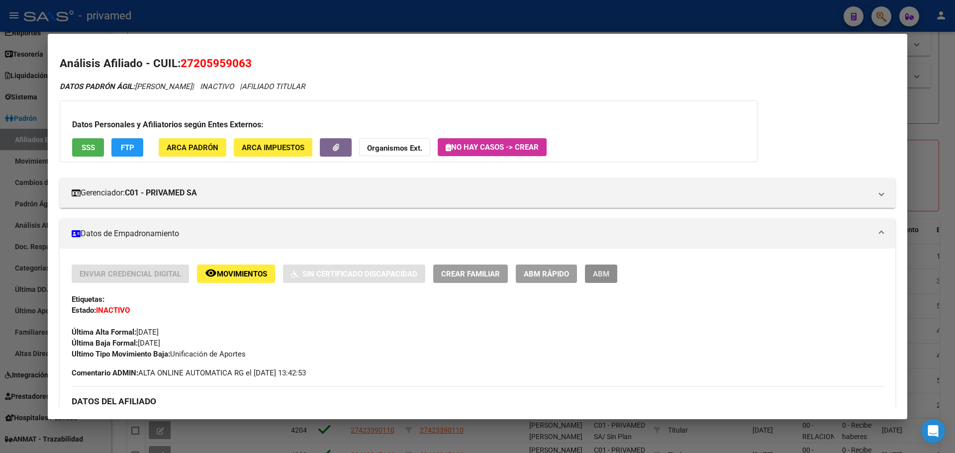
click at [608, 270] on span "ABM" at bounding box center [601, 274] width 16 height 9
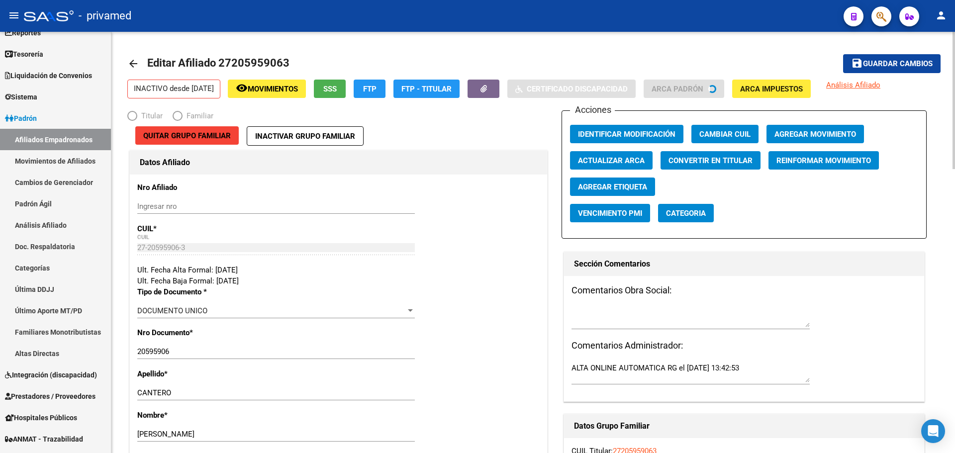
radio input "true"
type input "30-61243097-3"
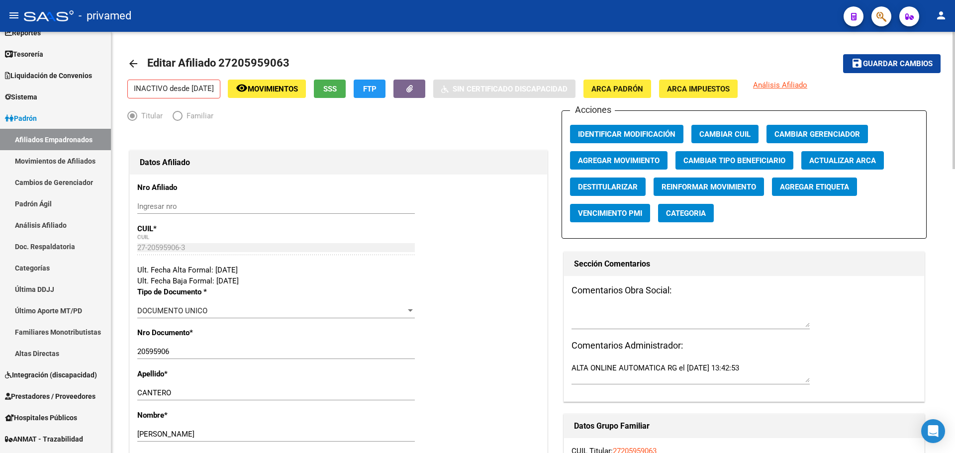
click at [635, 160] on span "Agregar Movimiento" at bounding box center [619, 160] width 82 height 9
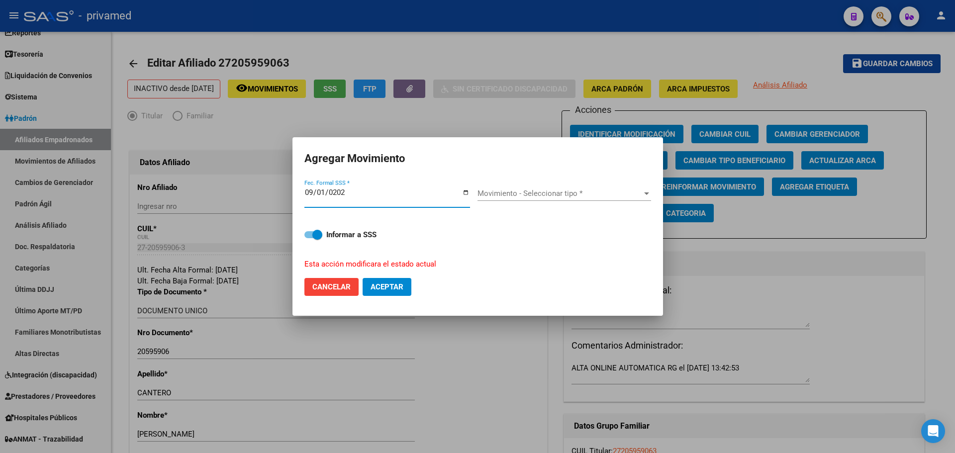
type input "[DATE]"
click at [563, 187] on div "Movimiento - Seleccionar tipo * Movimiento - Seleccionar tipo *" at bounding box center [565, 193] width 174 height 15
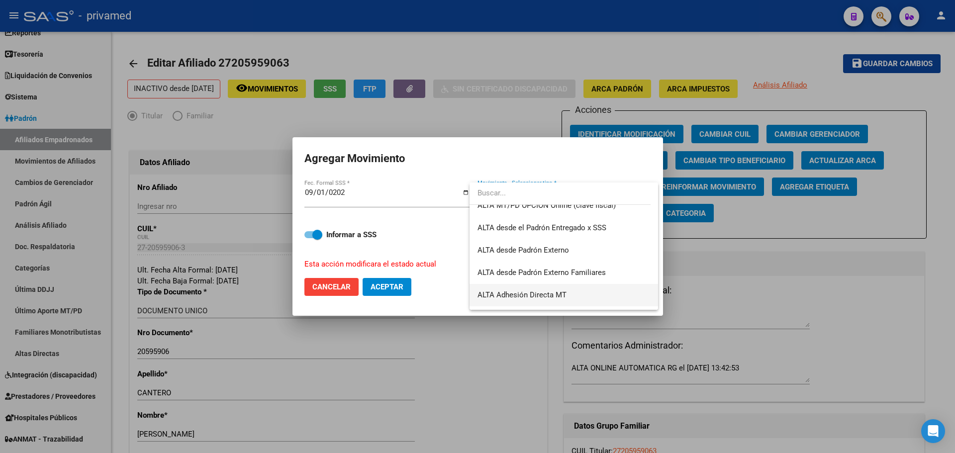
scroll to position [243, 0]
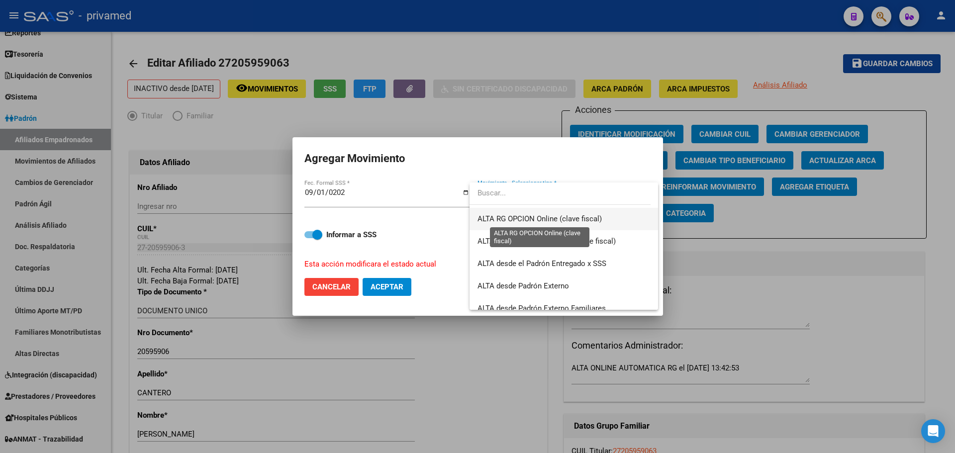
click at [574, 216] on span "ALTA RG OPCION Online (clave fiscal)" at bounding box center [540, 218] width 124 height 9
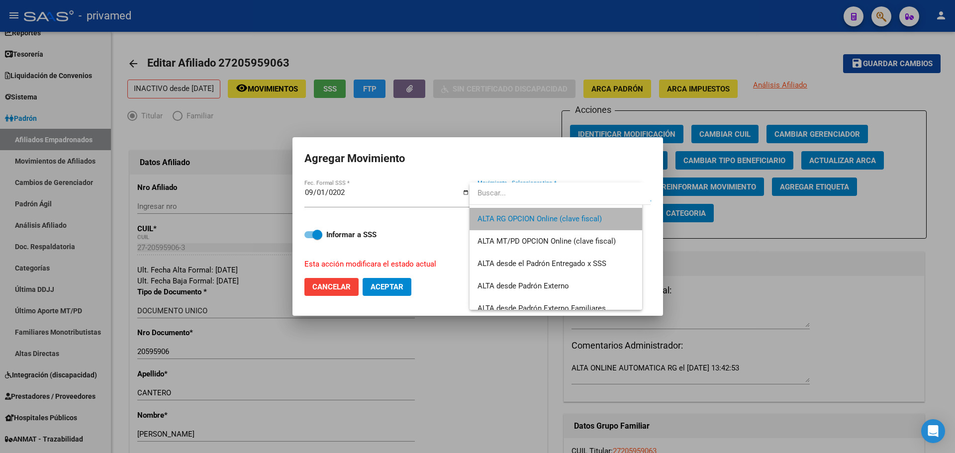
scroll to position [246, 0]
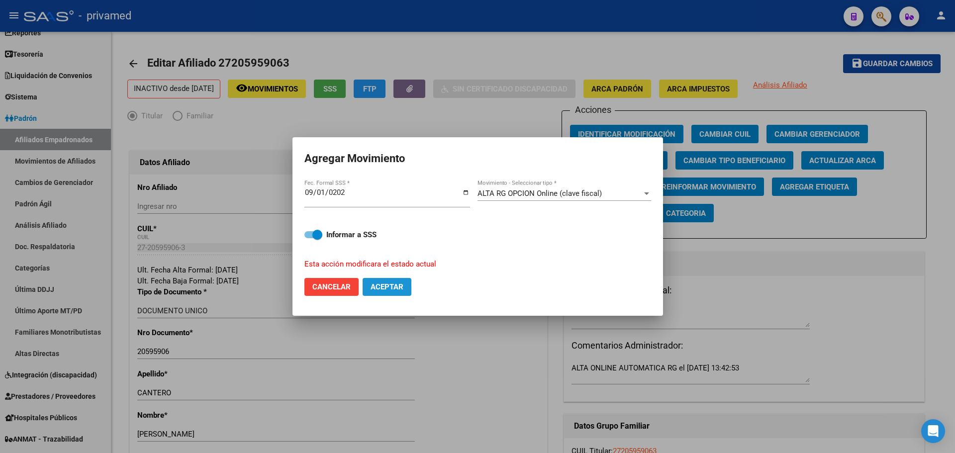
click at [390, 290] on span "Aceptar" at bounding box center [387, 287] width 33 height 9
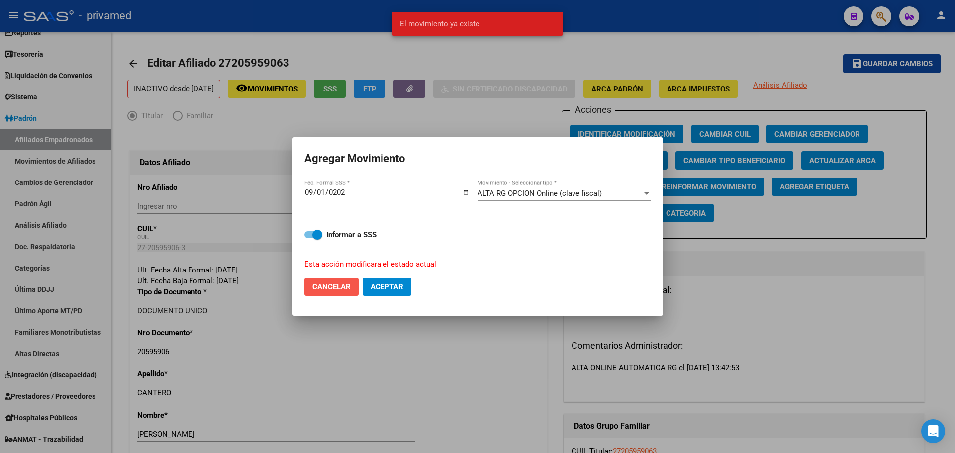
click at [335, 296] on button "Cancelar" at bounding box center [332, 287] width 54 height 18
checkbox input "false"
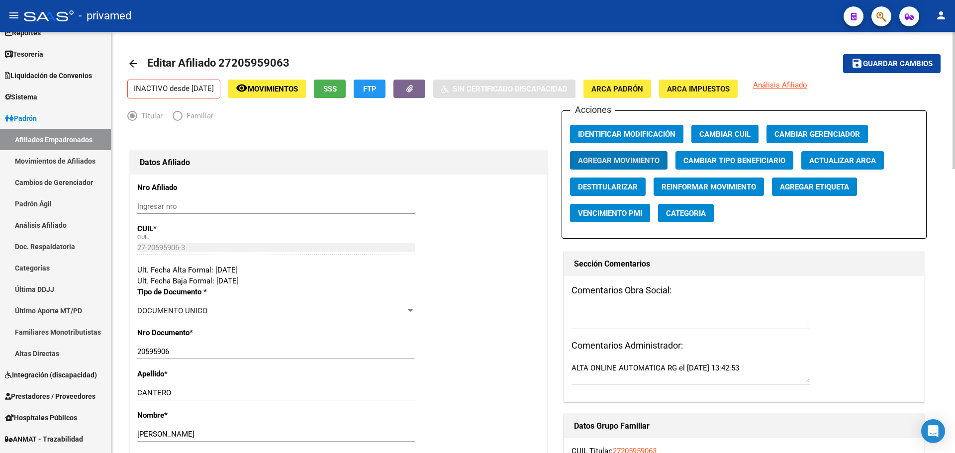
click at [133, 65] on mat-icon "arrow_back" at bounding box center [133, 64] width 12 height 12
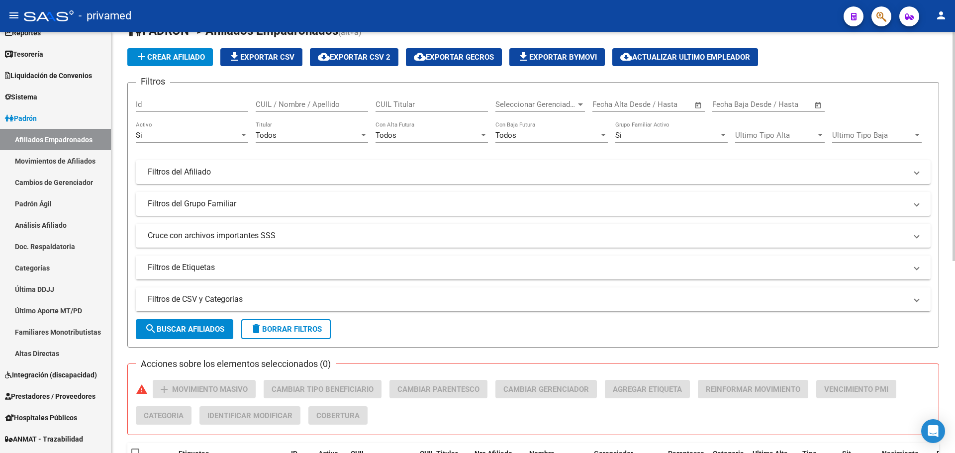
scroll to position [249, 0]
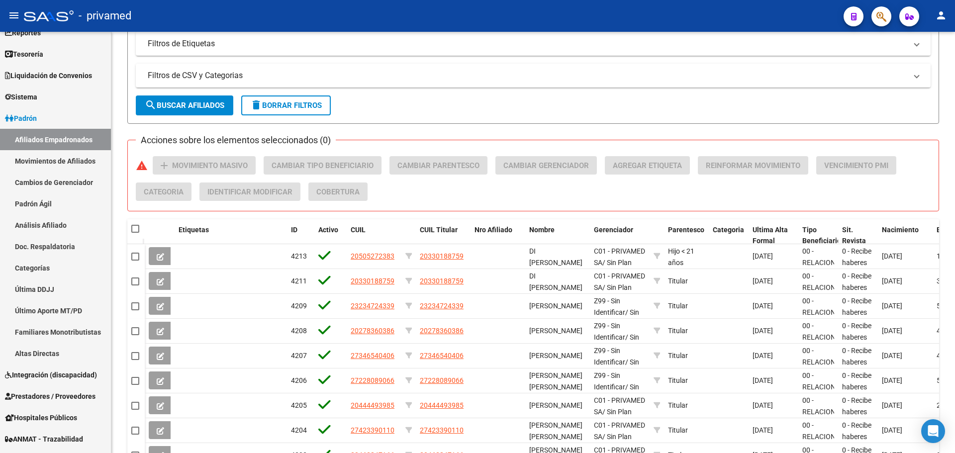
click at [882, 17] on icon "button" at bounding box center [882, 16] width 10 height 11
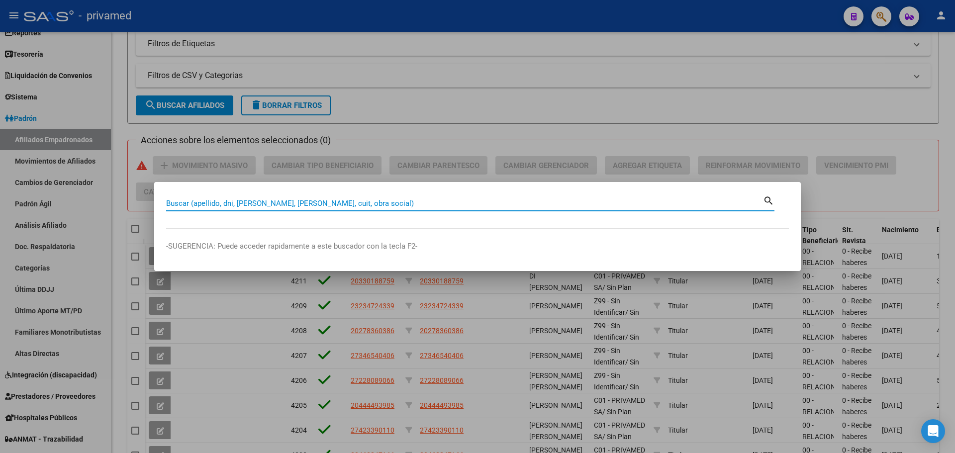
paste input "27205959063"
type input "27205959063"
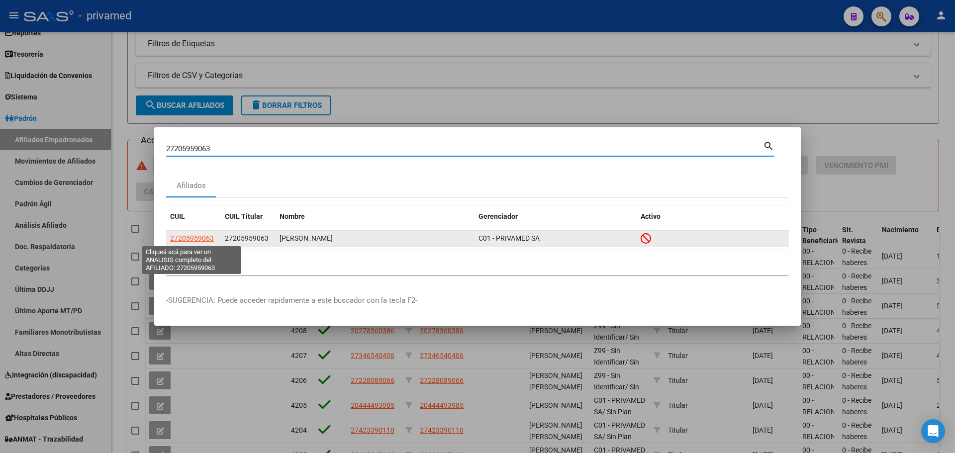
click at [203, 239] on span "27205959063" at bounding box center [192, 238] width 44 height 8
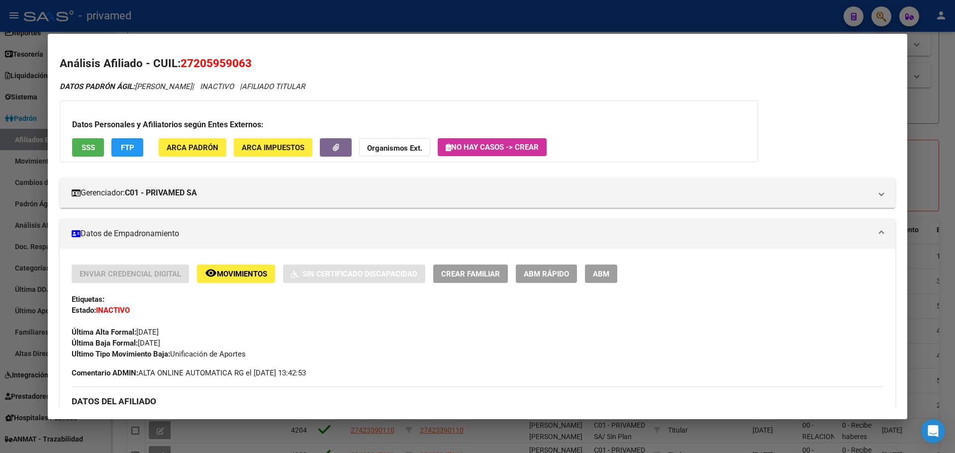
click at [234, 273] on span "Movimientos" at bounding box center [242, 274] width 50 height 9
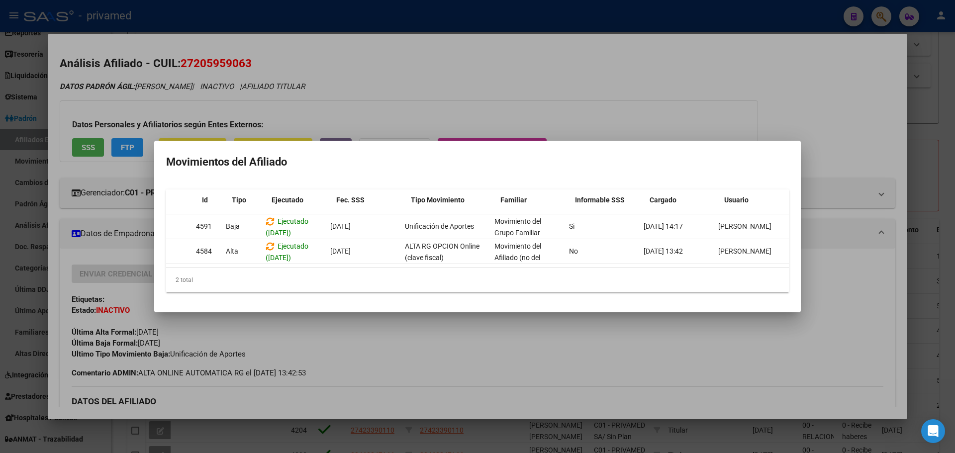
scroll to position [0, 0]
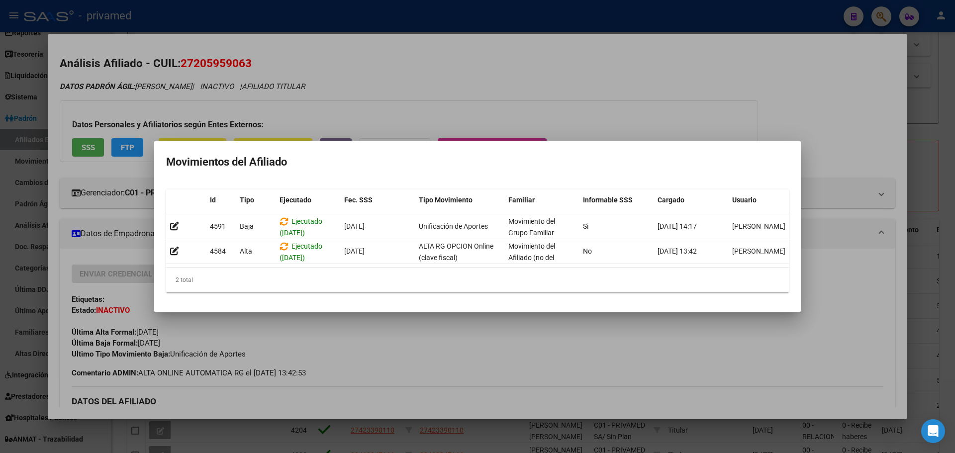
click at [511, 104] on div at bounding box center [477, 226] width 955 height 453
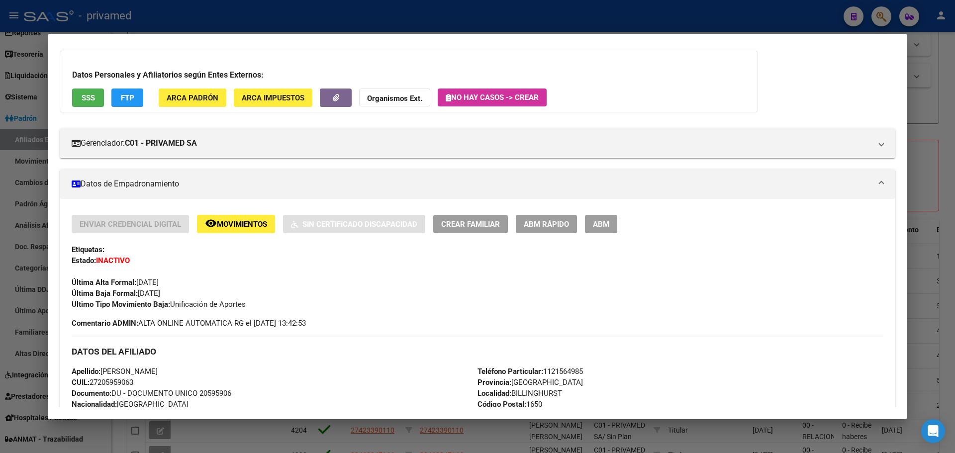
scroll to position [31, 0]
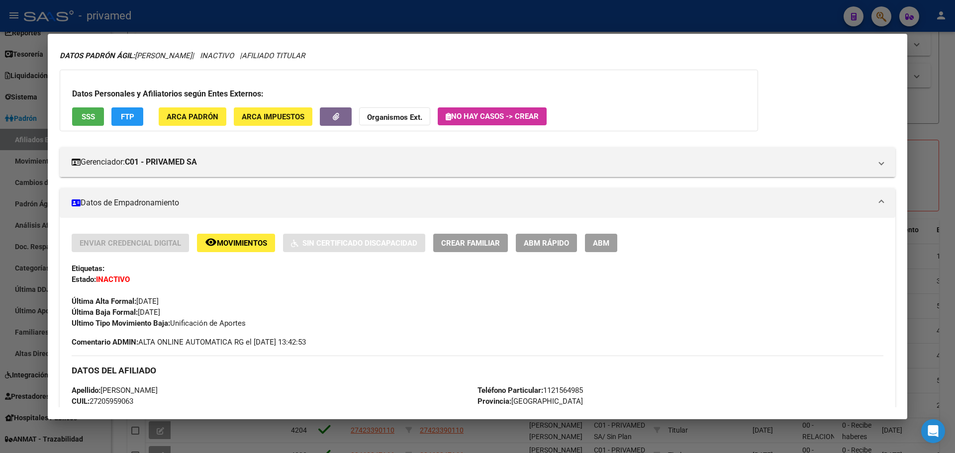
click at [605, 243] on span "ABM" at bounding box center [601, 243] width 16 height 9
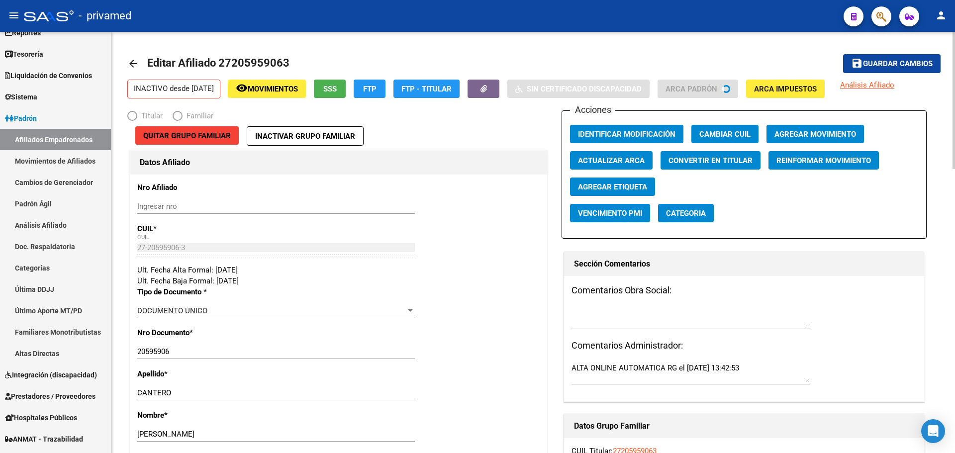
radio input "true"
type input "30-61243097-3"
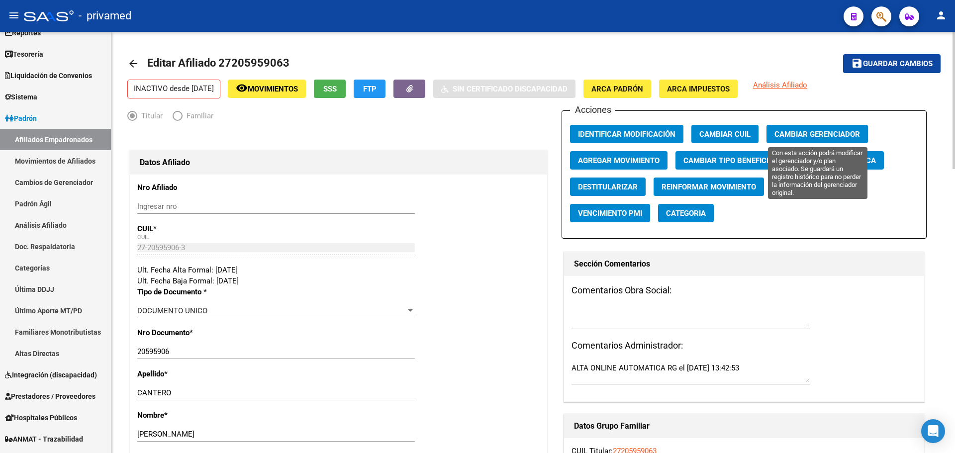
click at [822, 133] on span "Cambiar Gerenciador" at bounding box center [818, 134] width 86 height 9
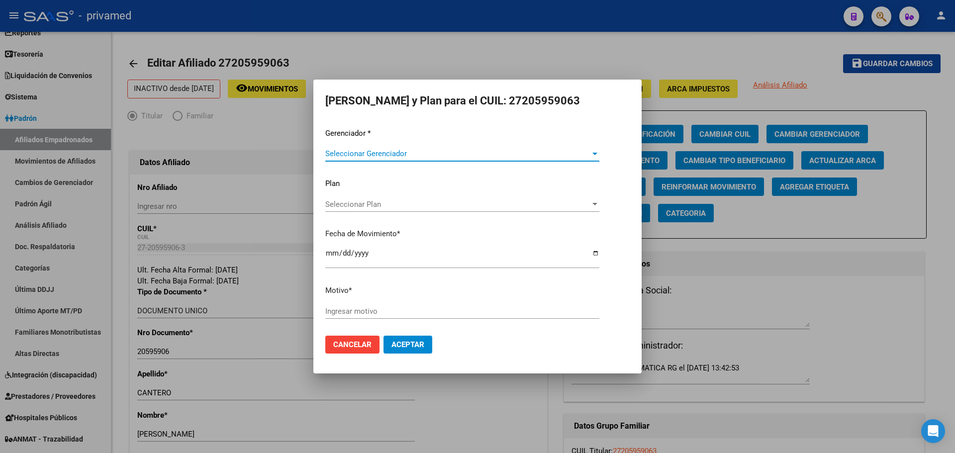
click at [363, 158] on span "Seleccionar Gerenciador" at bounding box center [457, 153] width 265 height 9
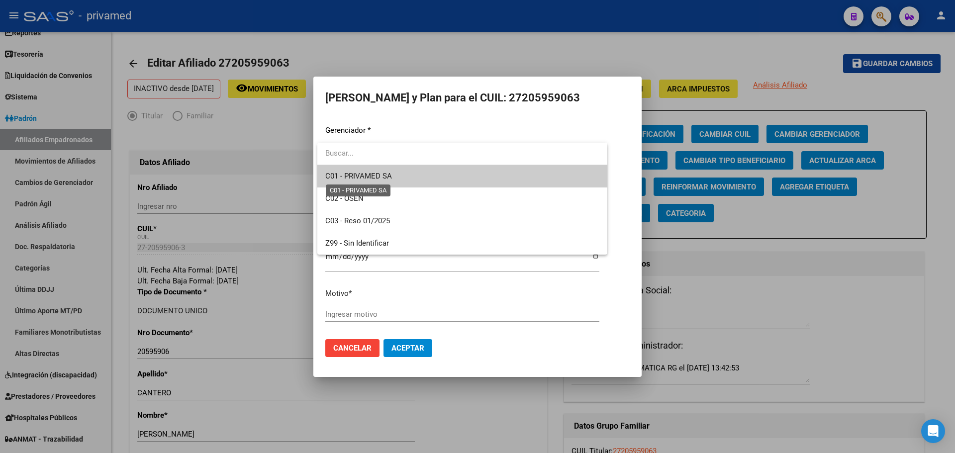
click at [372, 180] on span "C01 - PRIVAMED SA" at bounding box center [358, 176] width 67 height 9
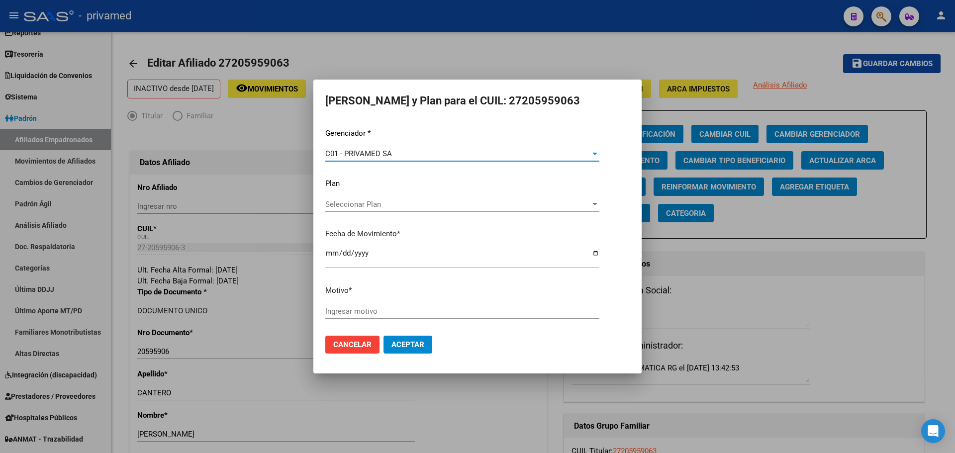
click at [328, 253] on input "[DATE]" at bounding box center [462, 257] width 274 height 16
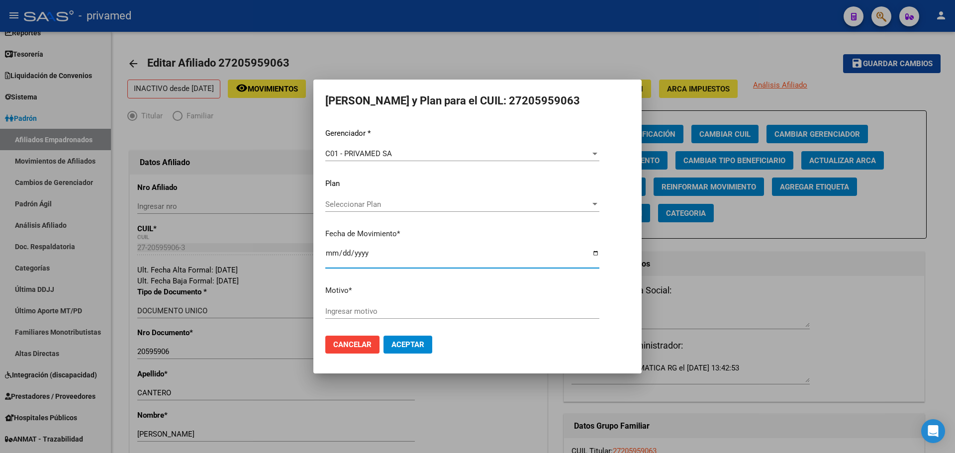
type input "[DATE]"
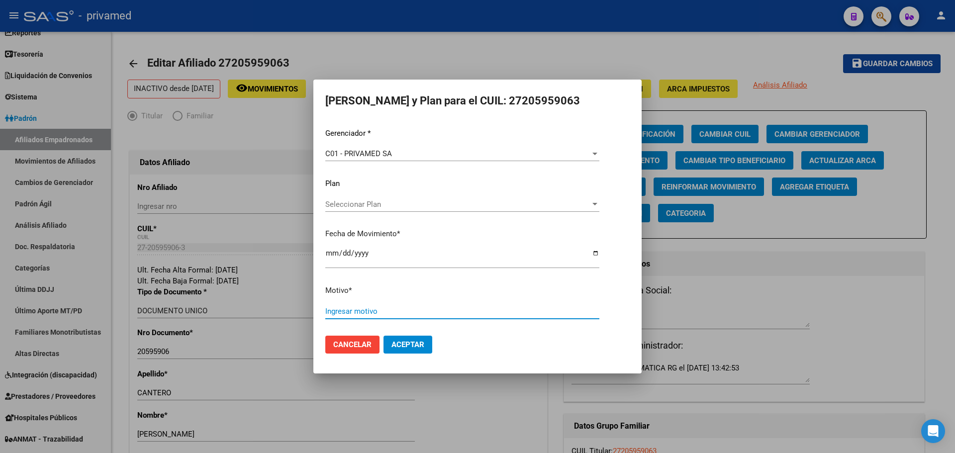
click at [357, 307] on input "Ingresar motivo" at bounding box center [462, 311] width 274 height 9
type input "Alta por opción"
click at [420, 341] on span "Aceptar" at bounding box center [408, 344] width 33 height 9
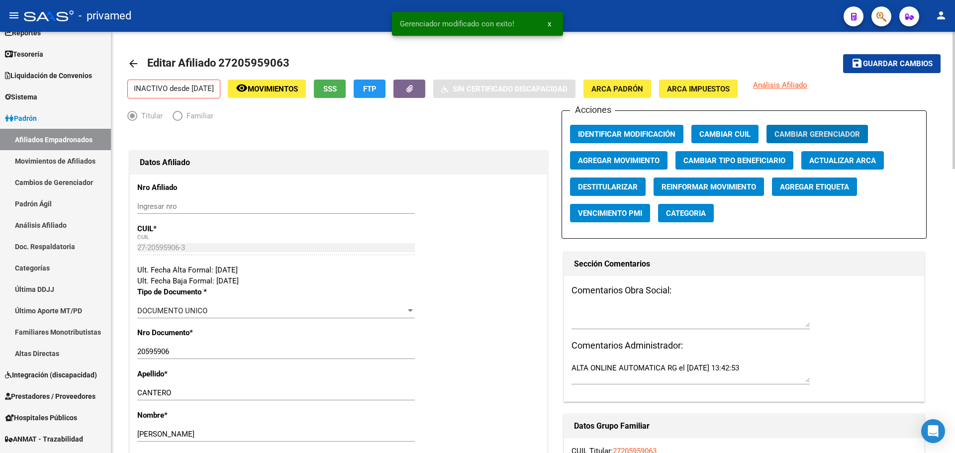
click at [220, 269] on div "Ult. Fecha Alta Formal: [DATE]" at bounding box center [338, 270] width 403 height 11
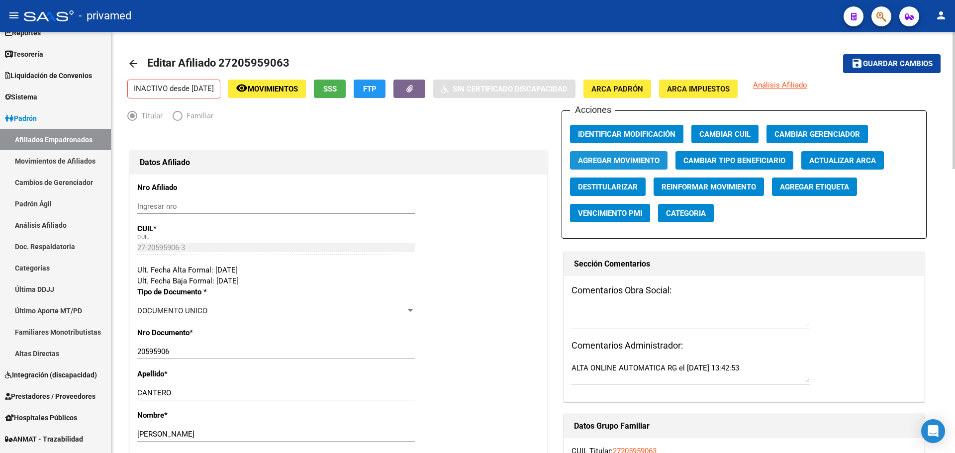
click at [617, 162] on span "Agregar Movimiento" at bounding box center [619, 160] width 82 height 9
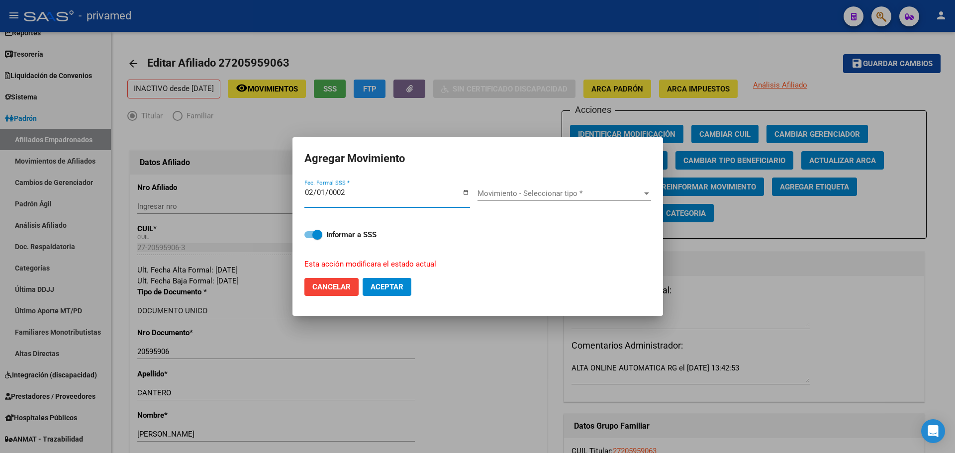
type input "0020-02-01"
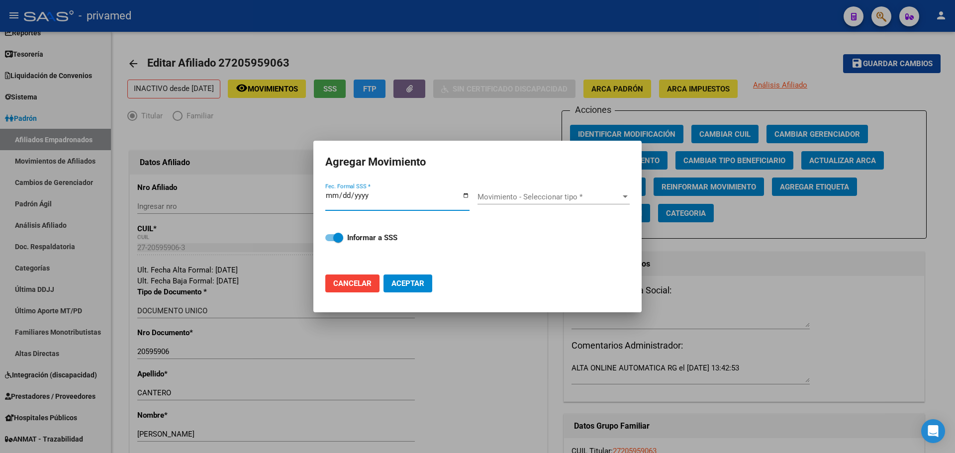
click at [348, 196] on input "Fec. Formal SSS *" at bounding box center [397, 200] width 144 height 16
click at [333, 194] on input "Fec. Formal SSS *" at bounding box center [397, 200] width 144 height 16
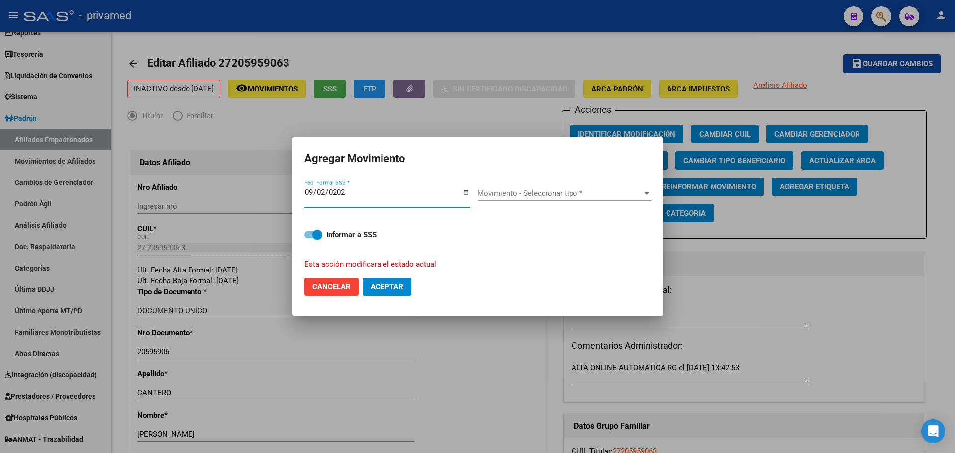
type input "[DATE]"
click at [521, 192] on span "Movimiento - Seleccionar tipo *" at bounding box center [560, 193] width 165 height 9
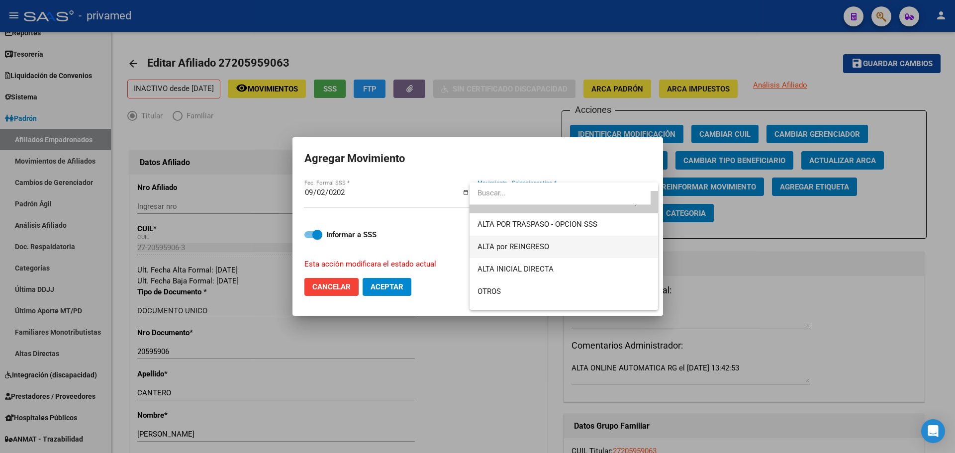
scroll to position [50, 0]
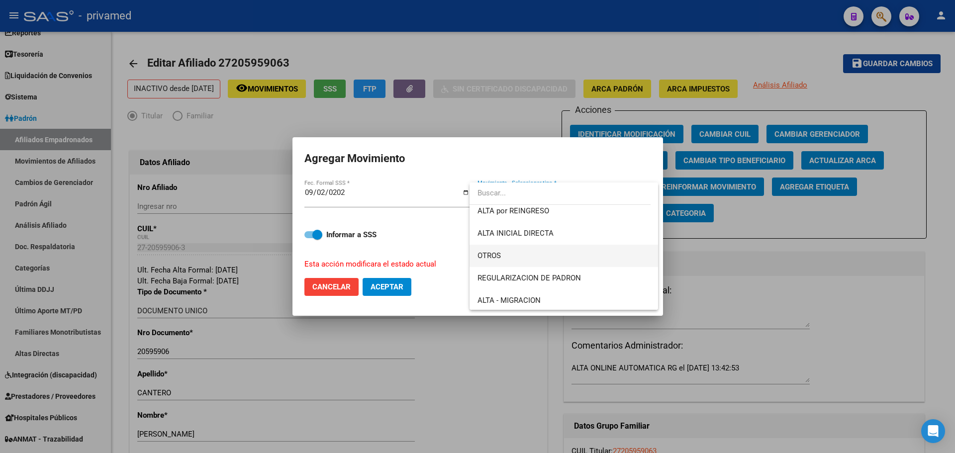
click at [509, 258] on span "OTROS" at bounding box center [564, 256] width 173 height 22
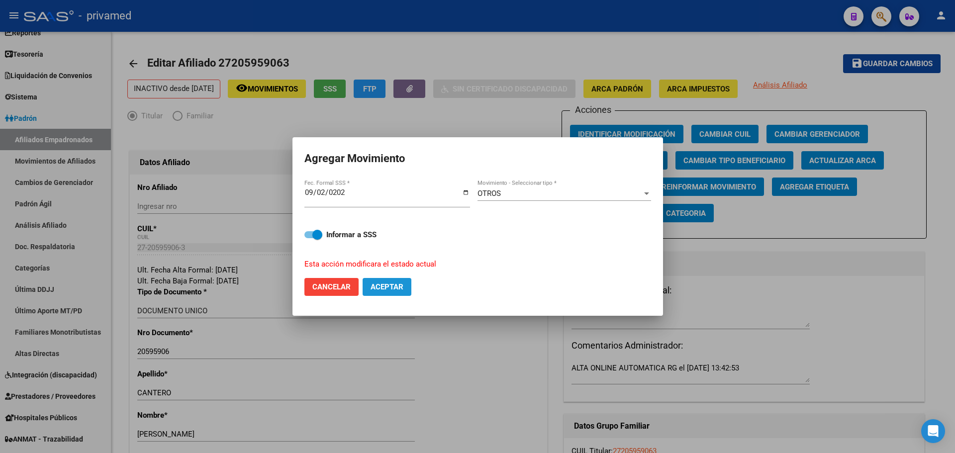
click at [391, 291] on span "Aceptar" at bounding box center [387, 287] width 33 height 9
checkbox input "false"
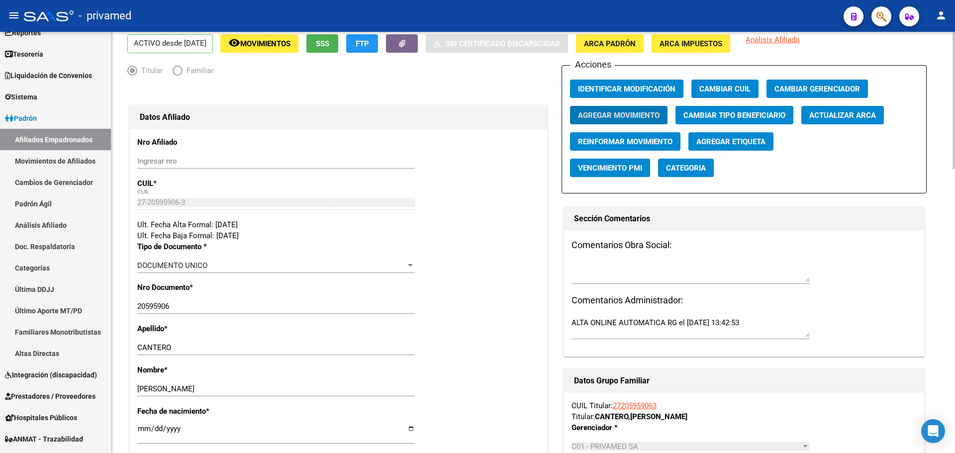
scroll to position [0, 0]
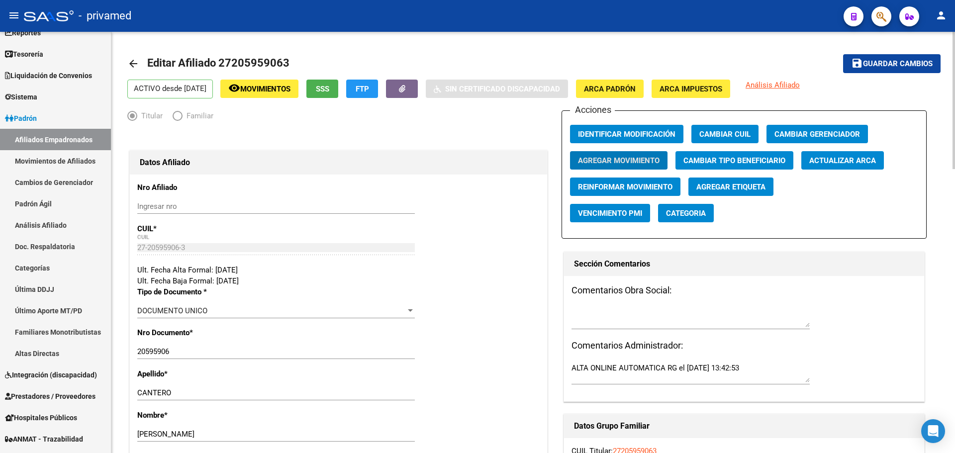
click at [288, 95] on button "remove_red_eye Movimientos" at bounding box center [259, 89] width 78 height 18
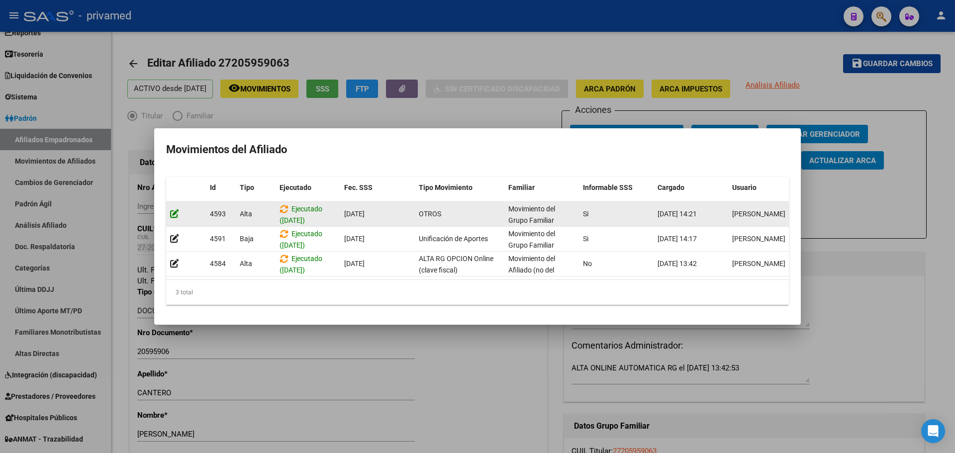
click at [175, 210] on icon at bounding box center [174, 213] width 9 height 9
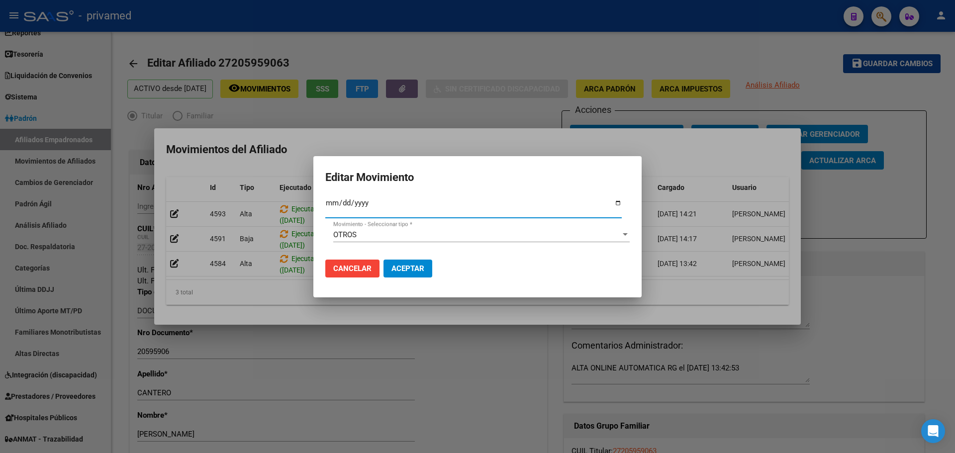
type input "[DATE]"
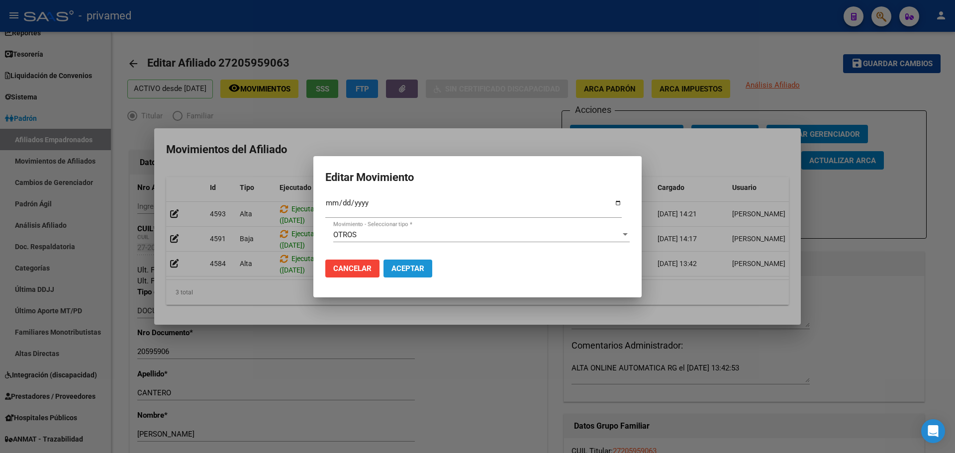
click at [409, 268] on span "Aceptar" at bounding box center [408, 268] width 33 height 9
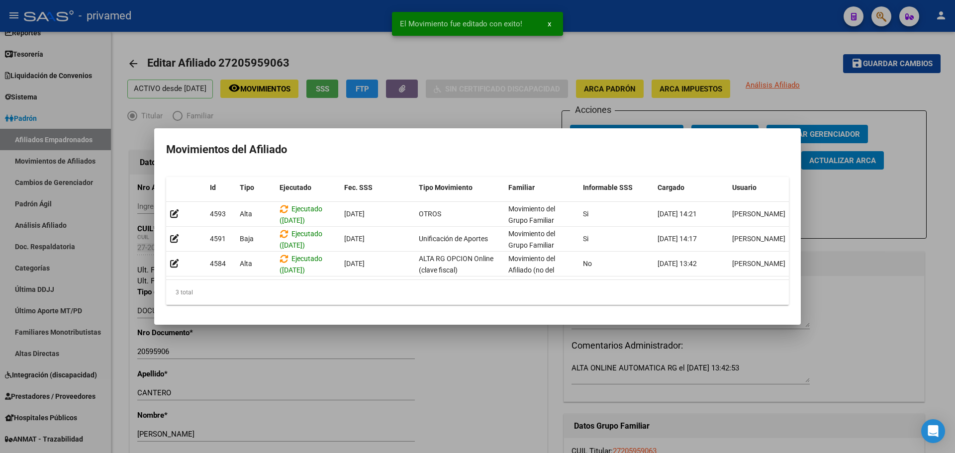
click at [464, 136] on mat-dialog-container "Movimientos del Afiliado Id Tipo Ejecutado Fec. SSS Tipo Movimiento Familiar In…" at bounding box center [477, 226] width 647 height 197
click at [539, 40] on div "El Movimiento fue editado con exito! x" at bounding box center [477, 24] width 195 height 48
click at [776, 59] on div at bounding box center [477, 226] width 955 height 453
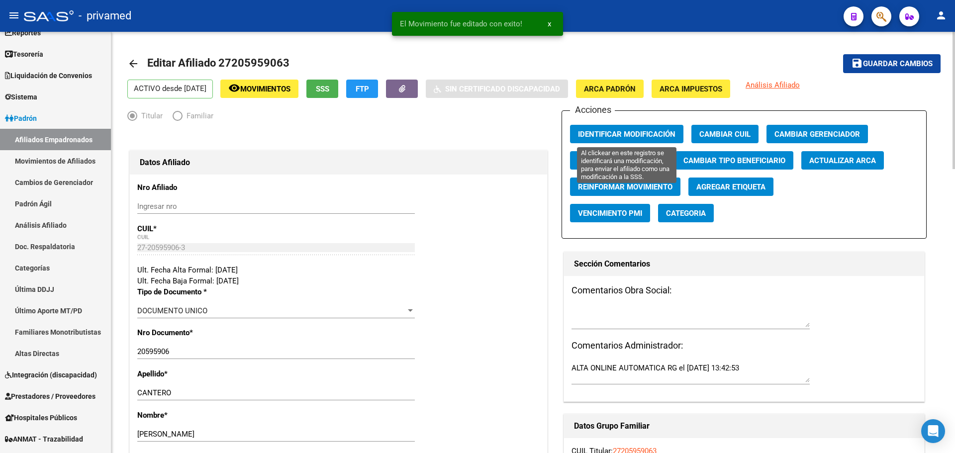
click at [616, 136] on span "Identificar Modificación" at bounding box center [627, 134] width 98 height 9
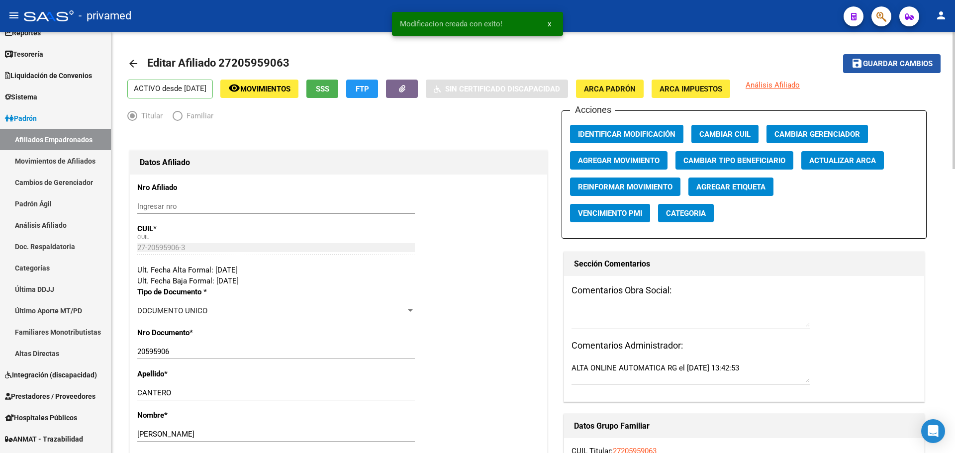
click at [886, 58] on button "save Guardar cambios" at bounding box center [892, 63] width 98 height 18
click at [133, 65] on mat-icon "arrow_back" at bounding box center [133, 64] width 12 height 12
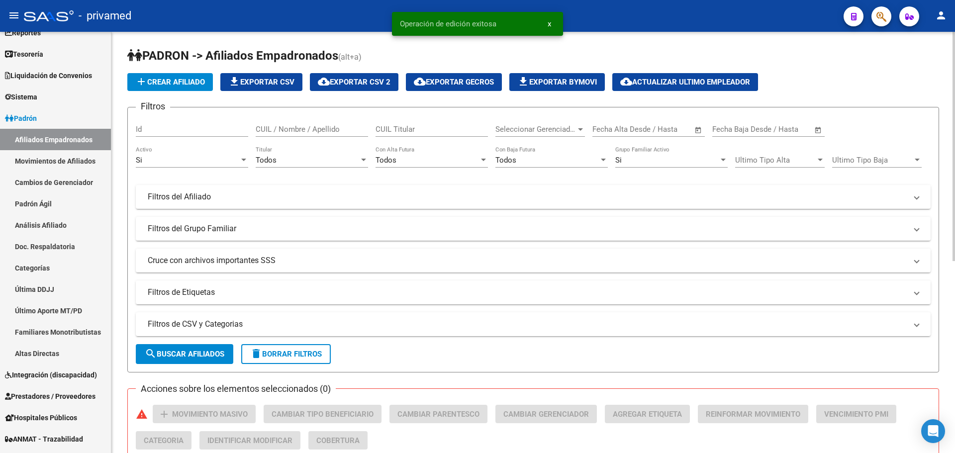
click at [884, 15] on icon "button" at bounding box center [882, 16] width 10 height 11
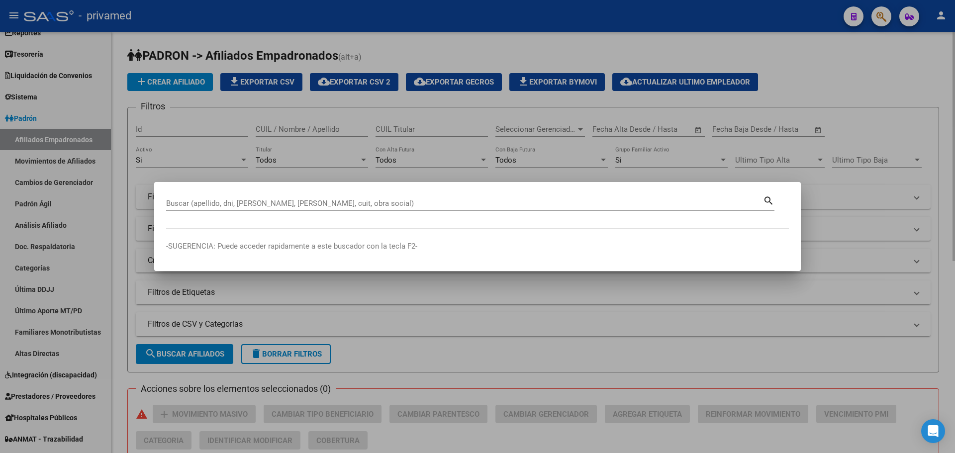
click at [269, 209] on div "Buscar (apellido, dni, [PERSON_NAME], [PERSON_NAME], cuit, obra social)" at bounding box center [464, 203] width 597 height 15
paste input "17400503"
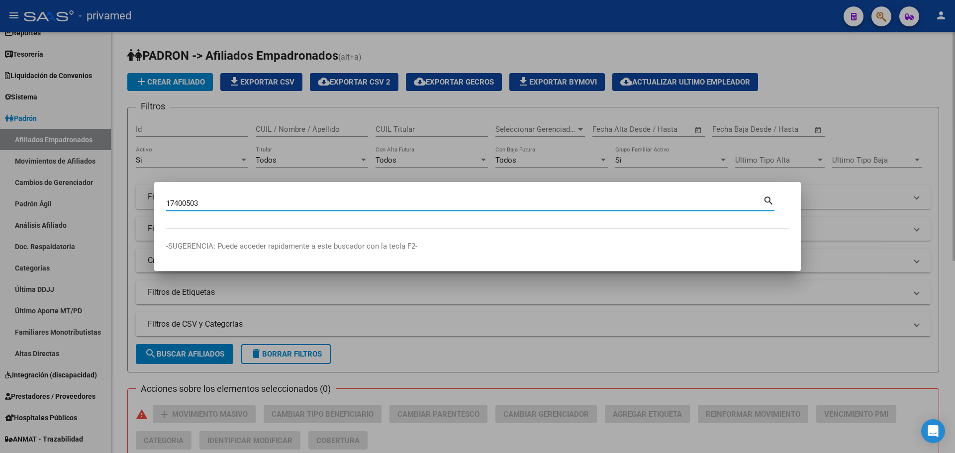
type input "17400503"
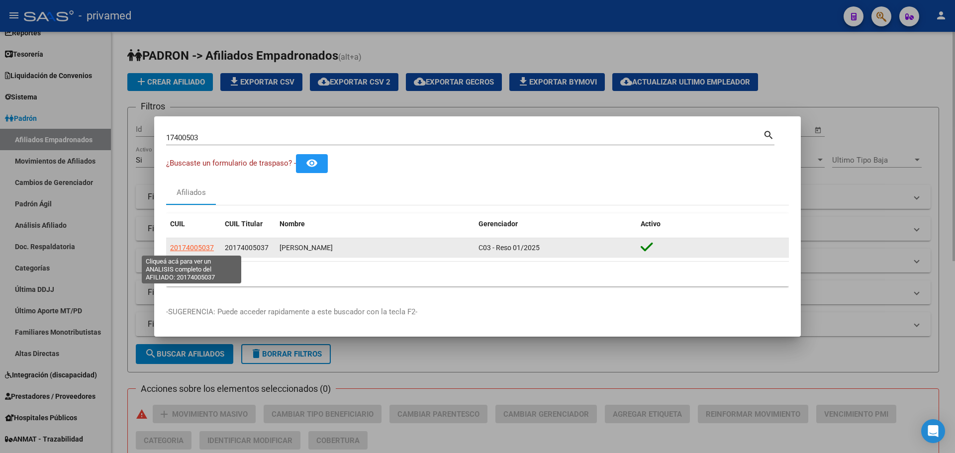
click at [182, 248] on span "20174005037" at bounding box center [192, 248] width 44 height 8
type textarea "20174005037"
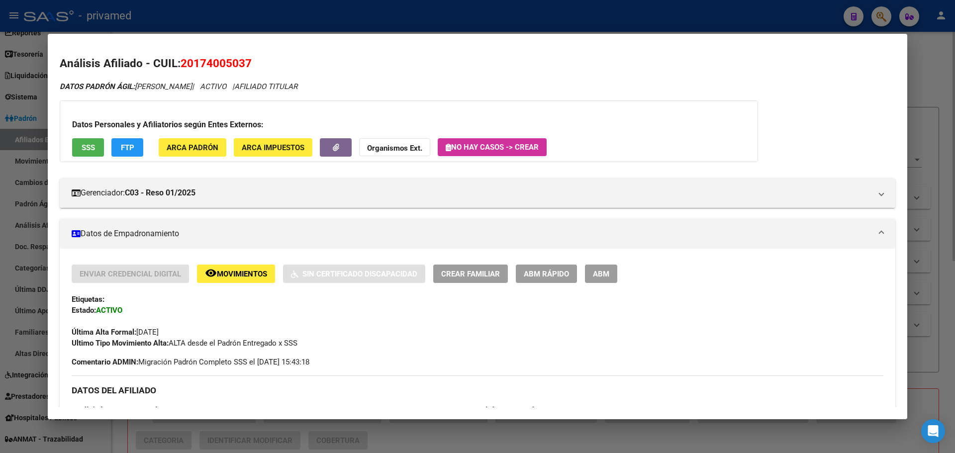
click at [601, 272] on span "ABM" at bounding box center [601, 274] width 16 height 9
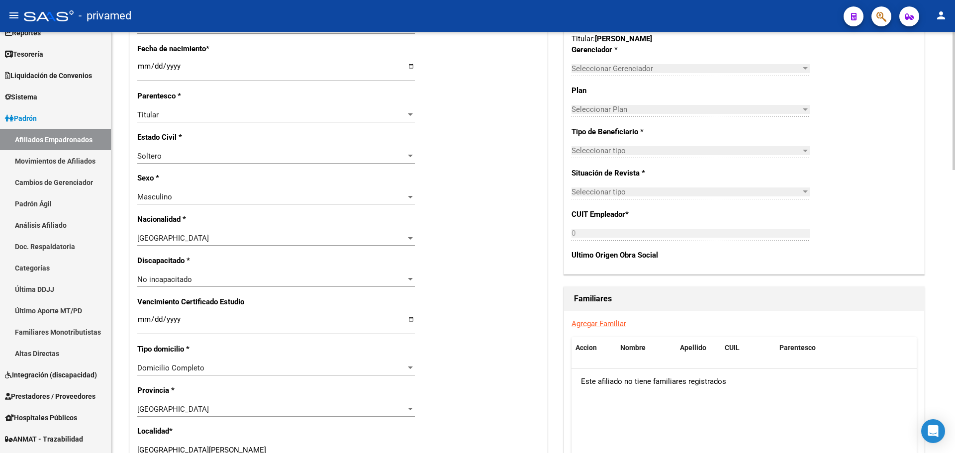
scroll to position [398, 0]
radio input "true"
type input "33-69623743-9"
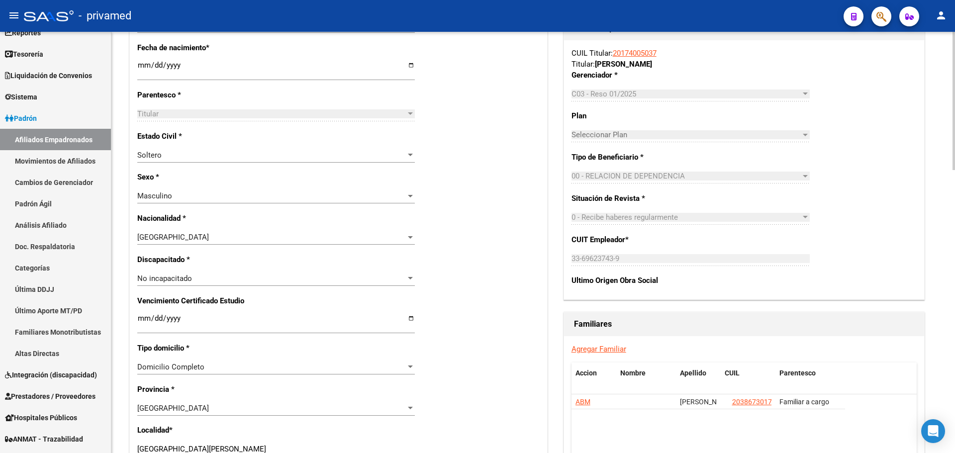
click at [599, 347] on link "Agregar Familiar" at bounding box center [599, 349] width 55 height 9
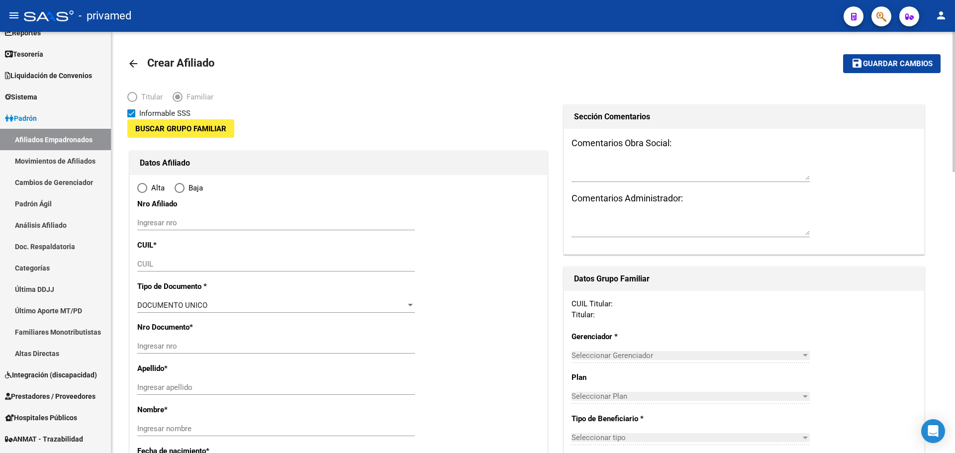
type input "33-69623743-9"
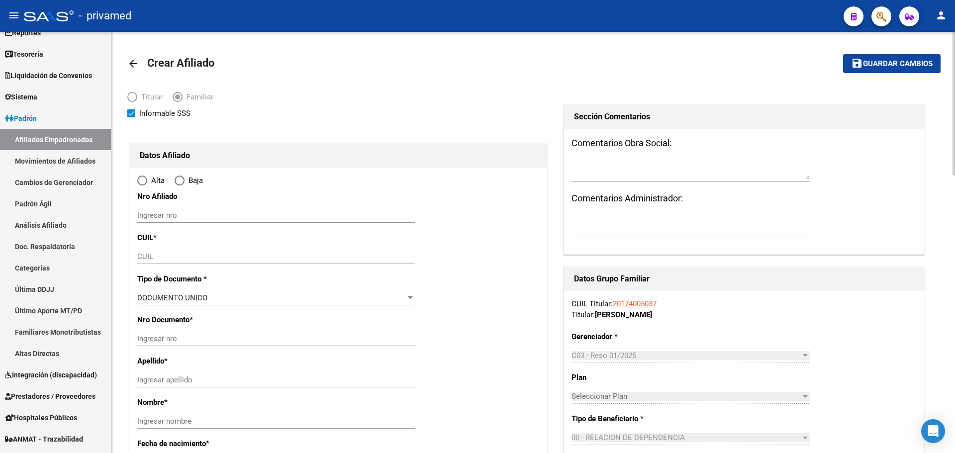
type input "[GEOGRAPHIC_DATA][PERSON_NAME]"
type input "1682"
type input "SUIPACHA 656"
radio input "true"
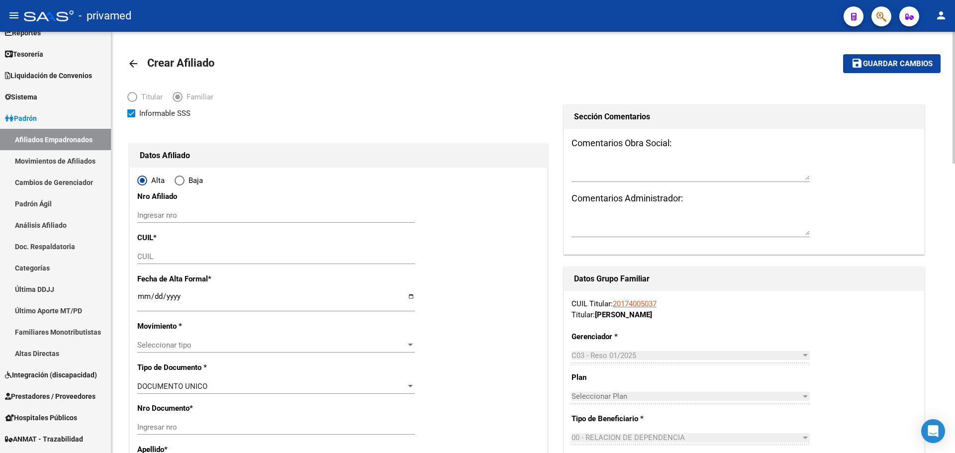
type input "33-69623743-9"
click at [157, 257] on input "CUIL" at bounding box center [276, 256] width 278 height 9
paste input "27-20595906-3"
type input "27-20595906-3"
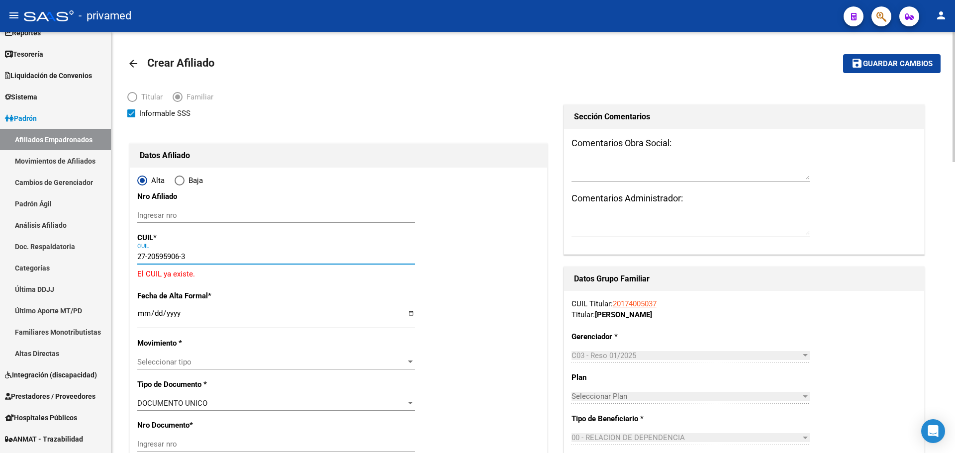
type input "20595906"
type input "CANTERO"
type input "[PERSON_NAME]"
type input "[DATE]"
type input "BILLINGHURST"
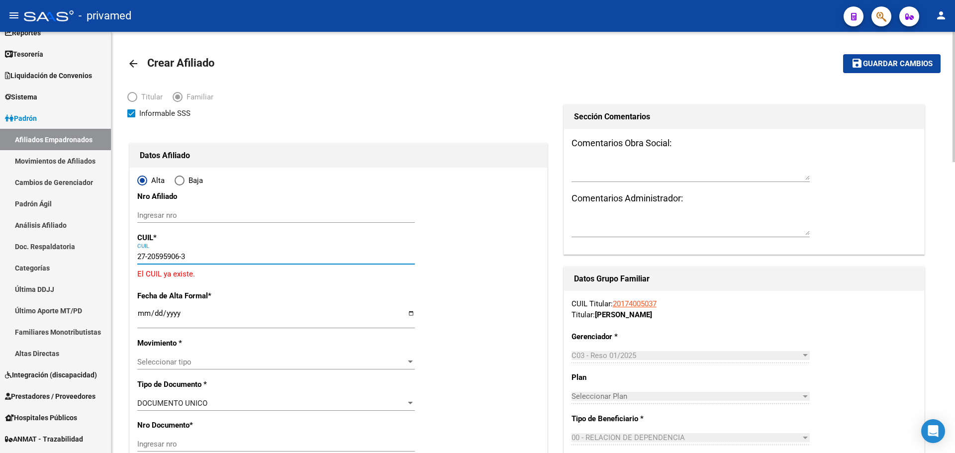
type input "1650"
type input "PRIMERA JUNTA"
type input "5998"
type input "27-20595906-3"
click at [891, 66] on span "Guardar cambios" at bounding box center [898, 64] width 70 height 9
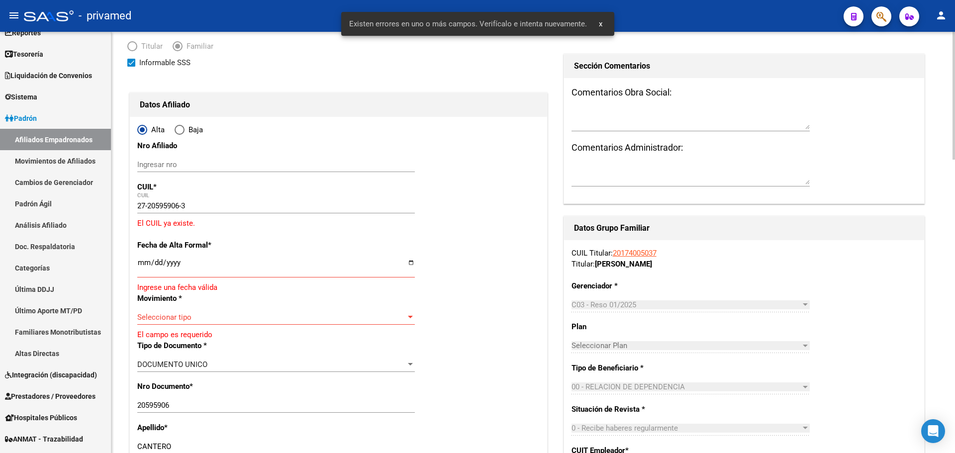
scroll to position [100, 0]
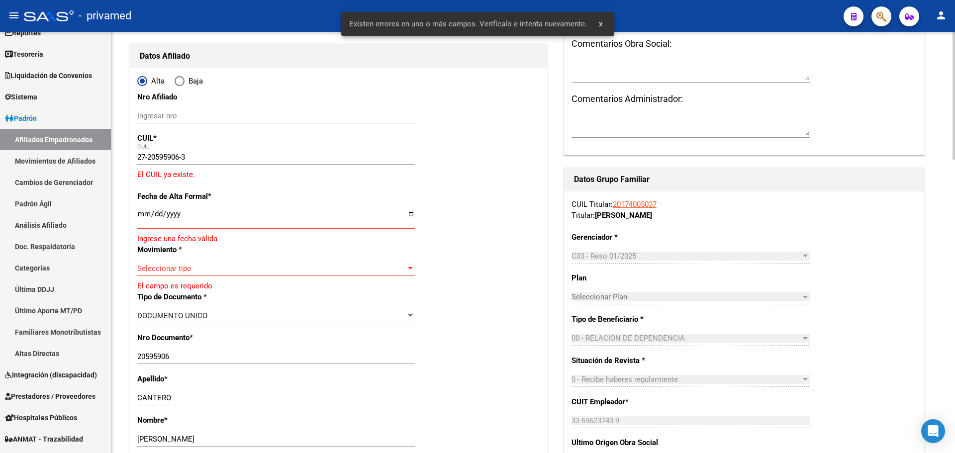
click at [202, 219] on input "Ingresar fecha" at bounding box center [276, 218] width 278 height 16
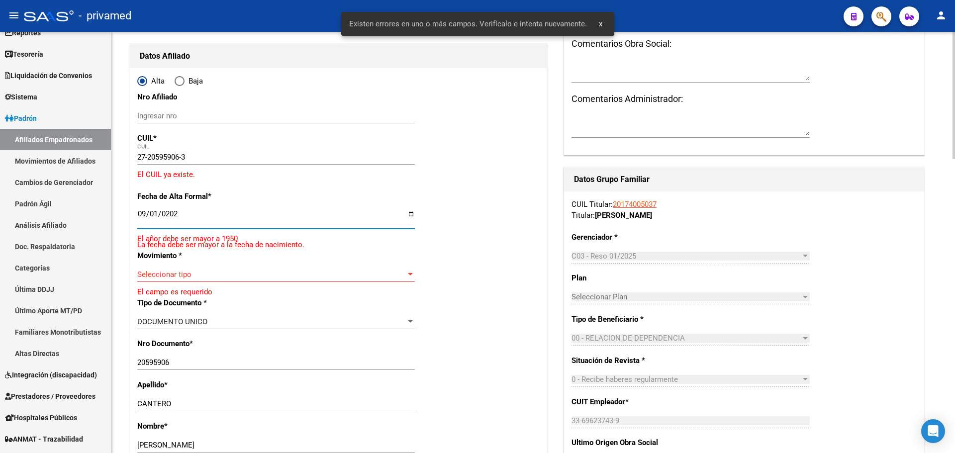
type input "[DATE]"
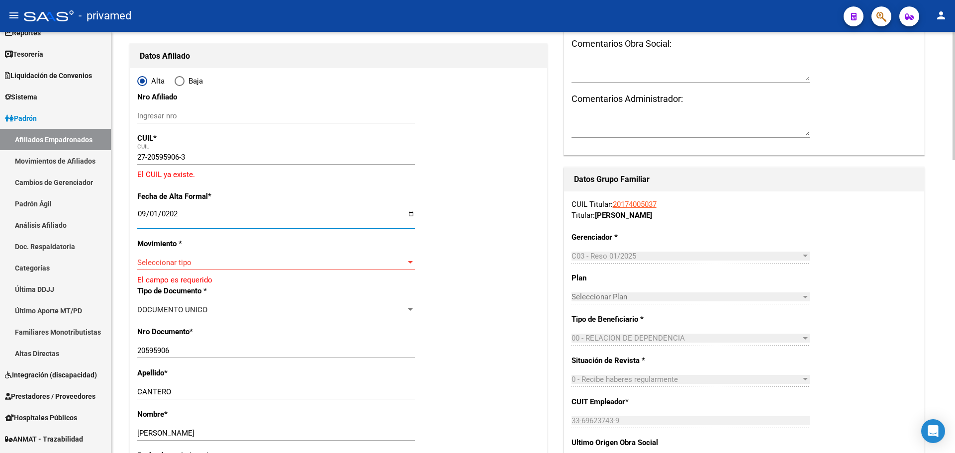
click at [153, 268] on div "Seleccionar tipo Seleccionar tipo" at bounding box center [276, 262] width 278 height 15
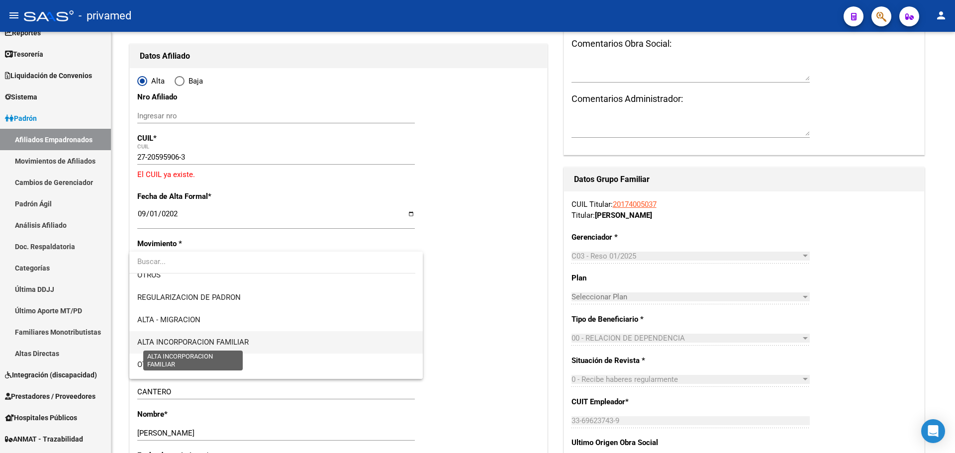
click at [246, 343] on span "ALTA INCORPORACION FAMILIAR" at bounding box center [192, 342] width 111 height 9
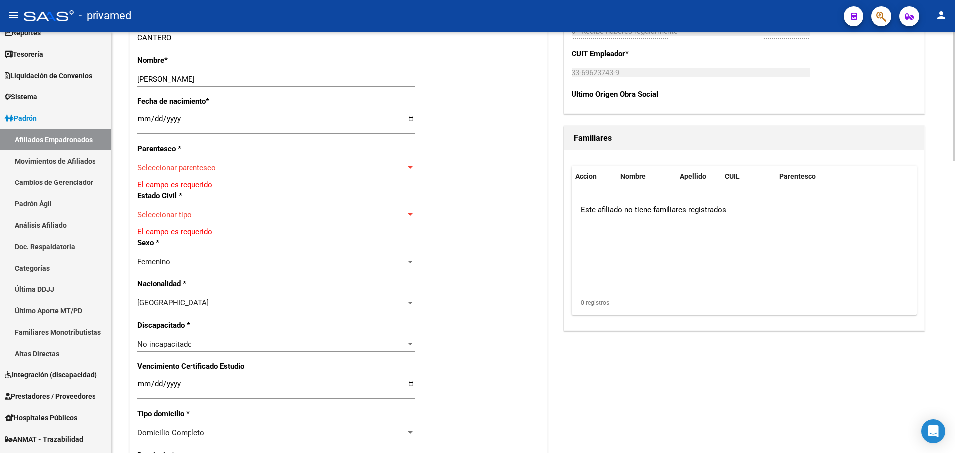
scroll to position [398, 0]
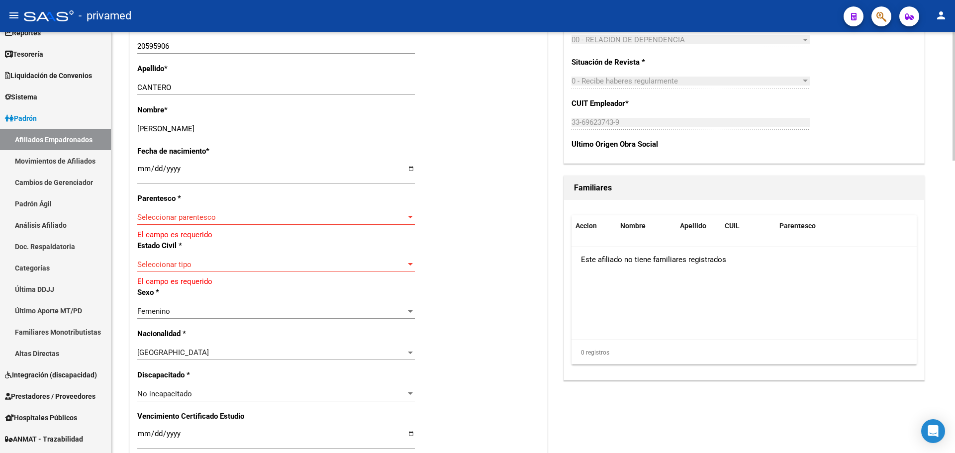
click at [183, 217] on span "Seleccionar parentesco" at bounding box center [271, 217] width 269 height 9
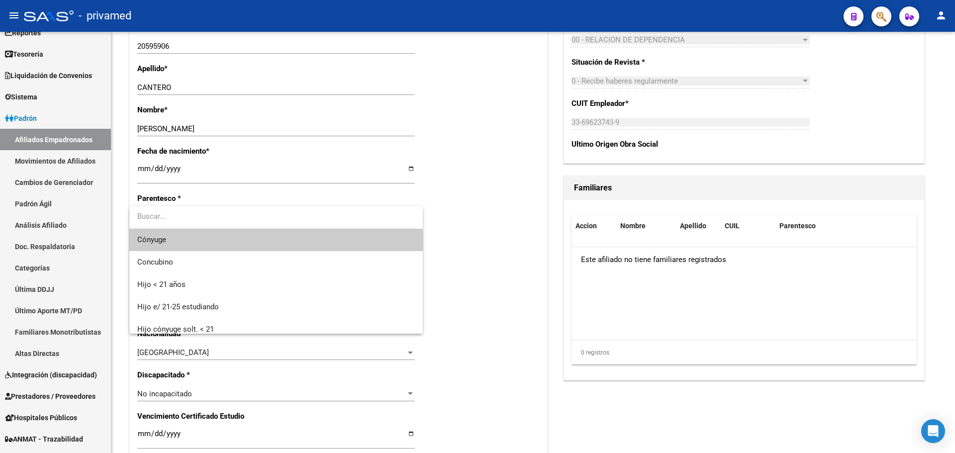
click at [181, 236] on span "Cónyuge" at bounding box center [276, 240] width 278 height 22
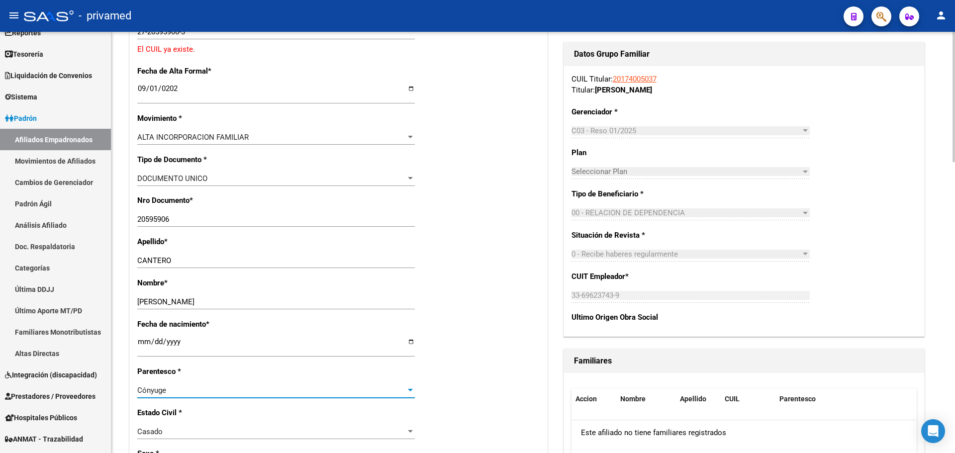
scroll to position [0, 0]
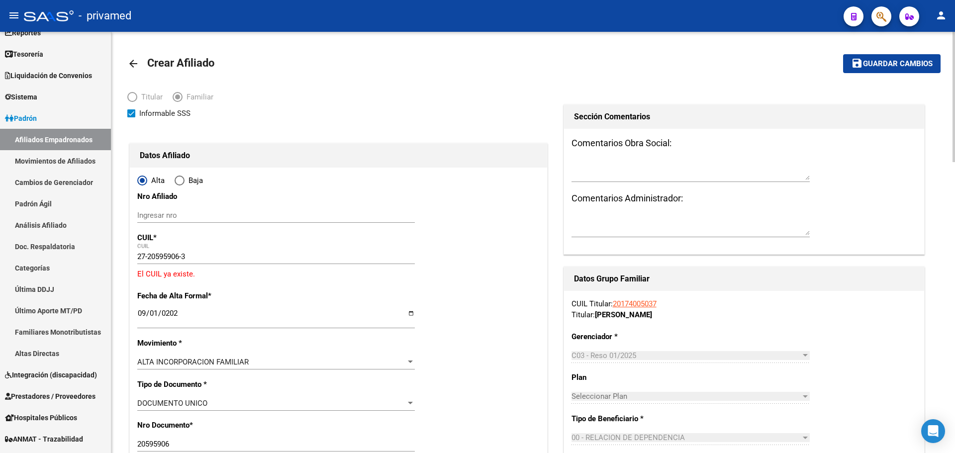
click at [919, 66] on span "Guardar cambios" at bounding box center [898, 64] width 70 height 9
click at [134, 61] on mat-icon "arrow_back" at bounding box center [133, 64] width 12 height 12
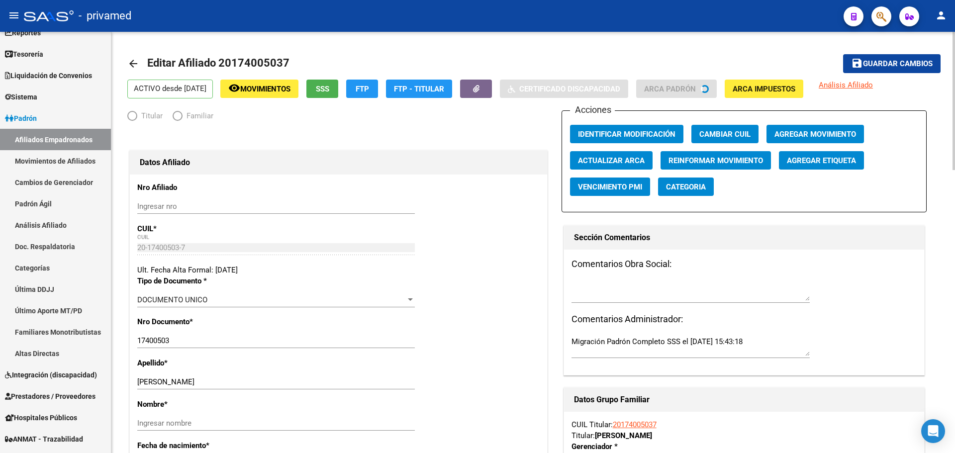
radio input "true"
type input "33-69623743-9"
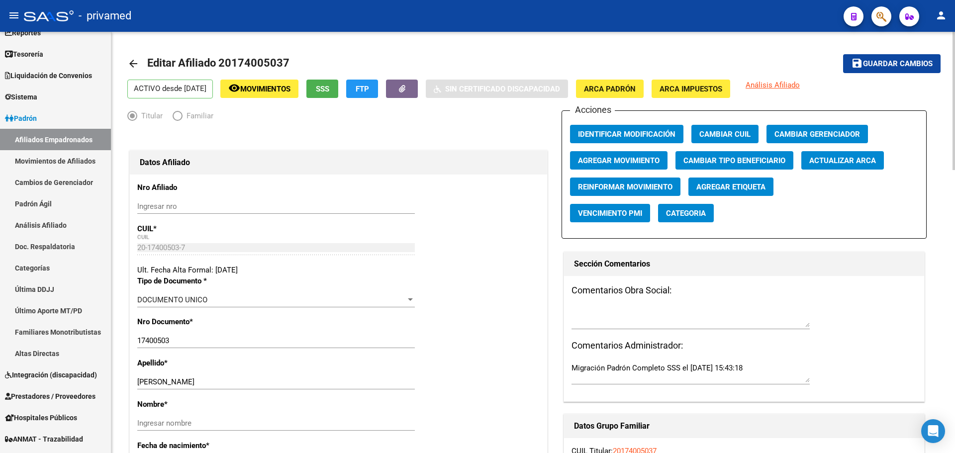
click at [129, 61] on mat-icon "arrow_back" at bounding box center [133, 64] width 12 height 12
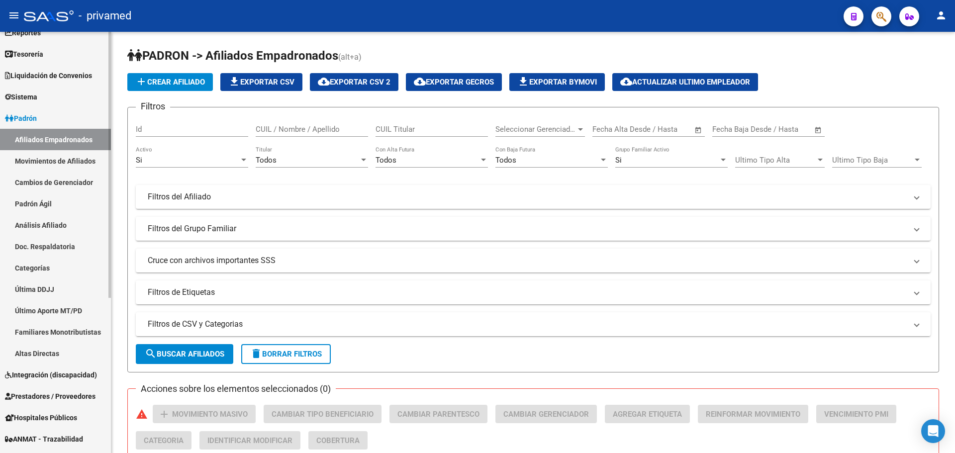
click at [55, 203] on link "Padrón Ágil" at bounding box center [55, 203] width 111 height 21
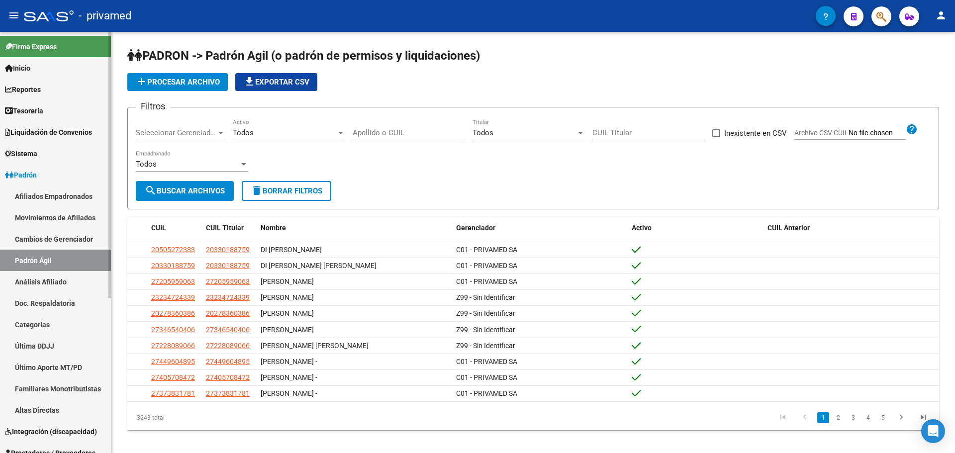
click at [28, 175] on span "Padrón" at bounding box center [21, 175] width 32 height 11
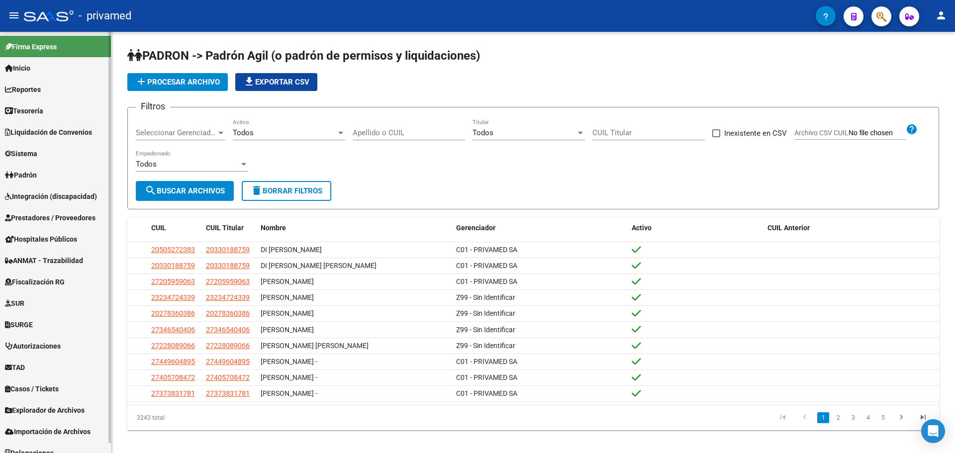
click at [32, 177] on span "Padrón" at bounding box center [21, 175] width 32 height 11
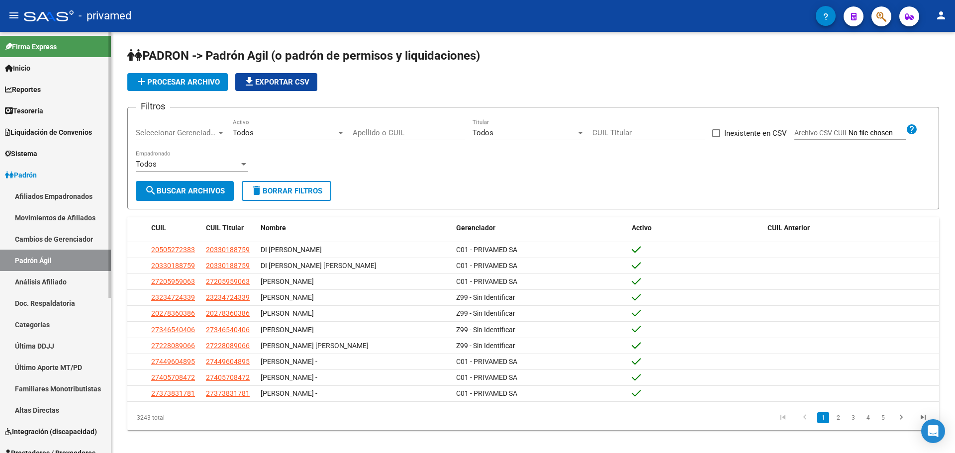
click at [35, 214] on link "Movimientos de Afiliados" at bounding box center [55, 217] width 111 height 21
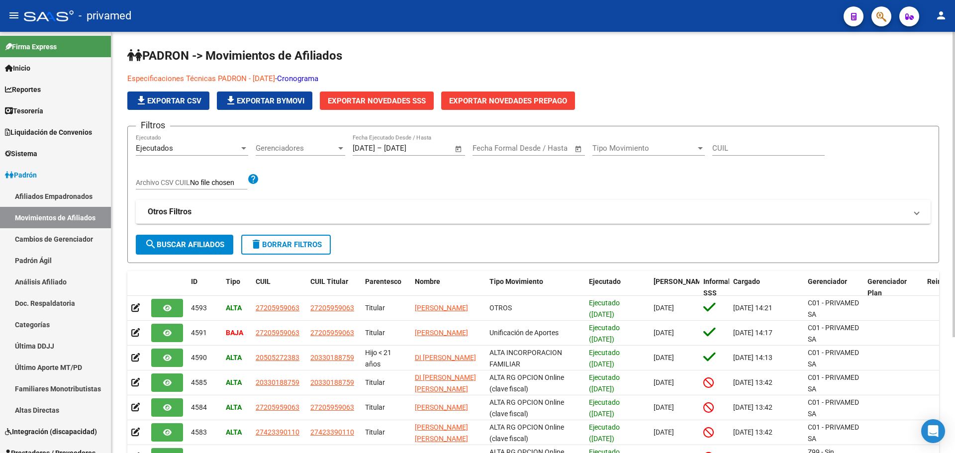
click at [318, 77] on link "Cronograma" at bounding box center [297, 78] width 41 height 9
click at [313, 77] on link "Cronograma" at bounding box center [297, 78] width 41 height 9
click at [890, 18] on button "button" at bounding box center [882, 16] width 20 height 20
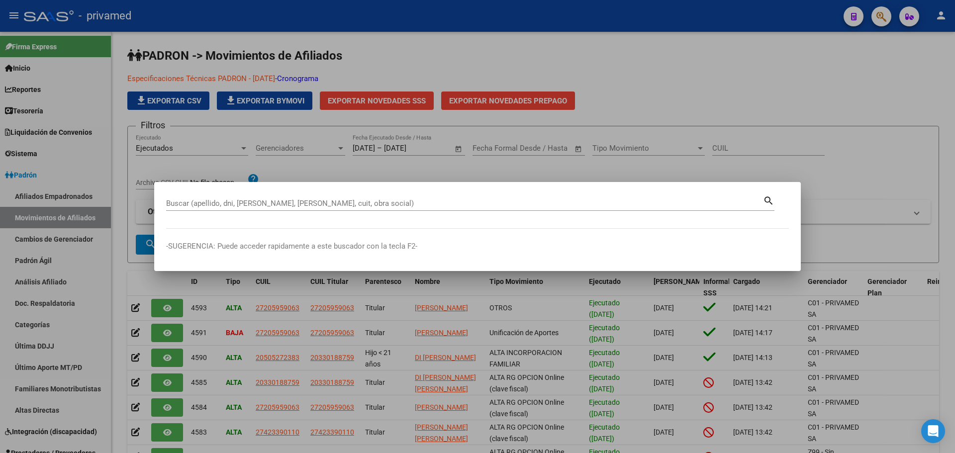
paste input "27942006077"
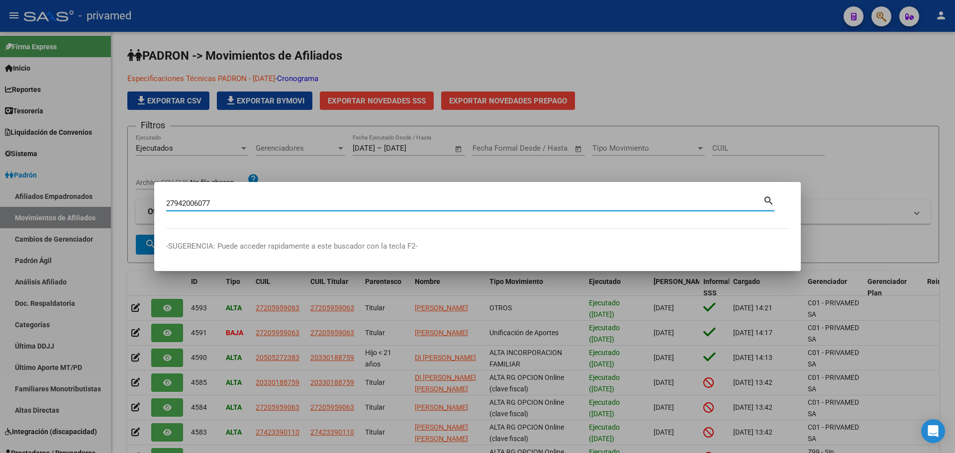
type input "27942006077"
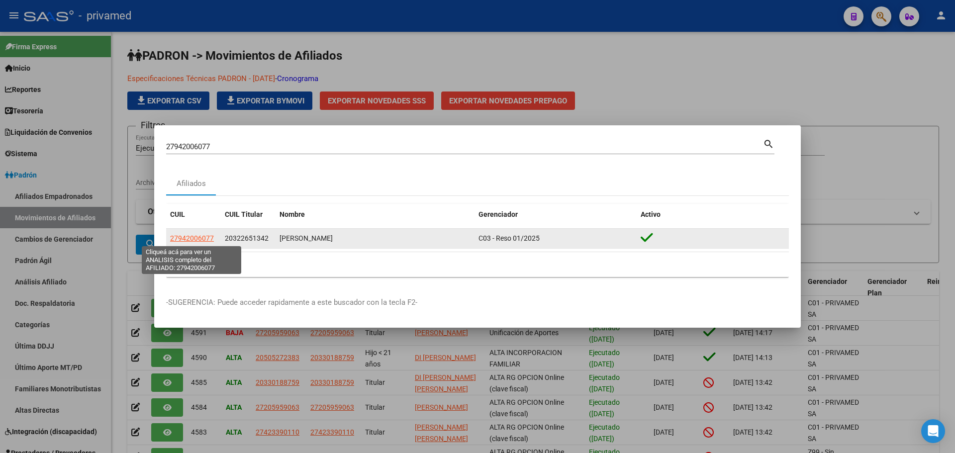
click at [194, 235] on span "27942006077" at bounding box center [192, 238] width 44 height 8
type textarea "27942006077"
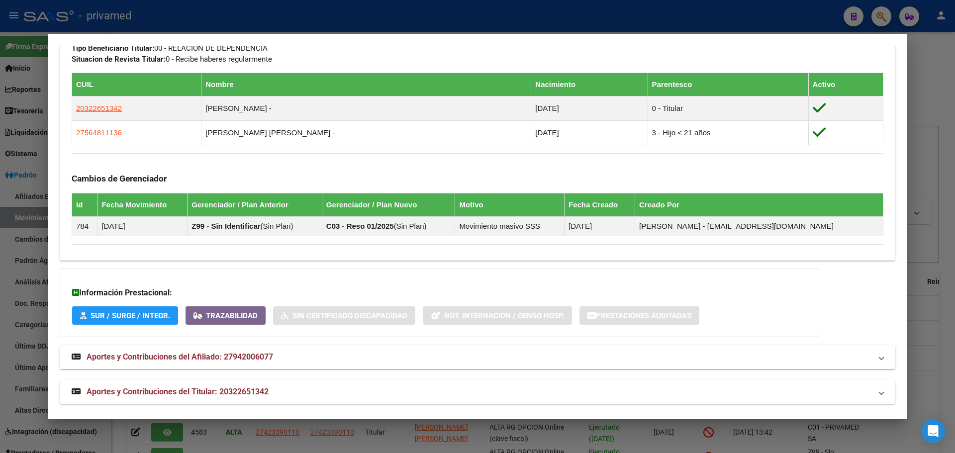
scroll to position [538, 0]
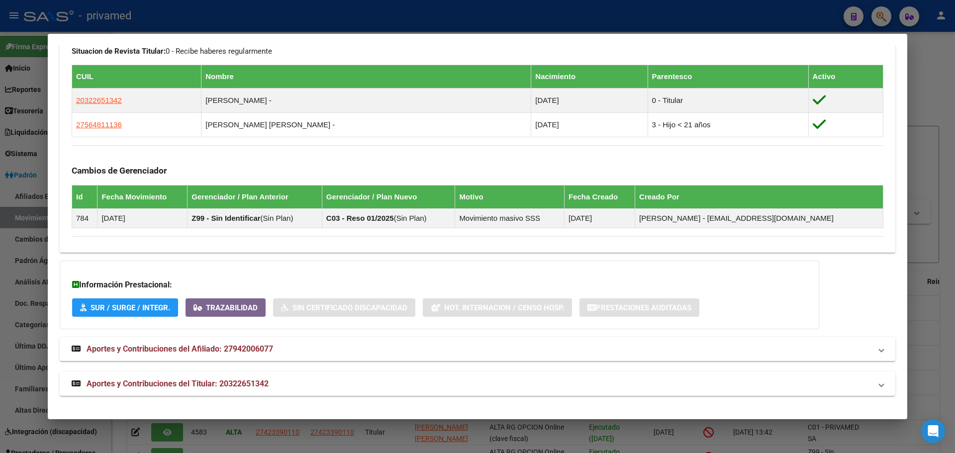
click at [735, 6] on div at bounding box center [477, 226] width 955 height 453
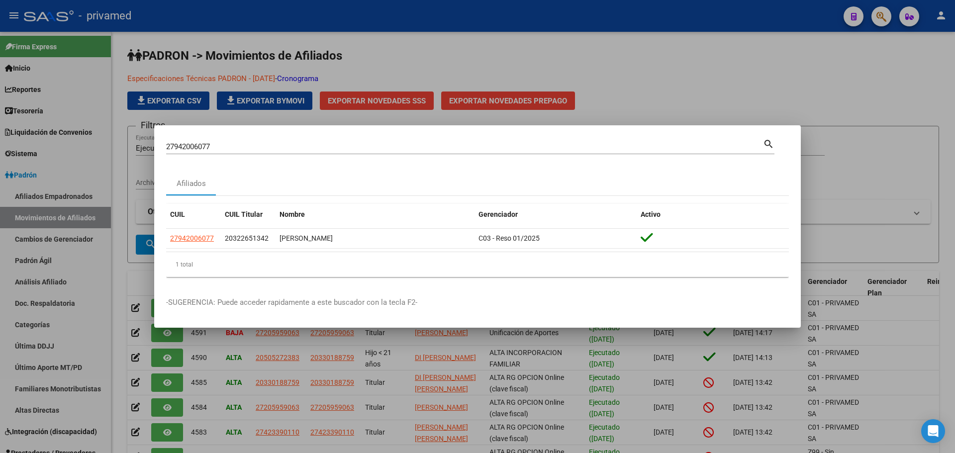
click at [738, 16] on div at bounding box center [477, 226] width 955 height 453
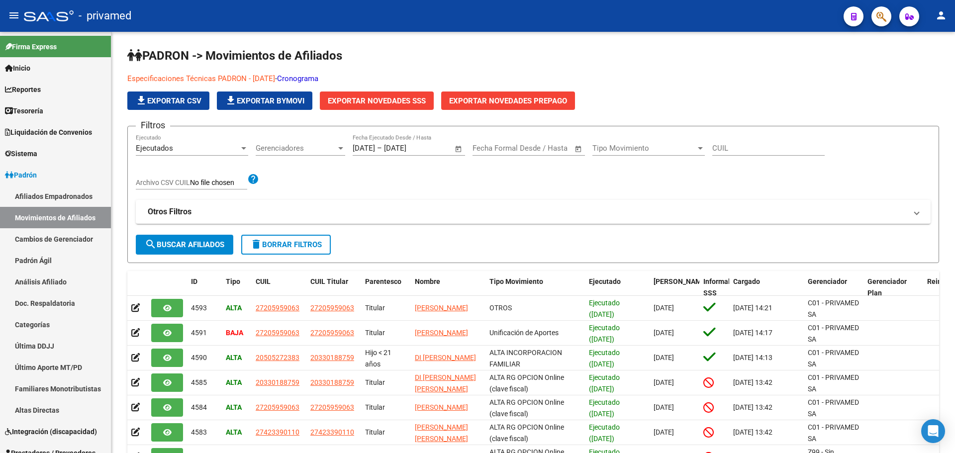
click at [876, 18] on button "button" at bounding box center [882, 16] width 20 height 20
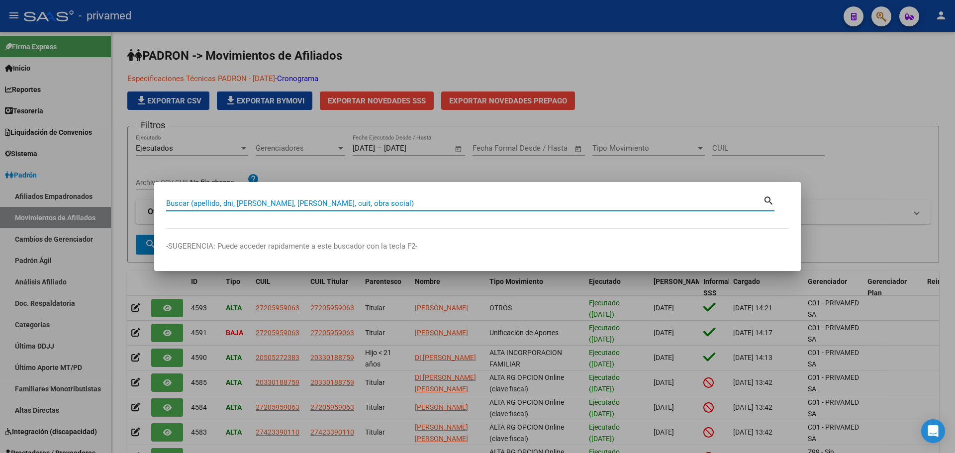
paste input "70559319"
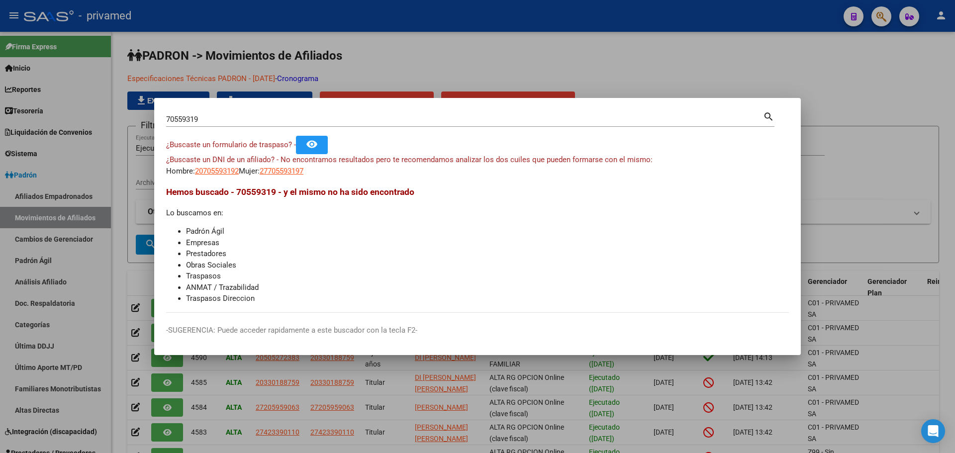
click at [237, 115] on input "70559319" at bounding box center [464, 119] width 597 height 9
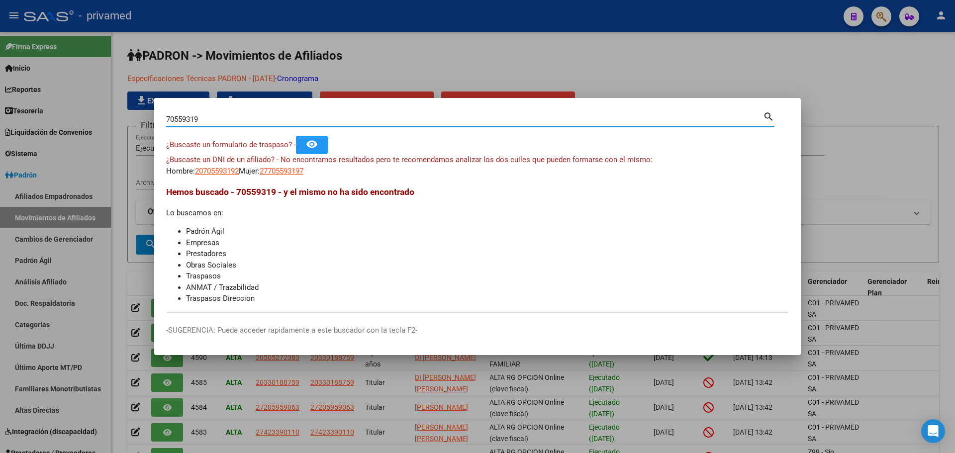
click at [236, 115] on input "70559319" at bounding box center [464, 119] width 597 height 9
paste input "33134240"
type input "33134240"
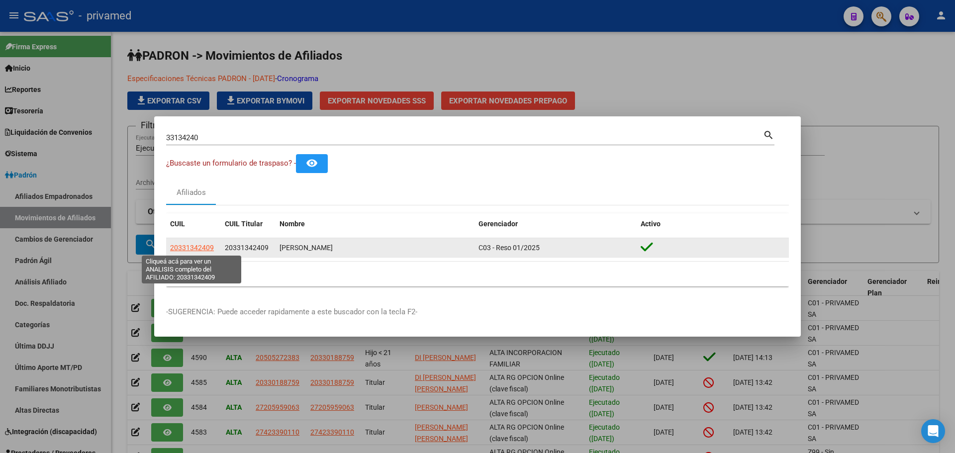
click at [200, 246] on span "20331342409" at bounding box center [192, 248] width 44 height 8
type textarea "20331342409"
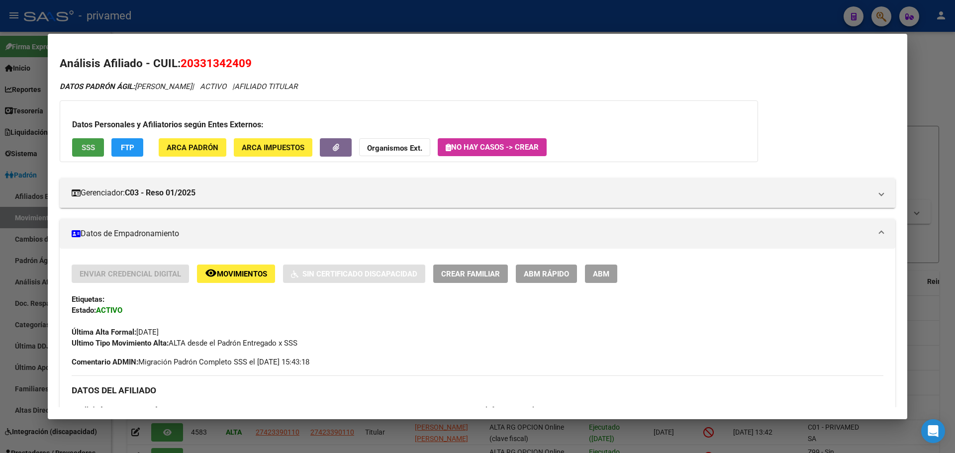
click at [82, 149] on span "SSS" at bounding box center [88, 147] width 13 height 9
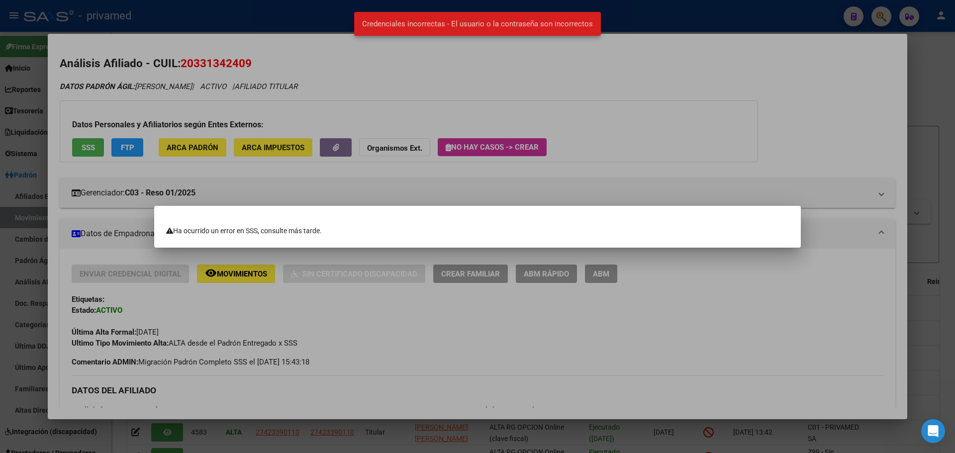
click at [407, 98] on div at bounding box center [477, 226] width 955 height 453
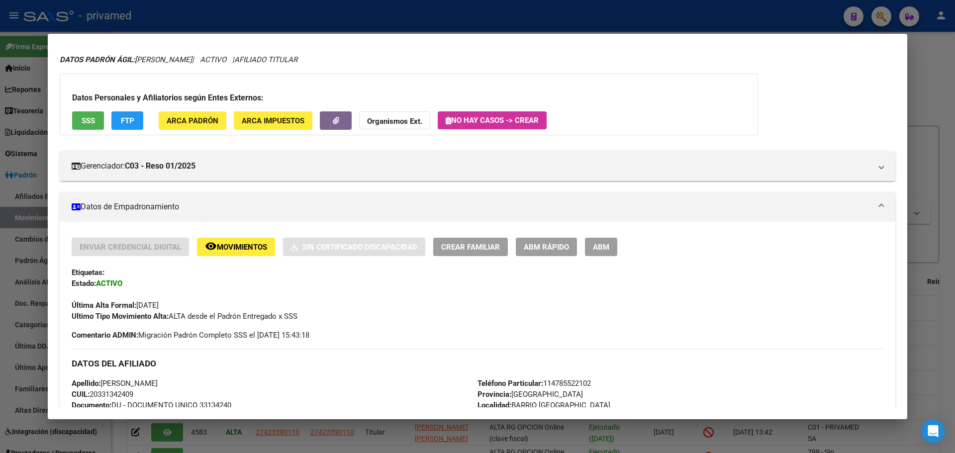
scroll to position [0, 0]
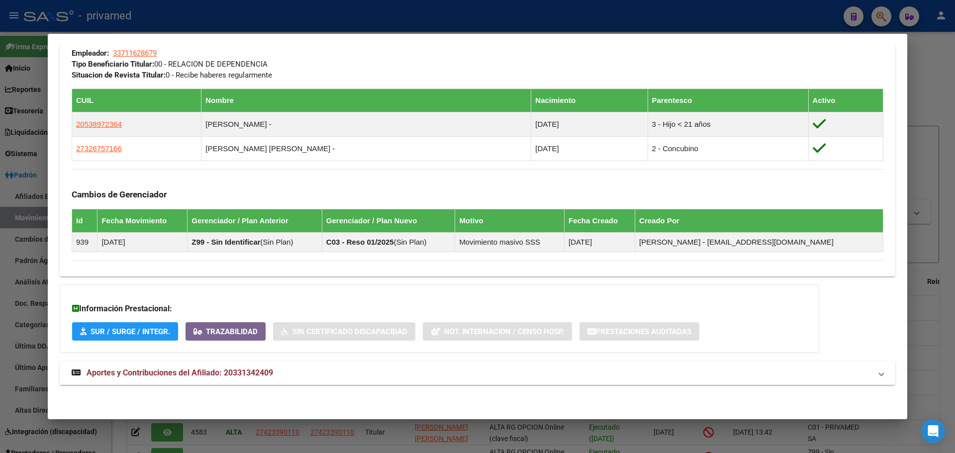
click at [110, 371] on span "Aportes y Contribuciones del Afiliado: 20331342409" at bounding box center [180, 372] width 187 height 9
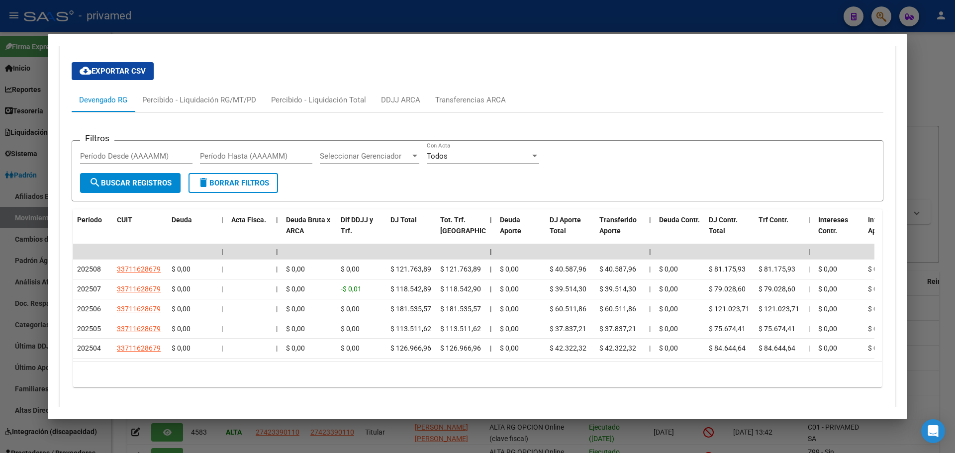
scroll to position [871, 0]
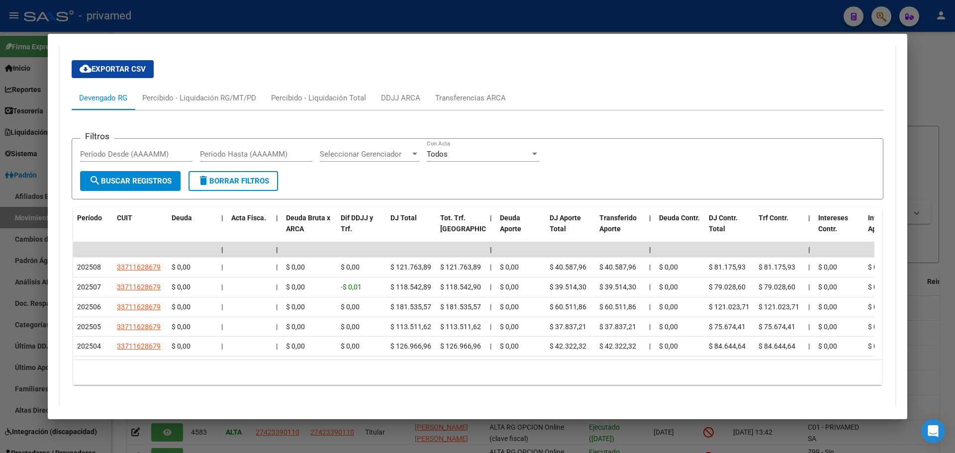
click at [381, 192] on form "Filtros Período Desde (AAAAMM) Período Hasta (AAAAMM) Seleccionar Gerenciador S…" at bounding box center [478, 168] width 812 height 61
click at [317, 62] on div "cloud_download Exportar CSV Devengado RG Percibido - Liquidación RG/MT/PD Perci…" at bounding box center [478, 222] width 812 height 341
click at [449, 95] on div "Transferencias ARCA" at bounding box center [470, 98] width 71 height 11
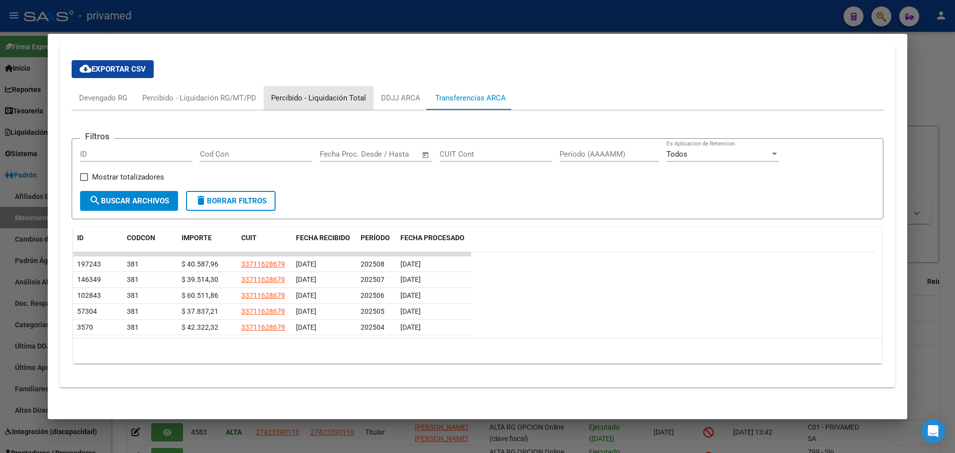
click at [322, 99] on div "Percibido - Liquidación Total" at bounding box center [318, 98] width 95 height 11
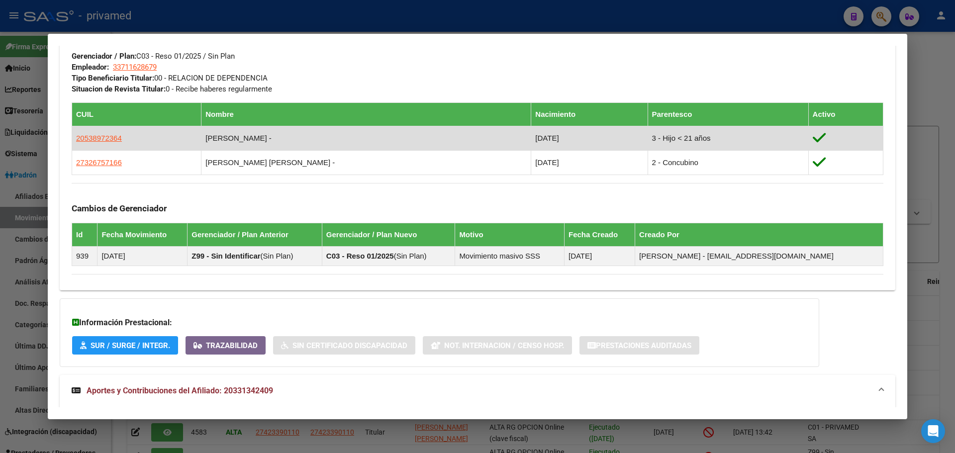
scroll to position [651, 0]
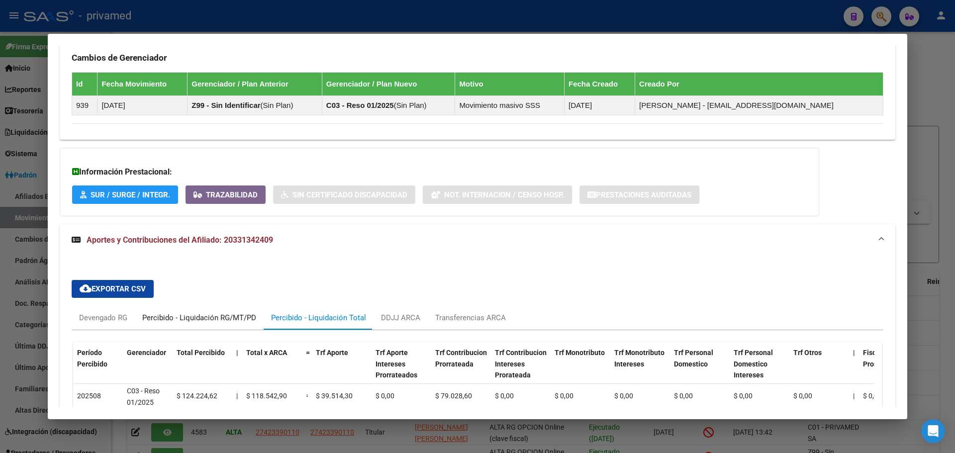
click at [233, 313] on div "Percibido - Liquidación RG/MT/PD" at bounding box center [199, 318] width 114 height 11
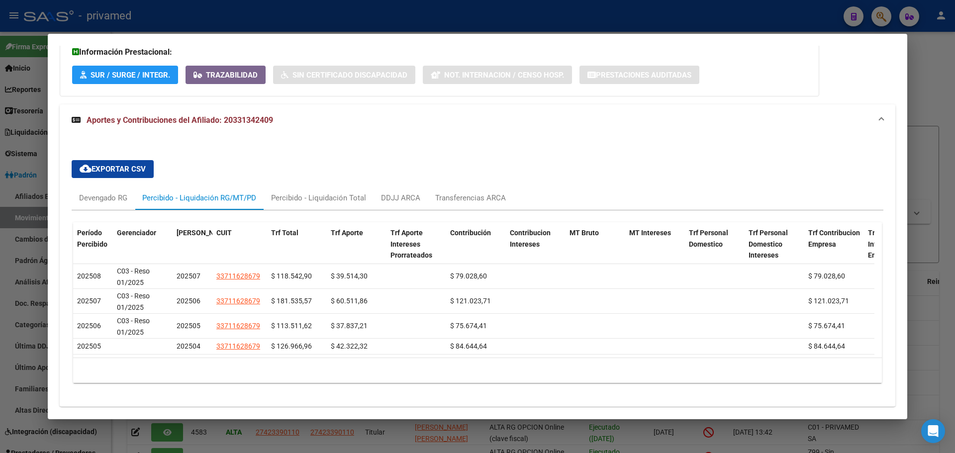
scroll to position [801, 0]
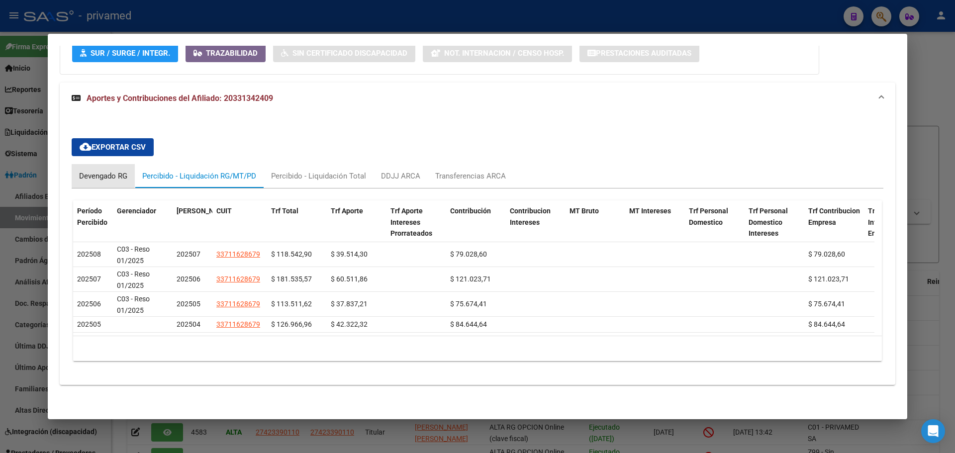
click at [115, 171] on div "Devengado RG" at bounding box center [103, 176] width 48 height 11
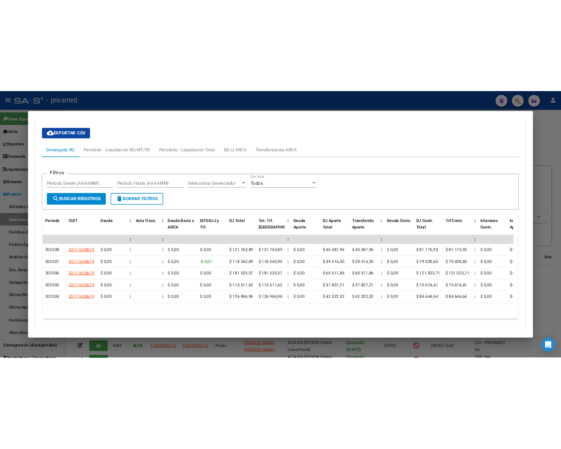
scroll to position [900, 0]
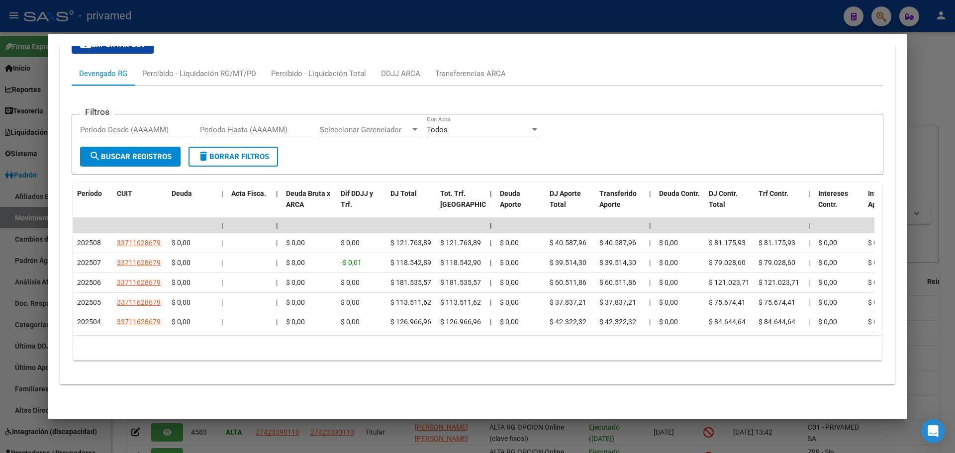
click at [581, 16] on div at bounding box center [477, 226] width 955 height 453
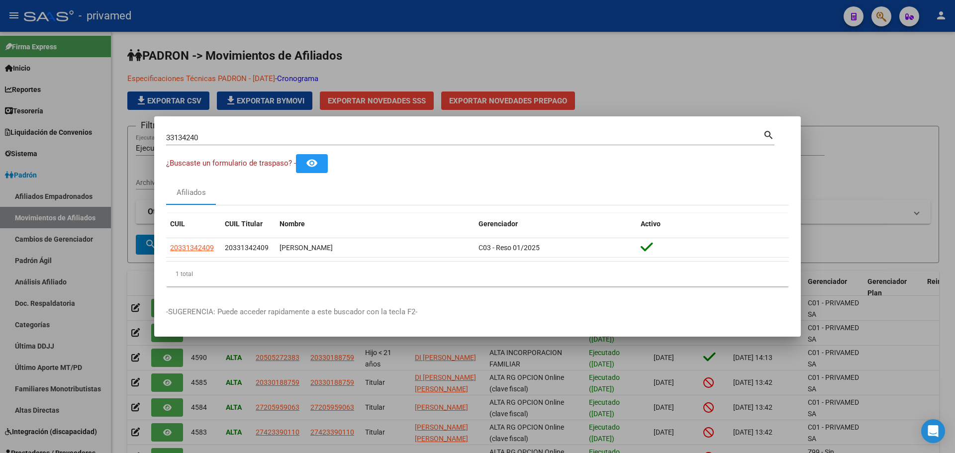
click at [258, 142] on div "33134240 Buscar (apellido, dni, cuil, nro traspaso, cuit, obra social)" at bounding box center [464, 137] width 597 height 15
click at [256, 140] on input "33134240" at bounding box center [464, 137] width 597 height 9
paste input "27282275"
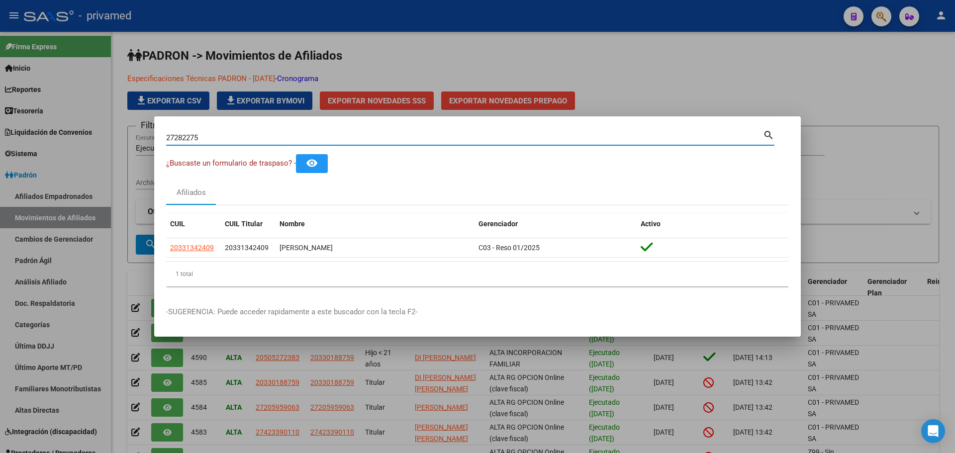
type input "27282275"
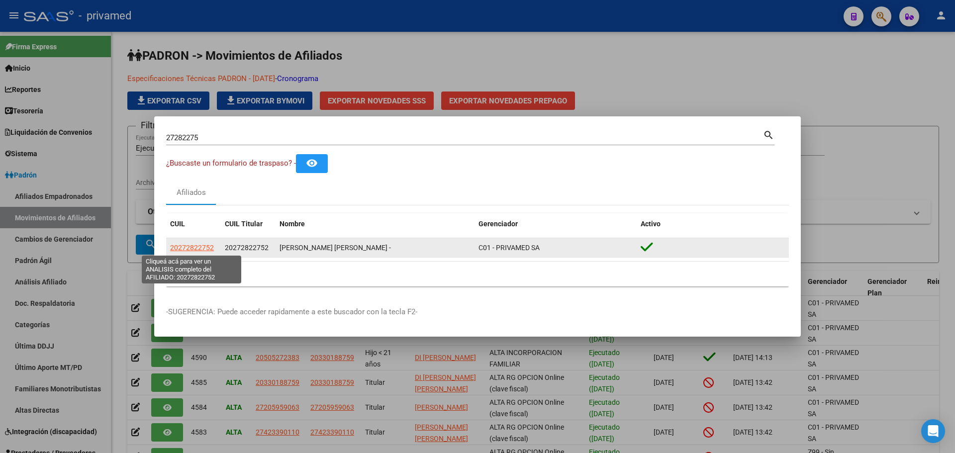
click at [191, 248] on span "20272822752" at bounding box center [192, 248] width 44 height 8
type textarea "20272822752"
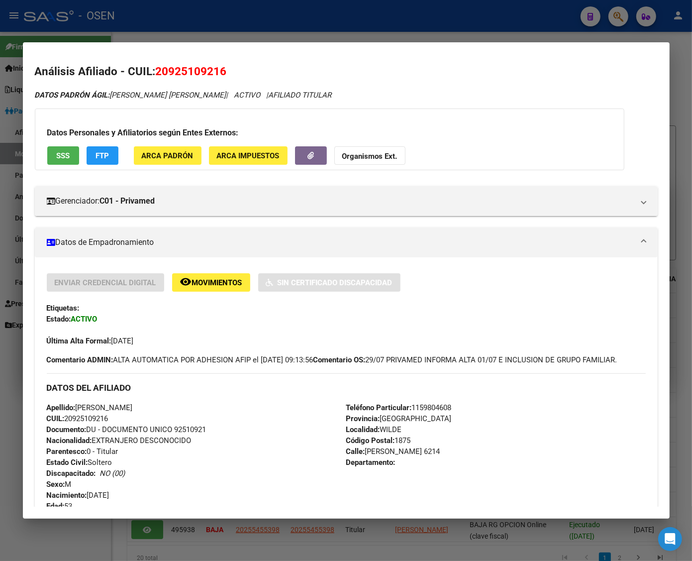
scroll to position [372, 0]
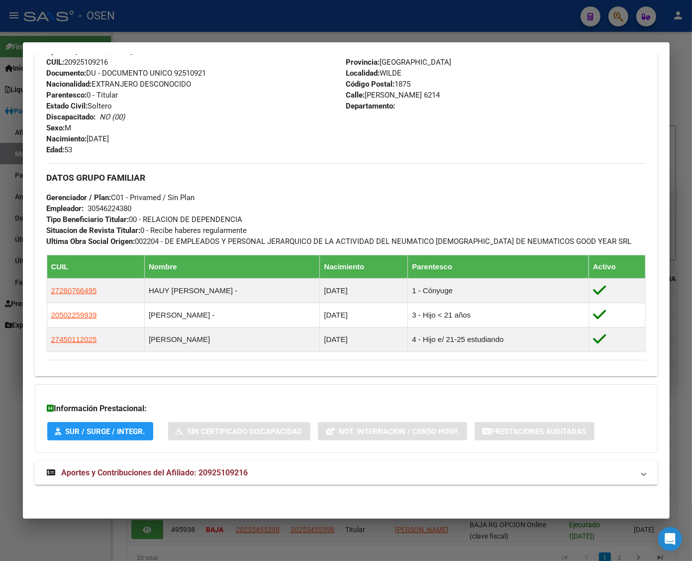
click at [207, 8] on div at bounding box center [346, 280] width 692 height 561
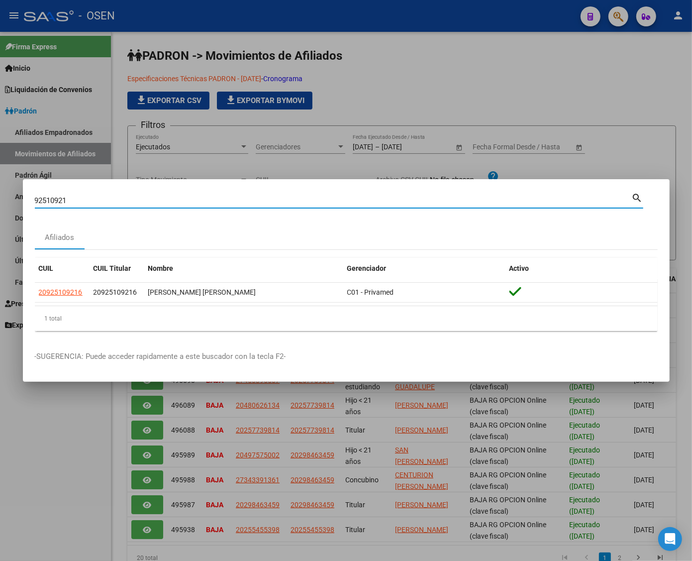
click at [55, 200] on input "92510921" at bounding box center [333, 200] width 597 height 9
paste input "29195288"
type input "29195288"
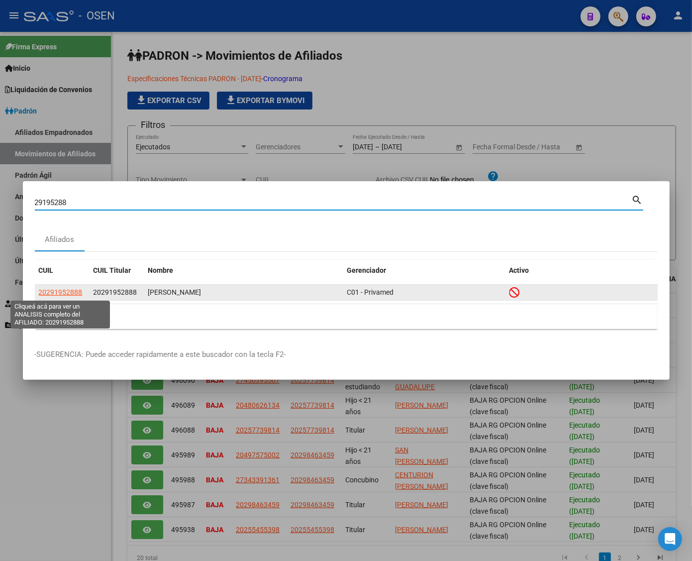
click at [50, 290] on span "20291952888" at bounding box center [61, 292] width 44 height 8
type textarea "20291952888"
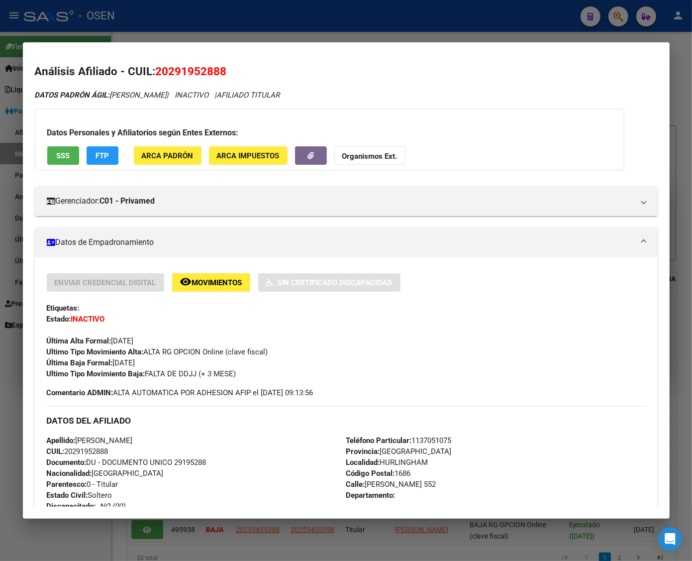
click at [66, 160] on button "SSS" at bounding box center [63, 155] width 32 height 18
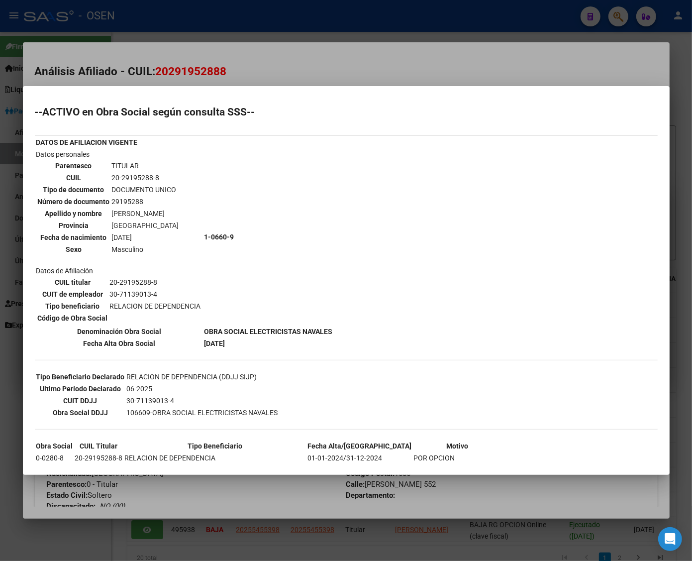
click at [240, 33] on div at bounding box center [346, 280] width 692 height 561
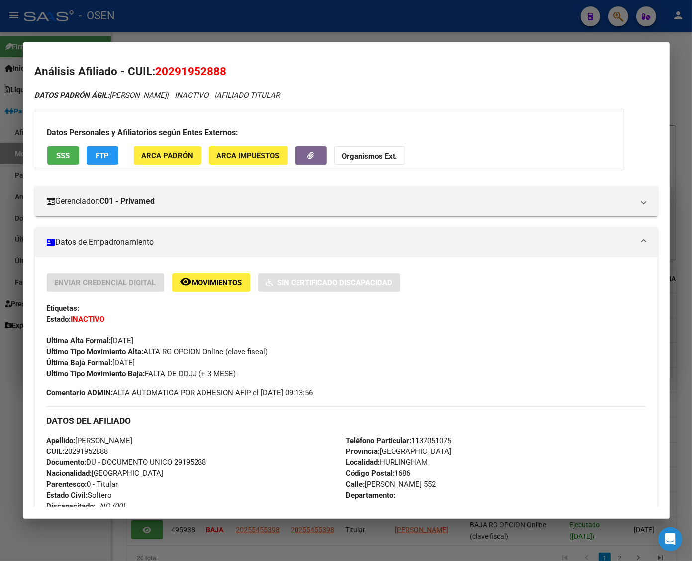
click at [197, 23] on div at bounding box center [346, 280] width 692 height 561
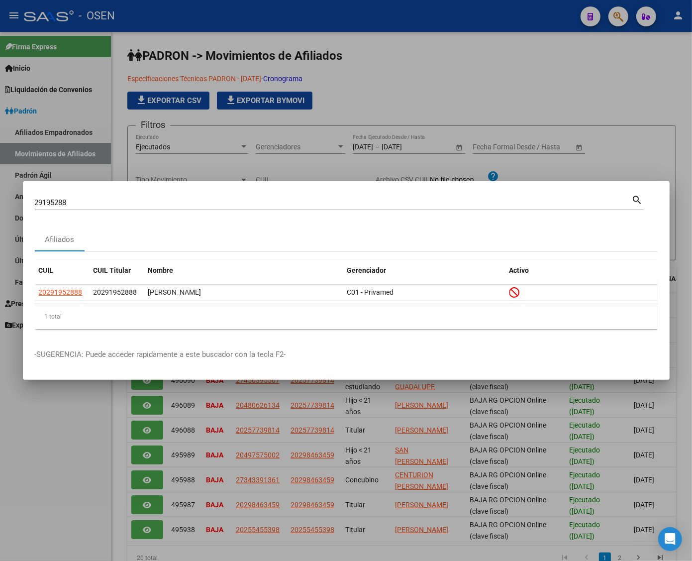
click at [132, 192] on mat-dialog-container "29195288 Buscar (apellido, dni, cuil, nro traspaso, cuit, obra social) search A…" at bounding box center [346, 280] width 647 height 199
click at [132, 196] on div "29195288 Buscar (apellido, dni, cuil, nro traspaso, cuit, obra social) search" at bounding box center [339, 201] width 609 height 17
click at [128, 199] on input "29195288" at bounding box center [333, 202] width 597 height 9
paste input "31048613"
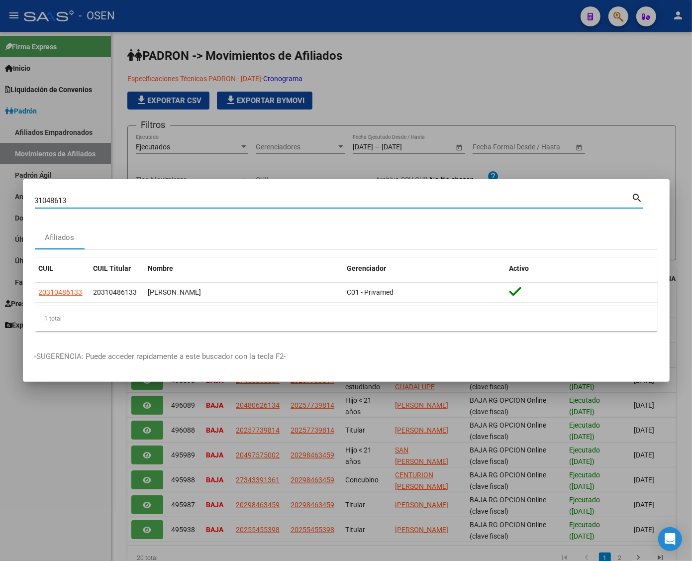
click at [114, 195] on div "31048613 Buscar (apellido, dni, cuil, nro traspaso, cuit, obra social)" at bounding box center [333, 200] width 597 height 15
click at [113, 195] on div "31048613 Buscar (apellido, dni, cuil, nro traspaso, cuit, obra social)" at bounding box center [333, 200] width 597 height 15
drag, startPoint x: 91, startPoint y: 202, endPoint x: 1, endPoint y: 202, distance: 89.6
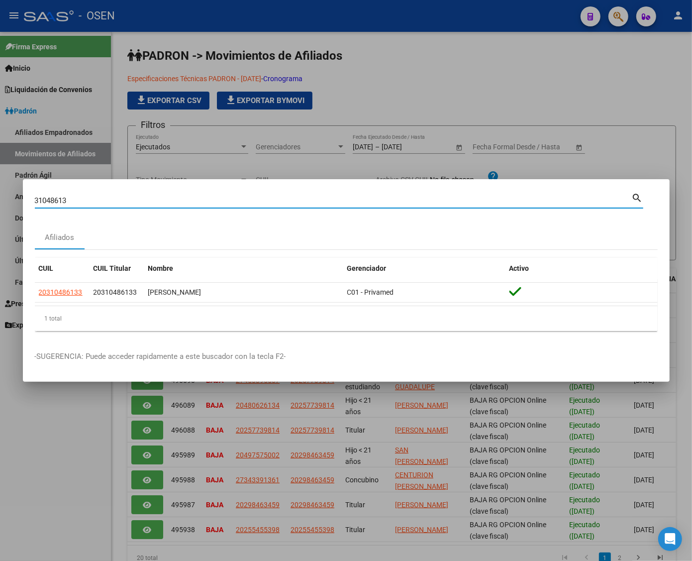
click at [1, 202] on div "31048613 Buscar (apellido, dni, cuil, nro traspaso, cuit, obra social) search A…" at bounding box center [346, 280] width 692 height 561
paste input "32265134"
type input "32265134"
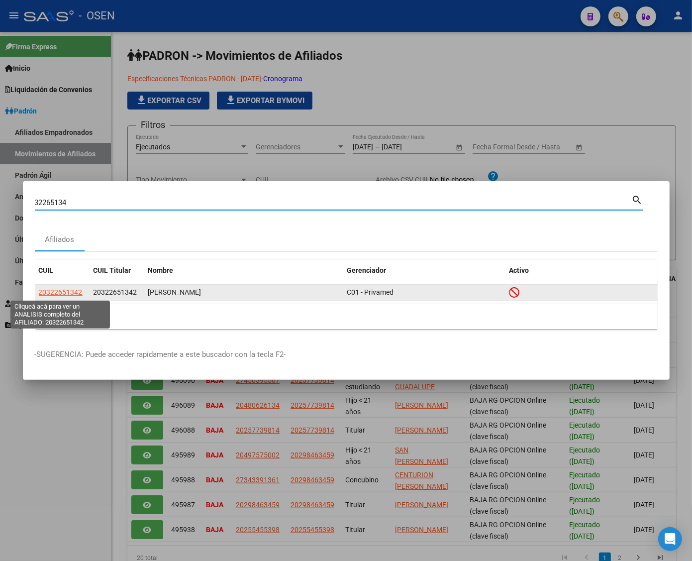
click at [51, 291] on span "20322651342" at bounding box center [61, 292] width 44 height 8
type textarea "20322651342"
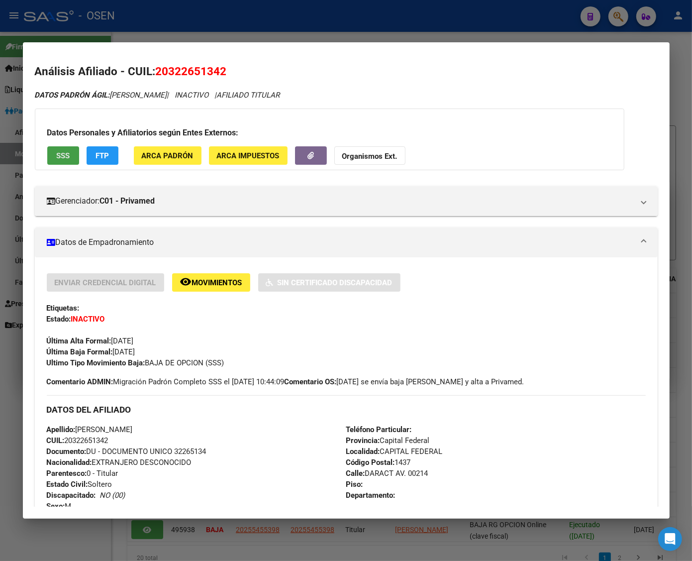
click at [63, 155] on span "SSS" at bounding box center [62, 155] width 13 height 9
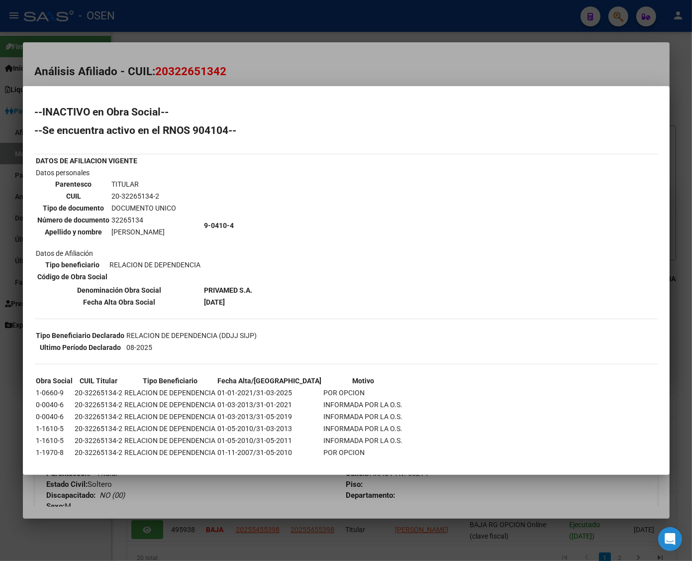
drag, startPoint x: 150, startPoint y: 27, endPoint x: 150, endPoint y: 46, distance: 18.4
click at [150, 28] on div at bounding box center [346, 280] width 692 height 561
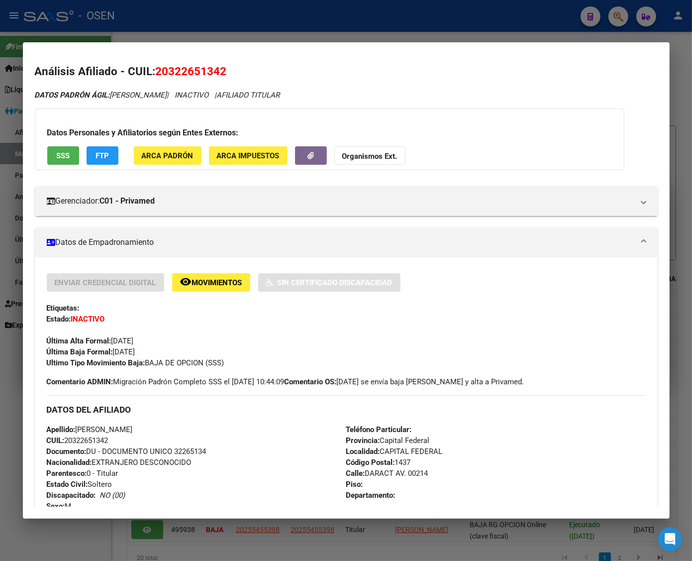
click at [147, 24] on div at bounding box center [346, 280] width 692 height 561
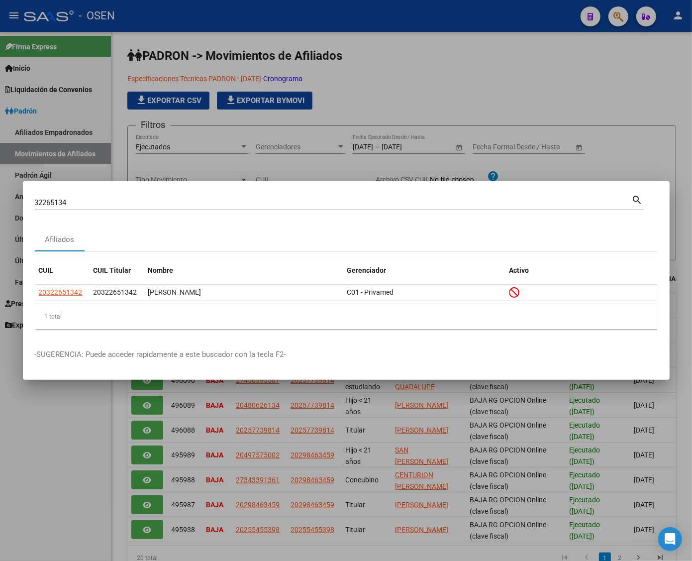
click at [123, 197] on div "32265134 Buscar (apellido, dni, cuil, nro traspaso, cuit, obra social)" at bounding box center [333, 202] width 597 height 15
paste input "94200607"
click at [113, 207] on input "3226513494200607" at bounding box center [333, 202] width 597 height 9
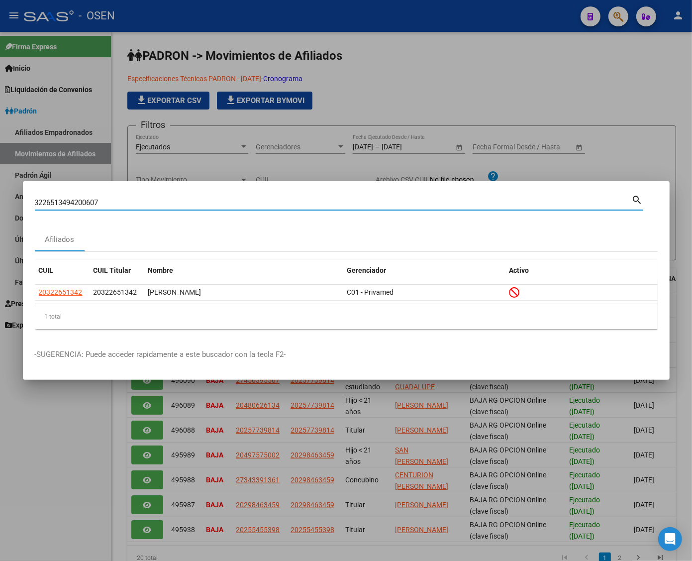
click at [113, 207] on input "3226513494200607" at bounding box center [333, 202] width 597 height 9
paste input
type input "94200607"
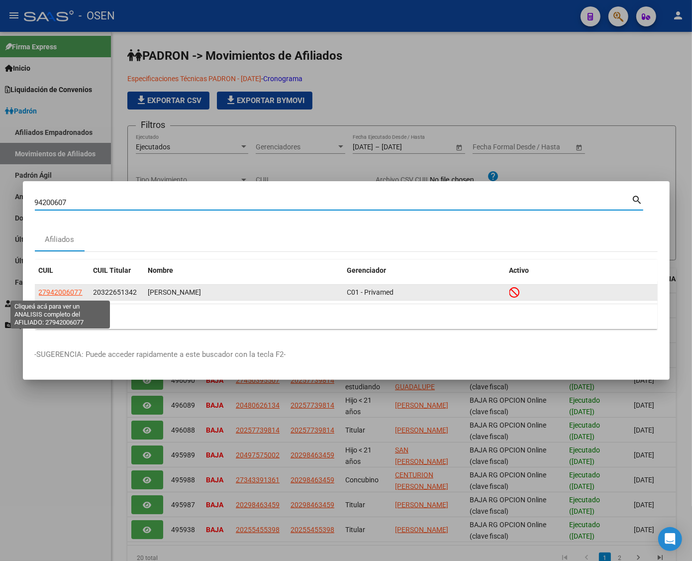
click at [68, 294] on span "27942006077" at bounding box center [61, 292] width 44 height 8
type textarea "27942006077"
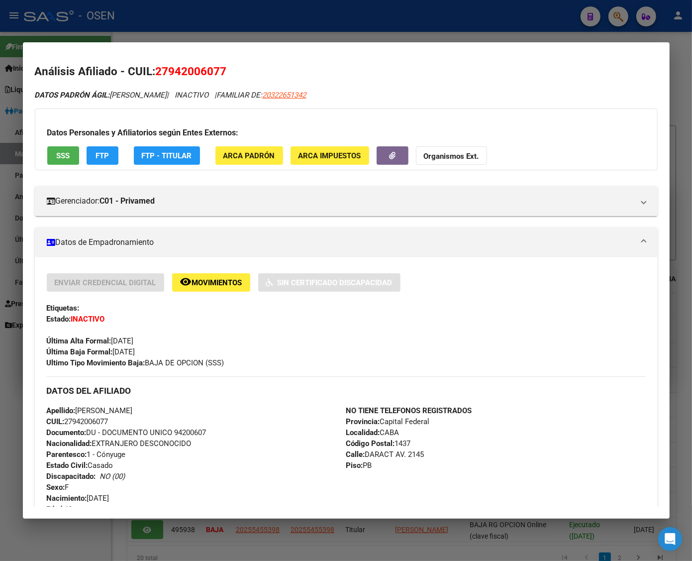
click at [437, 26] on div at bounding box center [346, 280] width 692 height 561
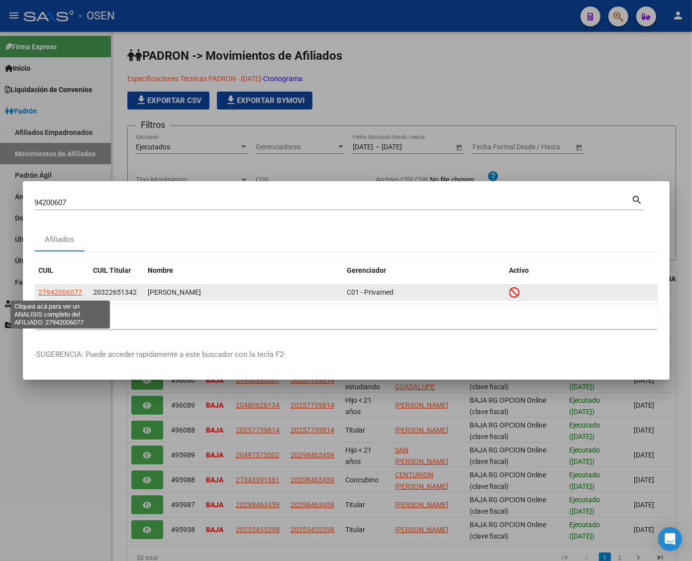
click at [56, 292] on span "27942006077" at bounding box center [61, 292] width 44 height 8
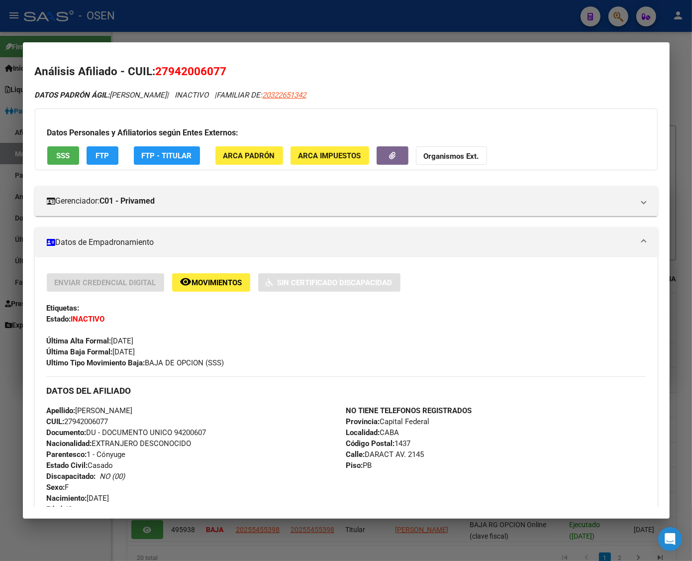
click at [66, 155] on span "SSS" at bounding box center [62, 155] width 13 height 9
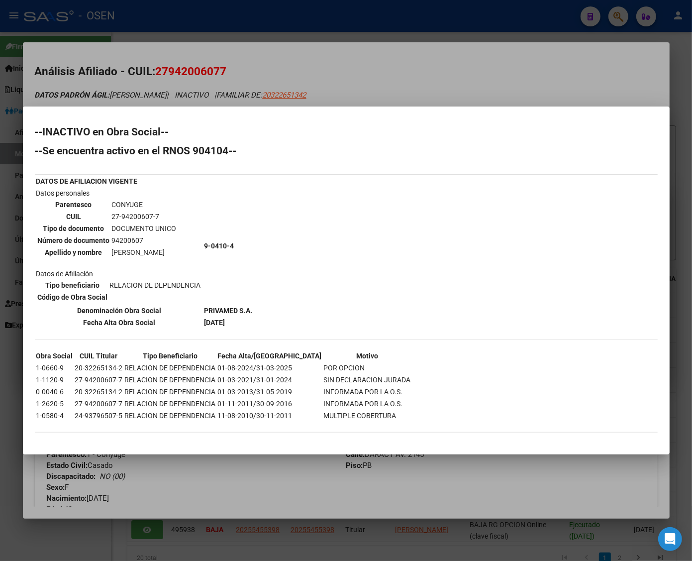
click at [481, 73] on div at bounding box center [346, 280] width 692 height 561
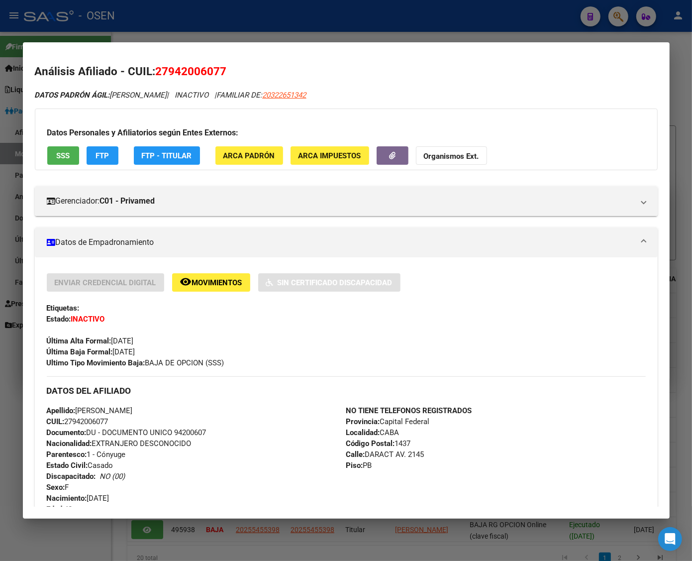
click at [217, 19] on div at bounding box center [346, 280] width 692 height 561
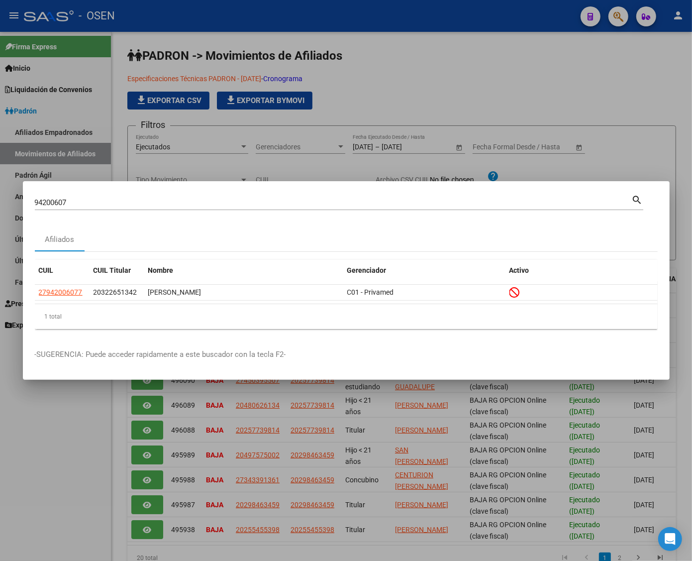
click at [112, 198] on input "94200607" at bounding box center [333, 202] width 597 height 9
paste input "22147250"
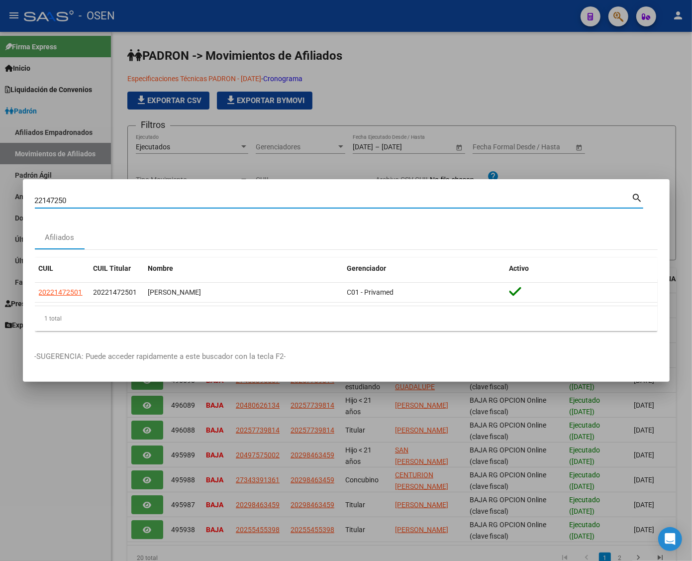
click at [103, 194] on div "22147250 Buscar (apellido, dni, cuil, nro traspaso, cuit, obra social)" at bounding box center [333, 200] width 597 height 15
click at [99, 200] on input "22147250" at bounding box center [333, 200] width 597 height 9
paste input "43406502"
type input "43406502"
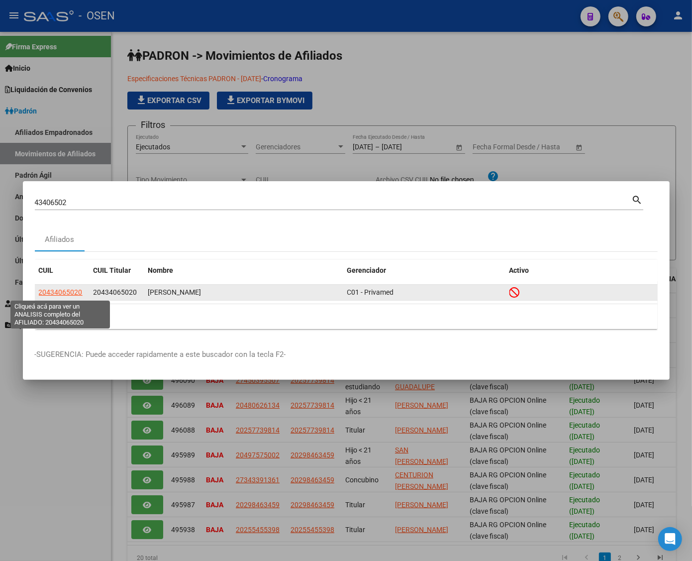
click at [60, 292] on span "20434065020" at bounding box center [61, 292] width 44 height 8
type textarea "20434065020"
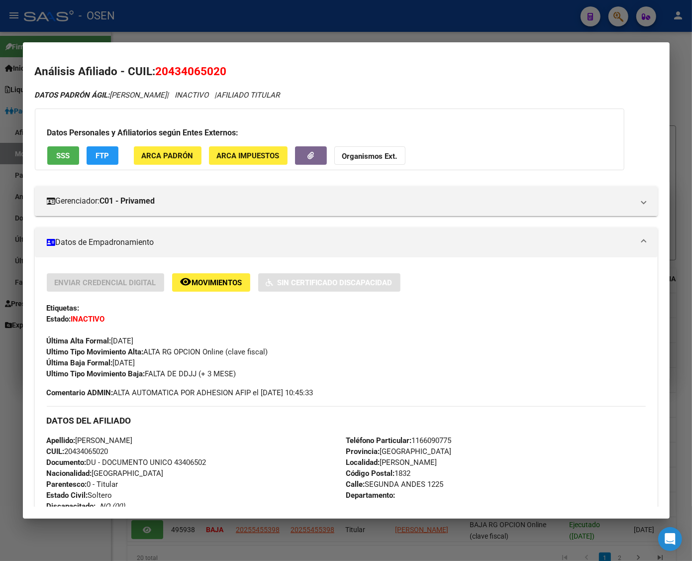
click at [65, 154] on span "SSS" at bounding box center [62, 155] width 13 height 9
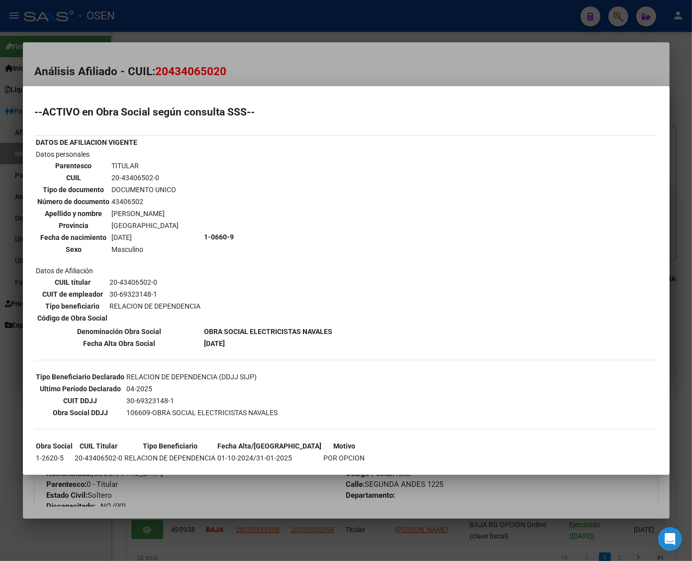
click at [175, 31] on div at bounding box center [346, 280] width 692 height 561
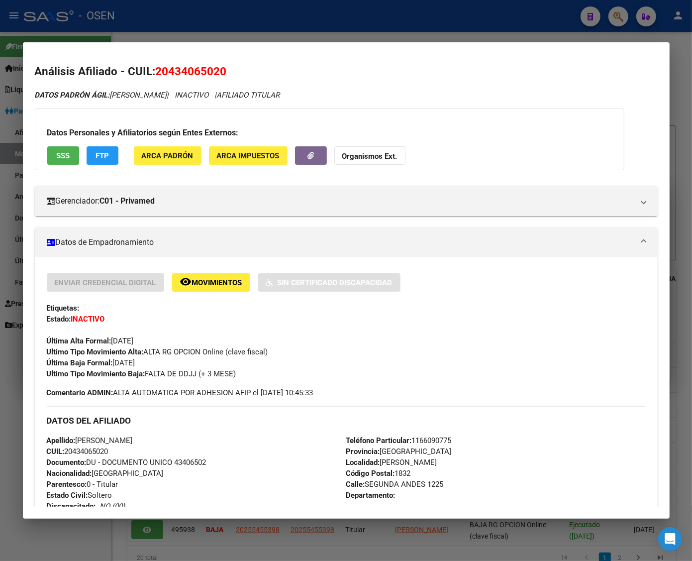
drag, startPoint x: 136, startPoint y: 30, endPoint x: 136, endPoint y: 56, distance: 25.9
click at [136, 30] on div at bounding box center [346, 280] width 692 height 561
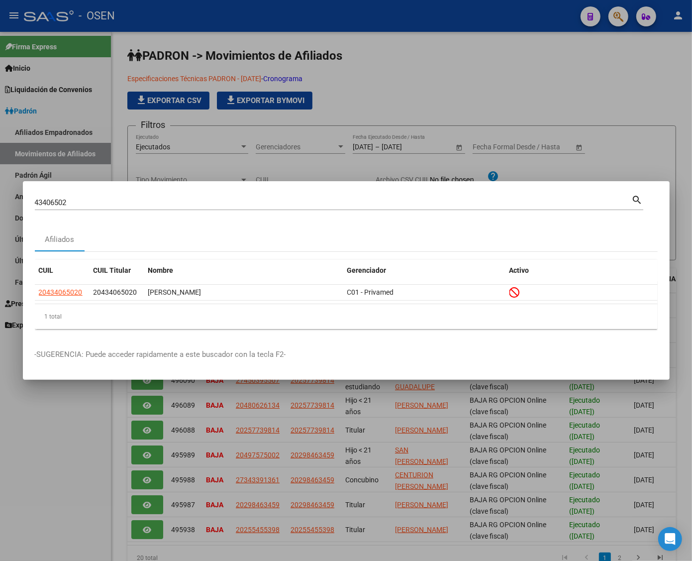
click at [70, 205] on input "43406502" at bounding box center [333, 202] width 597 height 9
paste input "40914400"
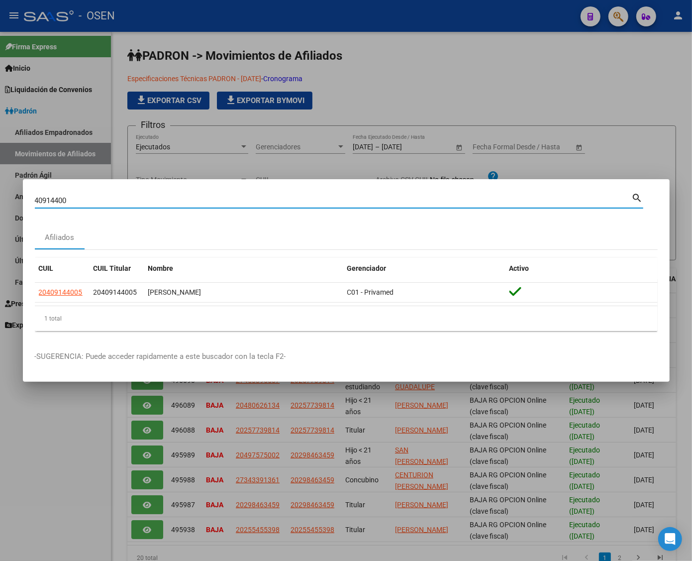
click at [93, 190] on mat-dialog-container "40914400 Buscar (apellido, dni, cuil, nro traspaso, cuit, obra social) search A…" at bounding box center [346, 280] width 647 height 203
click at [61, 201] on input "40914400" at bounding box center [333, 200] width 597 height 9
paste input "45465677"
click at [47, 199] on input "45465677" at bounding box center [333, 200] width 597 height 9
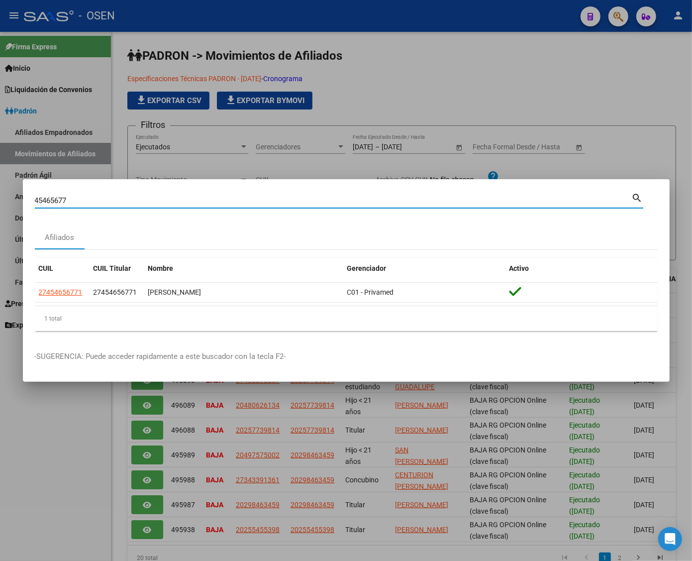
click at [47, 199] on input "45465677" at bounding box center [333, 200] width 597 height 9
paste input "40902895"
type input "40902895"
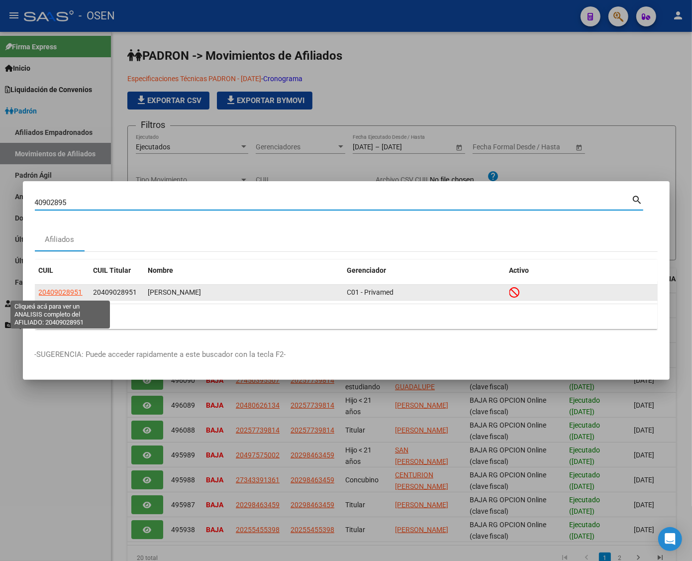
click at [59, 291] on span "20409028951" at bounding box center [61, 292] width 44 height 8
type textarea "20409028951"
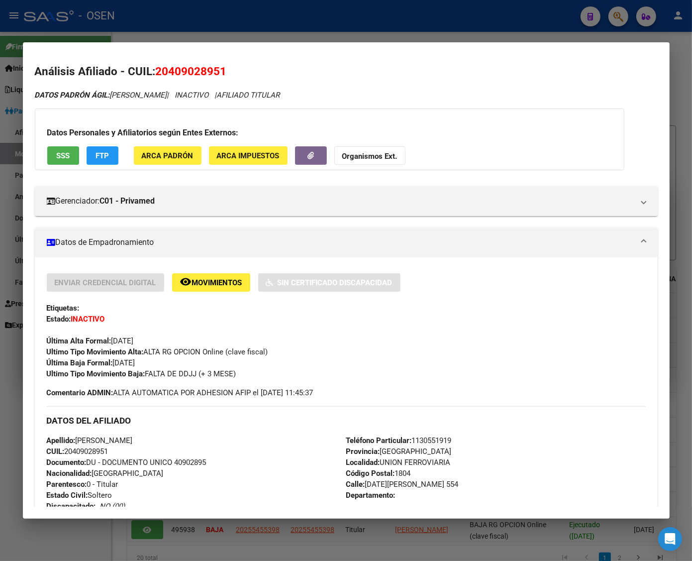
click at [67, 155] on span "SSS" at bounding box center [62, 155] width 13 height 9
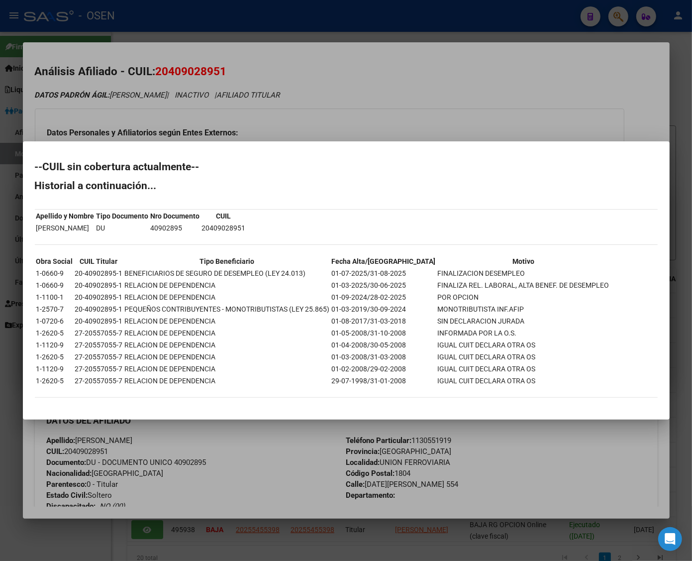
click at [195, 31] on div at bounding box center [346, 280] width 692 height 561
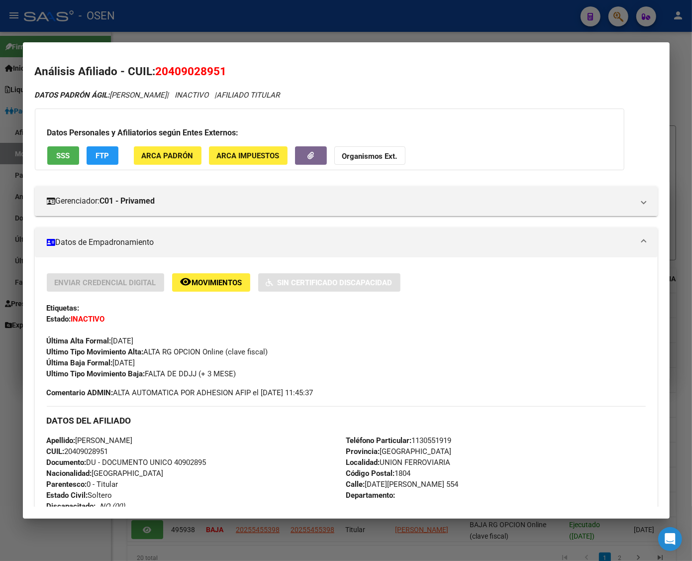
click at [175, 31] on div at bounding box center [346, 280] width 692 height 561
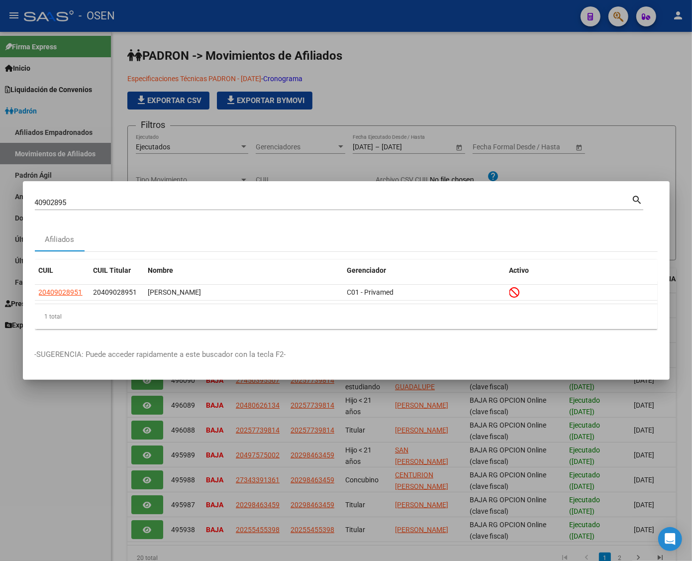
click at [54, 203] on input "40902895" at bounding box center [333, 202] width 597 height 9
paste input "40945900"
type input "40945900"
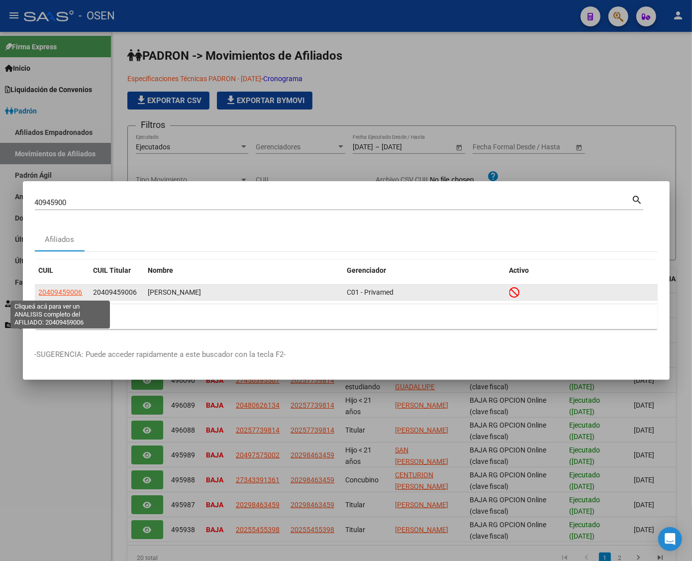
click at [58, 290] on span "20409459006" at bounding box center [61, 292] width 44 height 8
type textarea "20409459006"
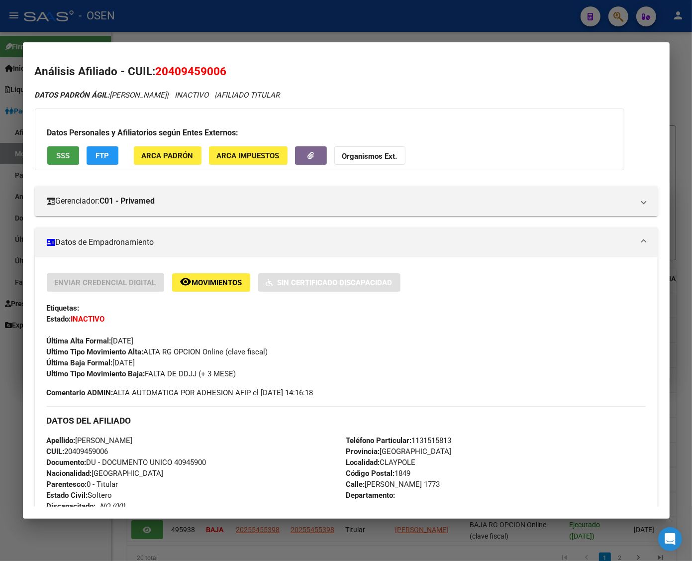
click at [65, 152] on span "SSS" at bounding box center [62, 155] width 13 height 9
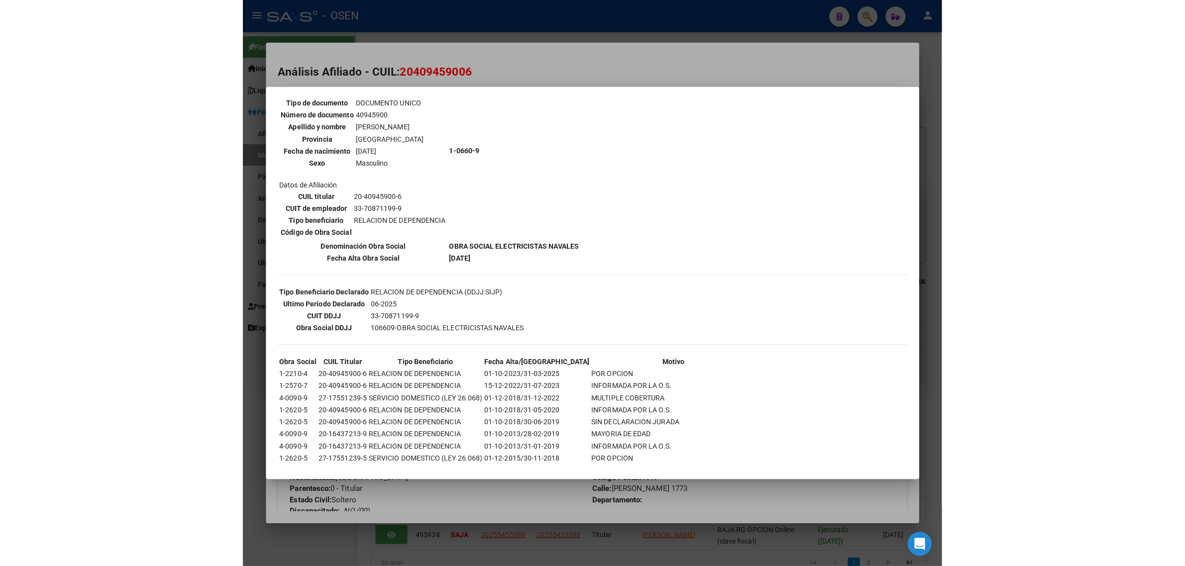
scroll to position [128, 0]
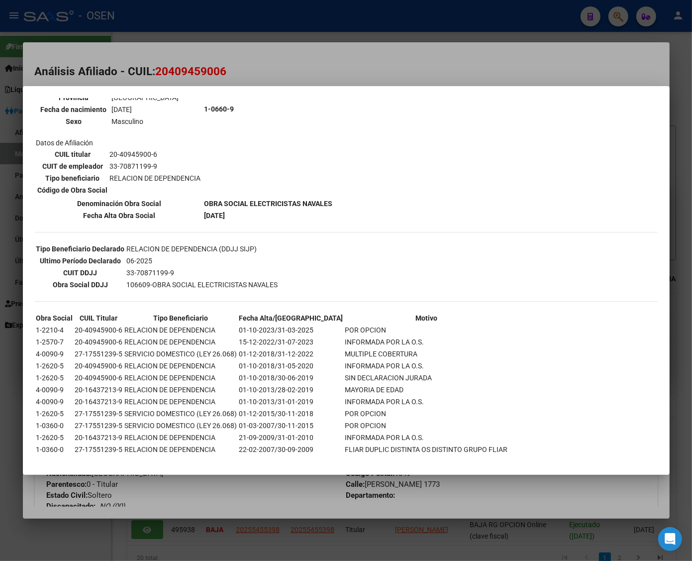
click at [314, 49] on div at bounding box center [346, 280] width 692 height 561
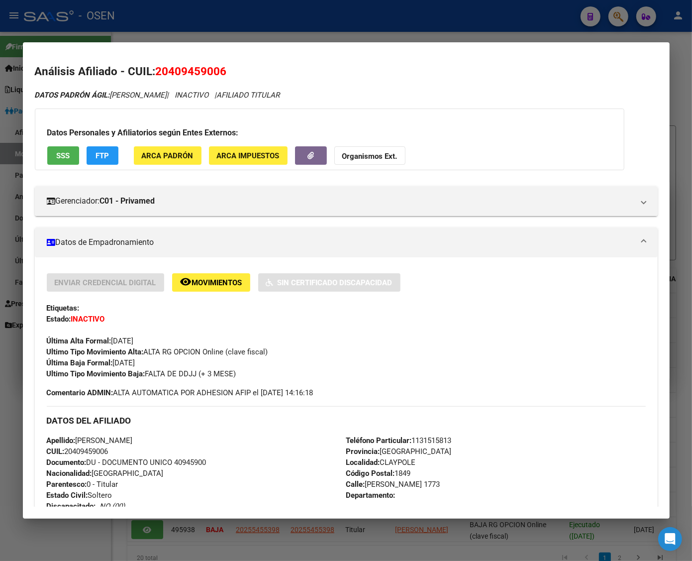
click at [219, 27] on div at bounding box center [346, 280] width 692 height 561
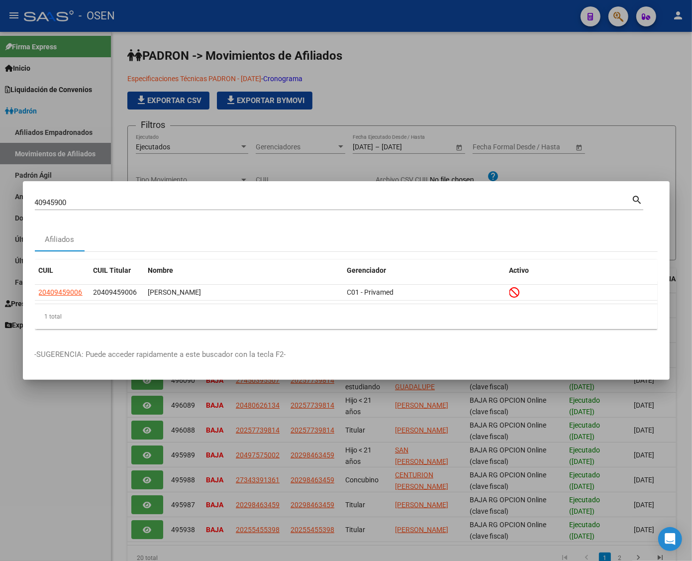
click at [94, 204] on input "40945900" at bounding box center [333, 202] width 597 height 9
click at [94, 203] on input "40945900" at bounding box center [333, 202] width 597 height 9
paste input "3027843"
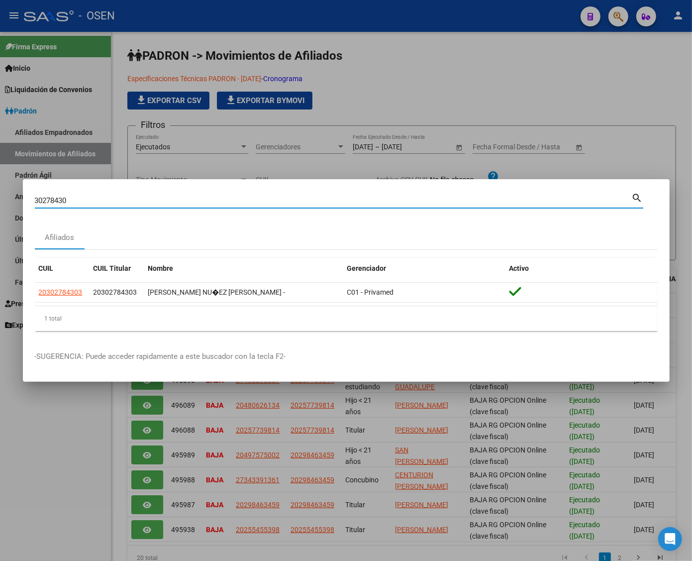
click at [40, 197] on input "30278430" at bounding box center [333, 200] width 597 height 9
click at [41, 197] on input "30278430" at bounding box center [333, 200] width 597 height 9
paste input "2486781"
type input "24867810"
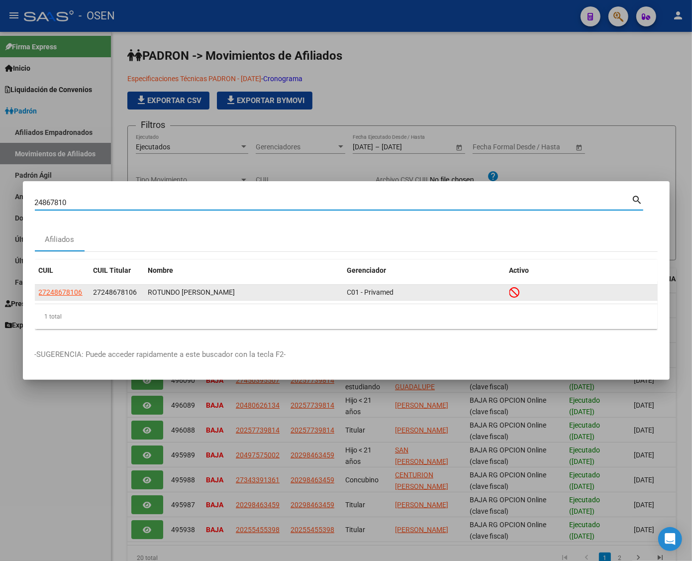
click at [45, 292] on span "27248678106" at bounding box center [61, 292] width 44 height 8
type textarea "27248678106"
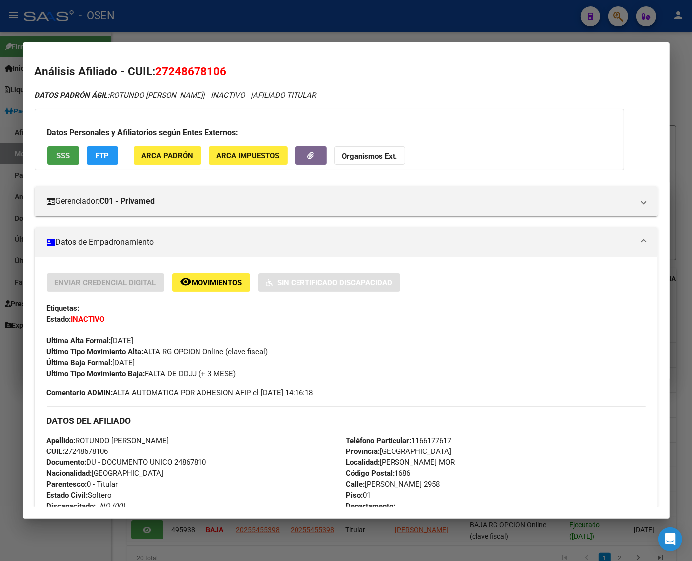
click at [62, 153] on span "SSS" at bounding box center [62, 155] width 13 height 9
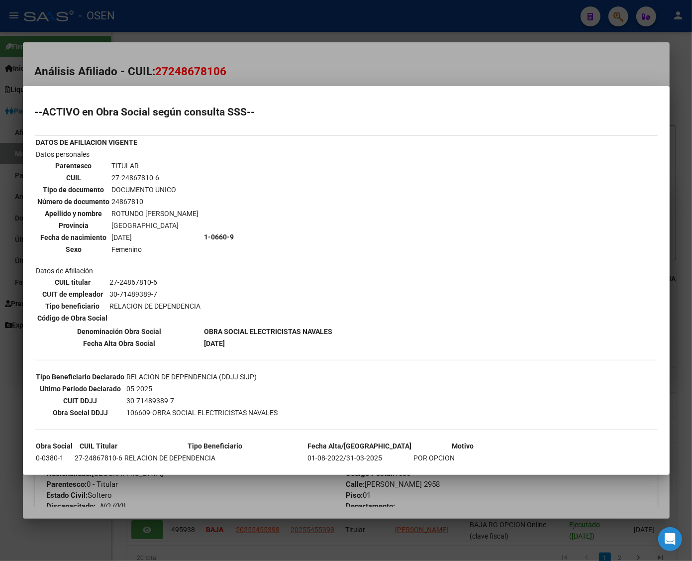
click at [212, 51] on div at bounding box center [346, 280] width 692 height 561
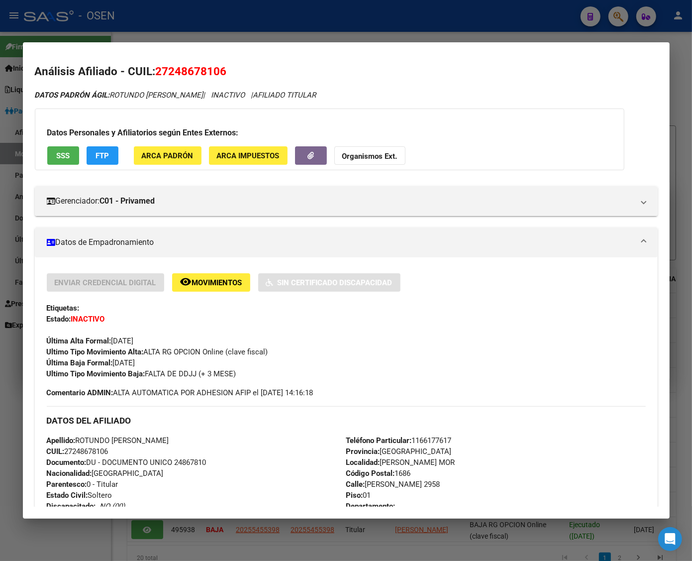
click at [223, 27] on div at bounding box center [346, 280] width 692 height 561
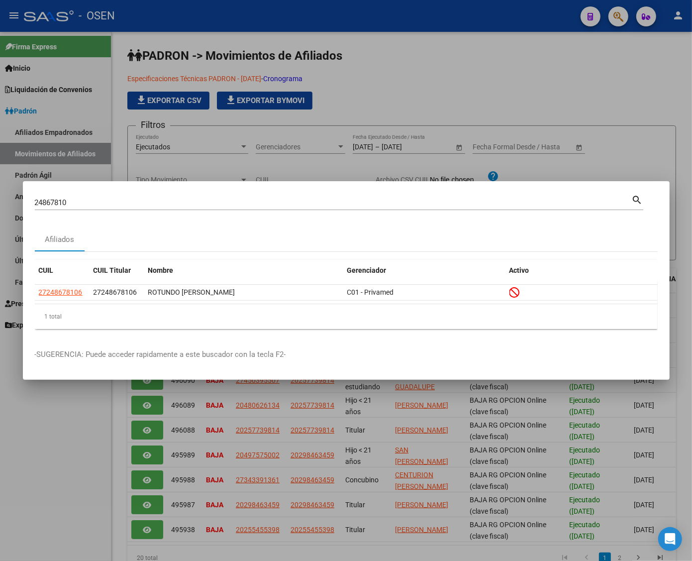
click at [53, 203] on input "24867810" at bounding box center [333, 202] width 597 height 9
paste input "25231811"
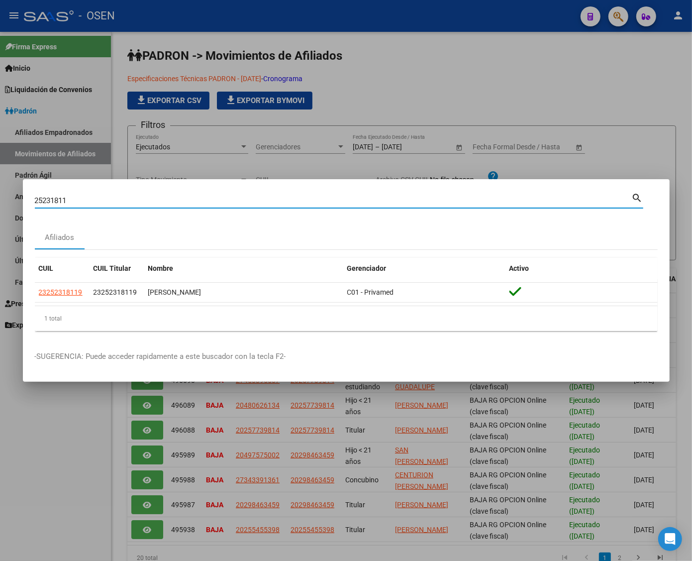
click at [43, 198] on input "25231811" at bounding box center [333, 200] width 597 height 9
paste input "17137496"
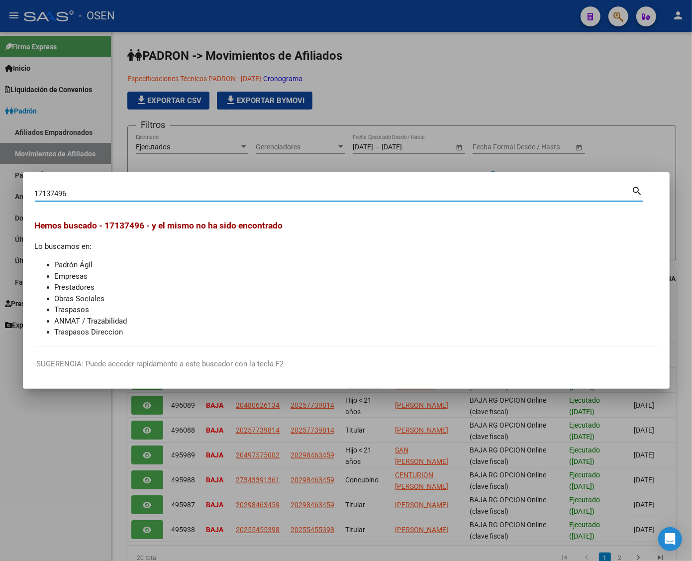
click at [50, 193] on input "17137496" at bounding box center [333, 193] width 597 height 9
paste input "39670459"
type input "39670459"
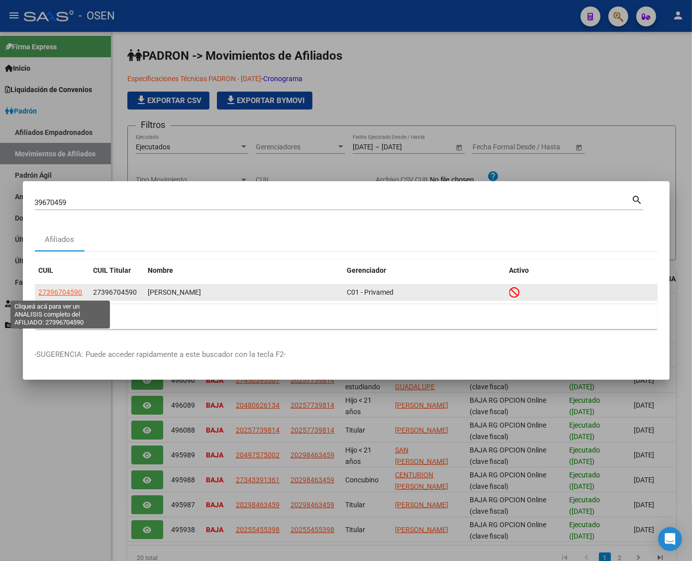
click at [59, 294] on span "27396704590" at bounding box center [61, 292] width 44 height 8
type textarea "27396704590"
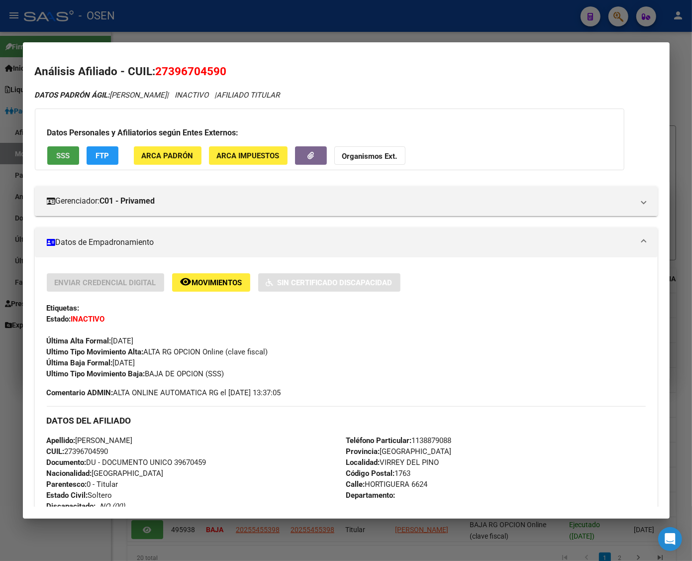
click at [58, 150] on button "SSS" at bounding box center [63, 155] width 32 height 18
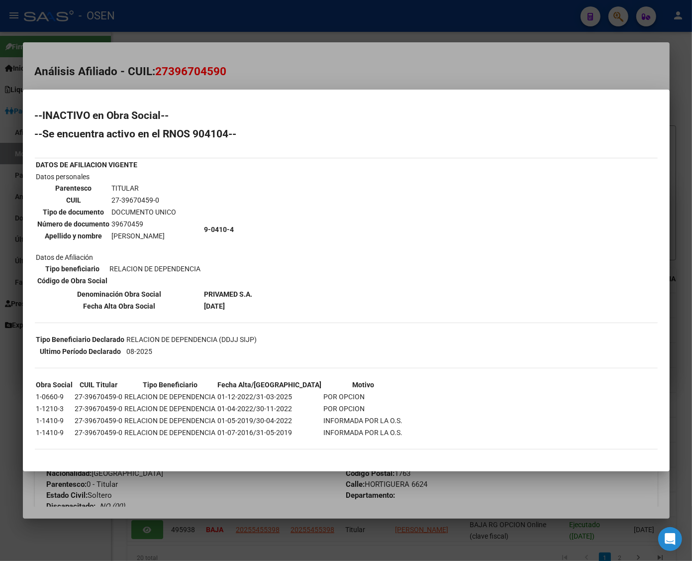
click at [359, 76] on div at bounding box center [346, 280] width 692 height 561
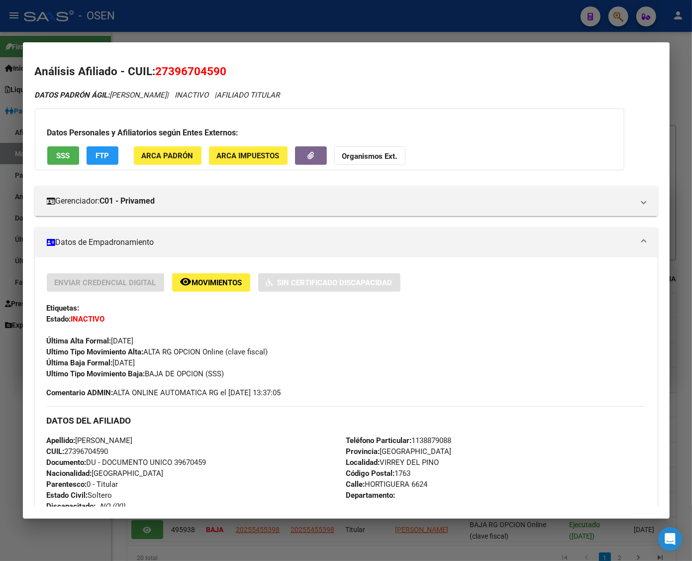
click at [113, 40] on div at bounding box center [346, 280] width 692 height 561
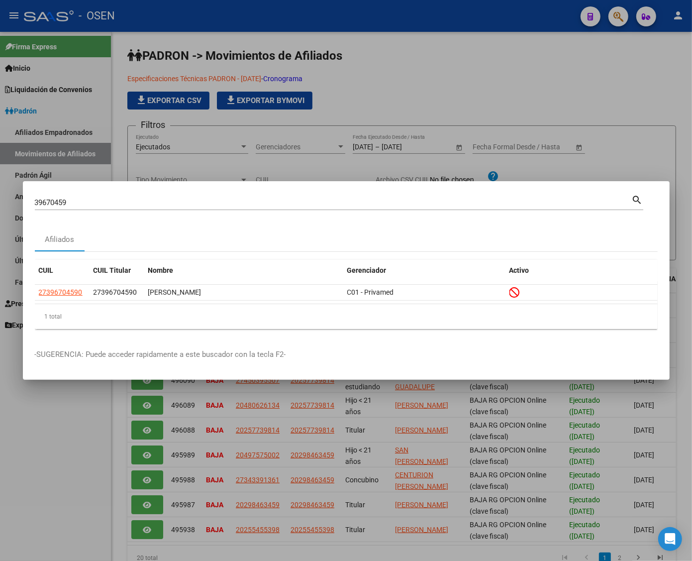
click at [74, 195] on div "39670459 Buscar (apellido, dni, cuil, nro traspaso, cuit, obra social)" at bounding box center [333, 202] width 597 height 15
click at [73, 195] on div "39670459 Buscar (apellido, dni, cuil, nro traspaso, cuit, obra social)" at bounding box center [333, 202] width 597 height 15
click at [73, 204] on input "39670459" at bounding box center [333, 202] width 597 height 9
click at [55, 202] on input "39670459" at bounding box center [333, 202] width 597 height 9
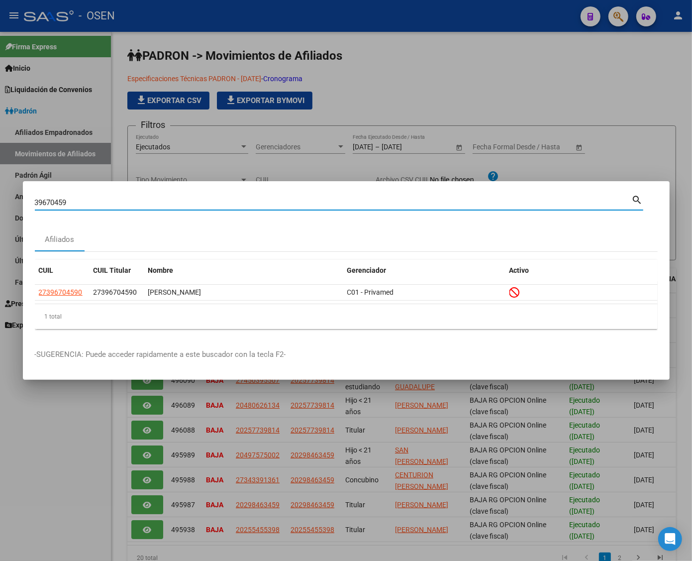
paste input "27282275"
type input "27282275"
